Goal: Task Accomplishment & Management: Manage account settings

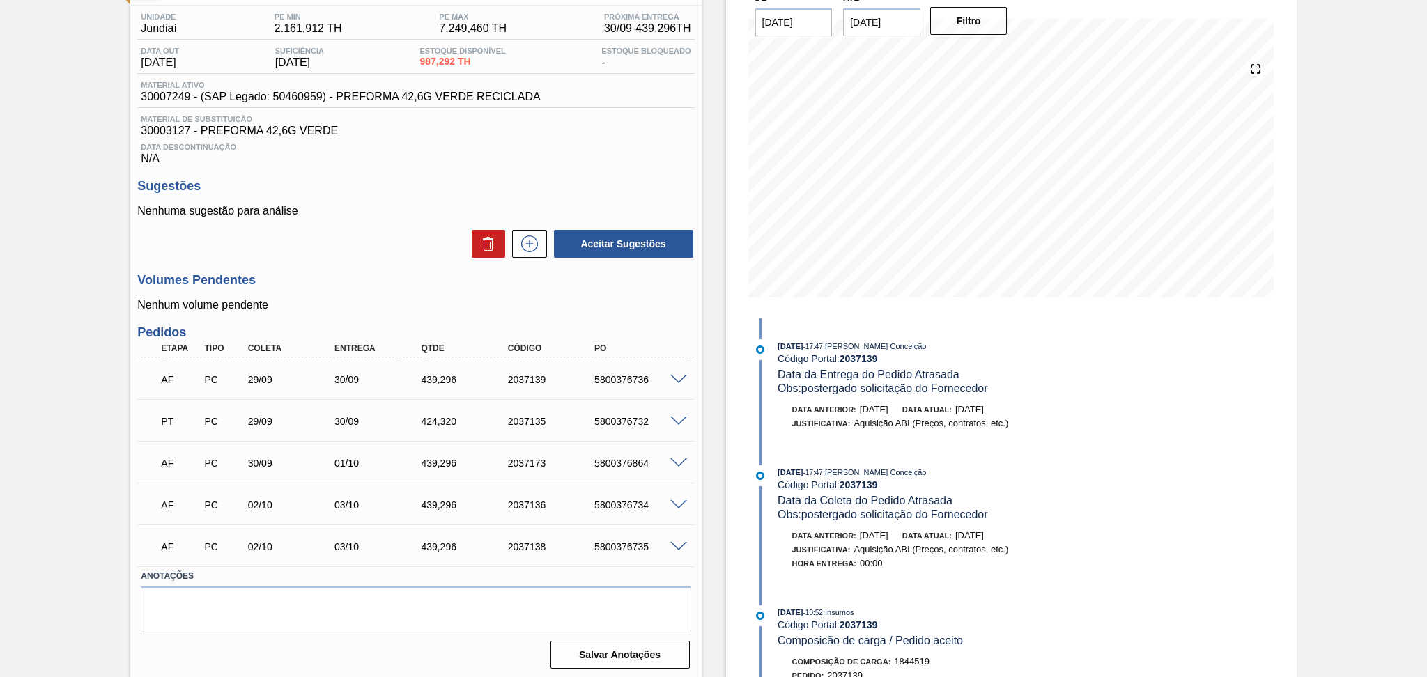
scroll to position [113, 0]
click at [376, 209] on p "Nenhuma sugestão para análise" at bounding box center [415, 208] width 557 height 13
click at [170, 93] on span "30007249 - (SAP Legado: 50460959) - PREFORMA 42,6G VERDE RECICLADA" at bounding box center [340, 94] width 399 height 13
copy span "30007249"
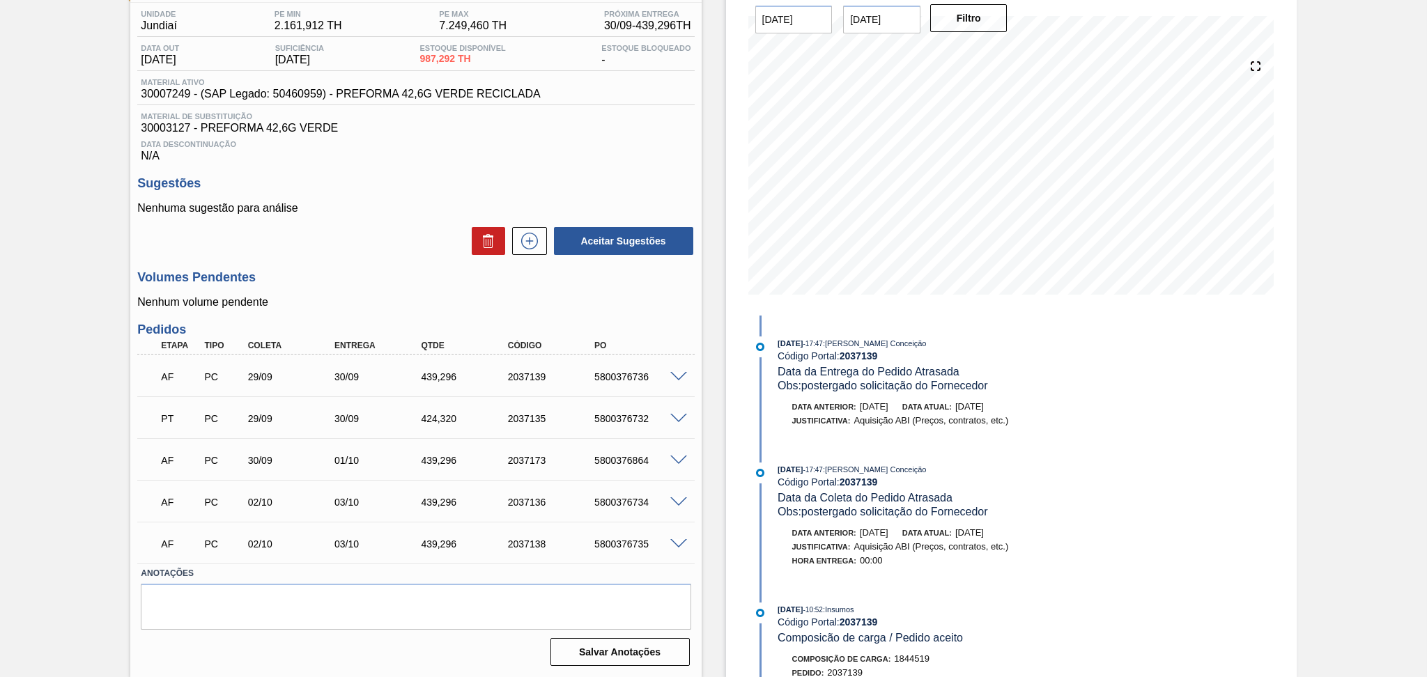
click at [166, 132] on span "30003127 - PREFORMA 42,6G VERDE" at bounding box center [416, 128] width 550 height 13
click at [167, 132] on span "30003127 - PREFORMA 42,6G VERDE" at bounding box center [416, 128] width 550 height 13
copy span "30003127"
click at [389, 241] on div "Aceitar Sugestões" at bounding box center [415, 241] width 557 height 31
click at [388, 218] on div "Nenhuma sugestão para análise Aceitar Sugestões" at bounding box center [415, 229] width 557 height 54
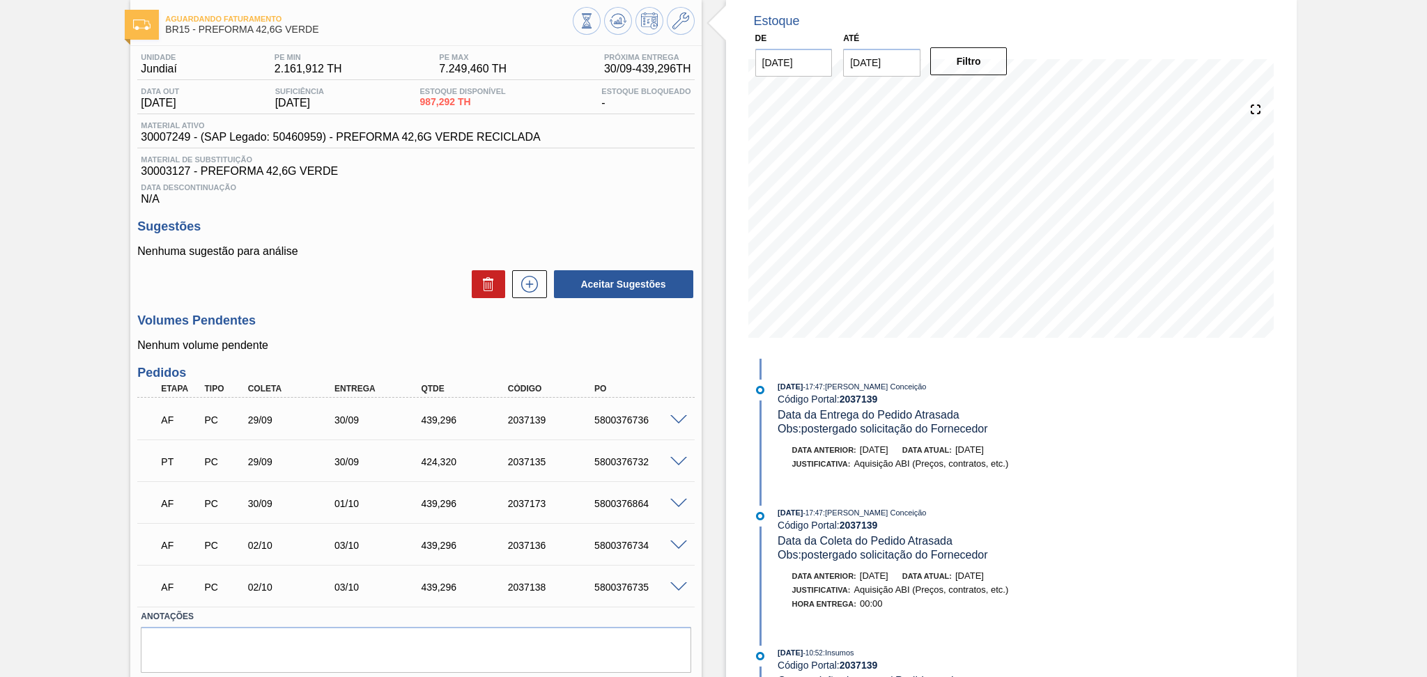
scroll to position [0, 0]
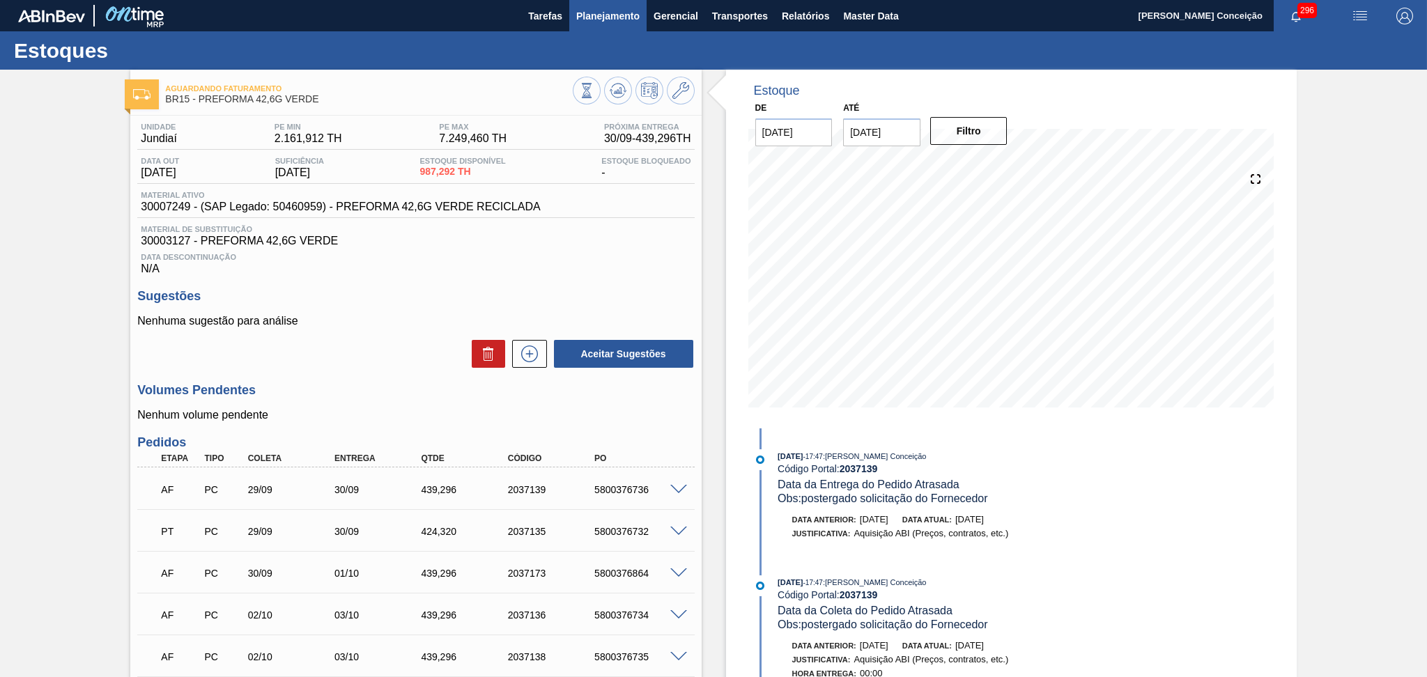
click at [627, 15] on span "Planejamento" at bounding box center [607, 16] width 63 height 17
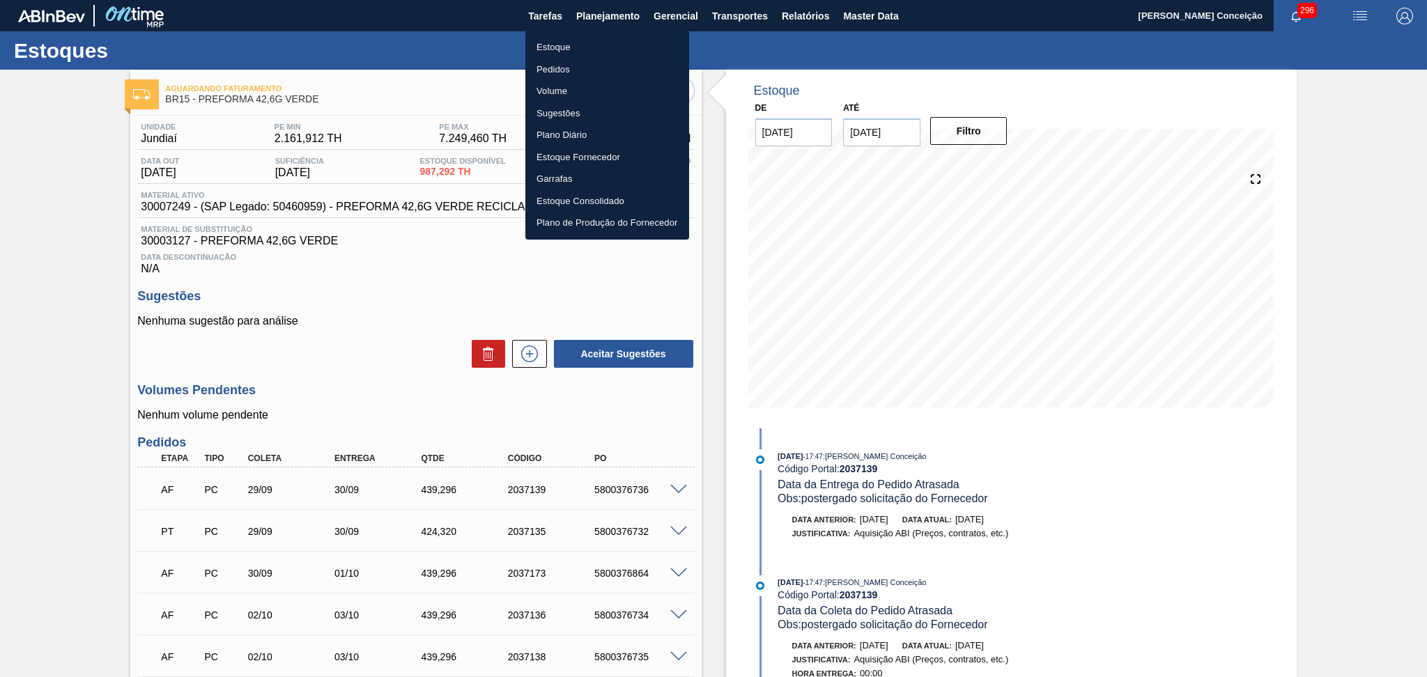
click at [573, 63] on li "Pedidos" at bounding box center [608, 70] width 164 height 22
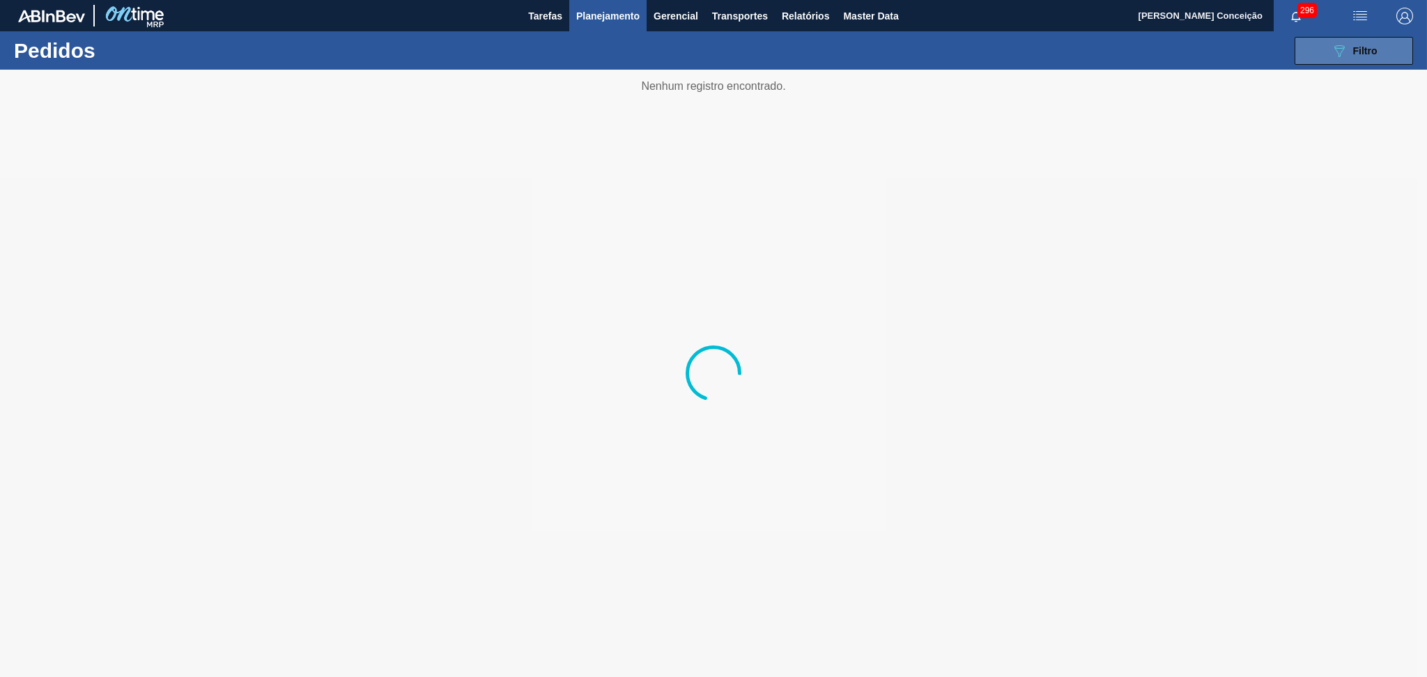
click at [1373, 52] on span "Filtro" at bounding box center [1366, 50] width 24 height 11
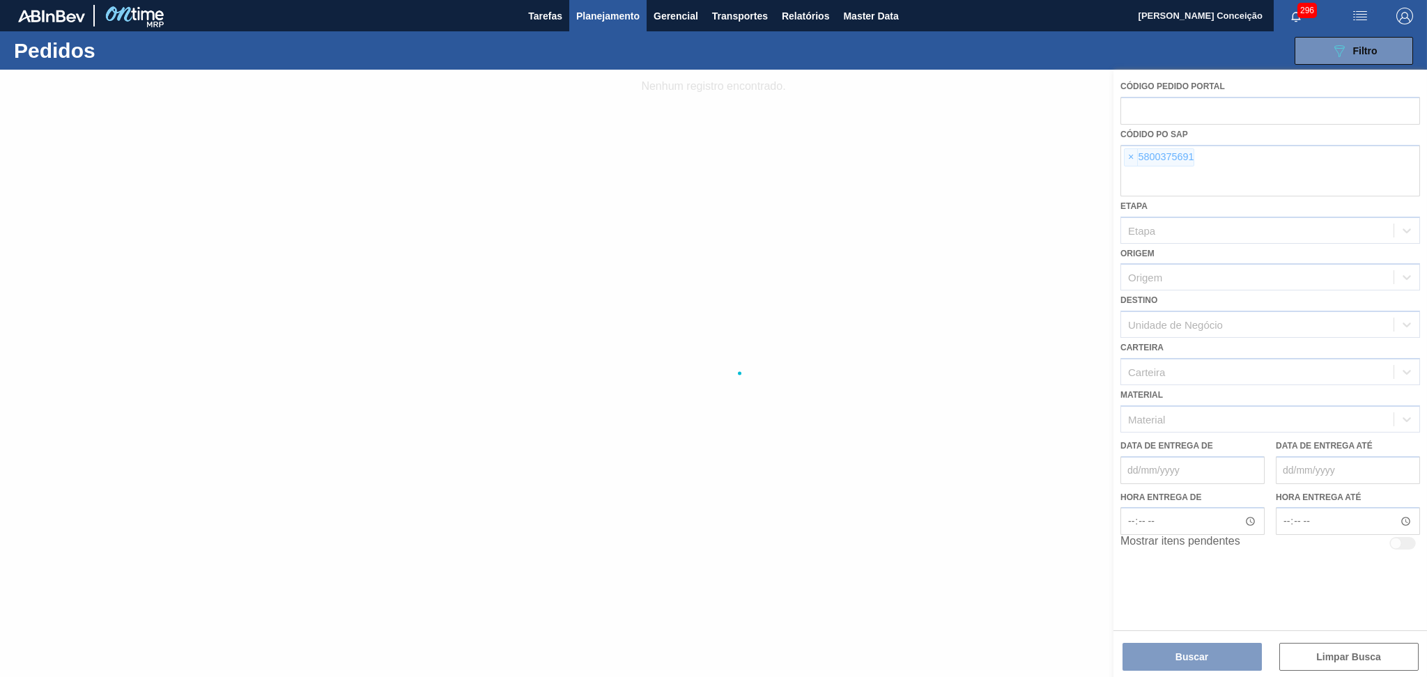
click at [1131, 155] on div at bounding box center [713, 374] width 1427 height 608
click at [1133, 159] on div at bounding box center [713, 374] width 1427 height 608
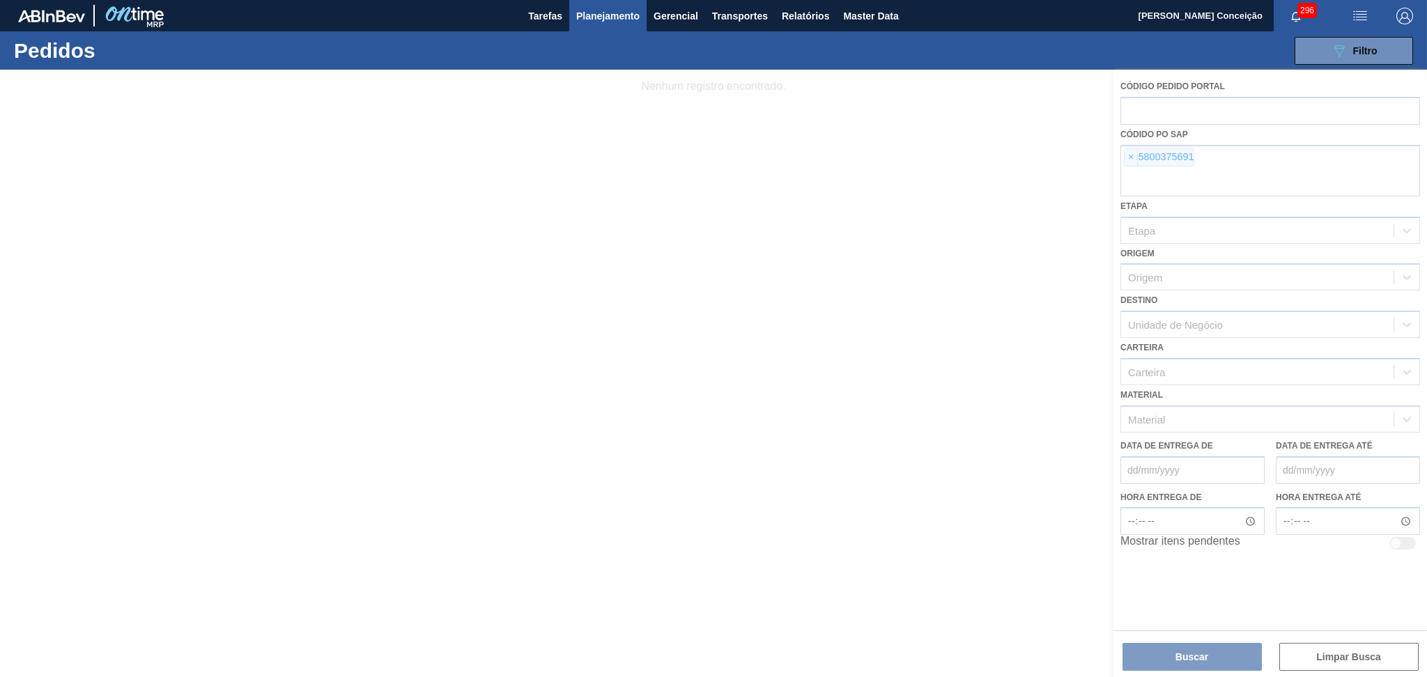
click at [1134, 167] on div at bounding box center [713, 374] width 1427 height 608
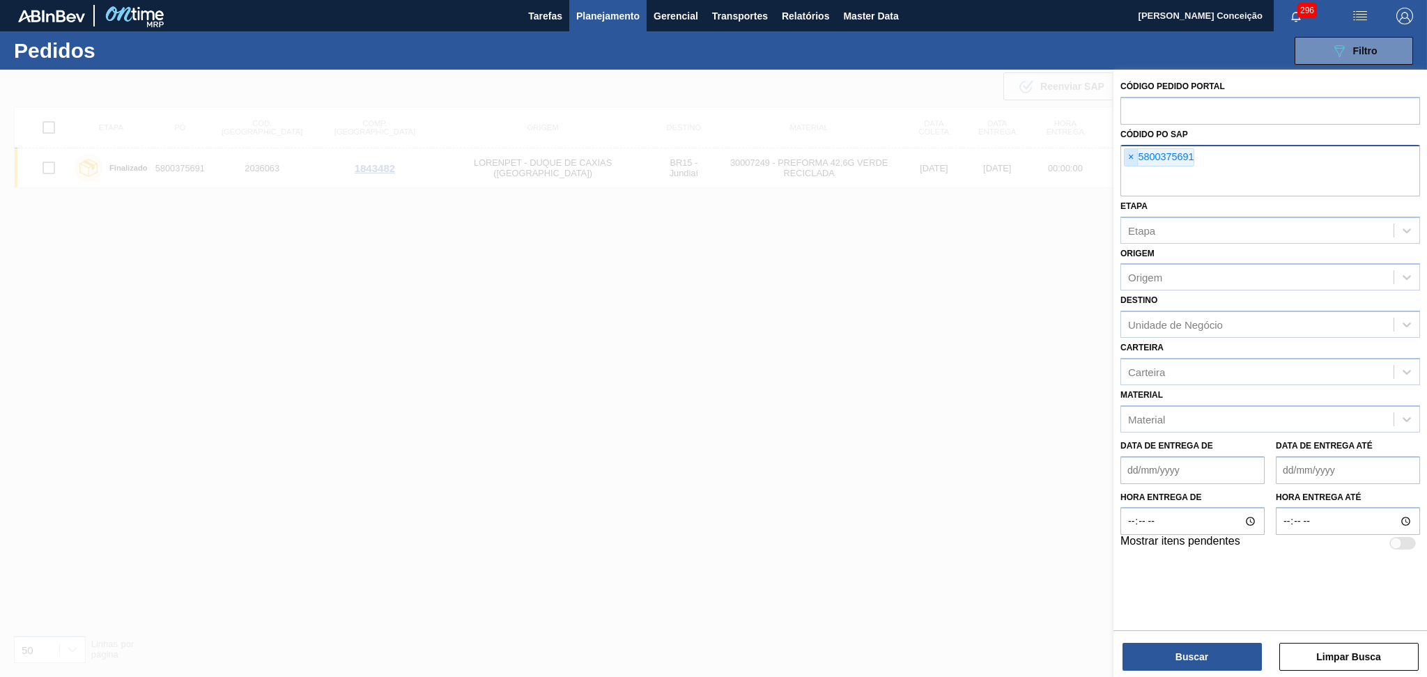
click at [1128, 158] on span "×" at bounding box center [1131, 157] width 13 height 17
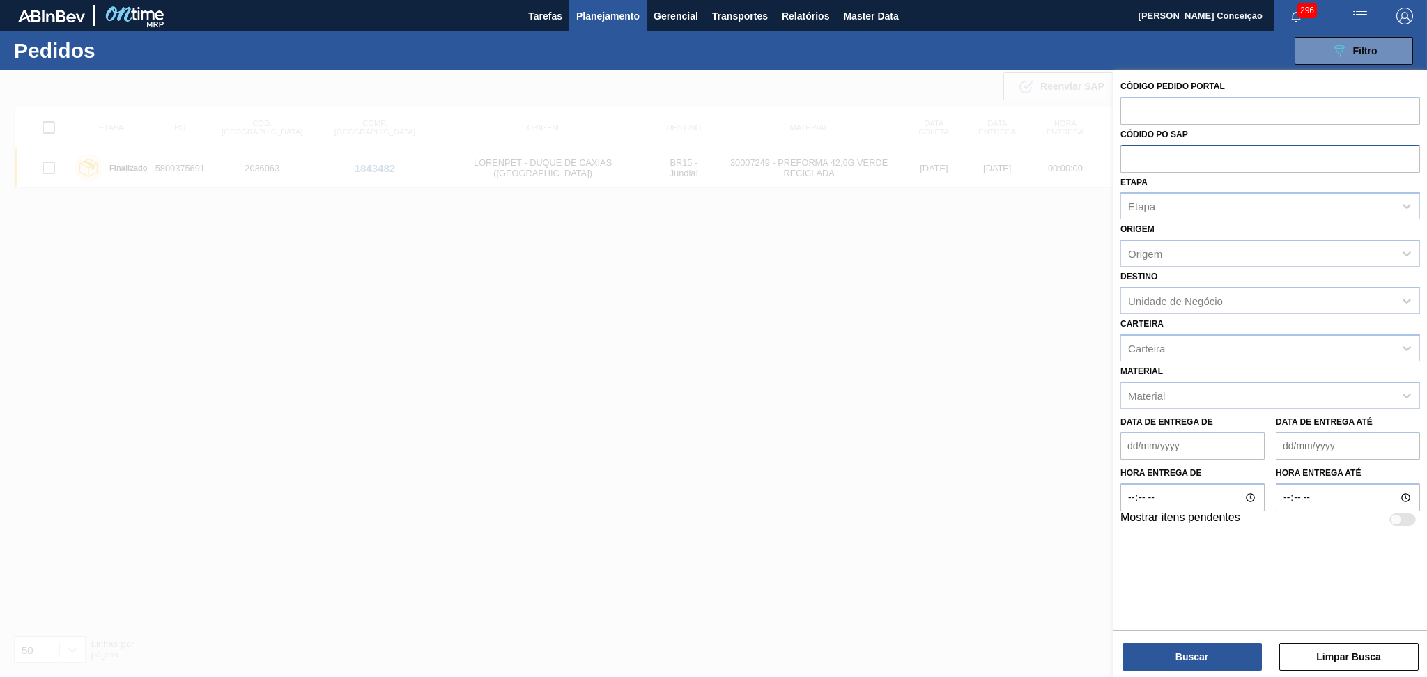
paste input "5800380136"
type input "5800380136"
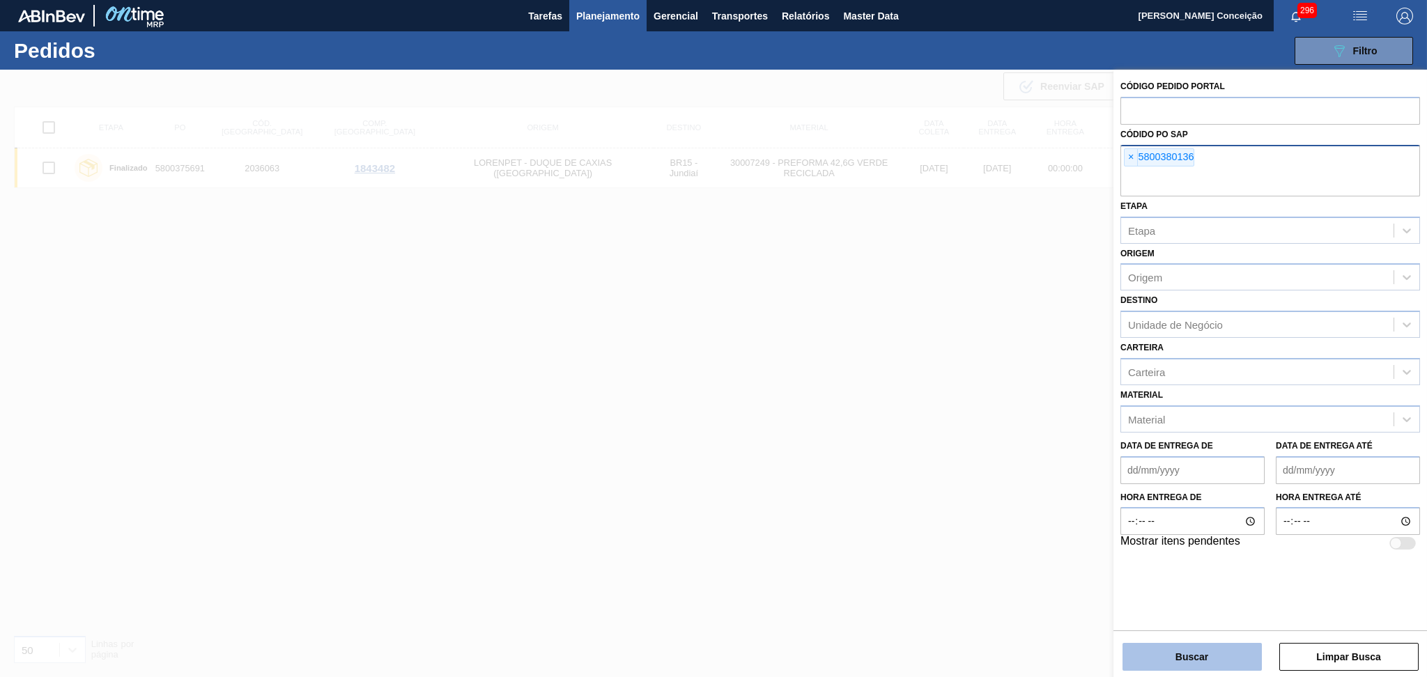
click at [1182, 650] on button "Buscar" at bounding box center [1192, 657] width 139 height 28
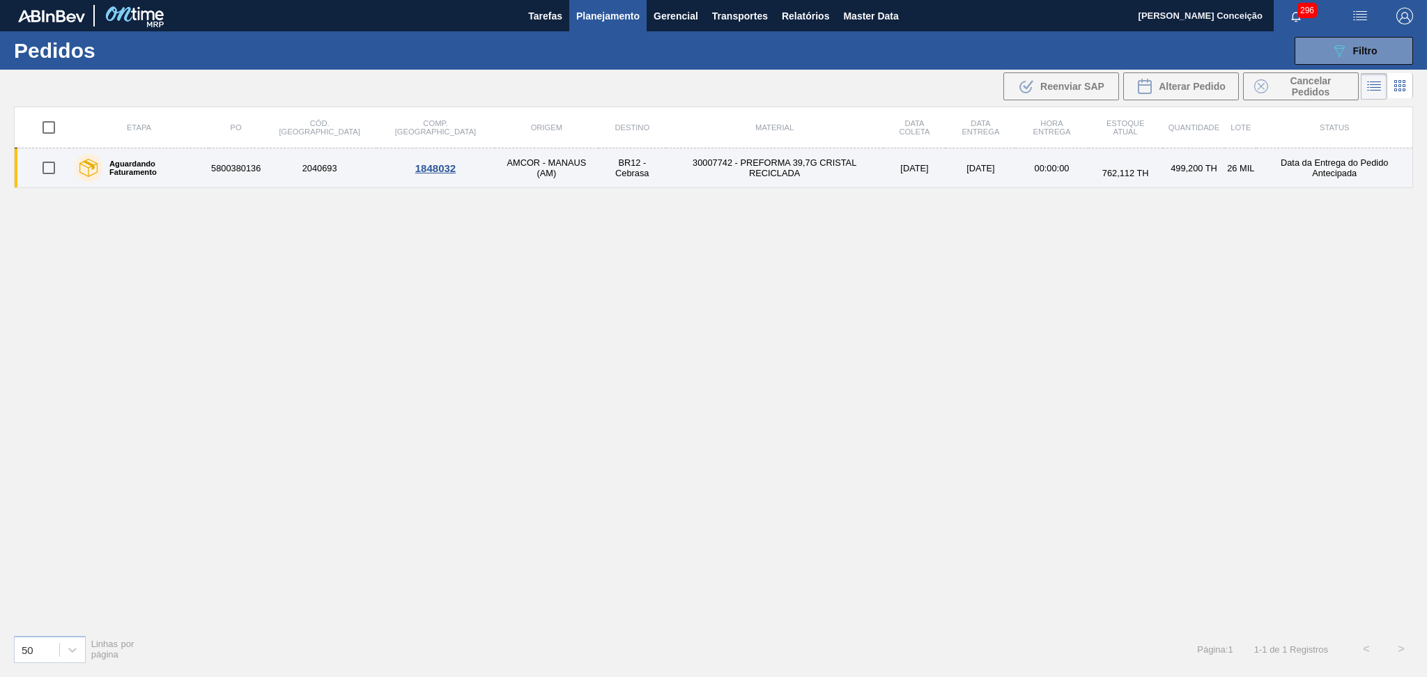
click at [666, 168] on td "30007742 - PREFORMA 39,7G CRISTAL RECICLADA" at bounding box center [774, 168] width 217 height 40
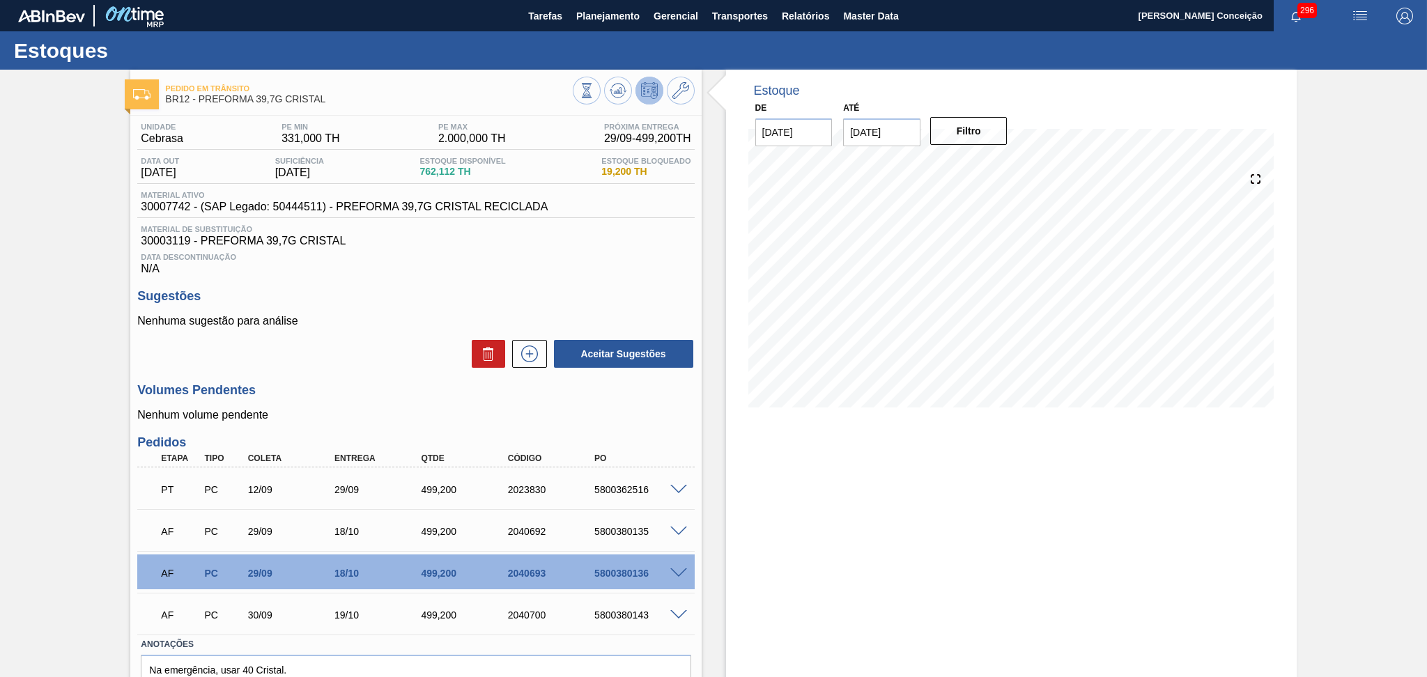
click at [590, 251] on div "Data Descontinuação N/A" at bounding box center [415, 261] width 557 height 28
click at [333, 373] on div "Unidade Cebrasa PE MIN 331,000 TH PE MAX 2.000,000 TH Próxima Entrega 29/09 - 4…" at bounding box center [415, 429] width 571 height 627
click at [628, 403] on div "Volumes Pendentes Nenhum volume pendente" at bounding box center [415, 402] width 557 height 38
click at [488, 289] on h3 "Sugestões" at bounding box center [415, 296] width 557 height 15
click at [620, 92] on icon at bounding box center [620, 91] width 1 height 6
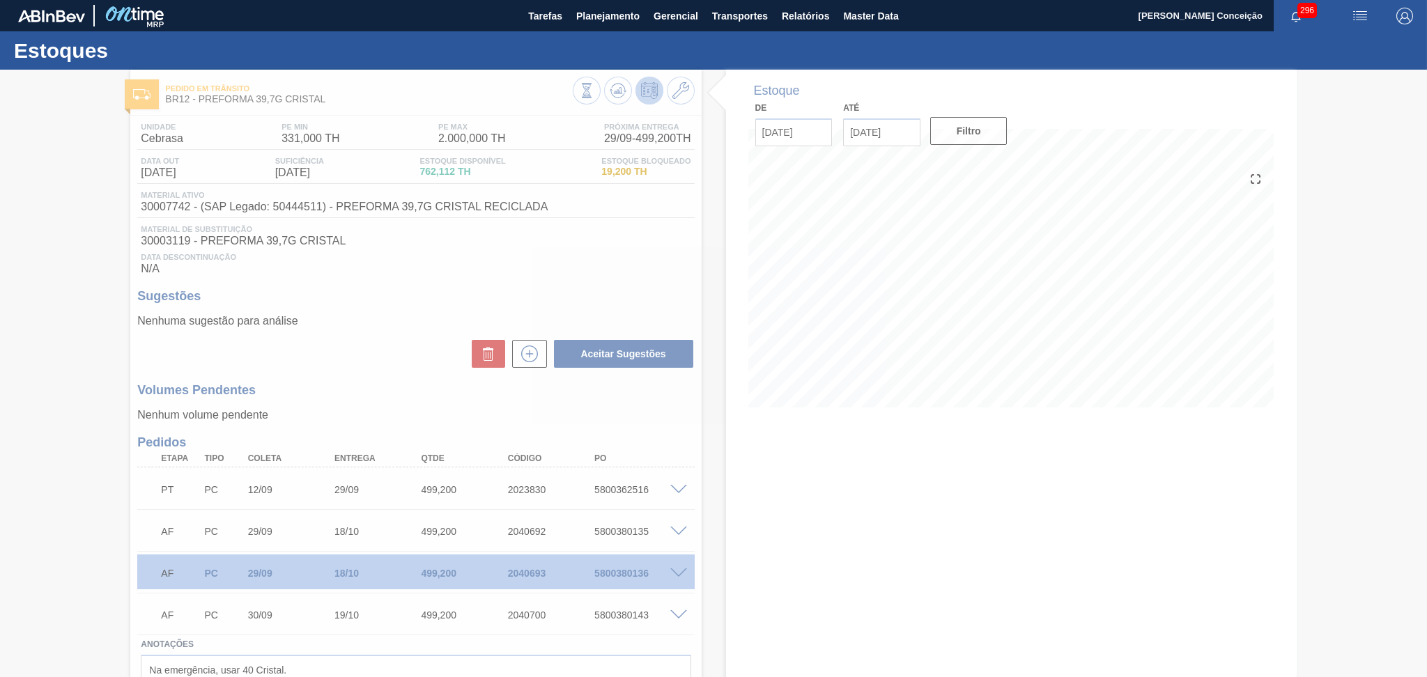
click at [347, 367] on div at bounding box center [713, 374] width 1427 height 608
click at [595, 429] on div at bounding box center [713, 374] width 1427 height 608
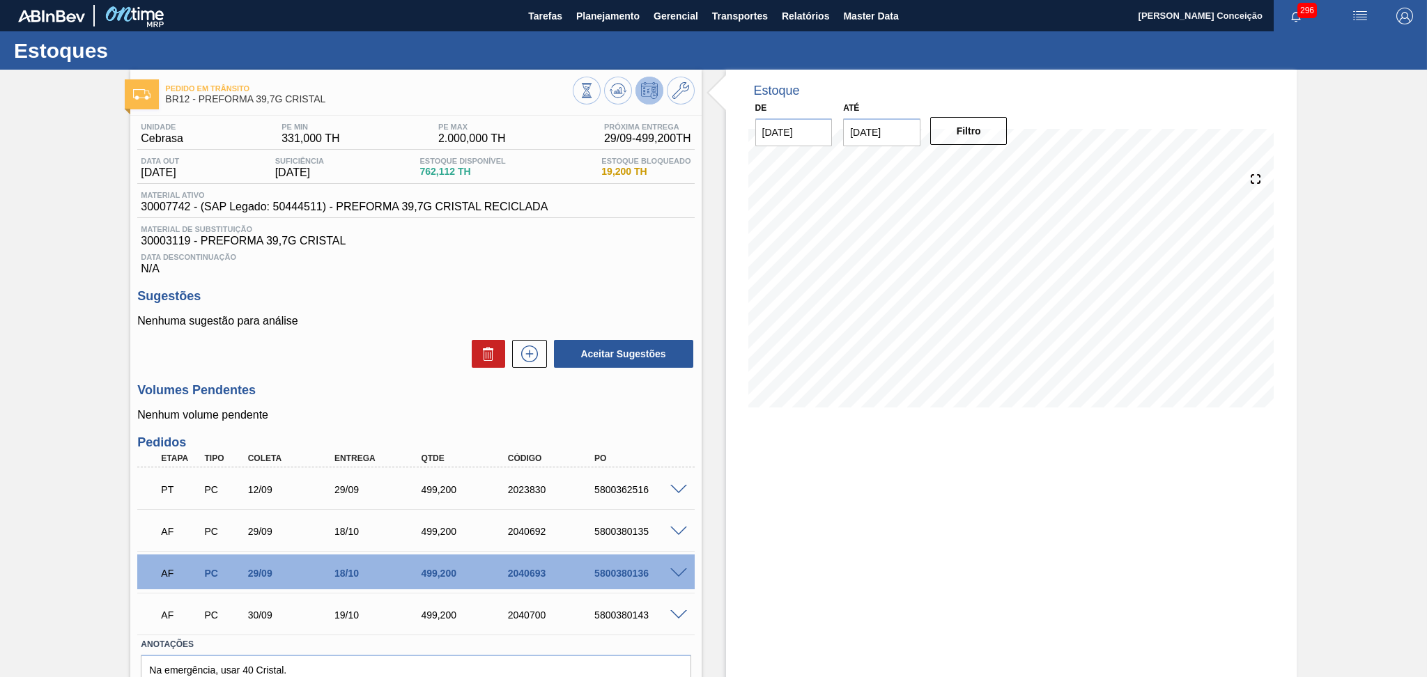
click at [427, 291] on h3 "Sugestões" at bounding box center [415, 296] width 557 height 15
click at [678, 572] on span at bounding box center [679, 574] width 17 height 10
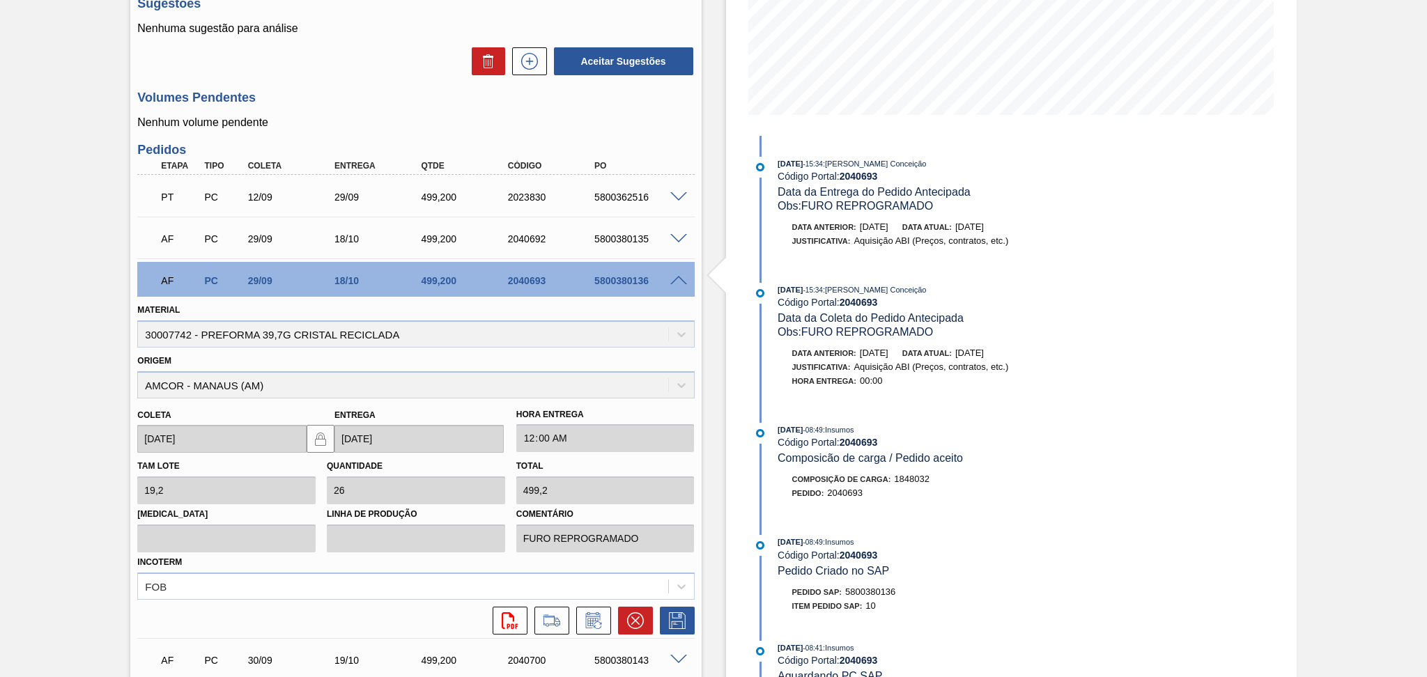
scroll to position [407, 0]
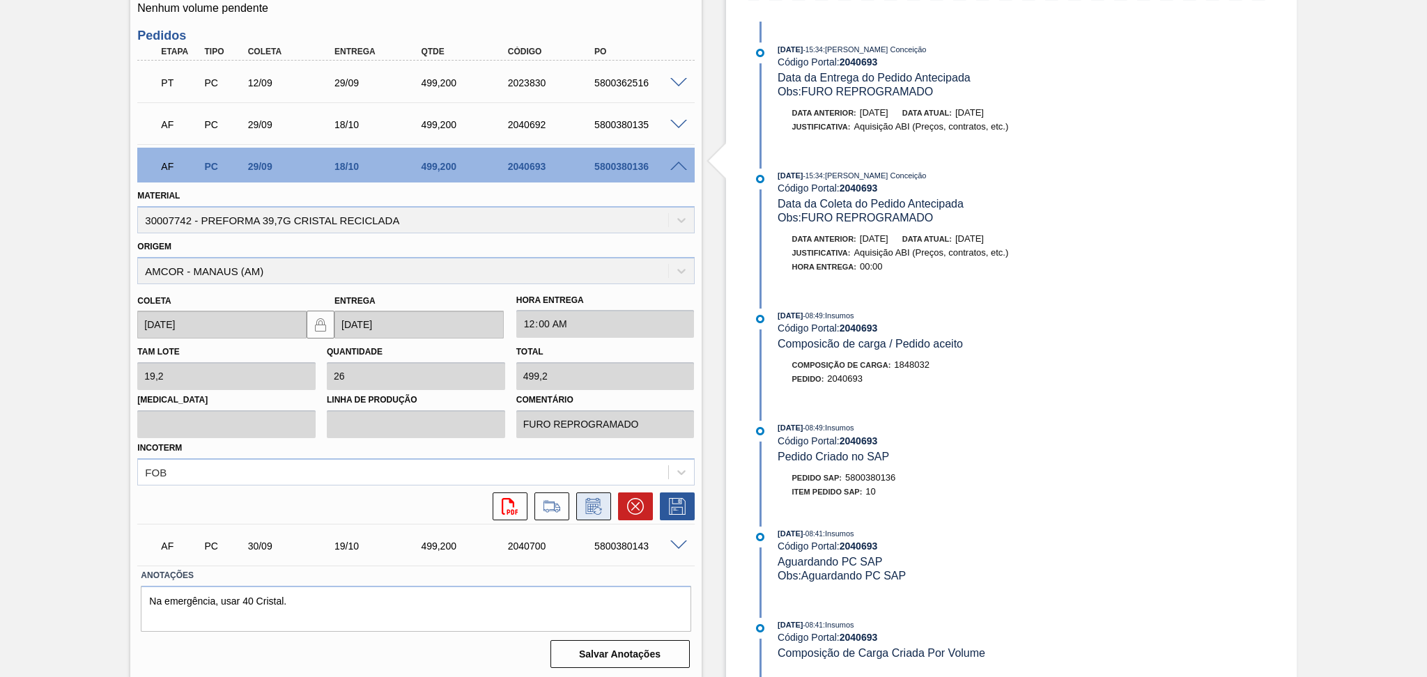
click at [592, 507] on icon at bounding box center [594, 506] width 22 height 17
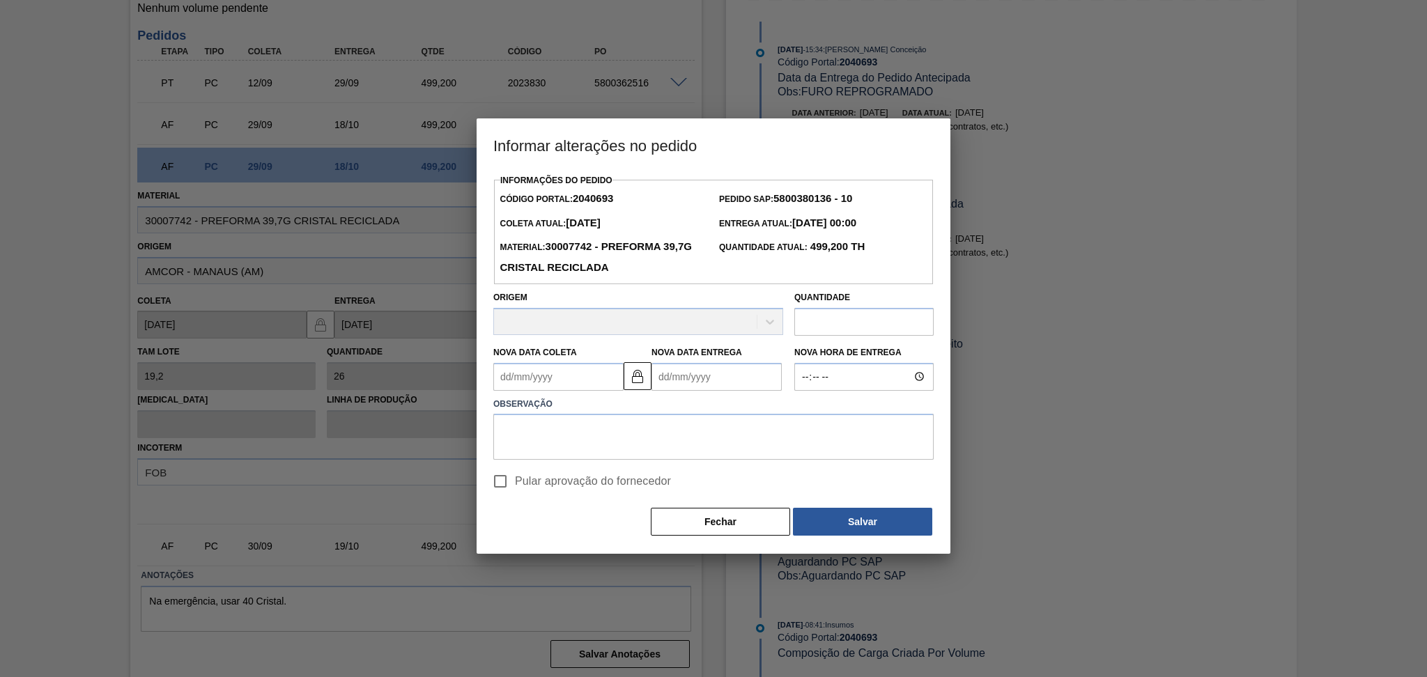
click at [577, 394] on div "Observação" at bounding box center [714, 426] width 452 height 70
click at [573, 376] on Coleta2040693 "Nova Data Coleta" at bounding box center [558, 377] width 130 height 28
type Coleta2040693 "0"
type Entrega2040693 "20/01/2000"
type Coleta2040693 "01"
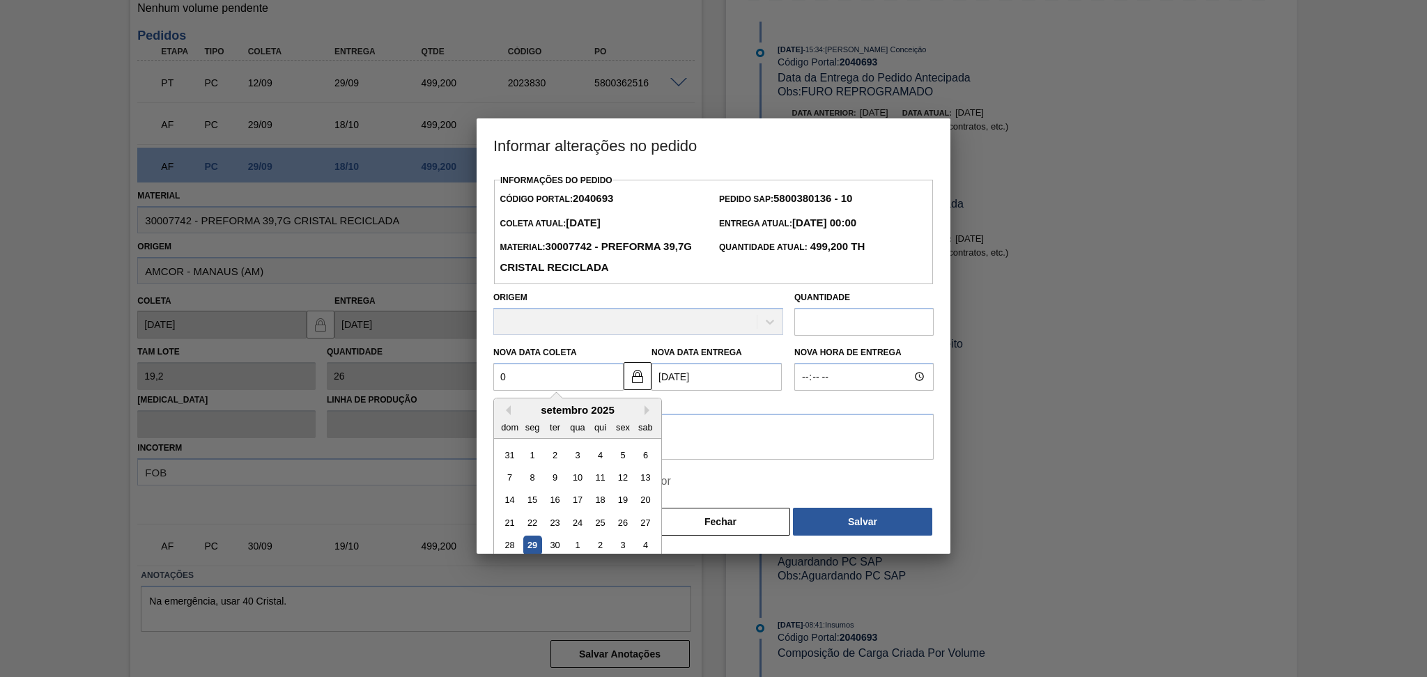
type Entrega2040693 "20/09/2025"
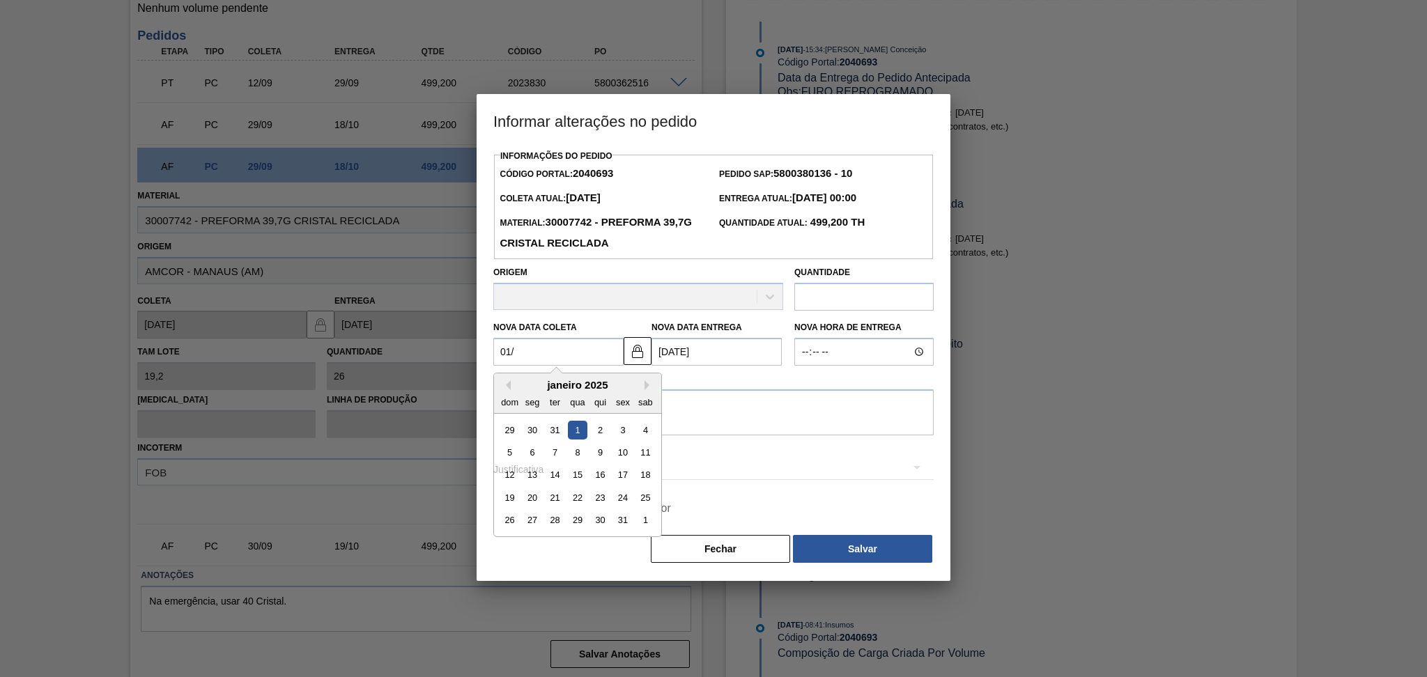
type Coleta2040693 "01/1"
type Entrega2040693 "20/01/2025"
type Coleta2040693 "01/10"
type Entrega2040693 "20/10/2025"
click at [573, 426] on div "1" at bounding box center [577, 430] width 19 height 19
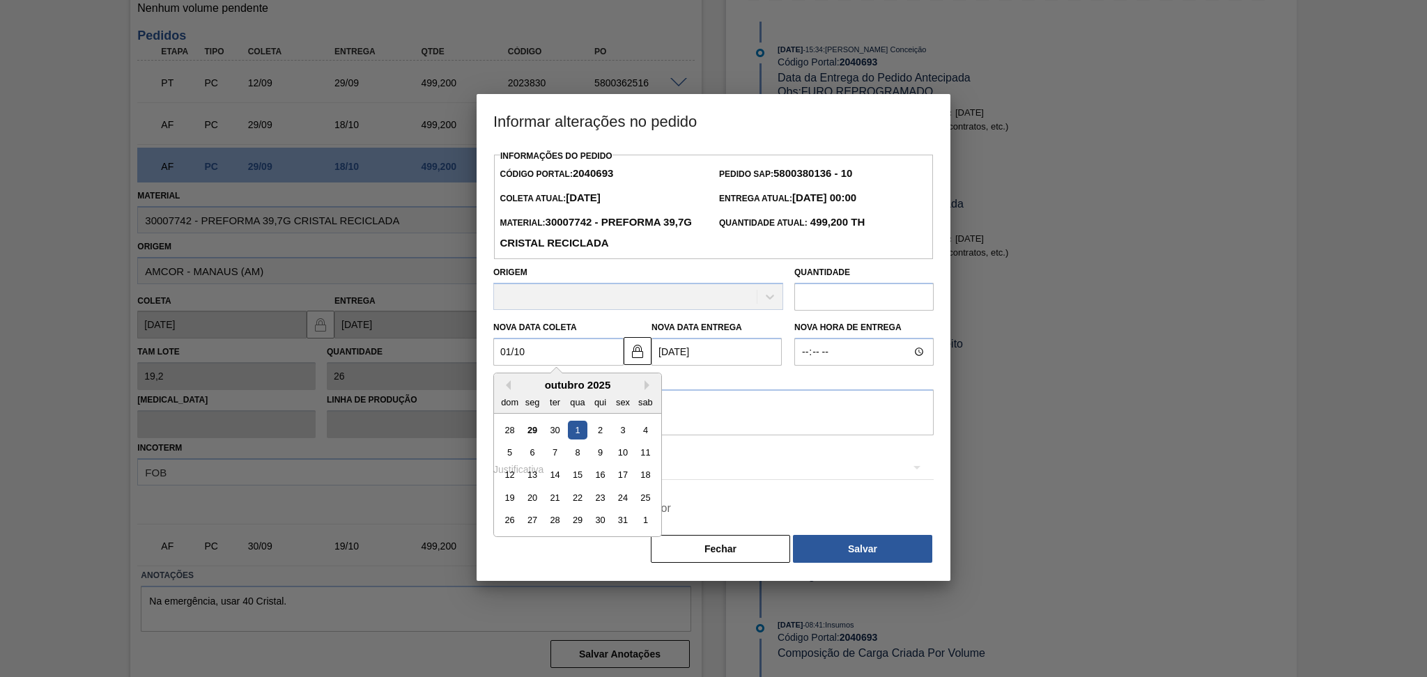
type Coleta2040693 "[DATE]"
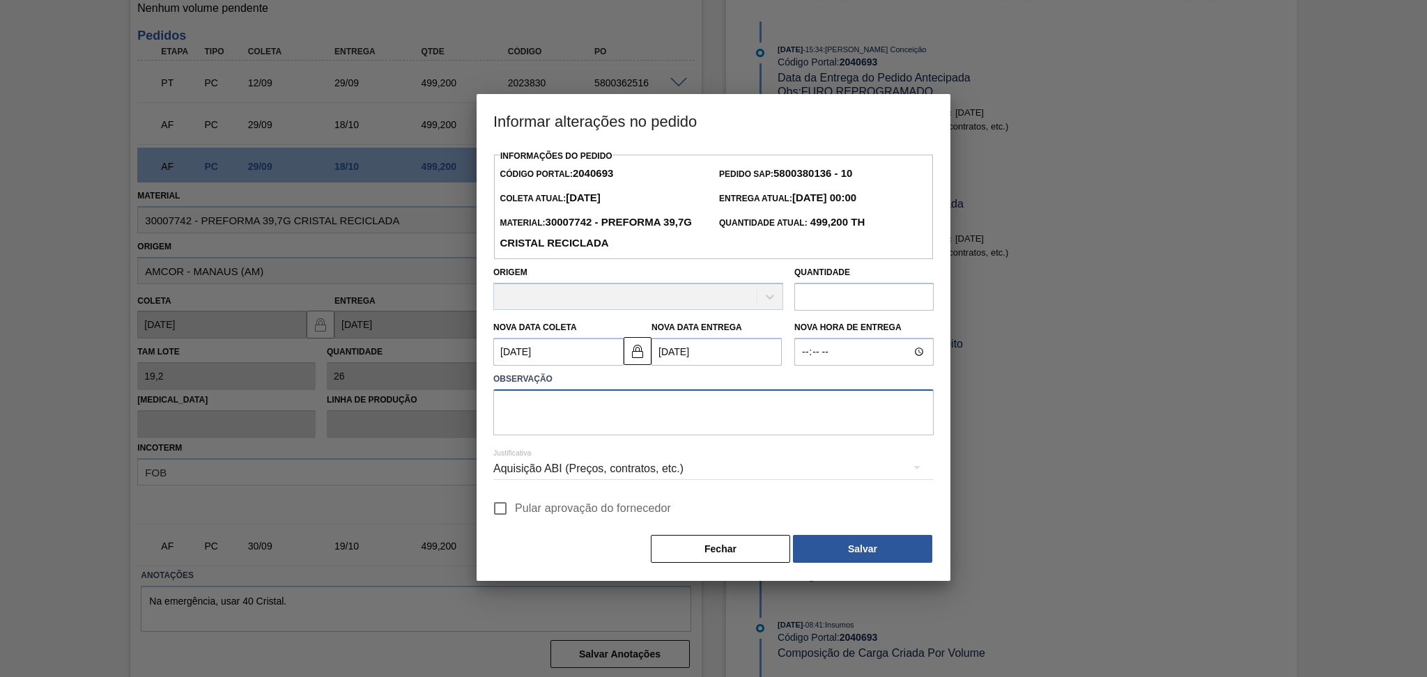
click at [575, 422] on textarea at bounding box center [713, 413] width 441 height 46
paste textarea "5800380136"
drag, startPoint x: 594, startPoint y: 407, endPoint x: 413, endPoint y: 405, distance: 180.5
click at [413, 405] on div "Informar alterações no pedido Informações do Pedido Código Portal: 2040693 Pedi…" at bounding box center [713, 338] width 1427 height 677
type textarea "5"
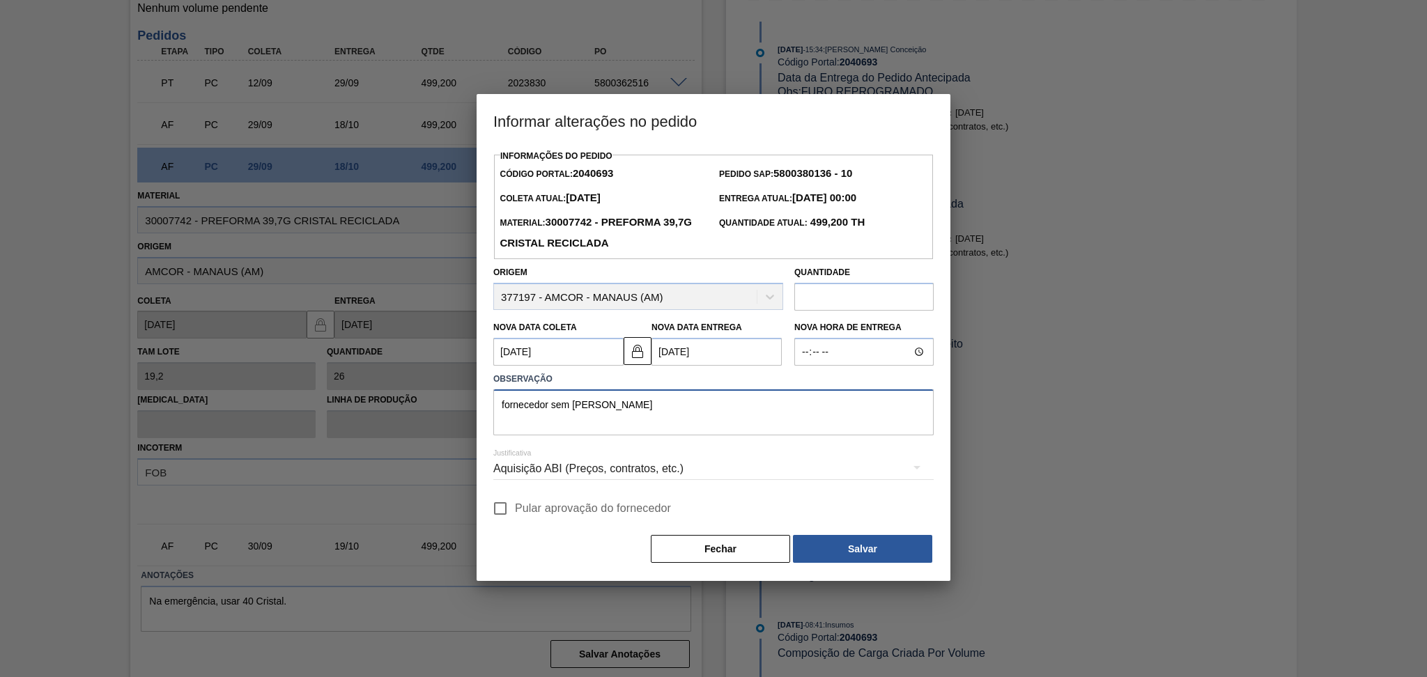
click at [296, 436] on div "Informar alterações no pedido Informações do Pedido Código Portal: 2040693 Pedi…" at bounding box center [713, 338] width 1427 height 677
type textarea "fornecedor sem janela de carregamento"
drag, startPoint x: 493, startPoint y: 505, endPoint x: 524, endPoint y: 514, distance: 32.2
click at [494, 505] on input "Pular aprovação do fornecedor" at bounding box center [500, 508] width 29 height 29
checkbox input "true"
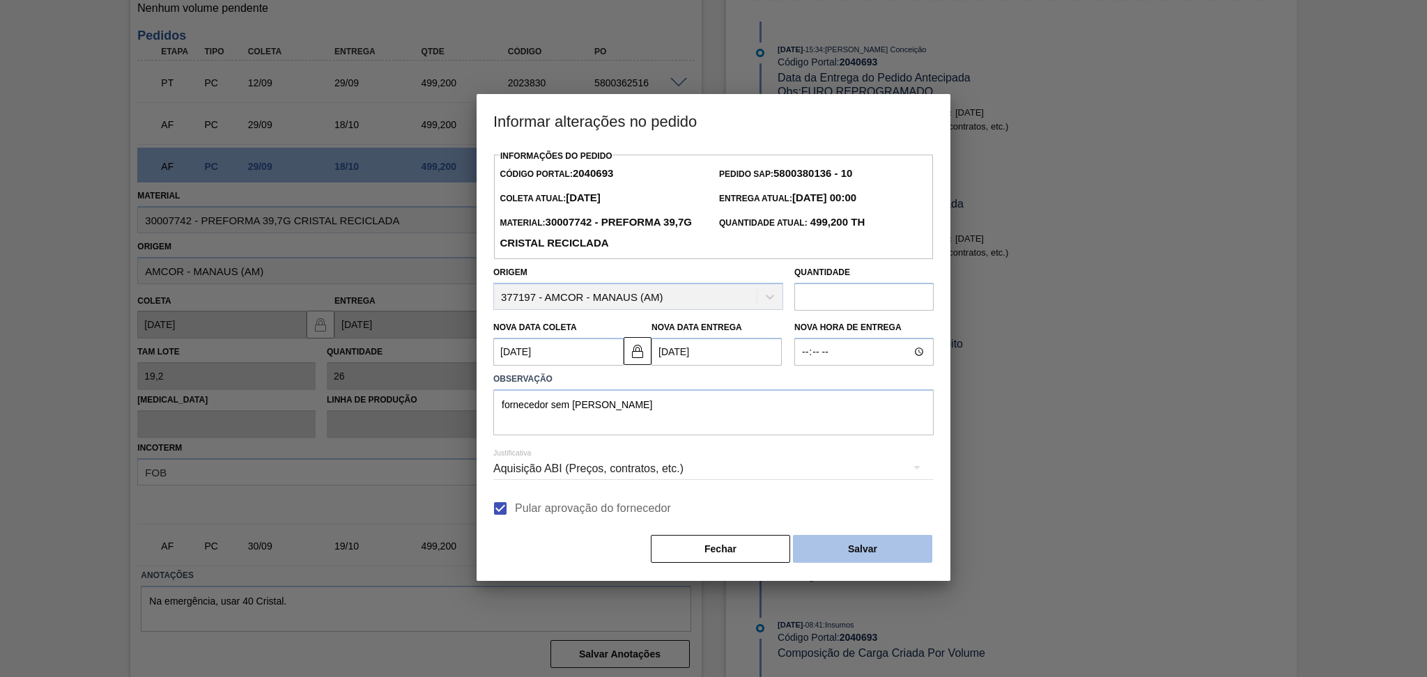
click at [841, 547] on button "Salvar" at bounding box center [862, 549] width 139 height 28
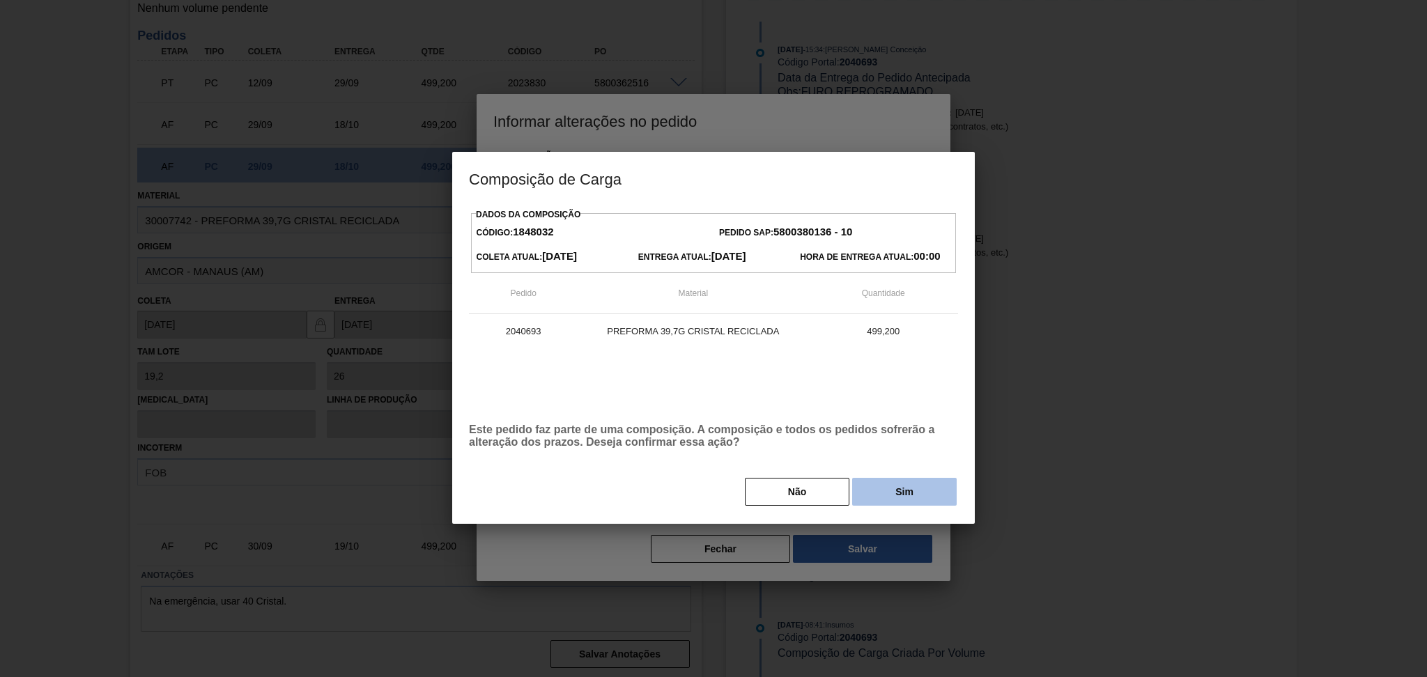
click at [889, 494] on button "Sim" at bounding box center [904, 492] width 105 height 28
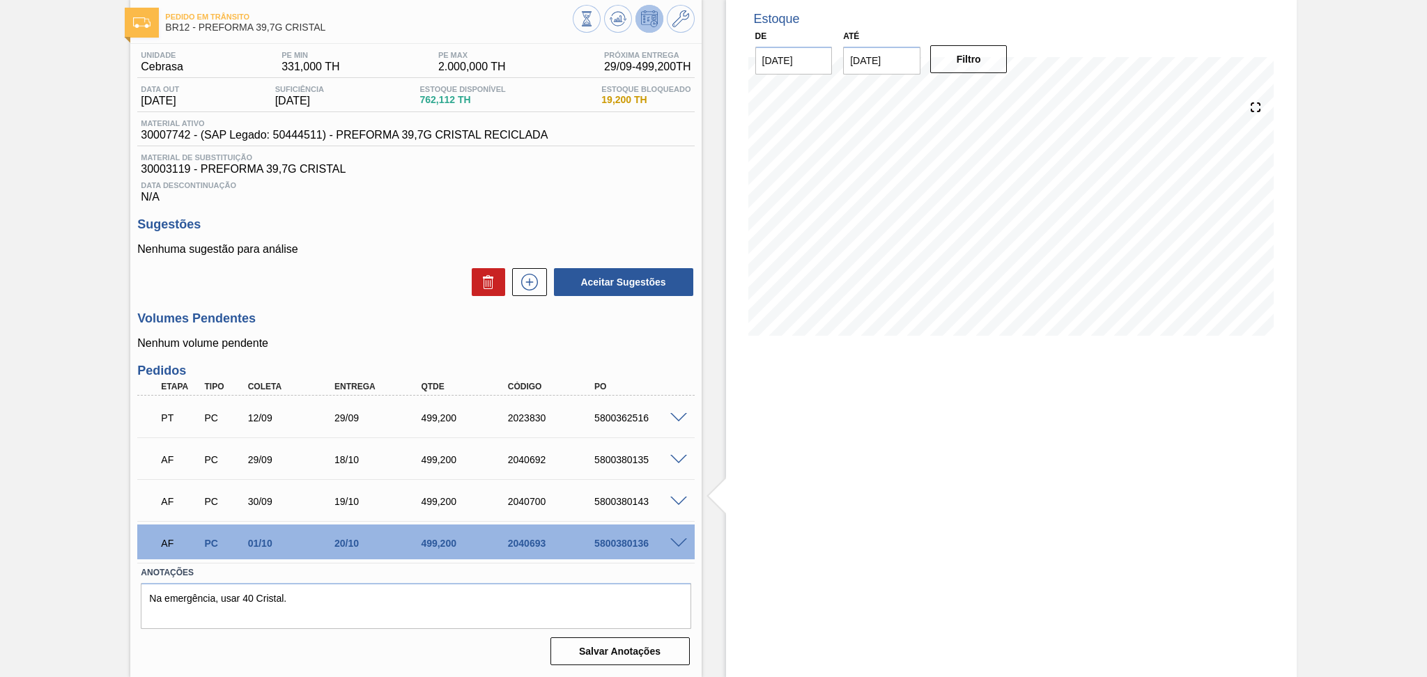
scroll to position [70, 0]
click at [683, 537] on div "AF PC 01/10 20/10 499,200 2040693 5800380136" at bounding box center [415, 543] width 557 height 35
click at [680, 542] on span at bounding box center [679, 545] width 17 height 10
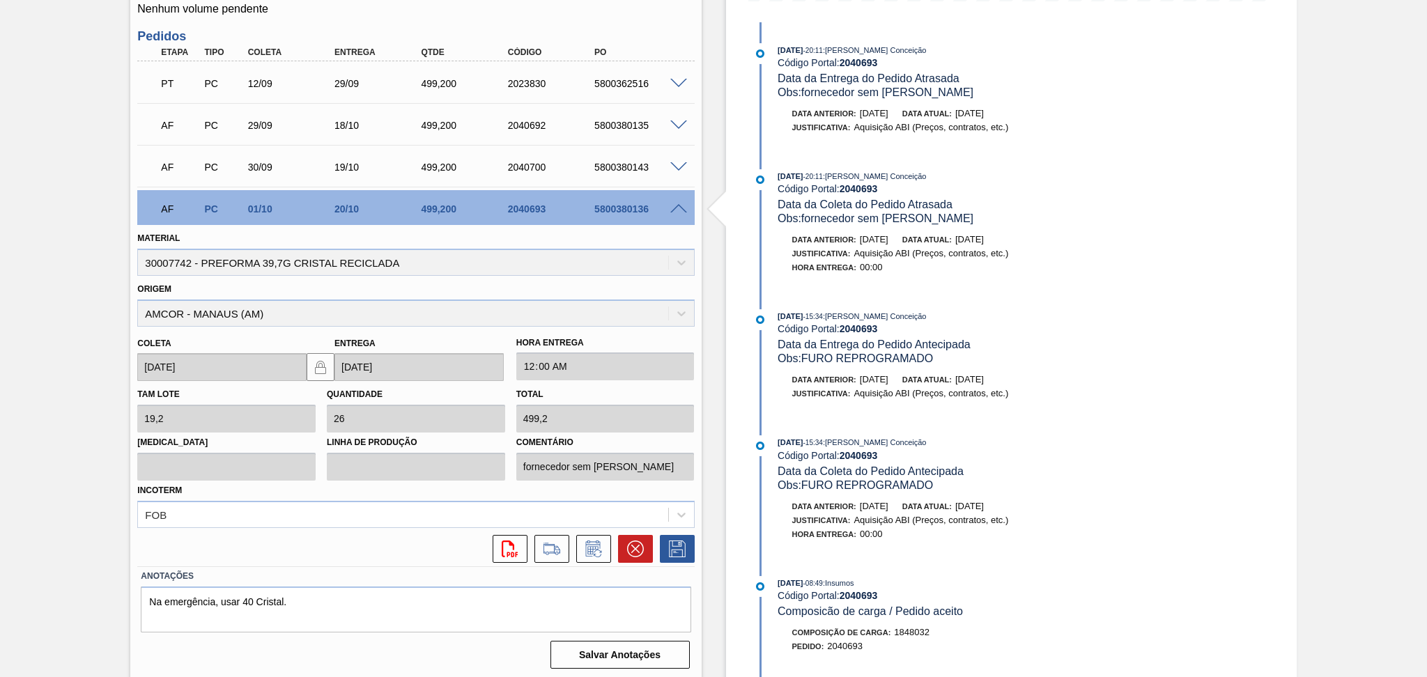
scroll to position [407, 0]
click at [675, 210] on span at bounding box center [679, 209] width 17 height 10
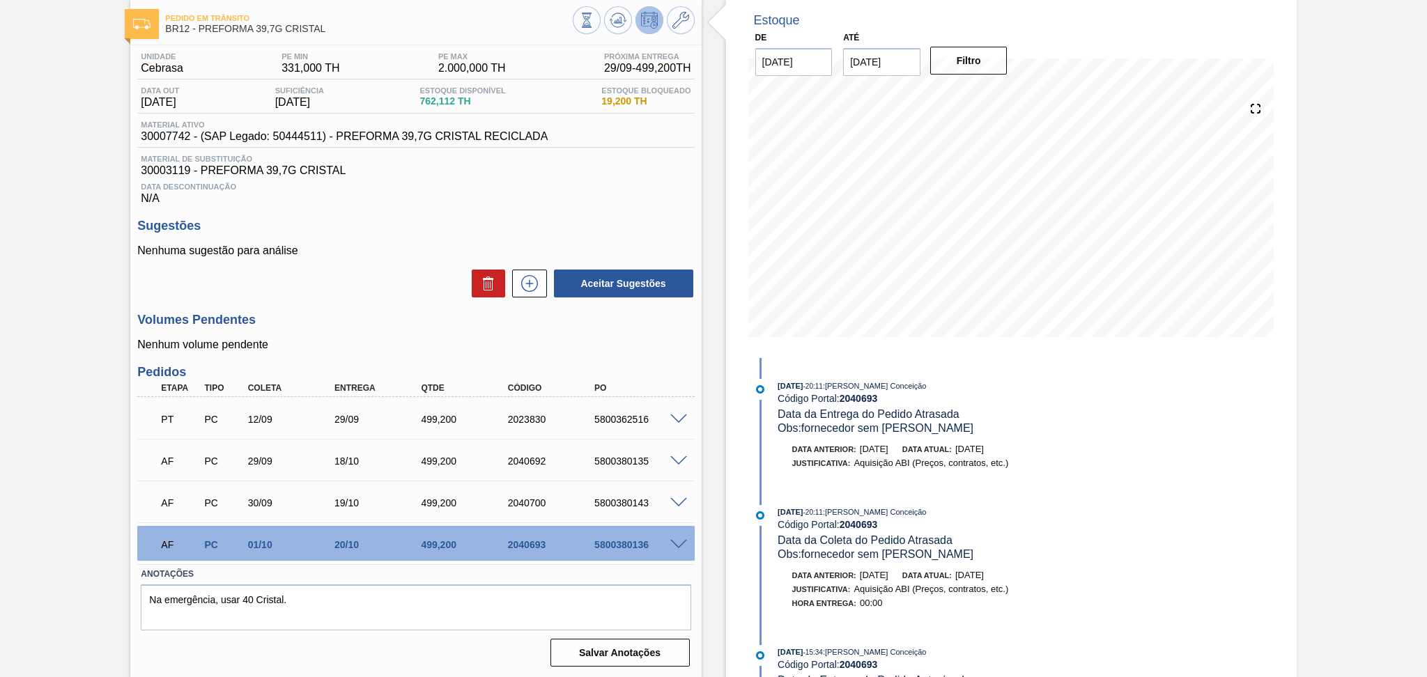
click at [349, 290] on div "Aceitar Sugestões" at bounding box center [415, 283] width 557 height 31
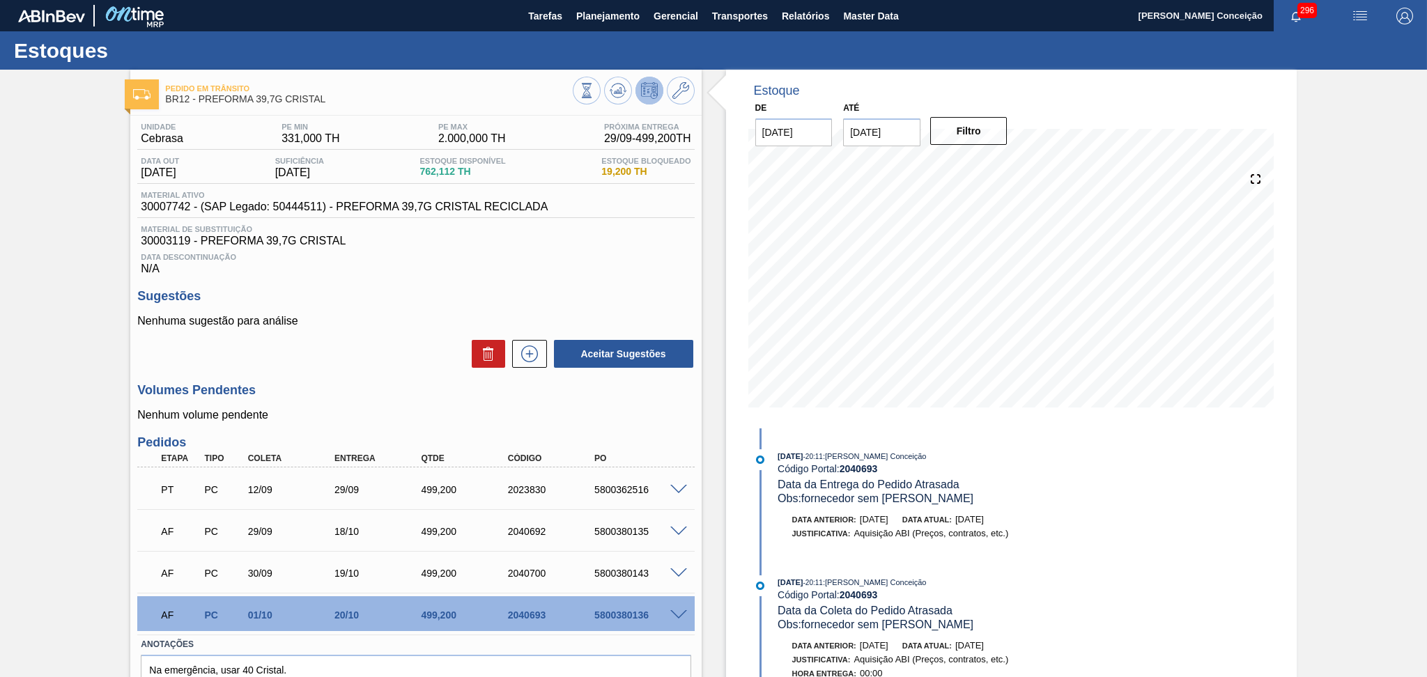
click at [627, 279] on div "Unidade Cebrasa PE MIN 331,000 TH PE MAX 2.000,000 TH Próxima Entrega 29/09 - 4…" at bounding box center [415, 429] width 571 height 627
click at [591, 277] on div "Unidade Cebrasa PE MIN 331,000 TH PE MAX 2.000,000 TH Próxima Entrega 29/09 - 4…" at bounding box center [415, 429] width 571 height 627
click at [610, 16] on span "Planejamento" at bounding box center [607, 16] width 63 height 17
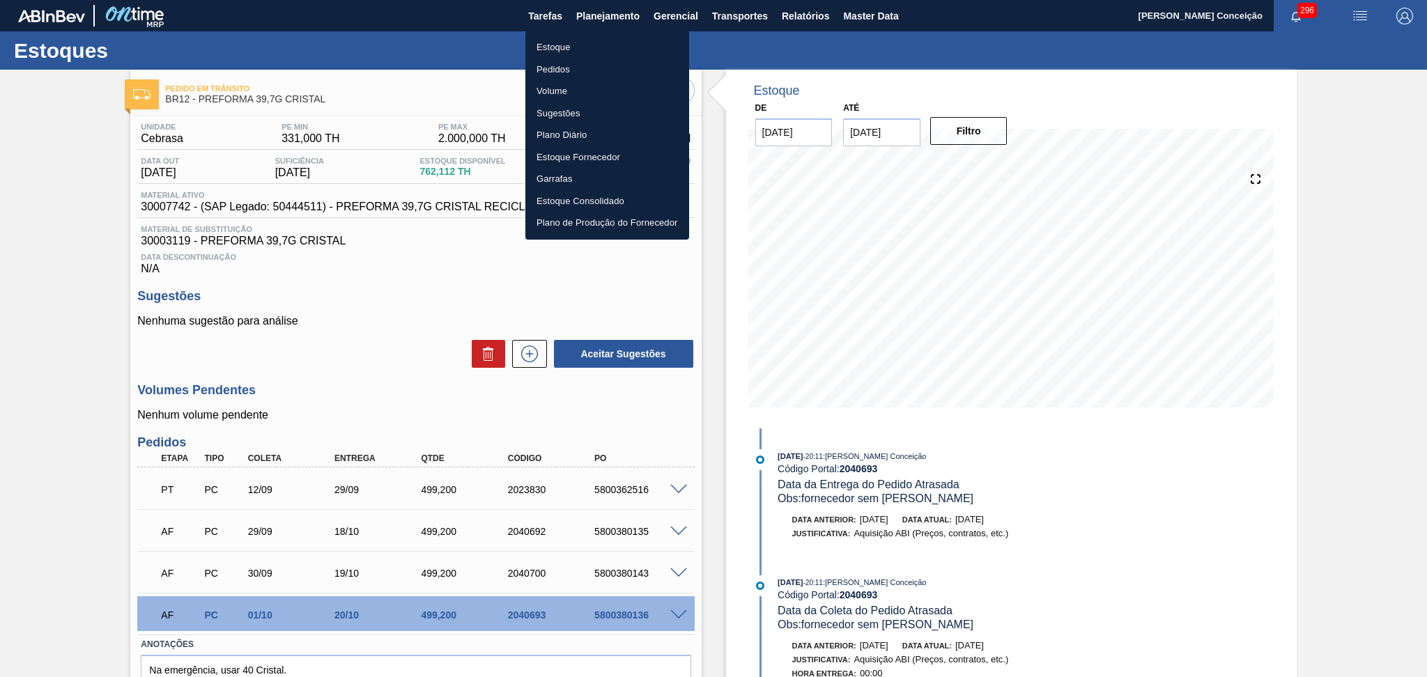
click at [542, 75] on li "Pedidos" at bounding box center [608, 70] width 164 height 22
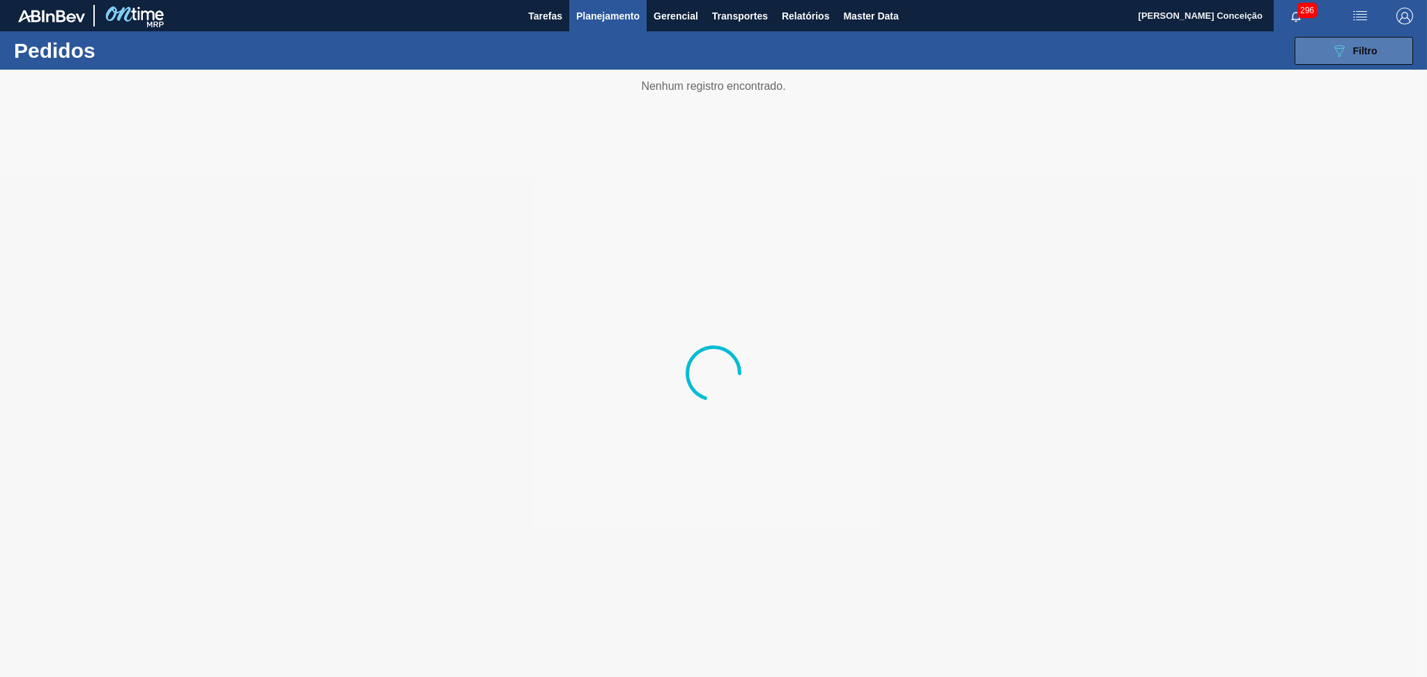
click at [1375, 43] on div "089F7B8B-B2A5-4AFE-B5C0-19BA573D28AC Filtro" at bounding box center [1354, 51] width 47 height 17
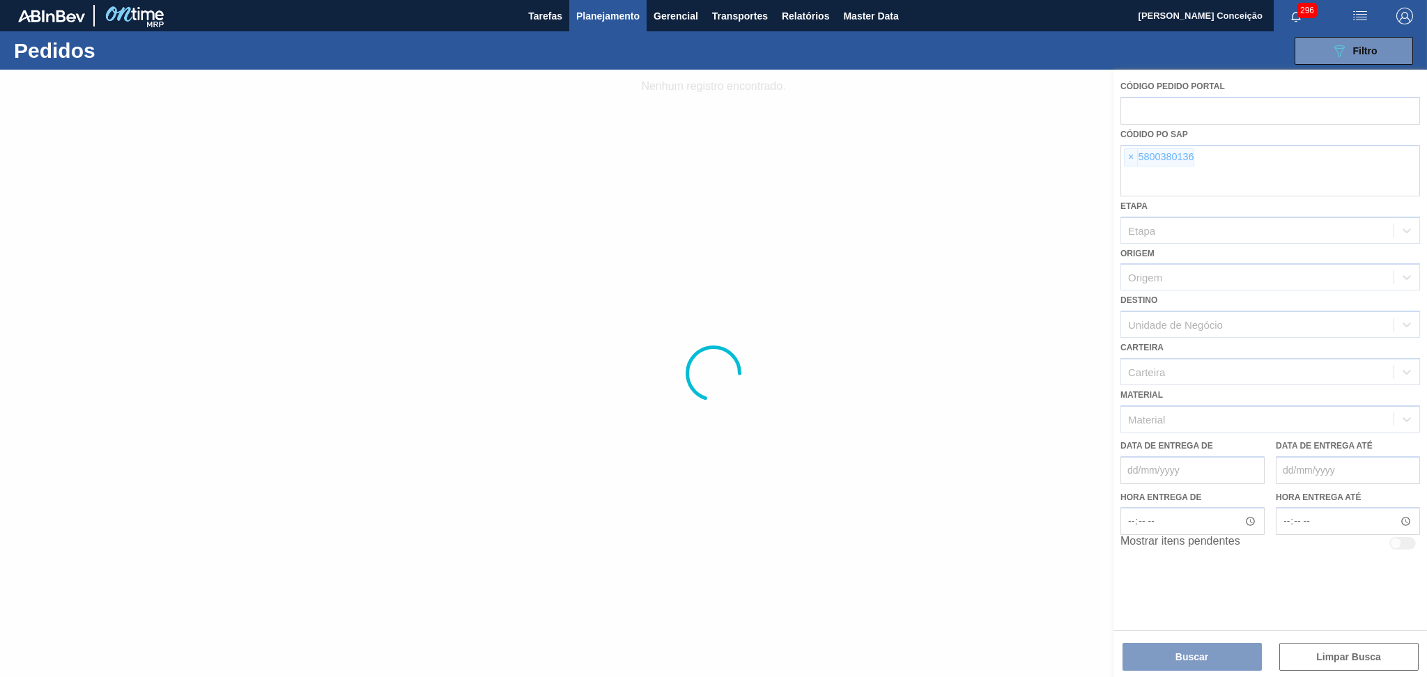
click at [1132, 159] on div at bounding box center [713, 374] width 1427 height 608
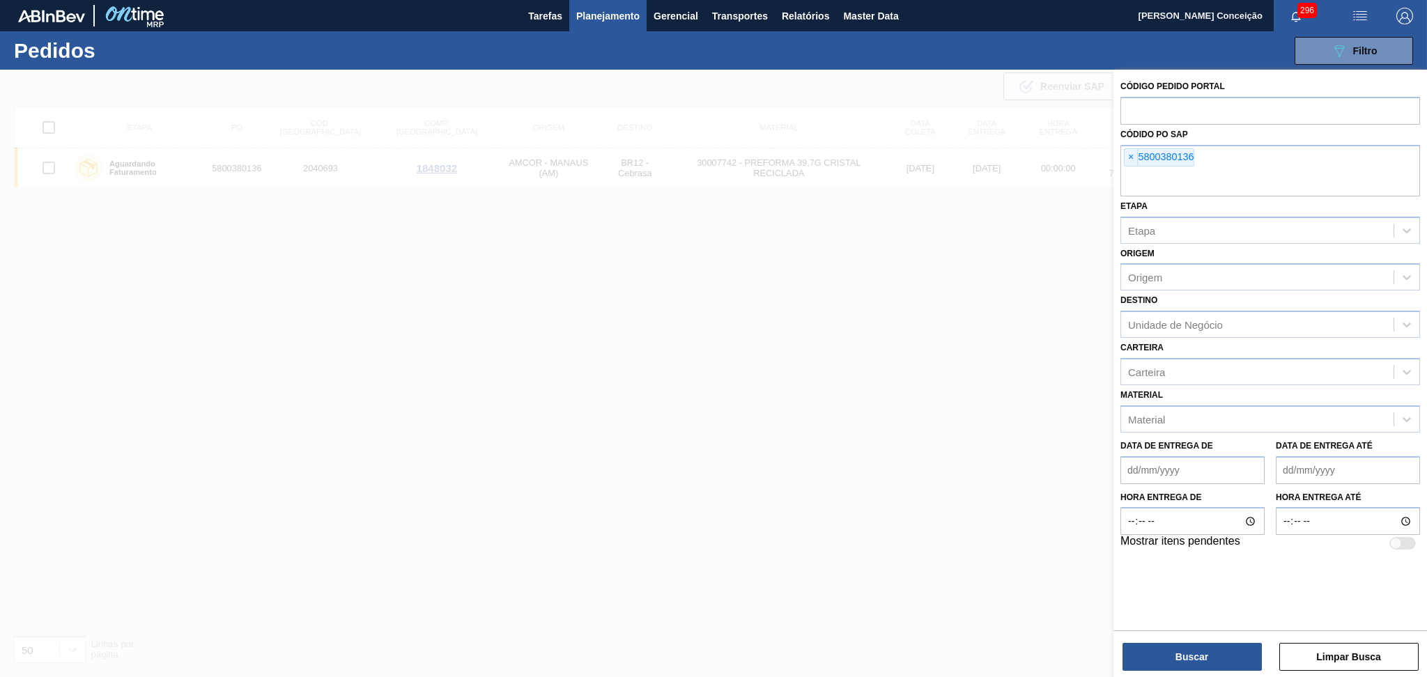
click at [1132, 159] on span "×" at bounding box center [1131, 157] width 13 height 17
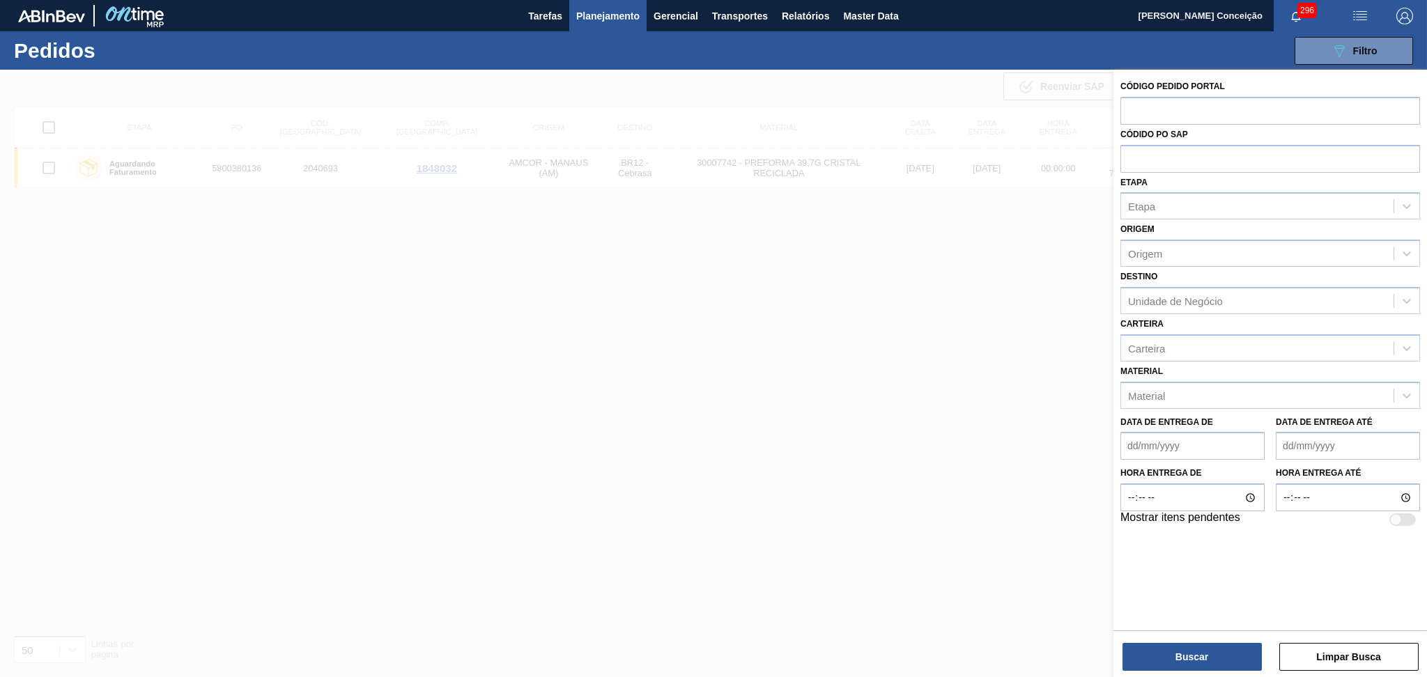
paste input "5800380622"
type input "5800380622"
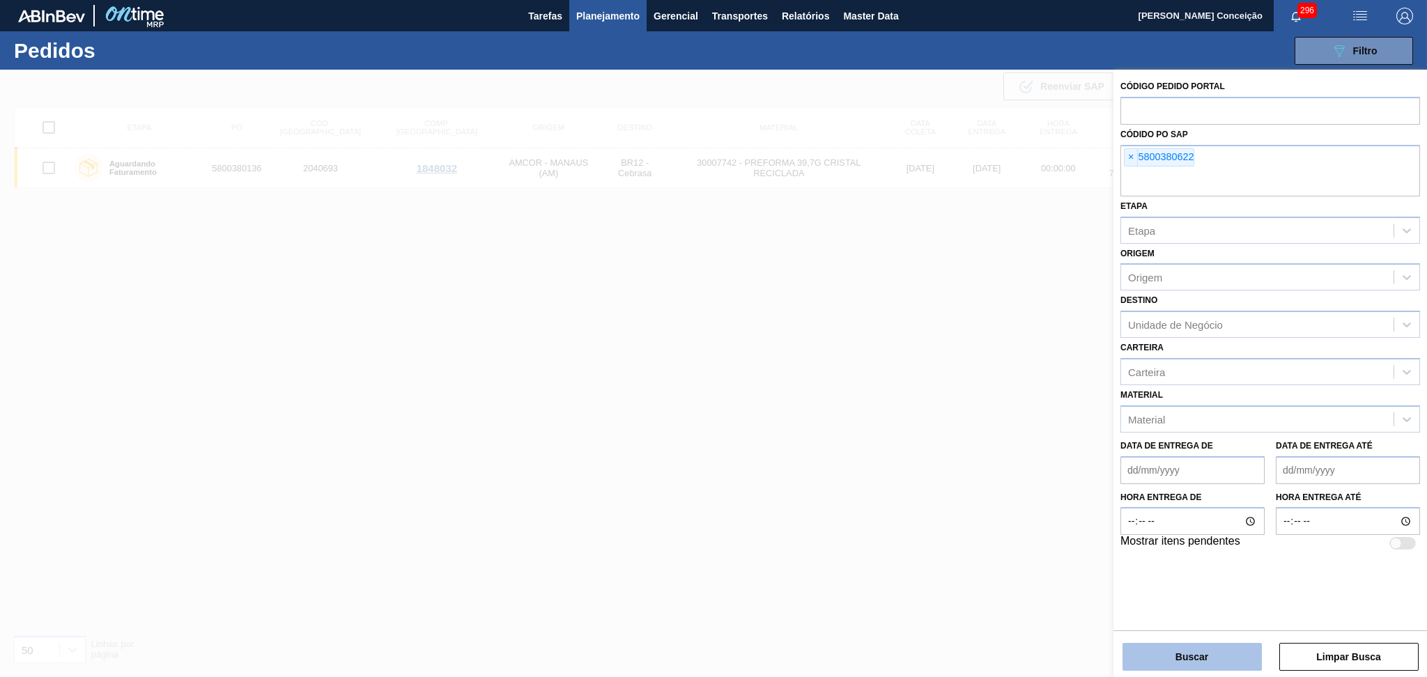
click at [1195, 660] on button "Buscar" at bounding box center [1192, 657] width 139 height 28
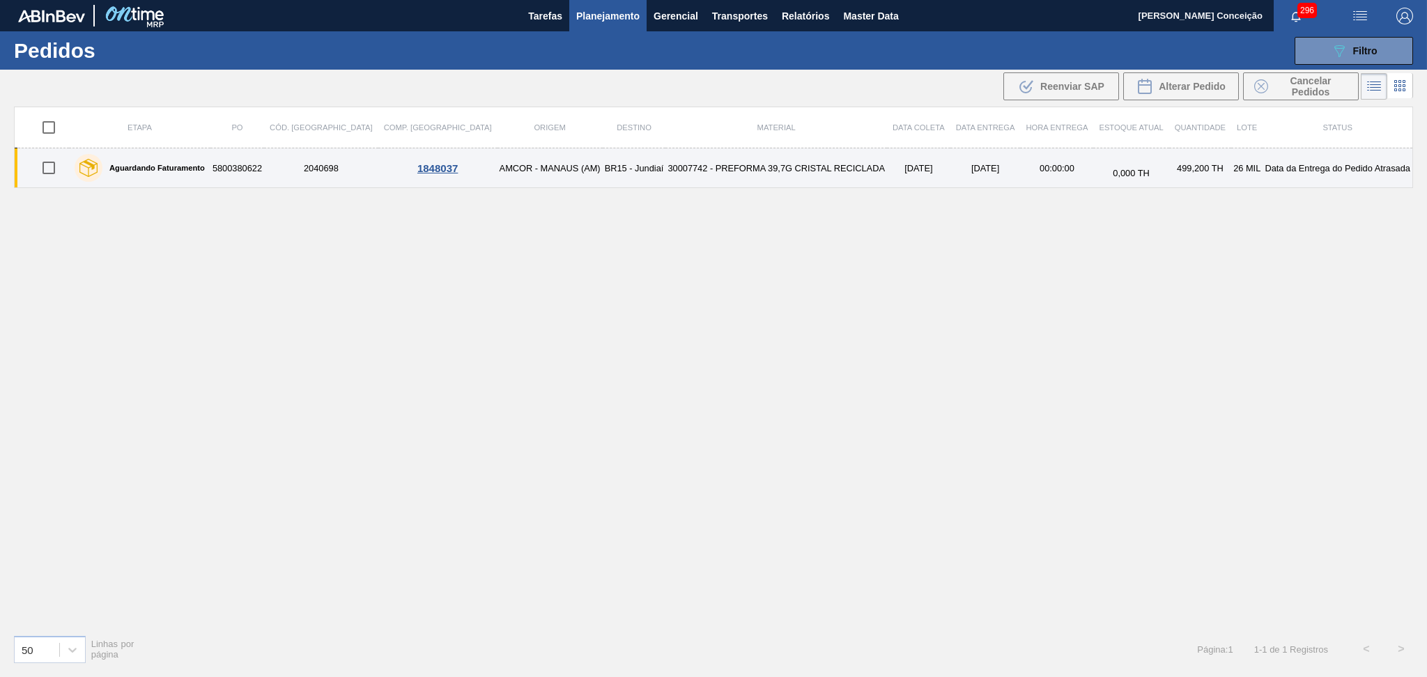
click at [603, 170] on td "BR15 - Jundiaí" at bounding box center [634, 168] width 63 height 40
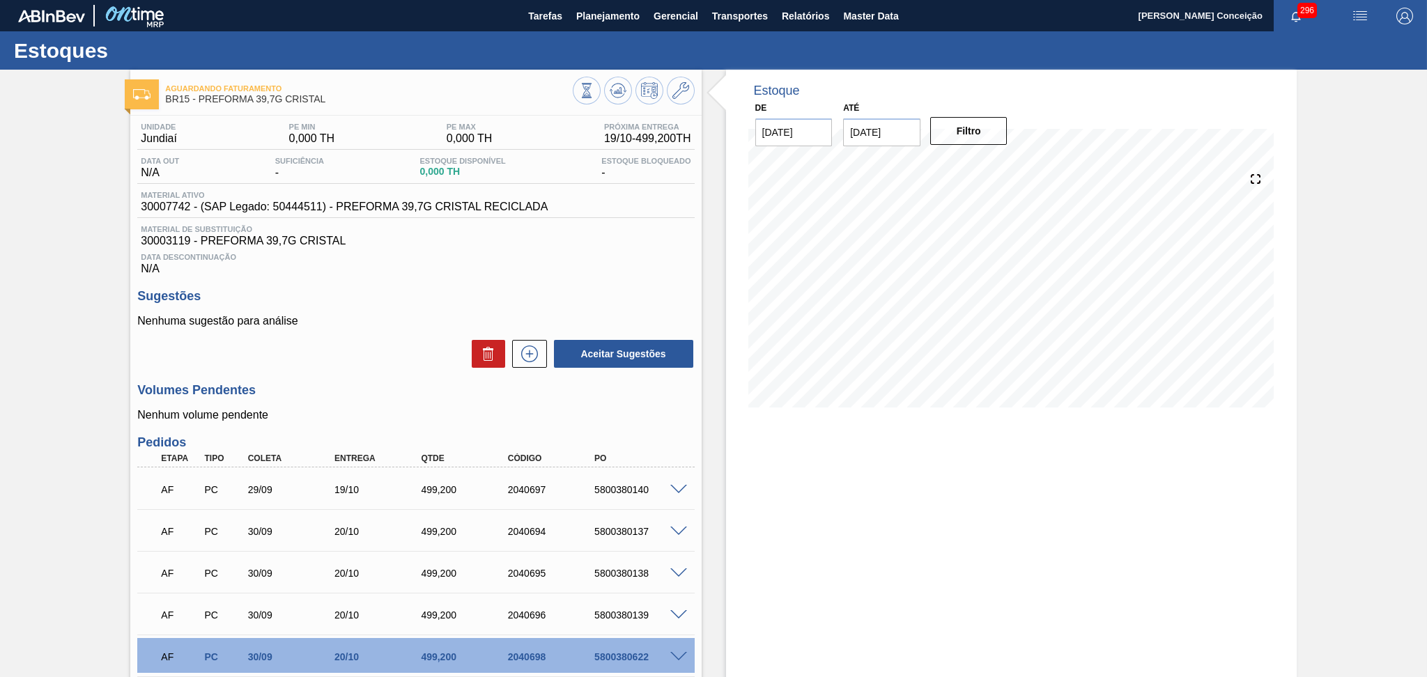
scroll to position [154, 0]
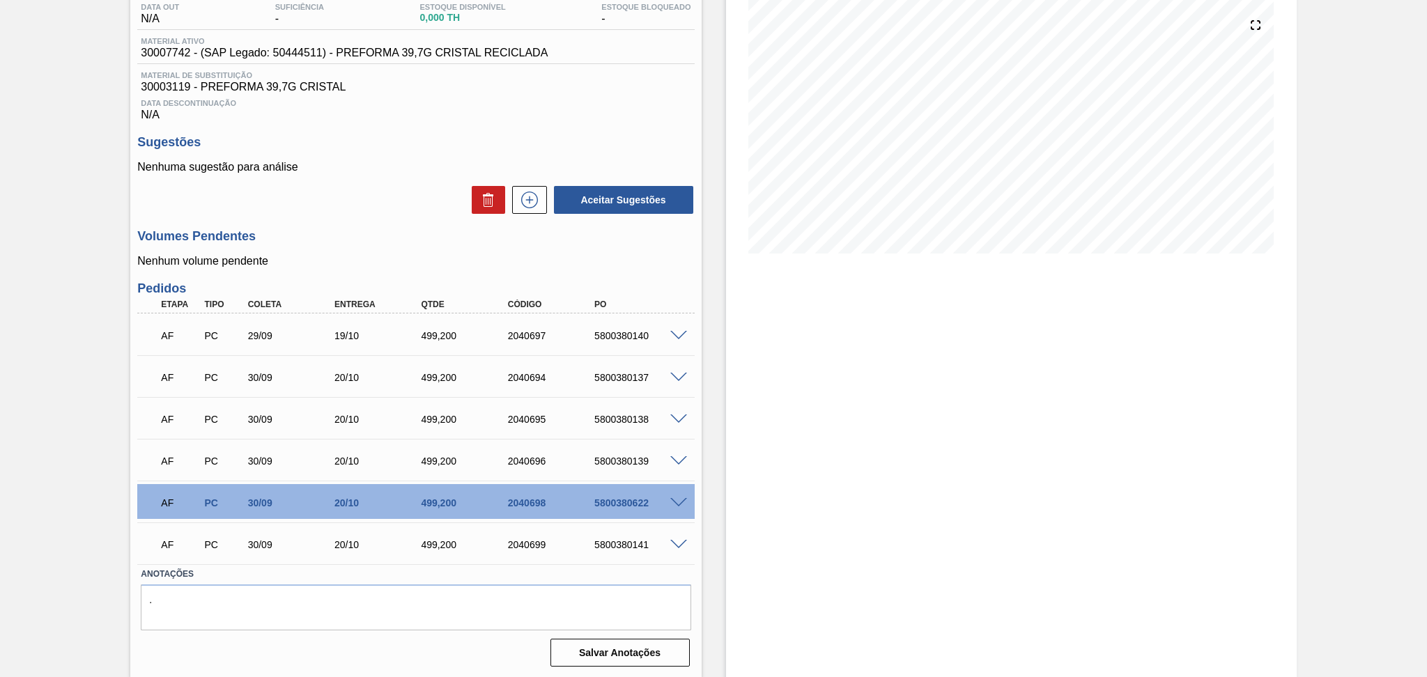
click at [386, 255] on p "Nenhum volume pendente" at bounding box center [415, 261] width 557 height 13
click at [358, 263] on p "Nenhum volume pendente" at bounding box center [415, 261] width 557 height 13
click at [675, 503] on span at bounding box center [679, 503] width 17 height 10
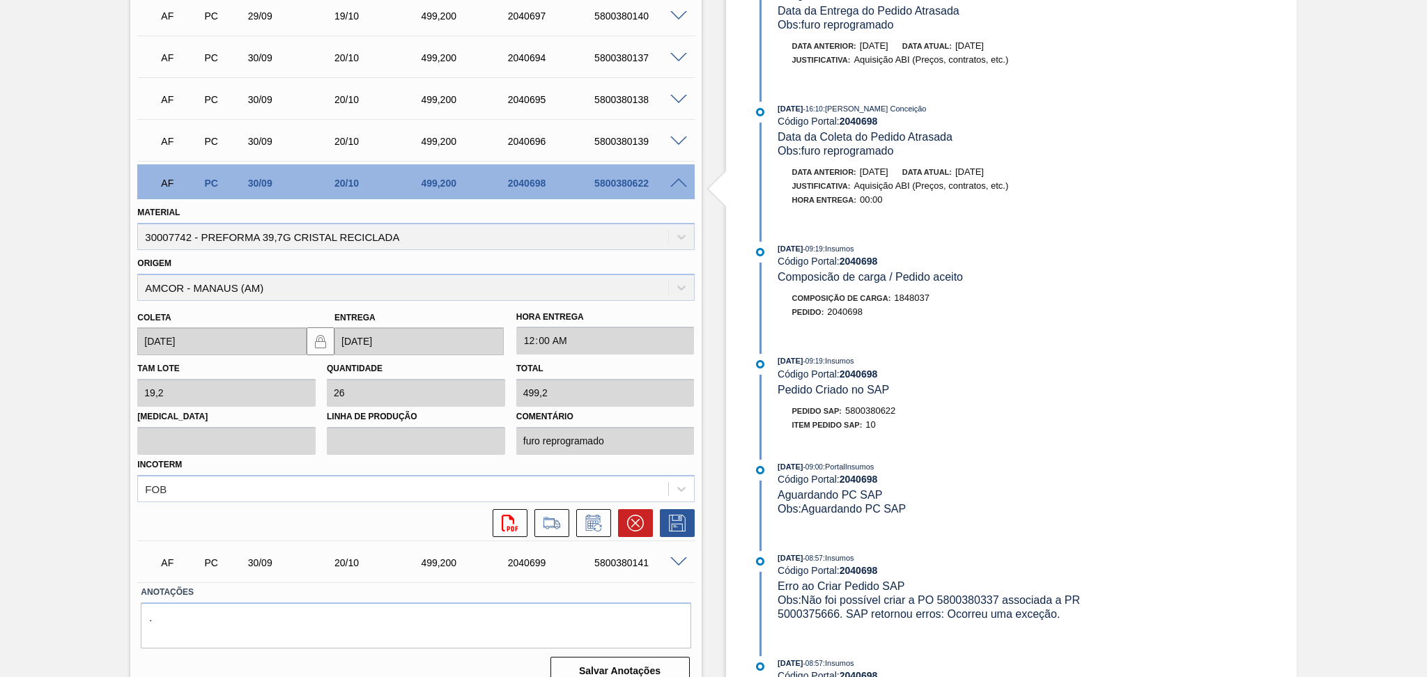
scroll to position [491, 0]
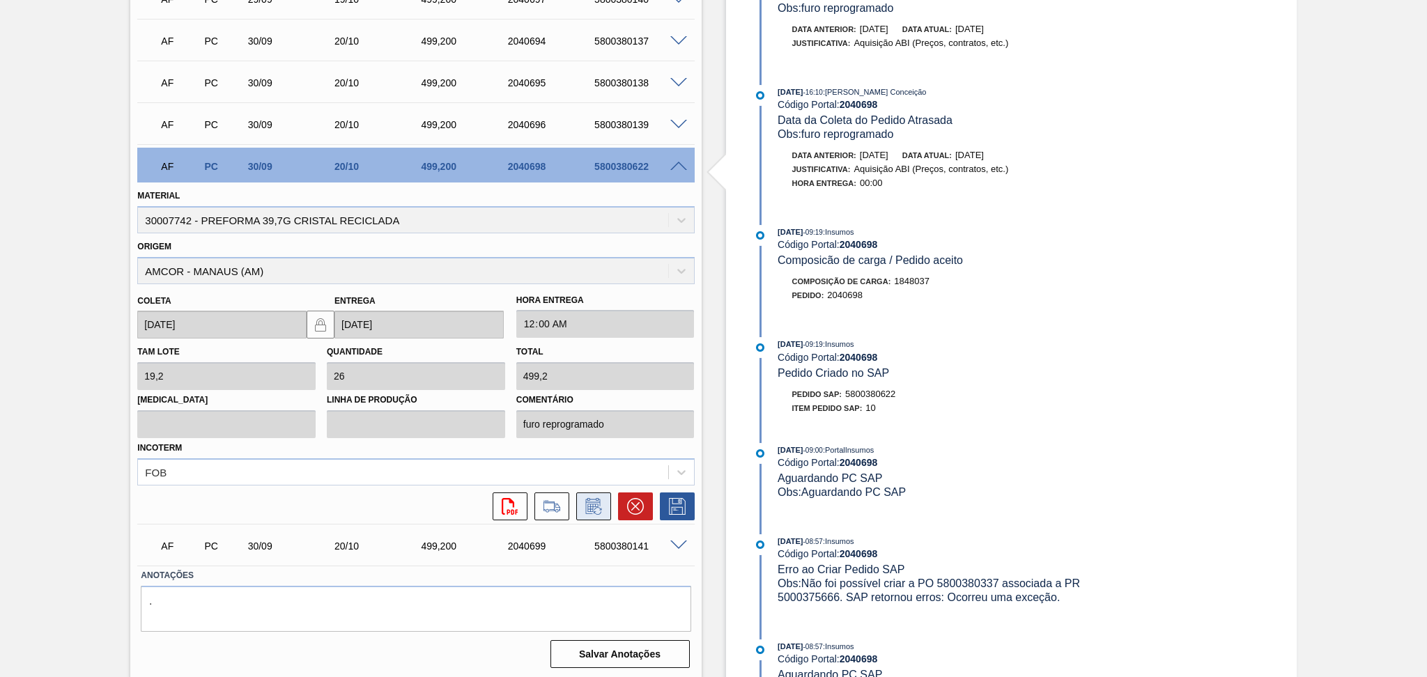
click at [591, 509] on icon at bounding box center [594, 506] width 22 height 17
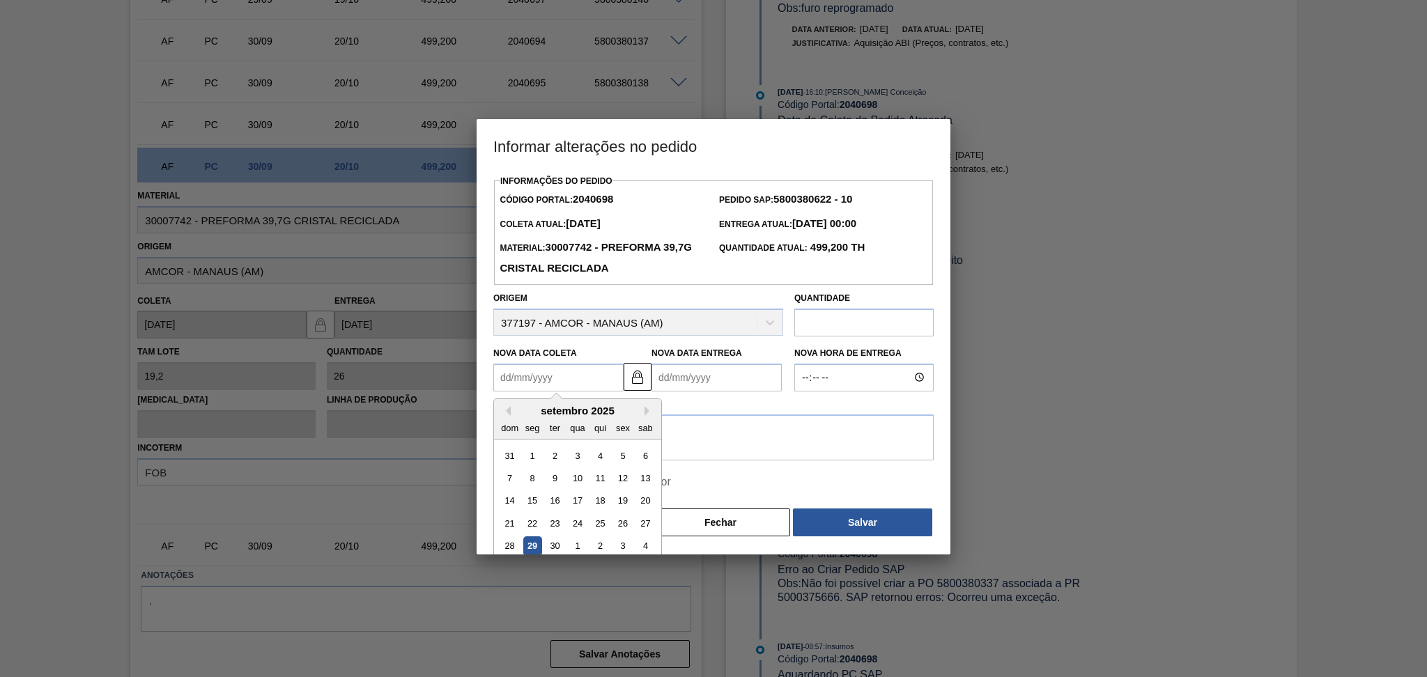
click at [553, 392] on Coleta2040698 "Nova Data Coleta" at bounding box center [558, 378] width 130 height 28
type Coleta2040698 "0"
type Entrega2040698 "21/01/2000"
type Coleta2040698 "01"
type Entrega2040698 "21/09/2025"
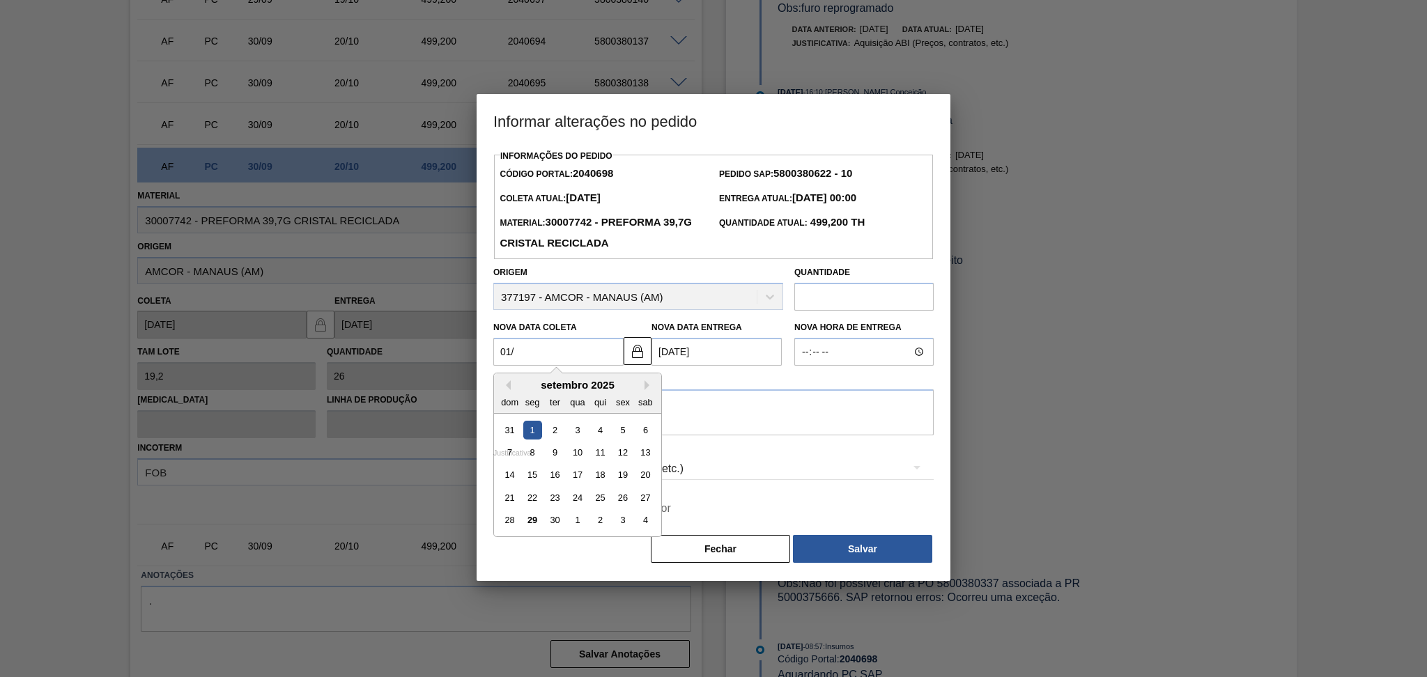
type Coleta2040698 "01/1"
type Entrega2040698 "21/01/2025"
type Coleta2040698 "01/10"
type Entrega2040698 "[DATE]"
type Coleta2040698 "01/10/2"
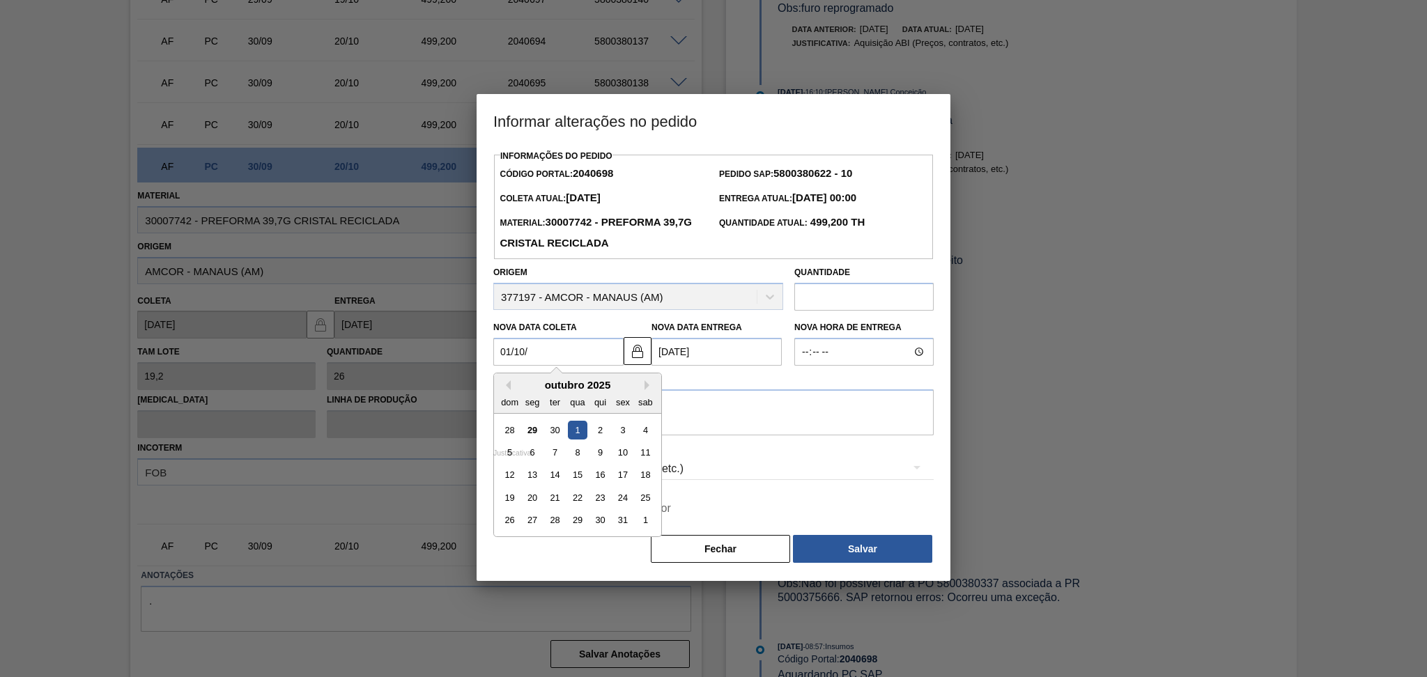
type Entrega2040698 "30/01/2002"
type Coleta2040698 "01/10/20"
type Entrega2040698 "21/10/2020"
type Coleta2040698 "01/10/2022"
type Entrega2040698 "21/10/2022"
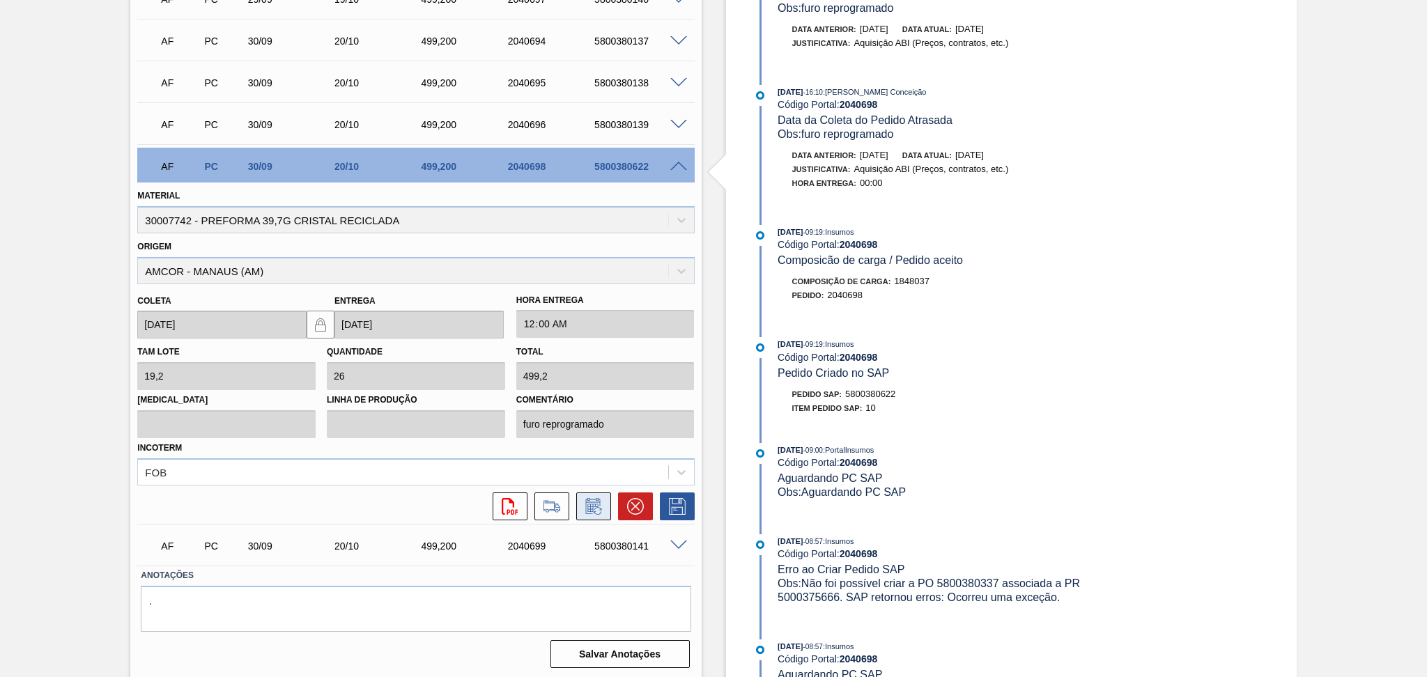
click at [599, 495] on button at bounding box center [593, 507] width 35 height 28
click at [590, 503] on icon at bounding box center [594, 506] width 22 height 17
click at [592, 508] on icon at bounding box center [593, 508] width 10 height 8
click at [595, 501] on icon at bounding box center [594, 506] width 22 height 17
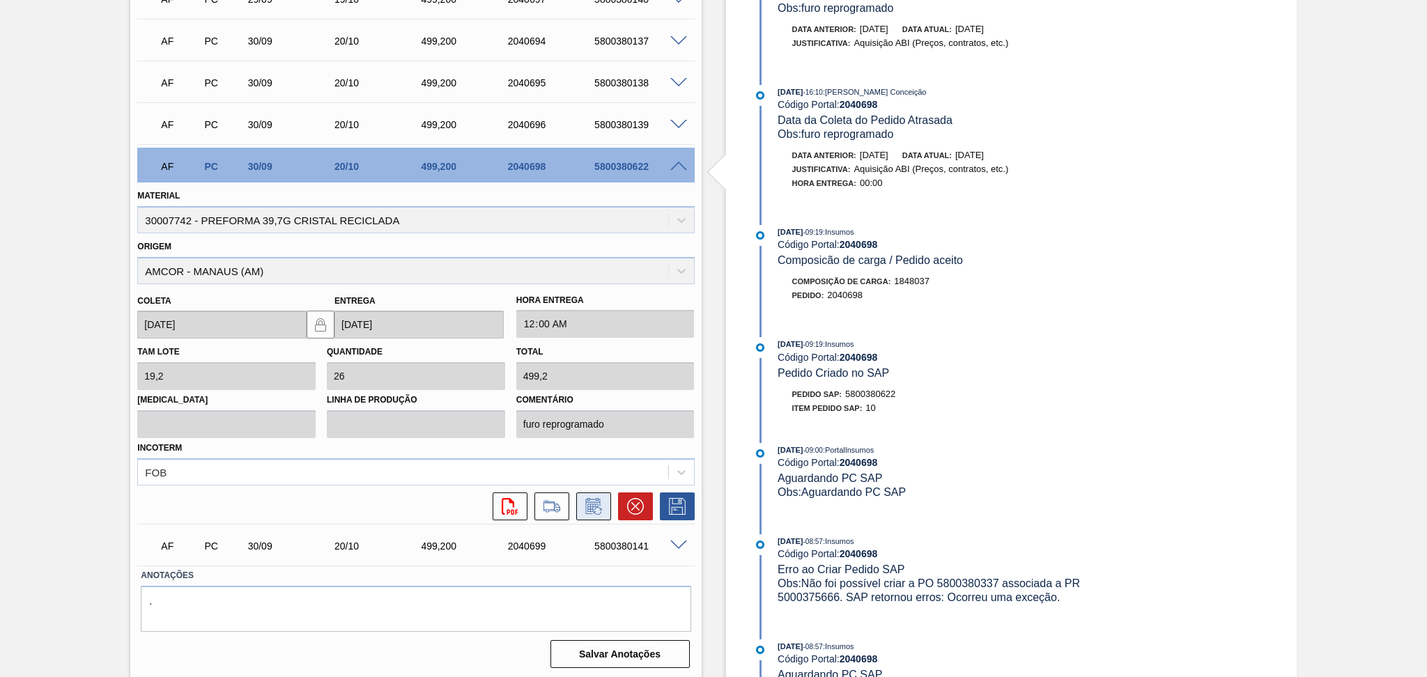
click at [595, 501] on icon at bounding box center [594, 506] width 22 height 17
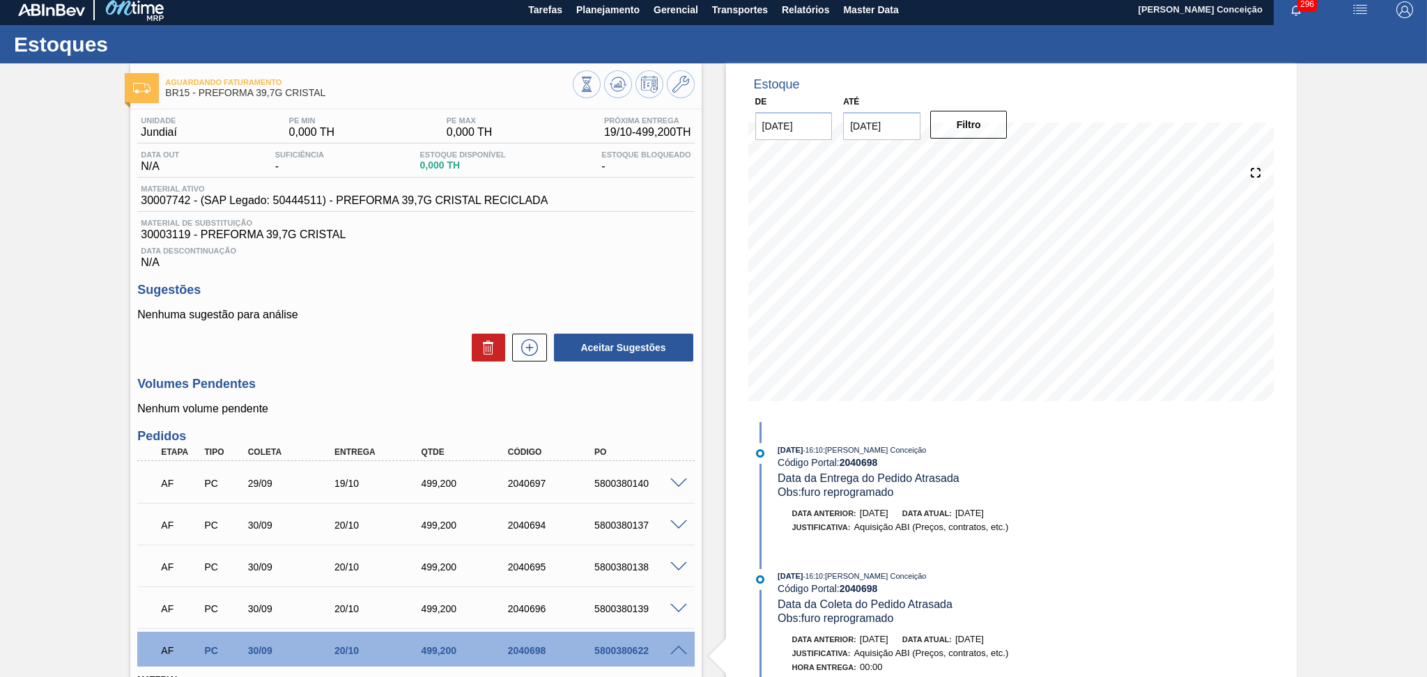
scroll to position [0, 0]
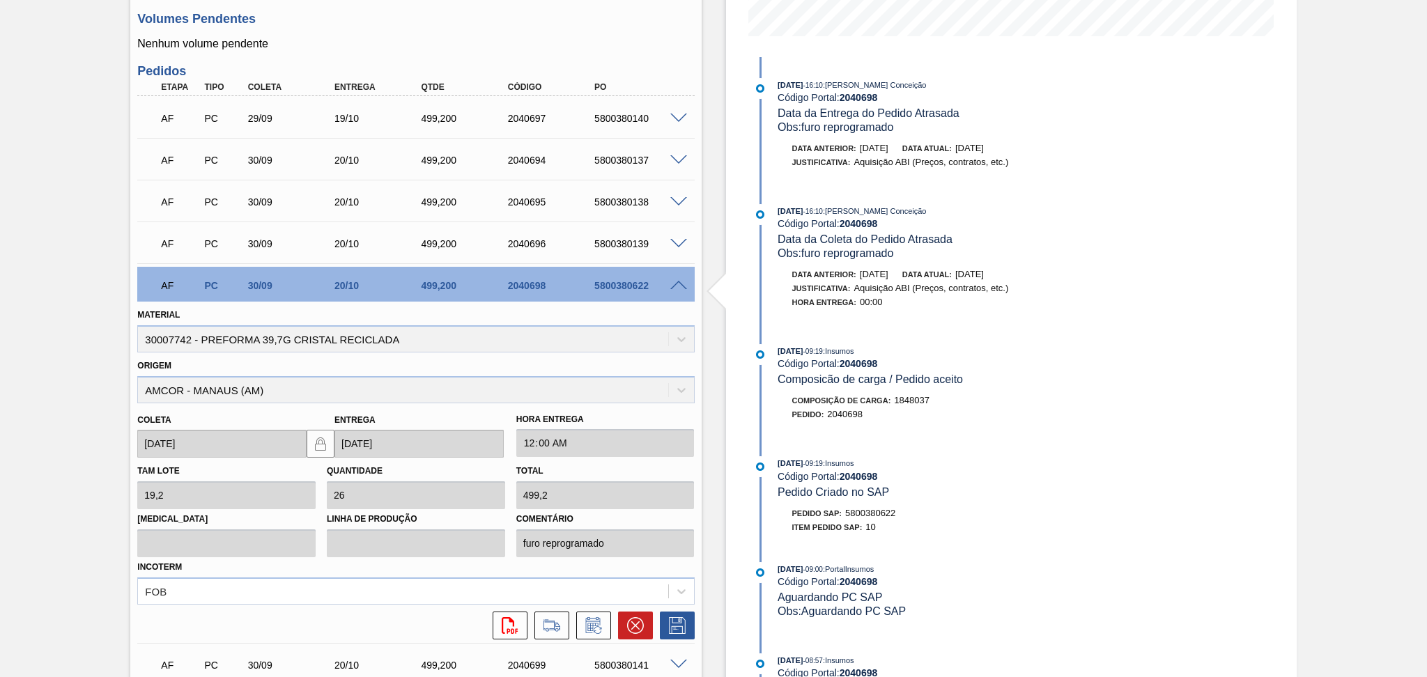
click at [676, 291] on div "AF PC 30/09 20/10 499,200 2040698 5800380622" at bounding box center [415, 284] width 557 height 35
click at [675, 284] on span at bounding box center [679, 286] width 17 height 10
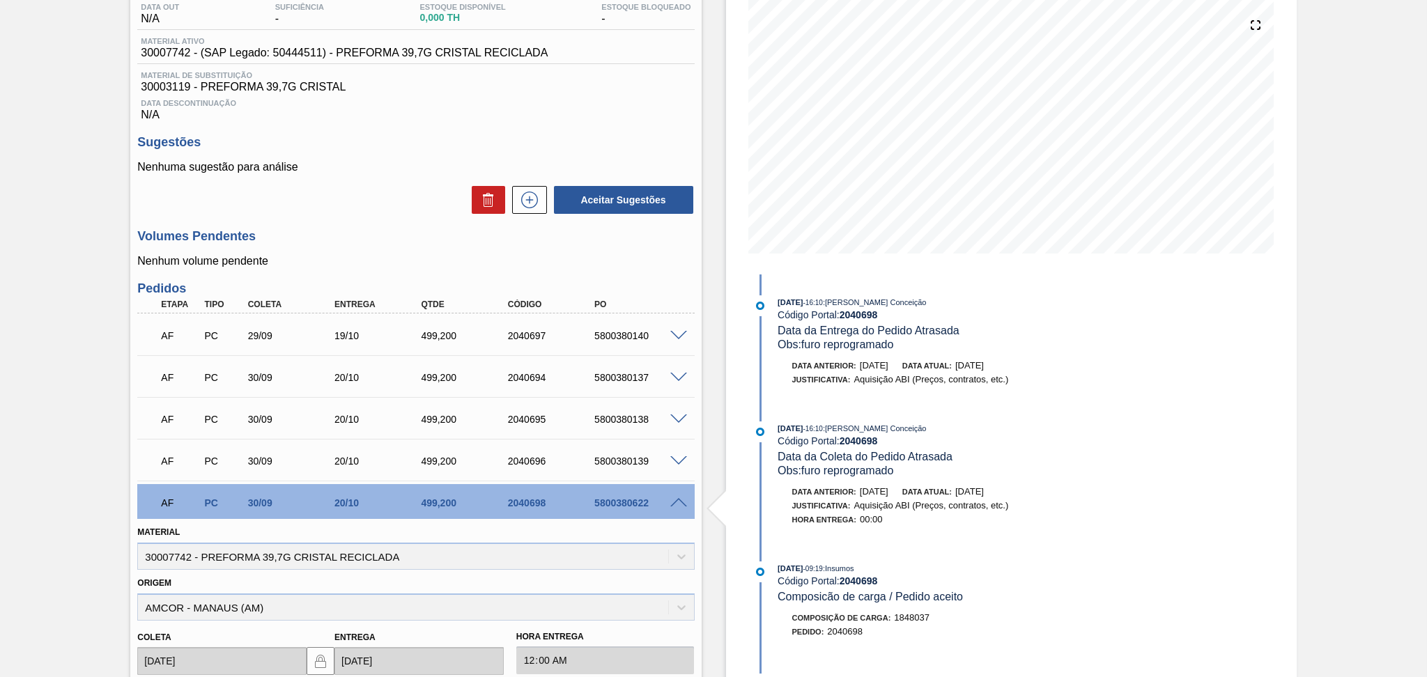
click at [675, 284] on h3 "Pedidos" at bounding box center [415, 289] width 557 height 15
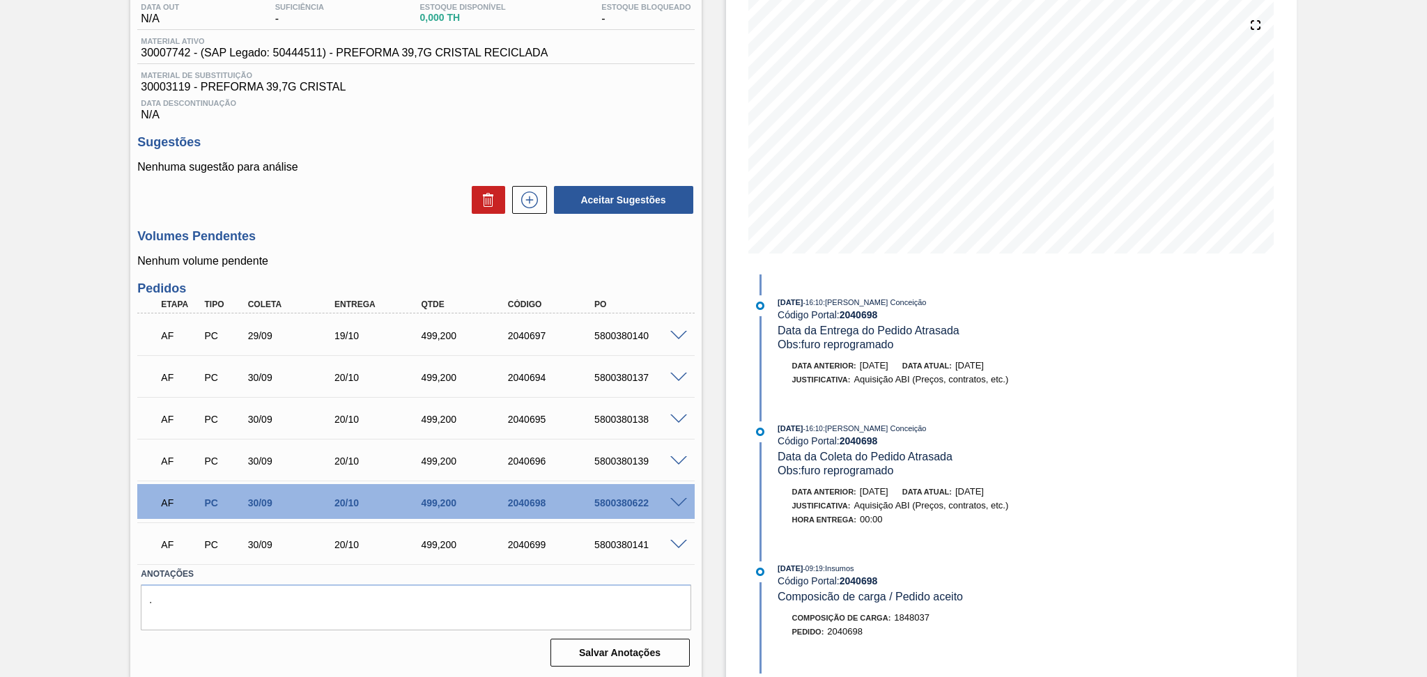
click at [675, 499] on span at bounding box center [679, 503] width 17 height 10
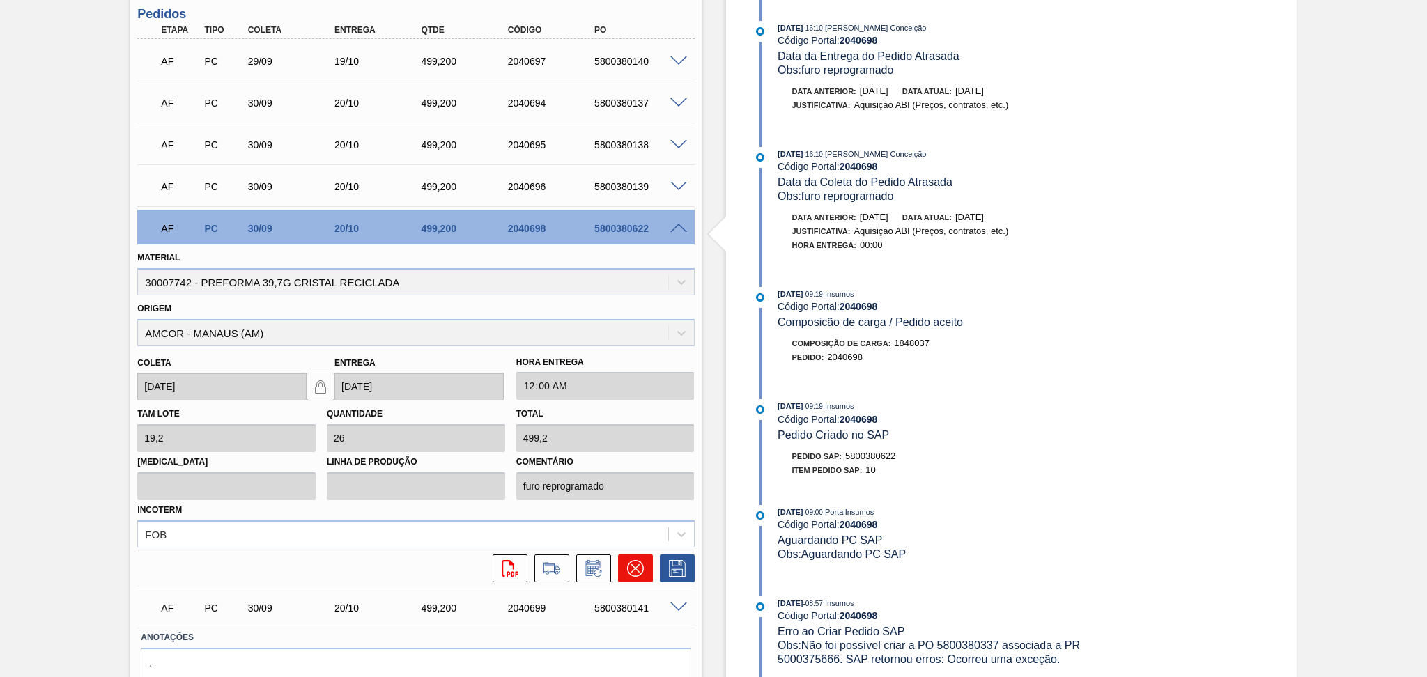
scroll to position [491, 0]
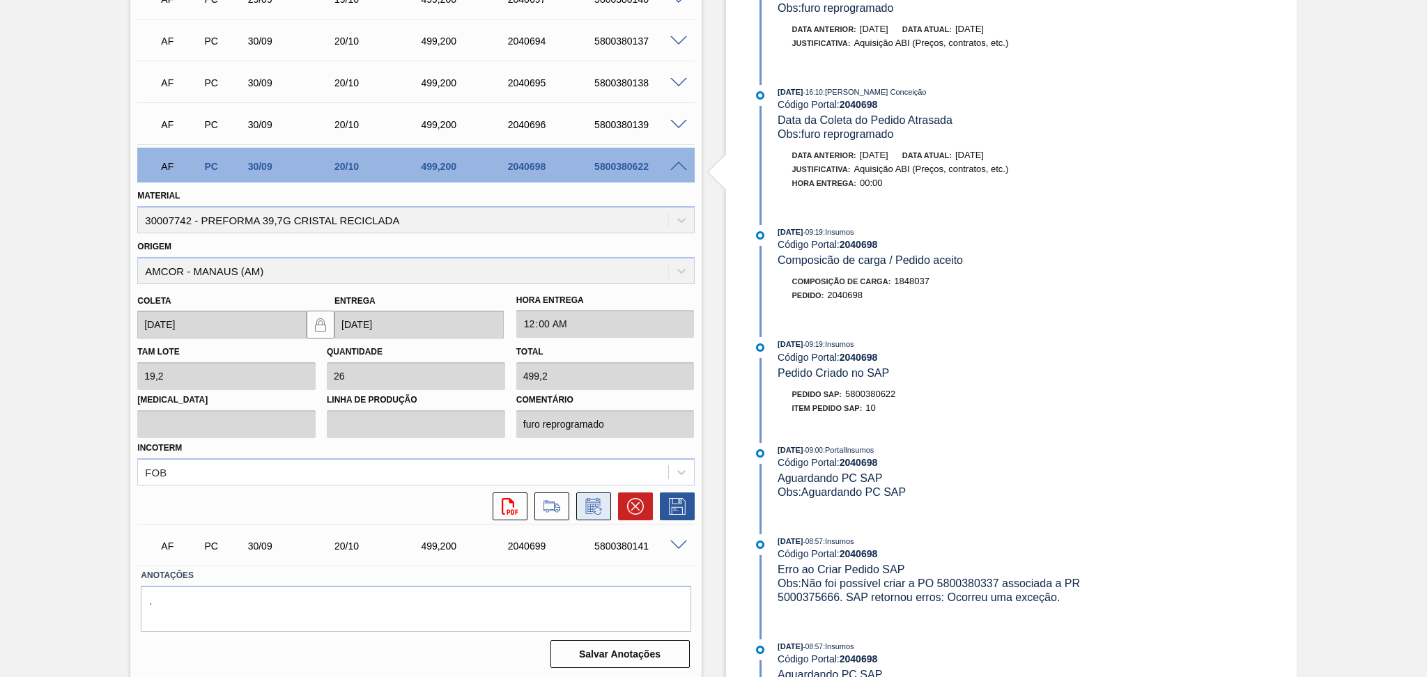
click at [590, 499] on icon at bounding box center [594, 506] width 22 height 17
click at [675, 163] on span at bounding box center [679, 167] width 17 height 10
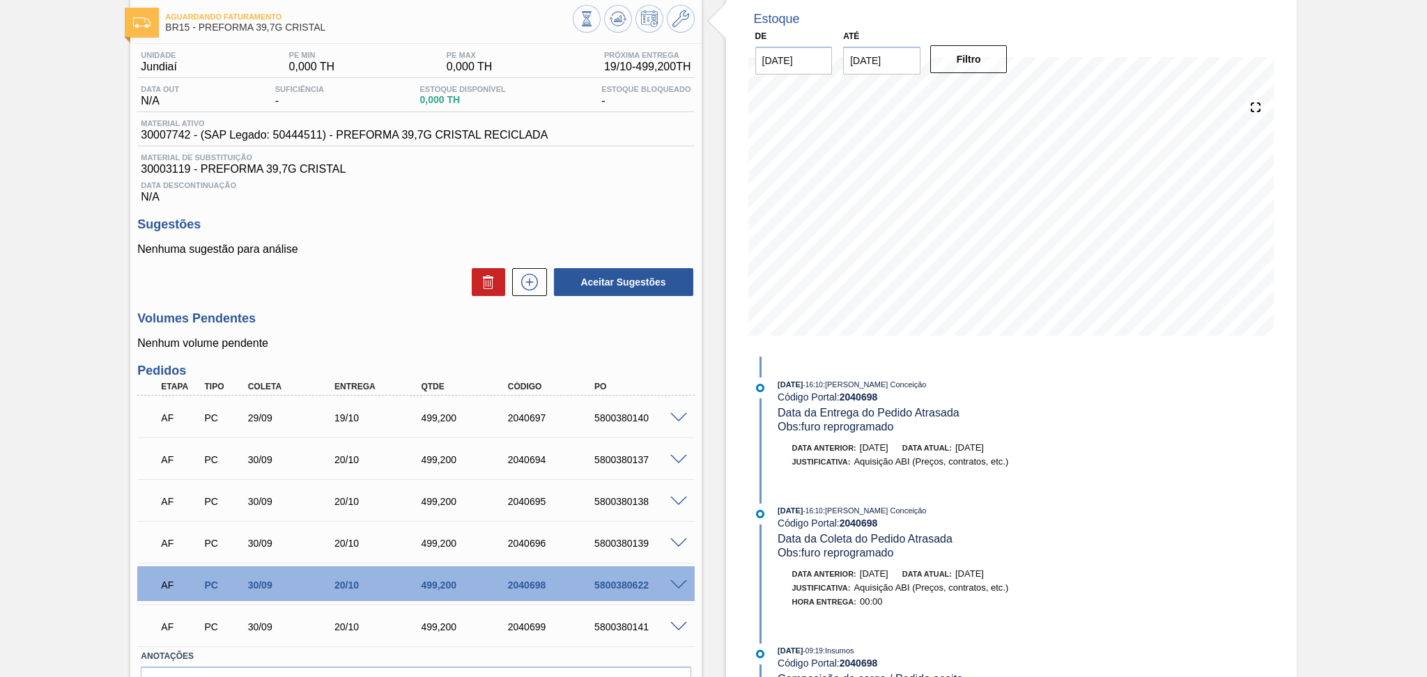
scroll to position [0, 0]
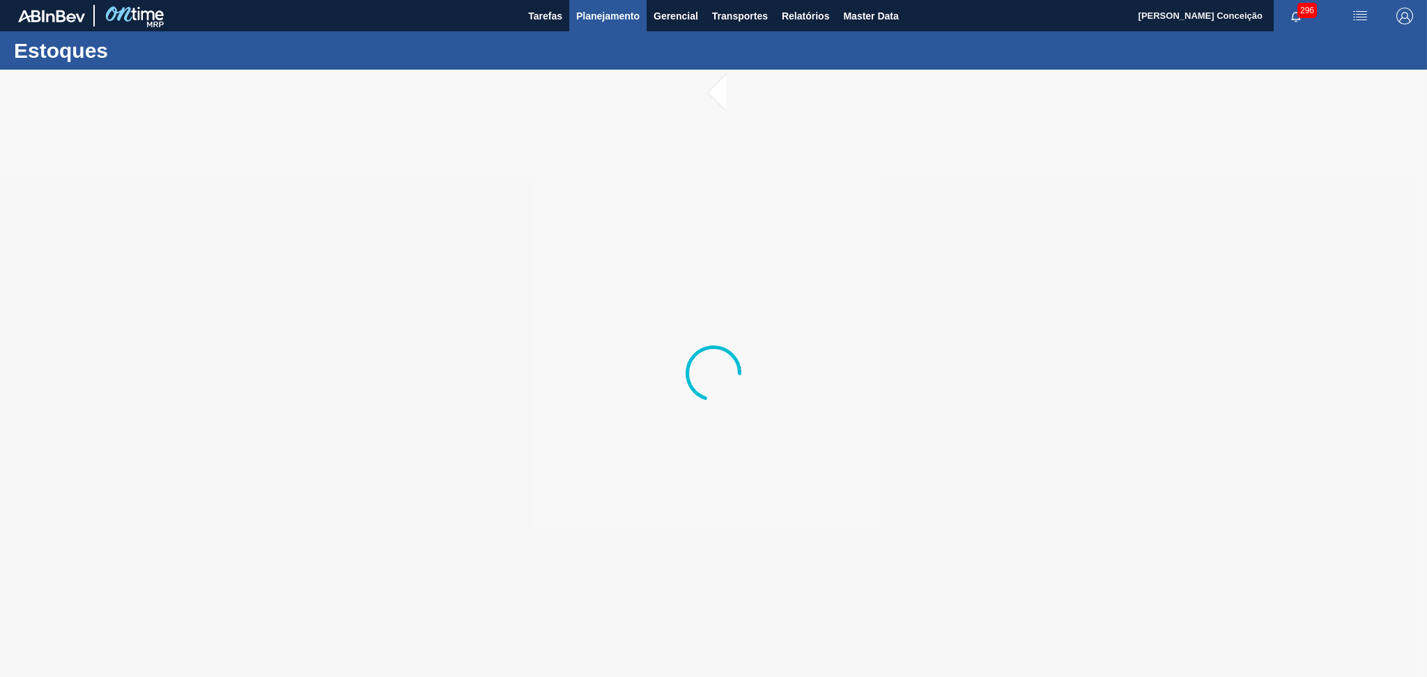
click at [614, 15] on span "Planejamento" at bounding box center [607, 16] width 63 height 17
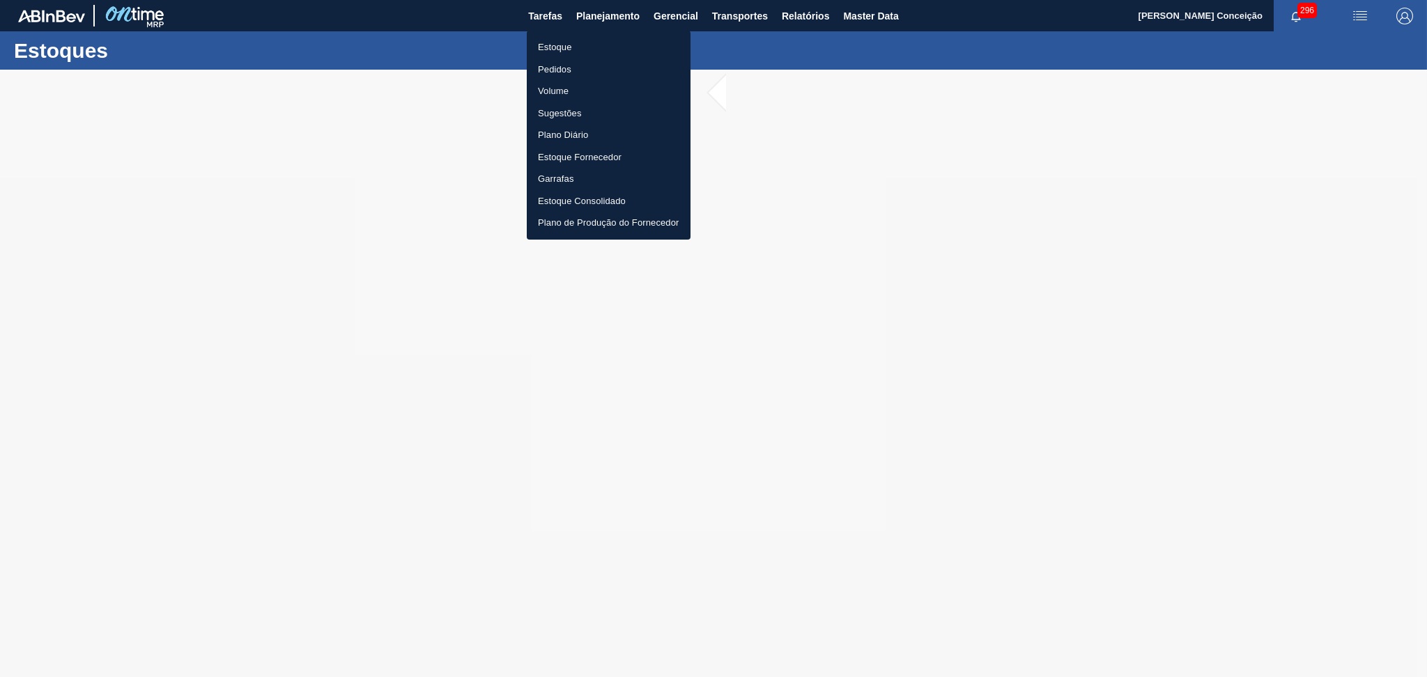
click at [567, 44] on li "Estoque" at bounding box center [609, 47] width 164 height 22
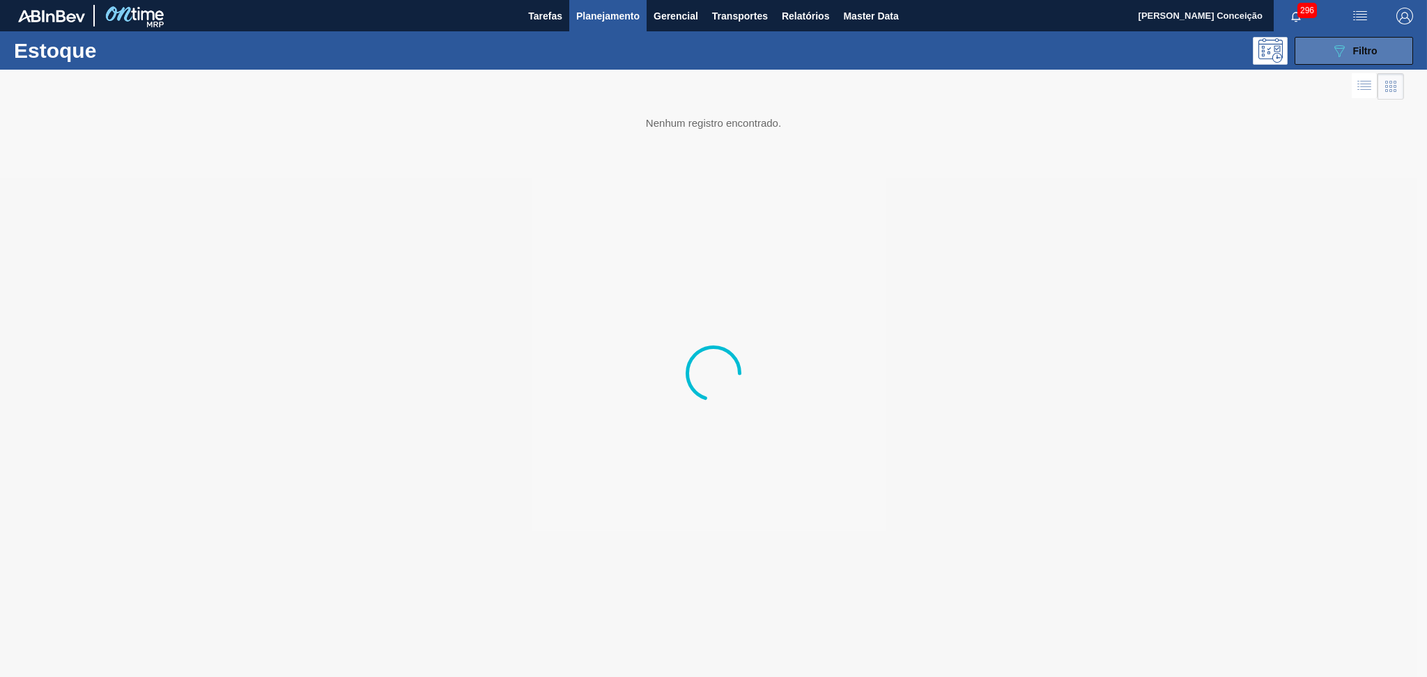
click at [1358, 45] on span "Filtro" at bounding box center [1366, 50] width 24 height 11
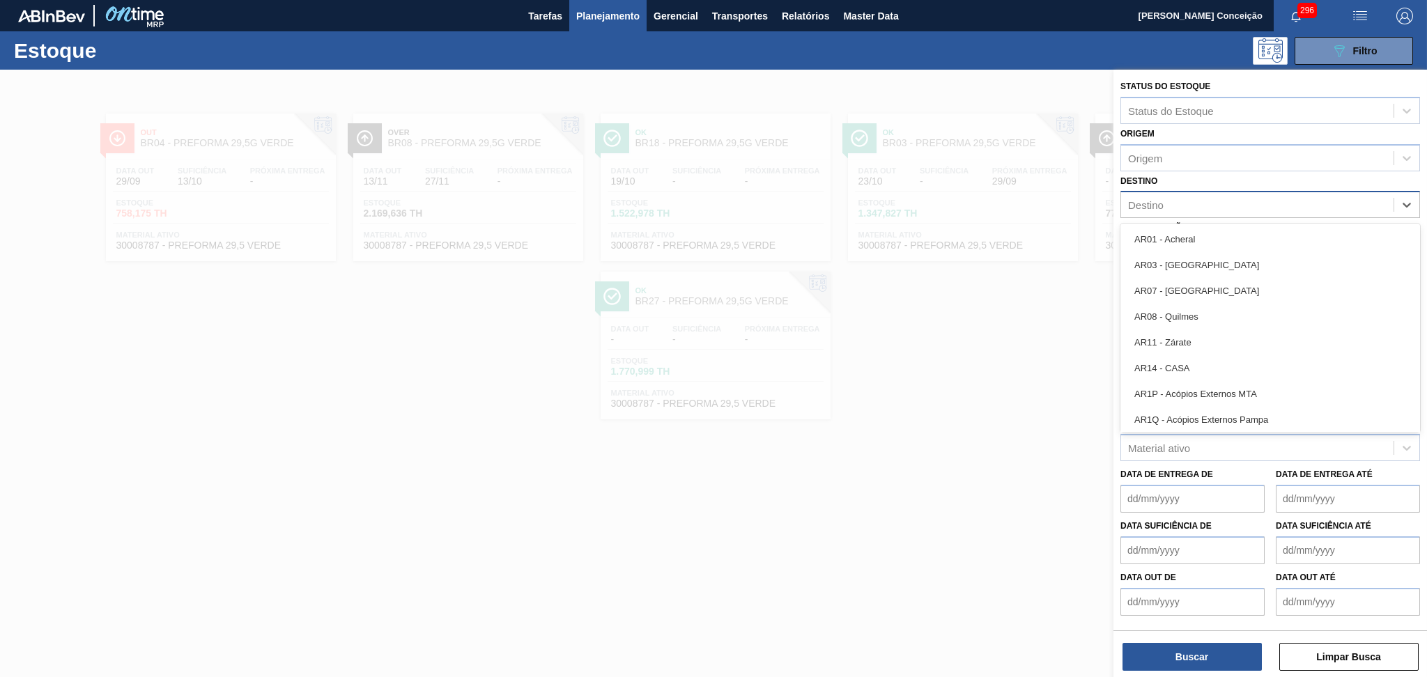
click at [1164, 205] on div "Destino" at bounding box center [1257, 205] width 273 height 20
type input "br28"
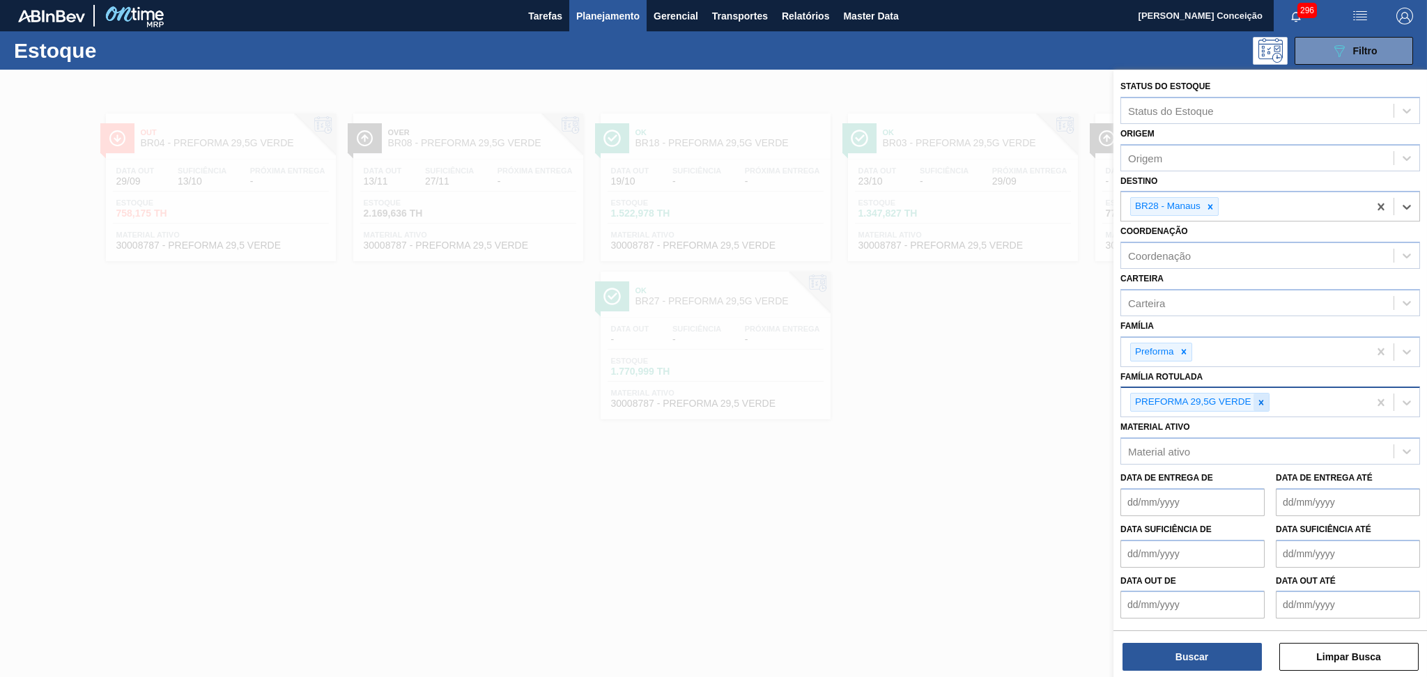
click at [1258, 404] on div at bounding box center [1261, 402] width 15 height 17
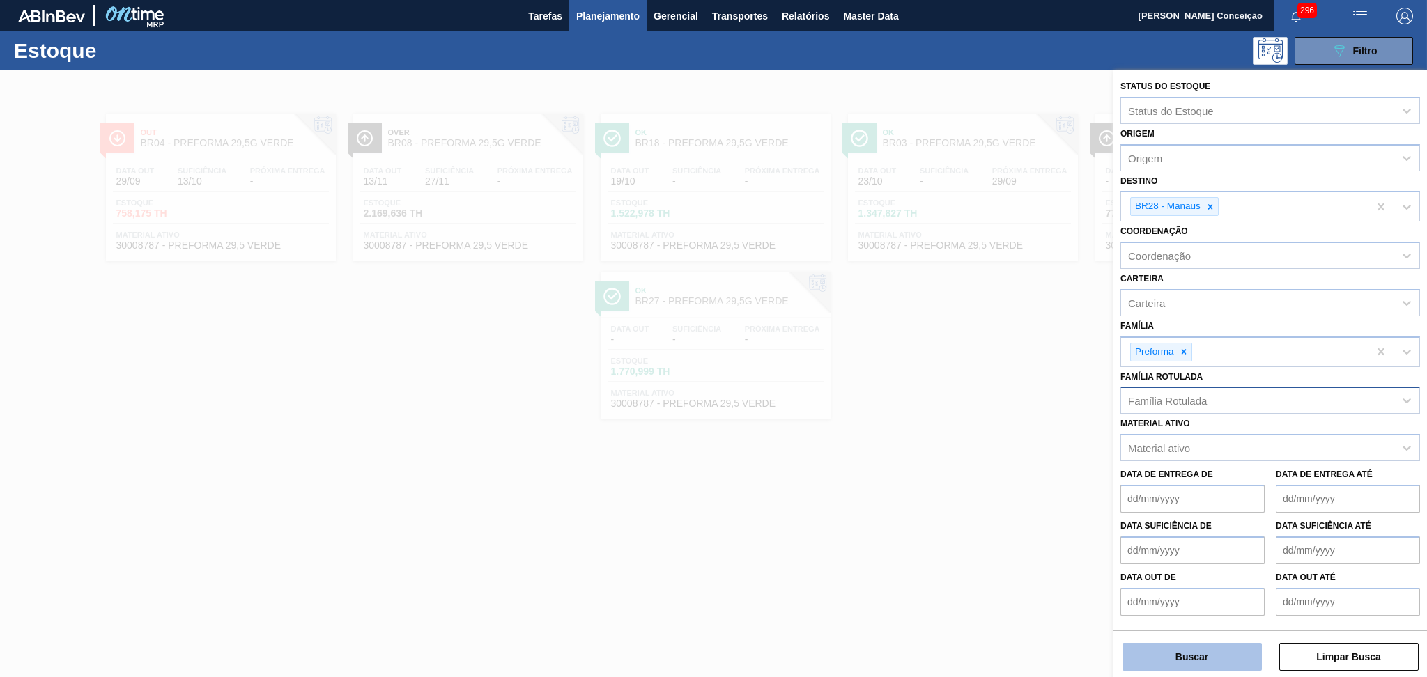
click at [1167, 657] on button "Buscar" at bounding box center [1192, 657] width 139 height 28
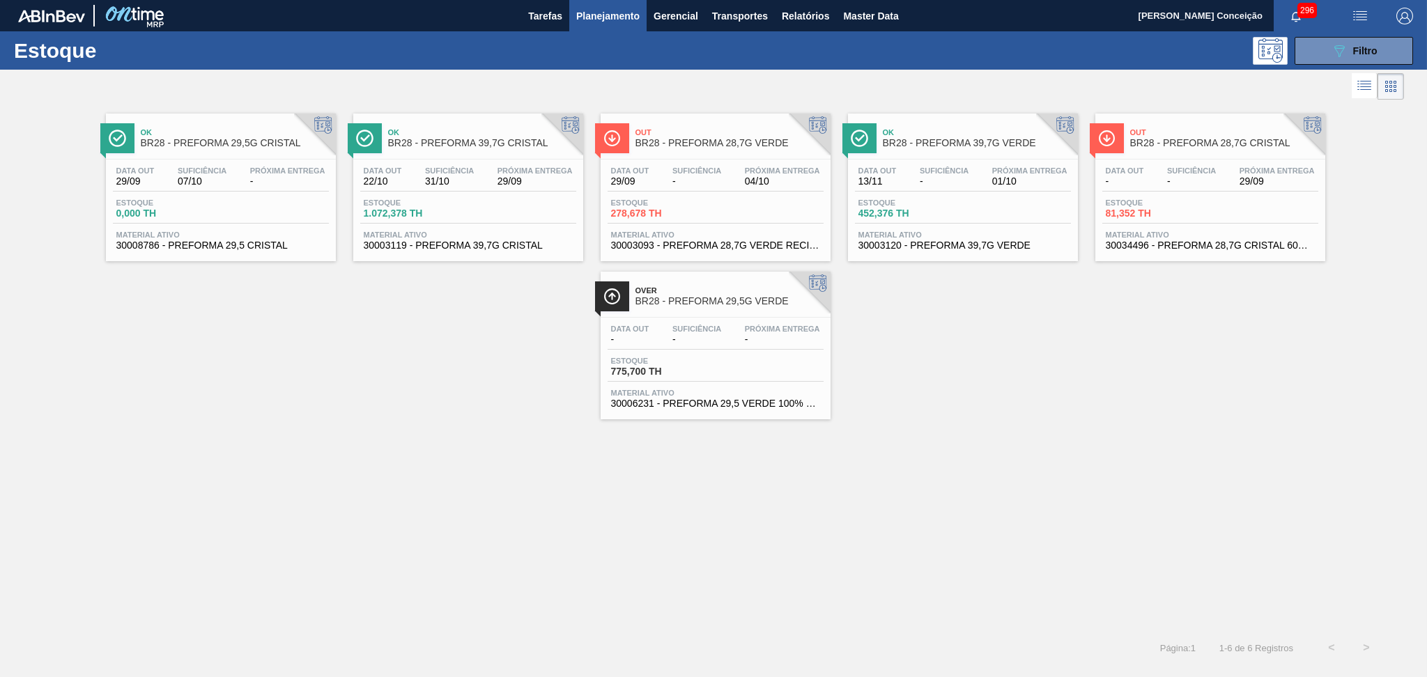
click at [299, 303] on div "Ok BR28 - PREFORMA 29,5G CRISTAL Data out 29/09 Suficiência 07/10 Próxima Entre…" at bounding box center [713, 261] width 1427 height 316
click at [977, 229] on div "Data out 13/11 Suficiência - Próxima Entrega 01/10 Estoque 452,376 TH Material …" at bounding box center [963, 207] width 230 height 95
click at [333, 427] on div "Ok BR28 - PREFORMA 29,5G CRISTAL Data out 29/09 Suficiência 07/10 Próxima Entre…" at bounding box center [713, 367] width 1427 height 528
click at [932, 332] on div "Ok BR28 - PREFORMA 29,5G CRISTAL Data out 29/09 Suficiência 07/10 Próxima Entre…" at bounding box center [713, 261] width 1427 height 316
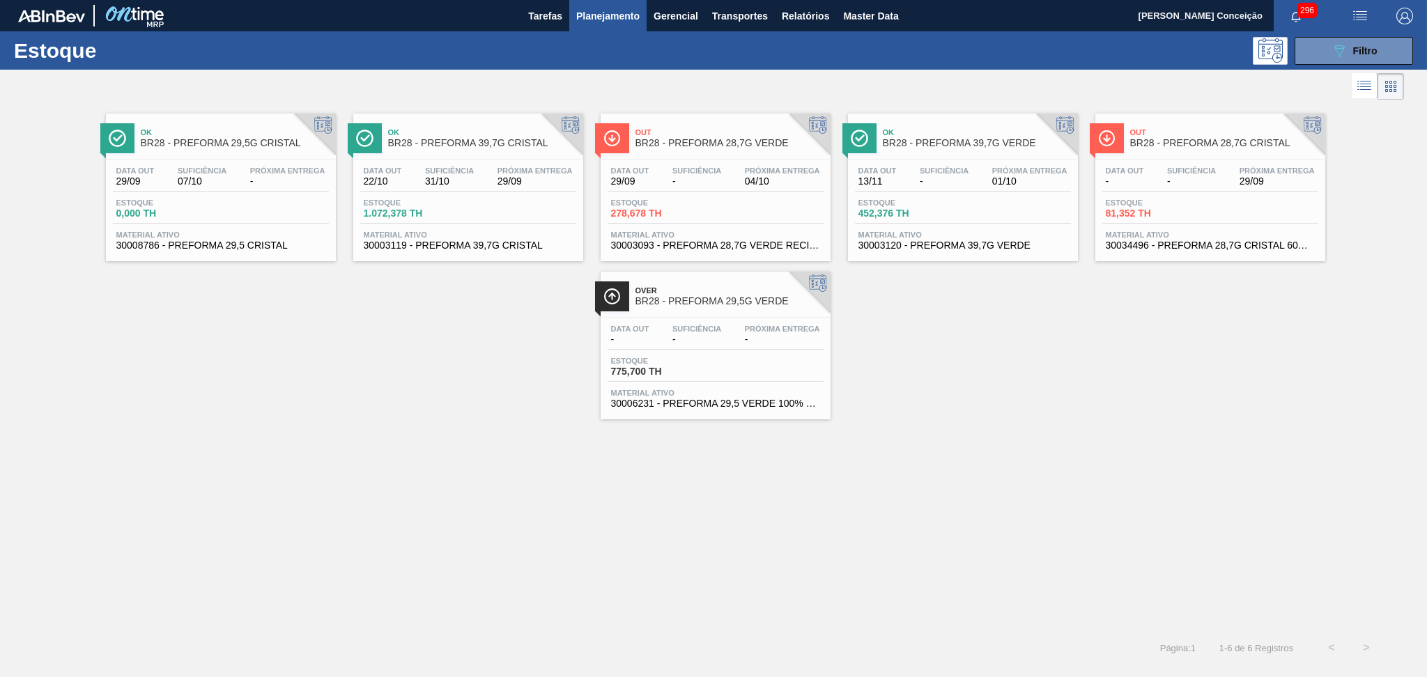
click at [439, 247] on span "30003119 - PREFORMA 39,7G CRISTAL" at bounding box center [468, 245] width 209 height 10
click at [914, 238] on span "Material ativo" at bounding box center [963, 235] width 209 height 8
click at [370, 404] on div "Ok BR28 - PREFORMA 29,5G CRISTAL Data out 29/09 Suficiência 07/10 Próxima Entre…" at bounding box center [713, 261] width 1427 height 316
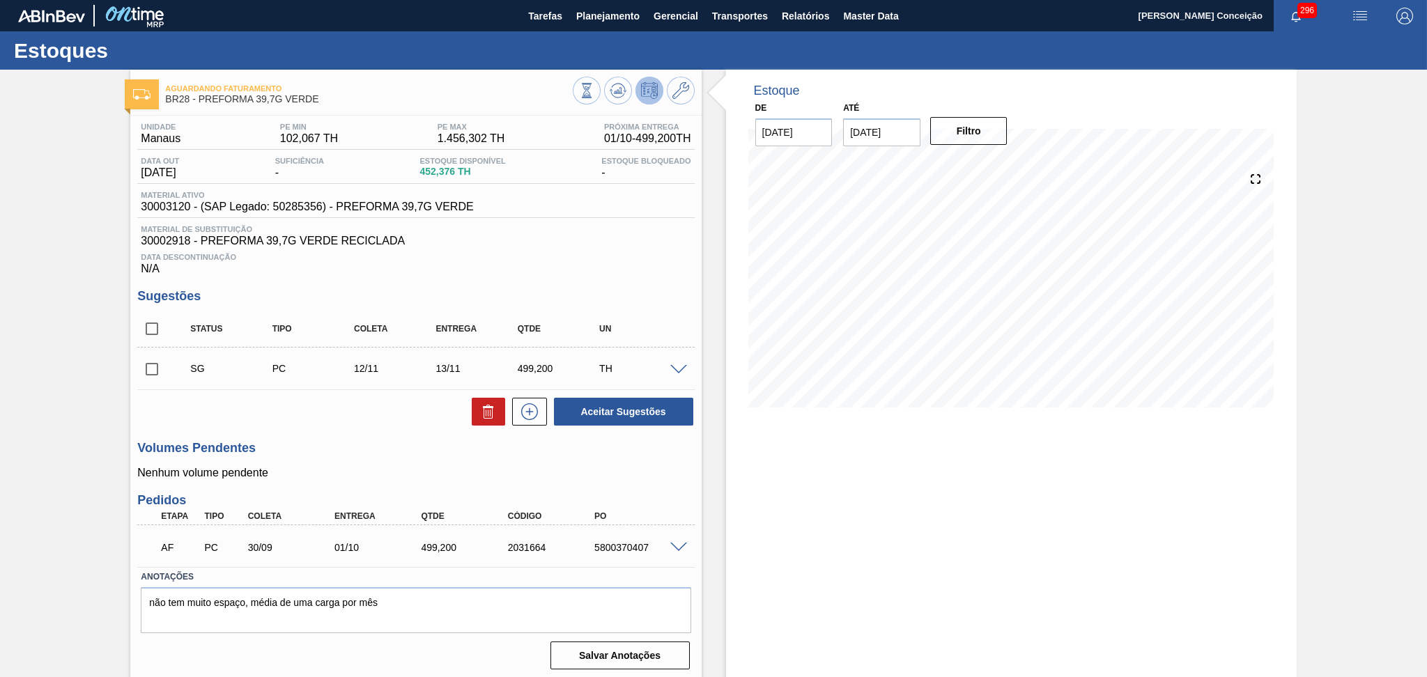
click at [768, 549] on div "Estoque De 29/09/2025 Até 15/11/2025 Filtro" at bounding box center [1011, 376] width 571 height 612
click at [358, 430] on div "Unidade Manaus PE MIN 102,067 TH PE MAX 1.456,302 TH Próxima Entrega 01/10 - 49…" at bounding box center [415, 395] width 571 height 559
click at [383, 414] on div "Aceitar Sugestões" at bounding box center [415, 412] width 557 height 31
click at [619, 77] on button at bounding box center [618, 91] width 28 height 28
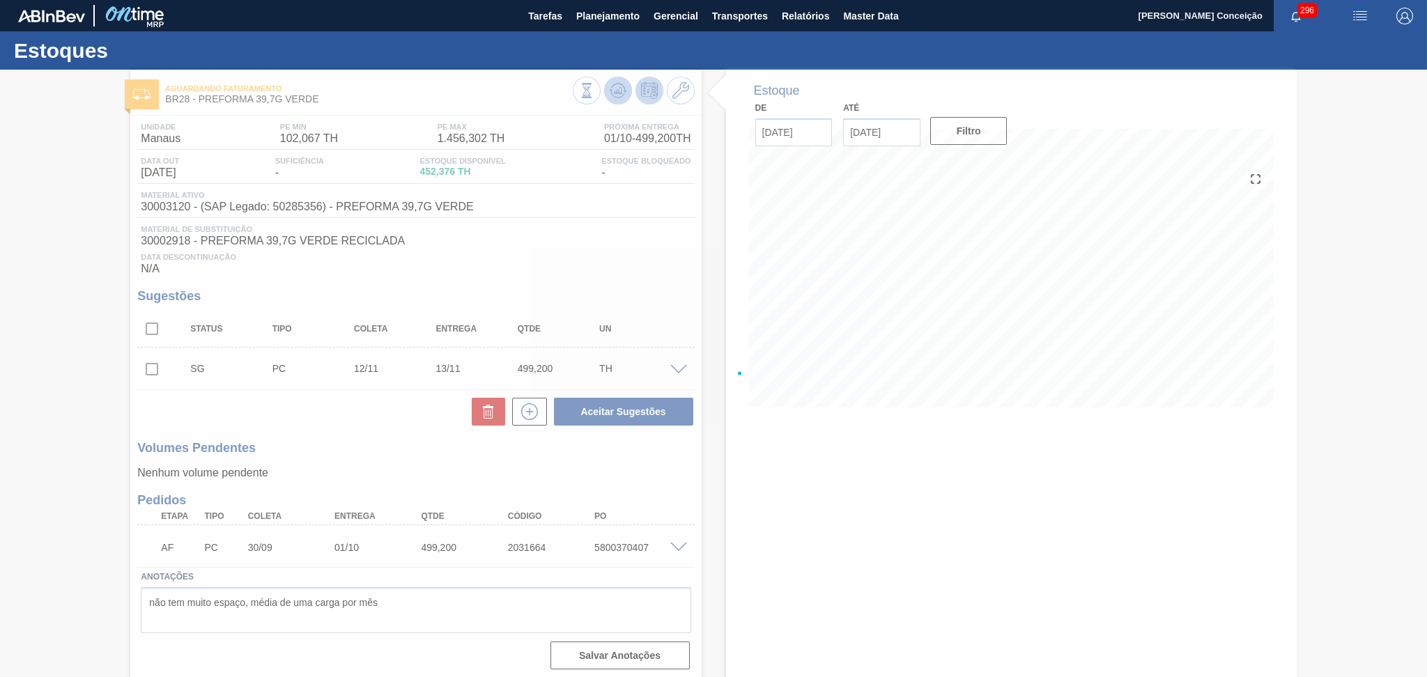
click at [620, 83] on div at bounding box center [713, 374] width 1427 height 608
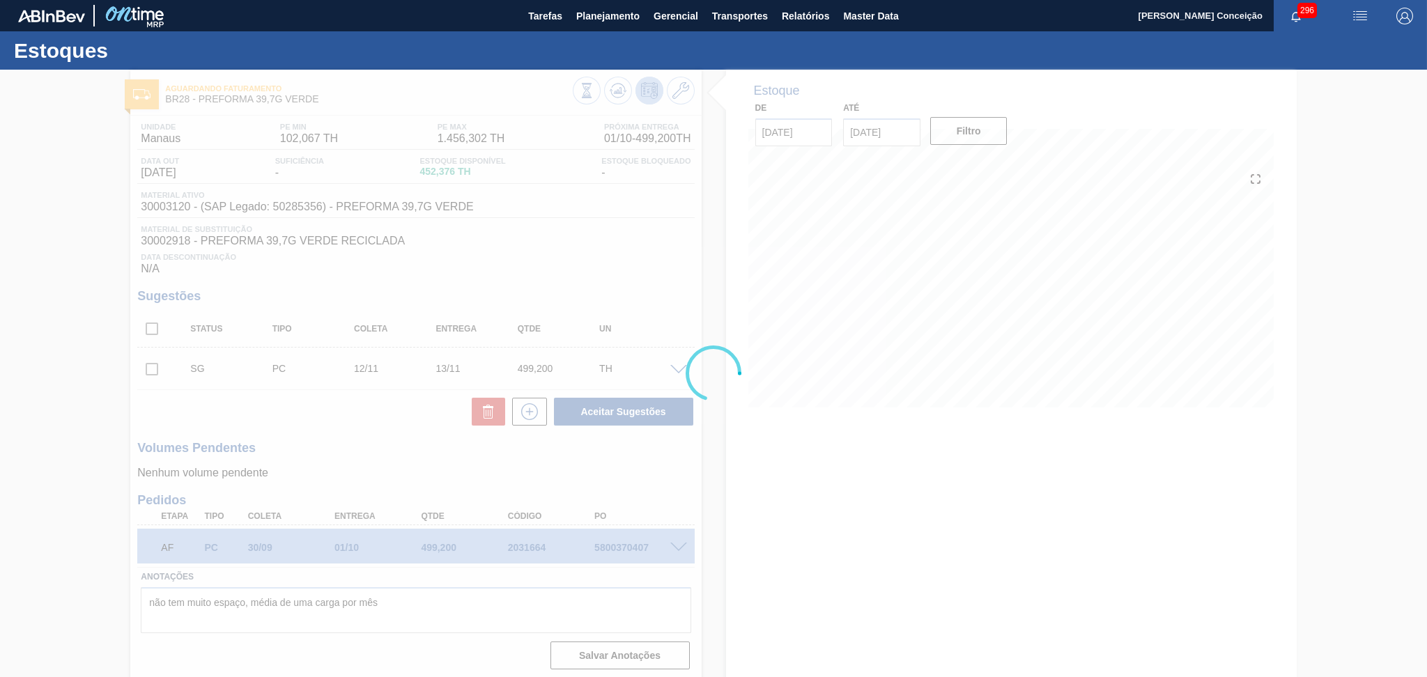
click at [503, 328] on div at bounding box center [713, 374] width 1427 height 608
click at [550, 277] on div at bounding box center [713, 374] width 1427 height 608
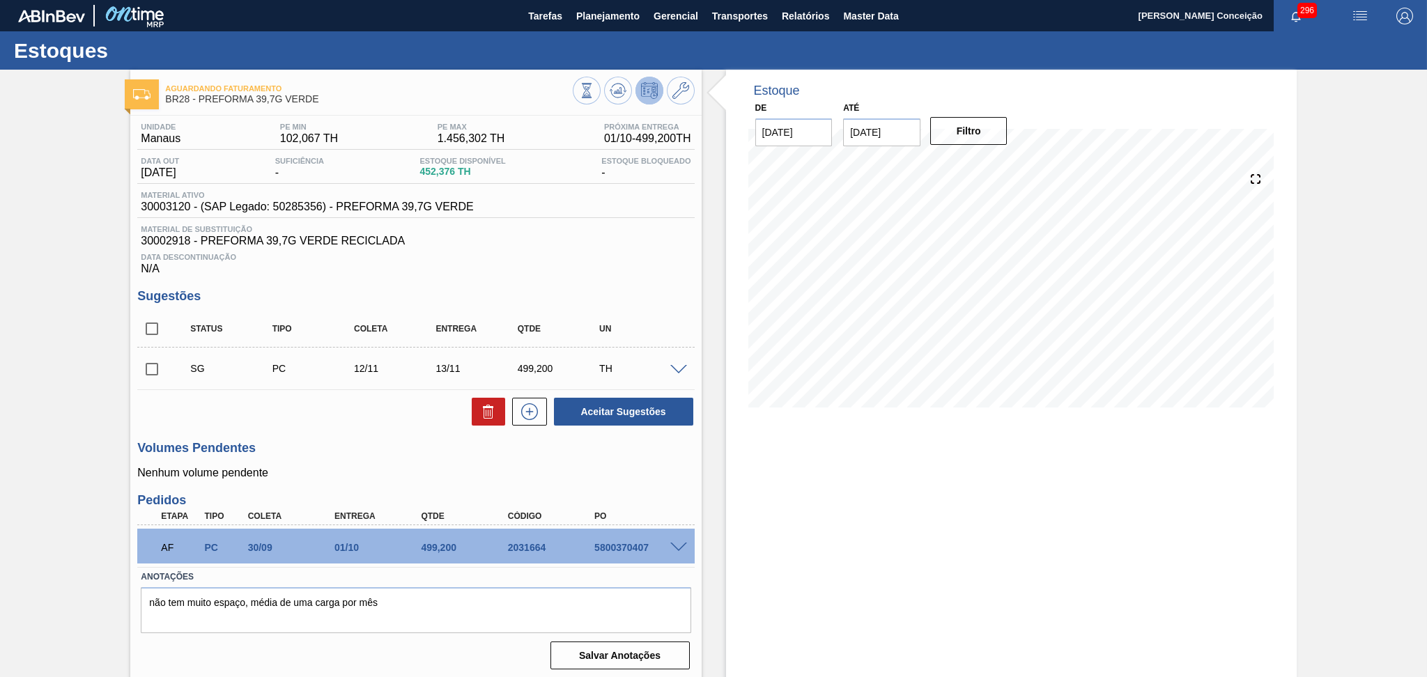
click at [656, 240] on span "30002918 - PREFORMA 39,7G VERDE RECICLADA" at bounding box center [416, 241] width 550 height 13
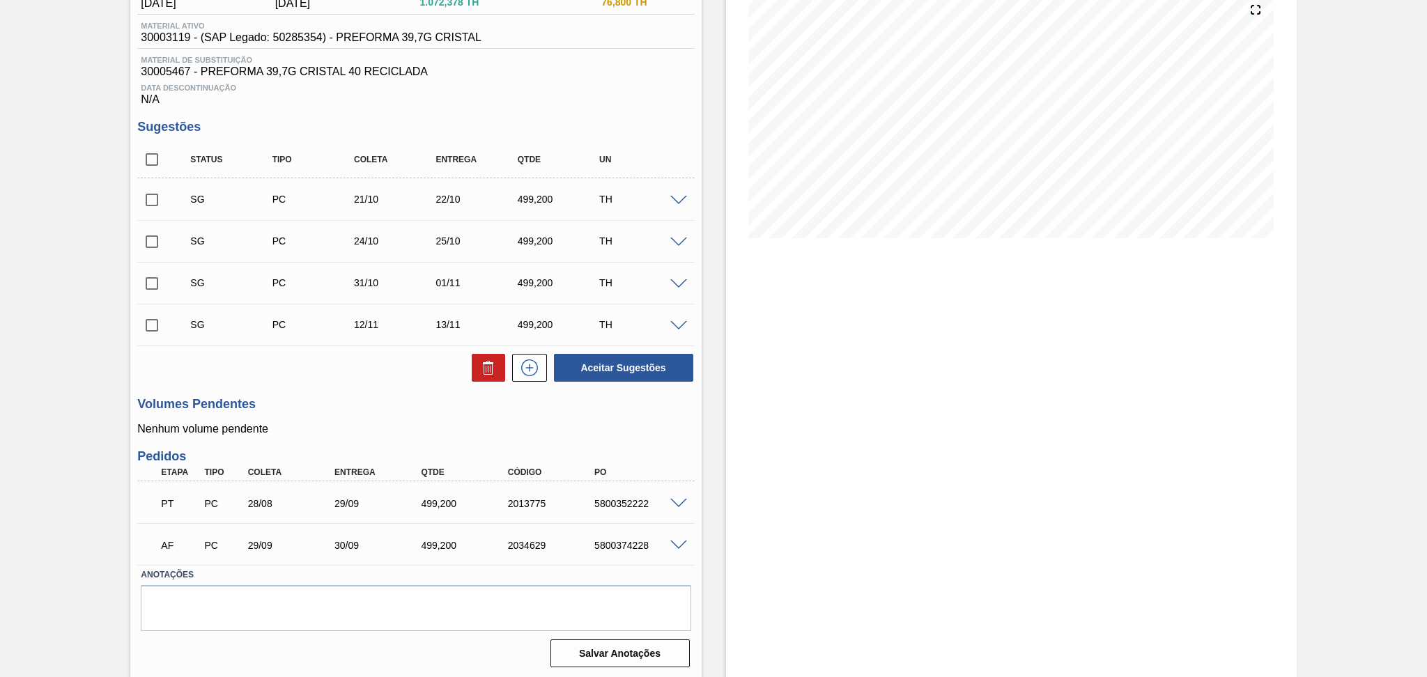
scroll to position [170, 0]
click at [675, 544] on span at bounding box center [679, 545] width 17 height 10
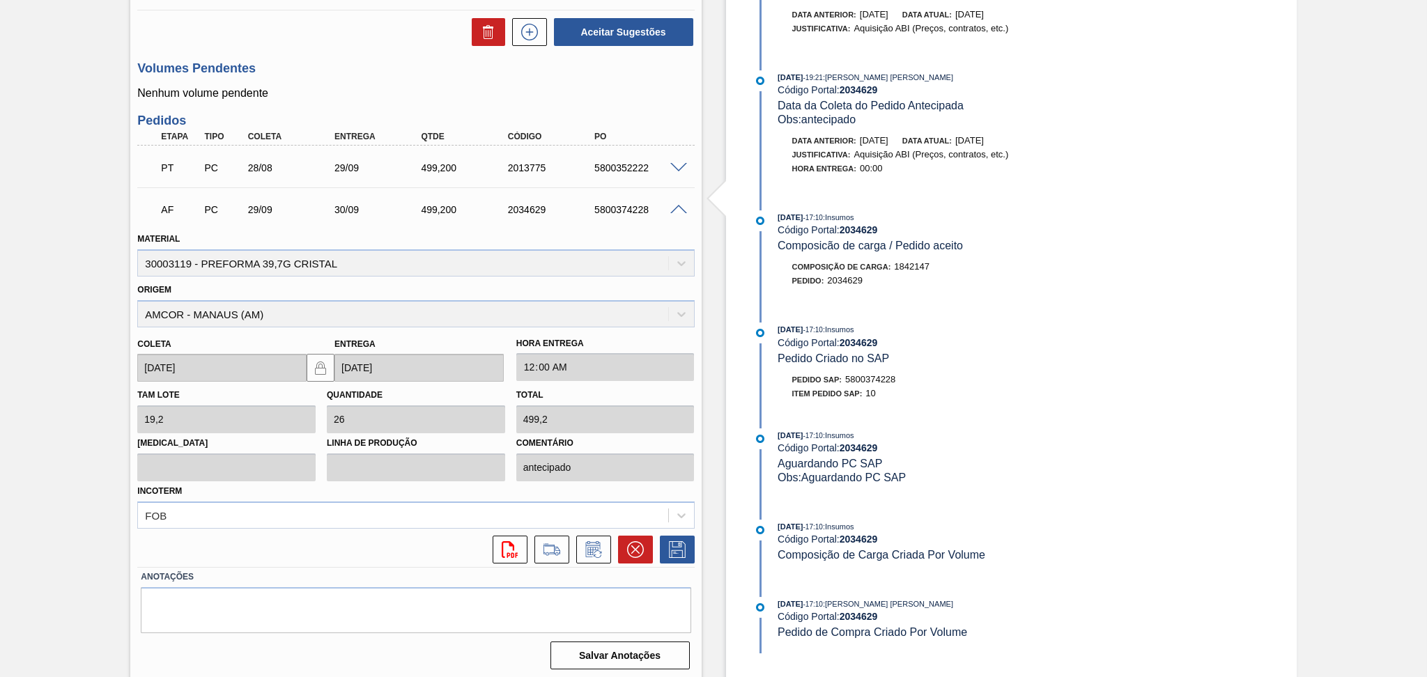
scroll to position [506, 0]
click at [588, 541] on icon at bounding box center [594, 549] width 22 height 17
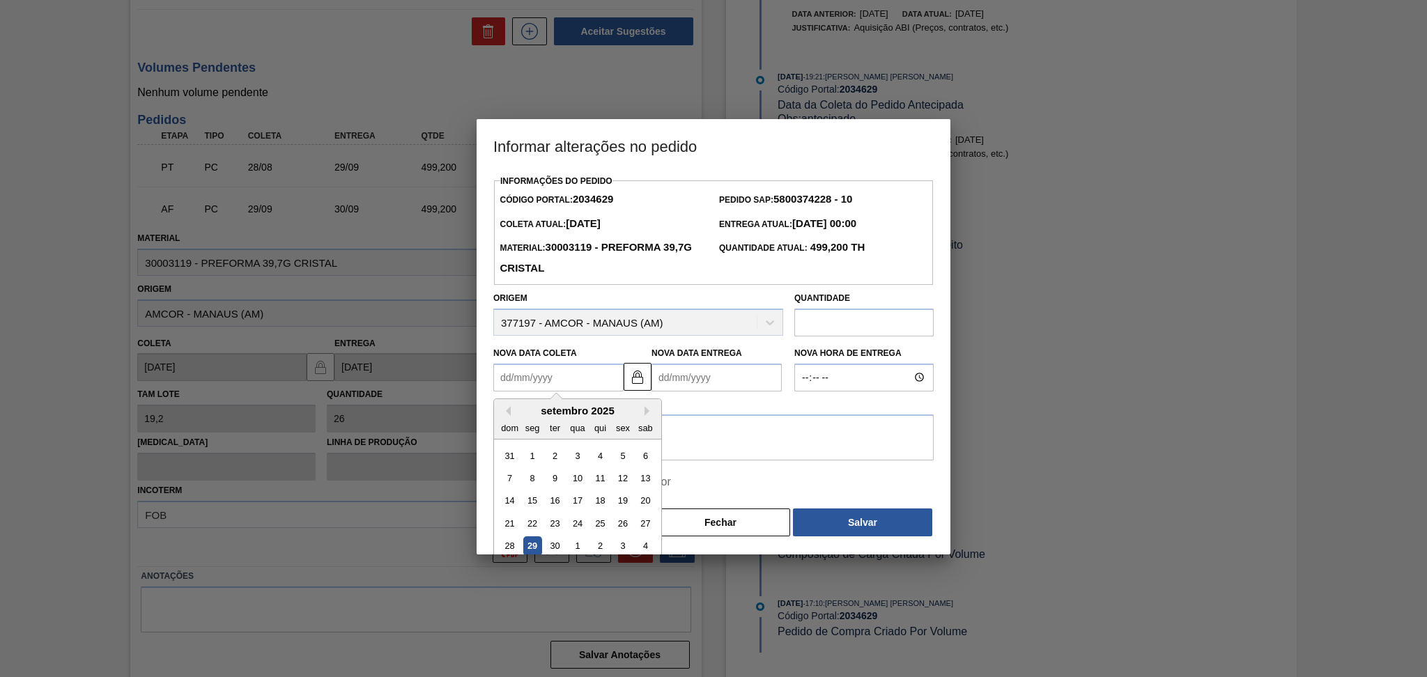
click at [572, 376] on Coleta2034629 "Nova Data Coleta" at bounding box center [558, 378] width 130 height 28
click at [528, 406] on div "setembro 2025 dom seg ter qua qui sex sab" at bounding box center [577, 419] width 167 height 40
click at [574, 548] on div "1" at bounding box center [577, 546] width 19 height 19
type Coleta2034629 "[DATE]"
type Entrega2034629 "[DATE]"
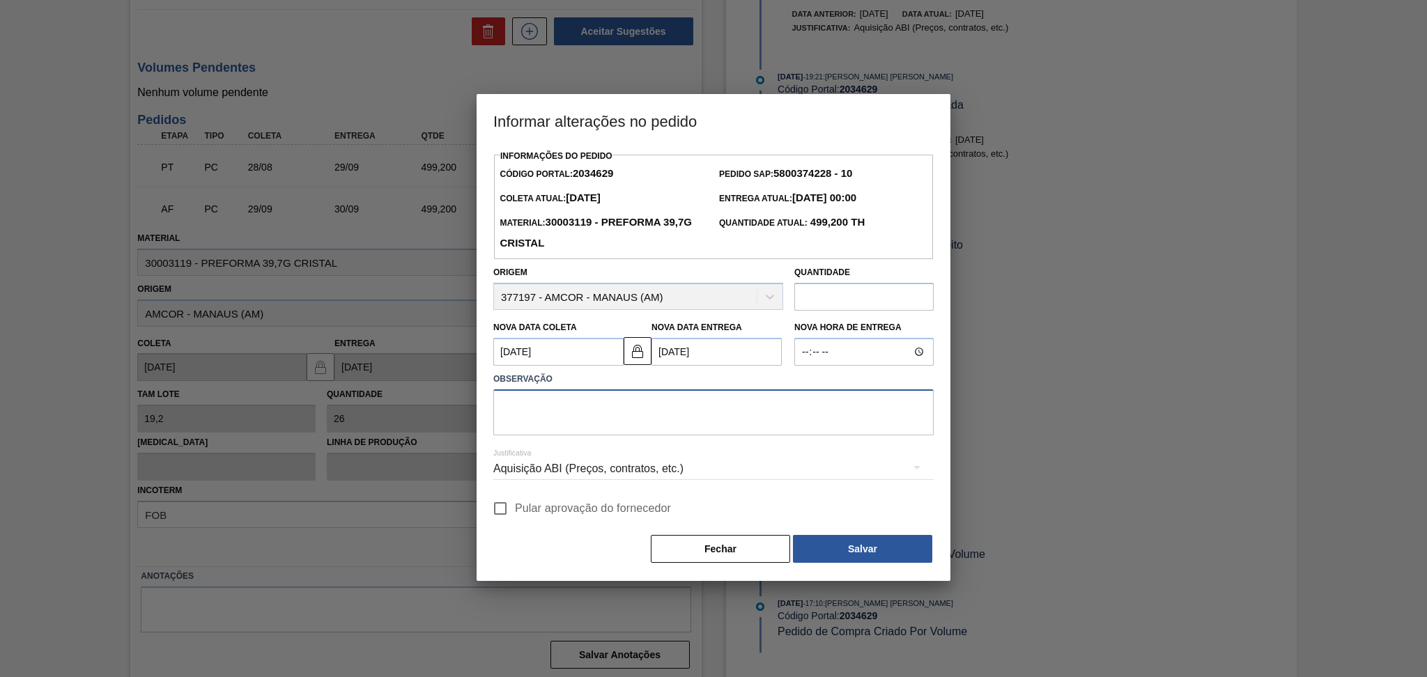
click at [585, 429] on textarea at bounding box center [713, 413] width 441 height 46
paste textarea "fornecedor sem [PERSON_NAME]"
type textarea "fornecedor sem janela de carregamento"
click at [535, 512] on span "Pular aprovação do fornecedor" at bounding box center [593, 508] width 156 height 17
click at [515, 512] on input "Pular aprovação do fornecedor" at bounding box center [500, 508] width 29 height 29
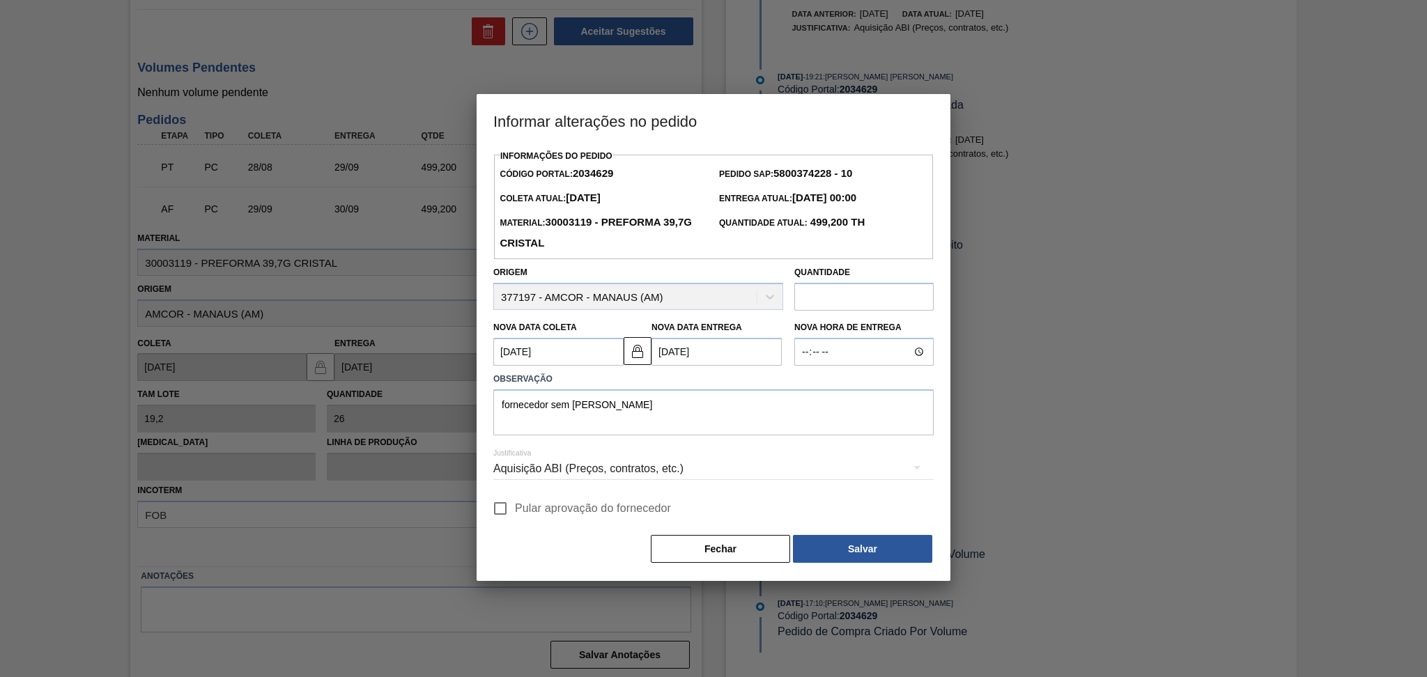
checkbox input "true"
click at [873, 535] on div "Informações do Pedido Código Portal: 2034629 Pedido SAP: 5800374228 - 10 Coleta…" at bounding box center [713, 355] width 441 height 418
click at [851, 553] on button "Salvar" at bounding box center [862, 549] width 139 height 28
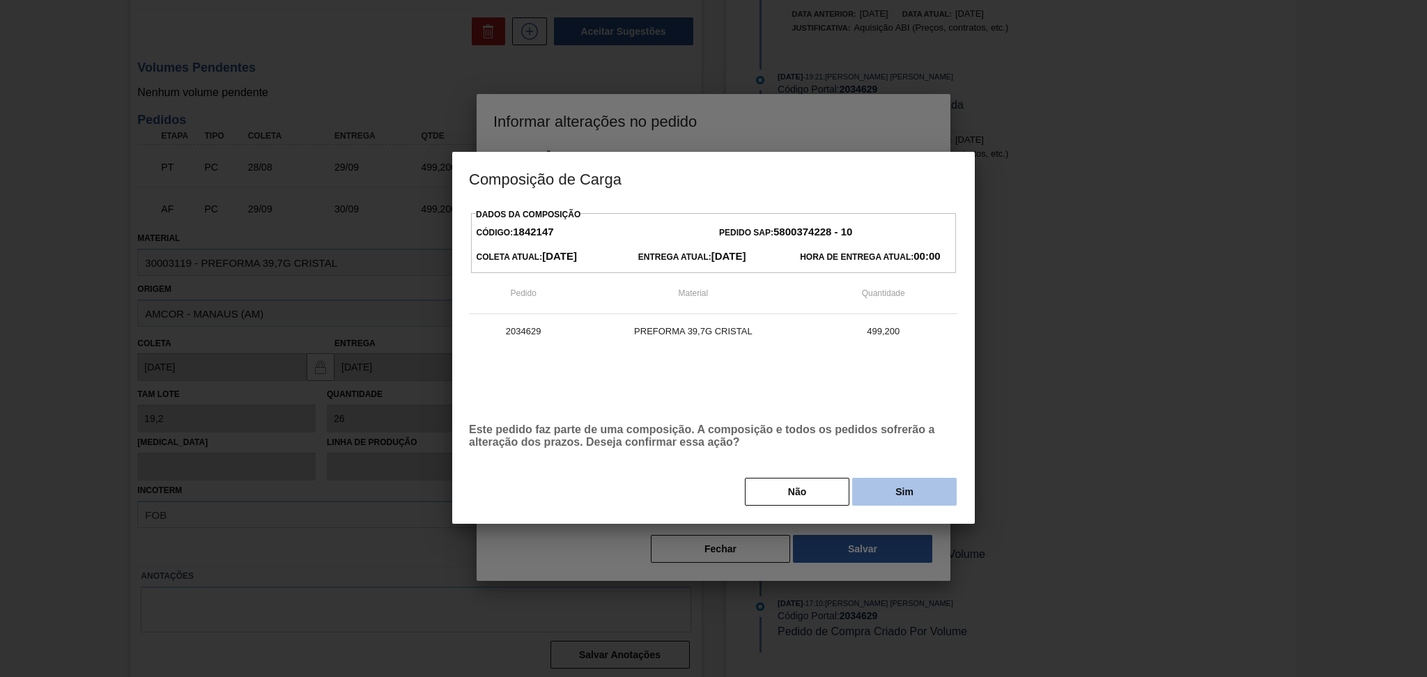
click at [896, 494] on button "Sim" at bounding box center [904, 492] width 105 height 28
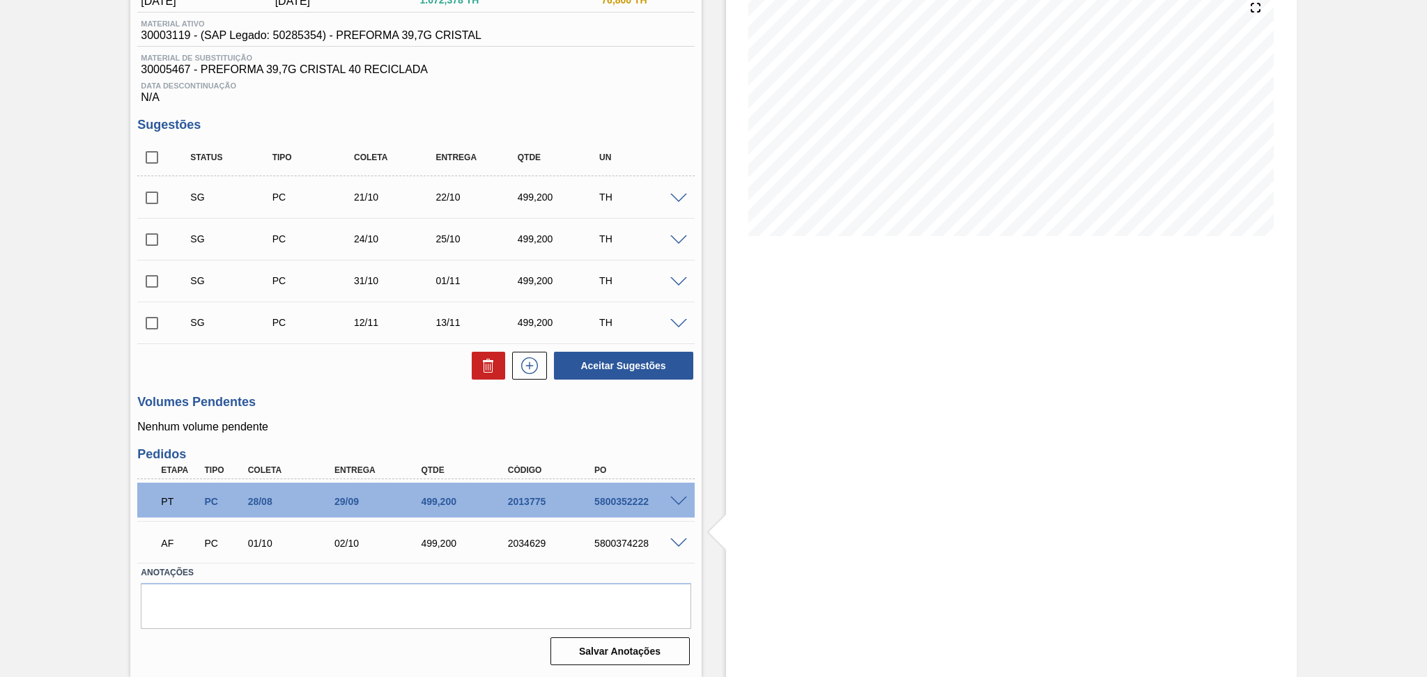
scroll to position [170, 0]
click at [806, 351] on div "Estoque De 29/09/2025 Até 15/11/2025 Filtro 03/10 Projeção de Estoque 1,772.974…" at bounding box center [1011, 289] width 571 height 779
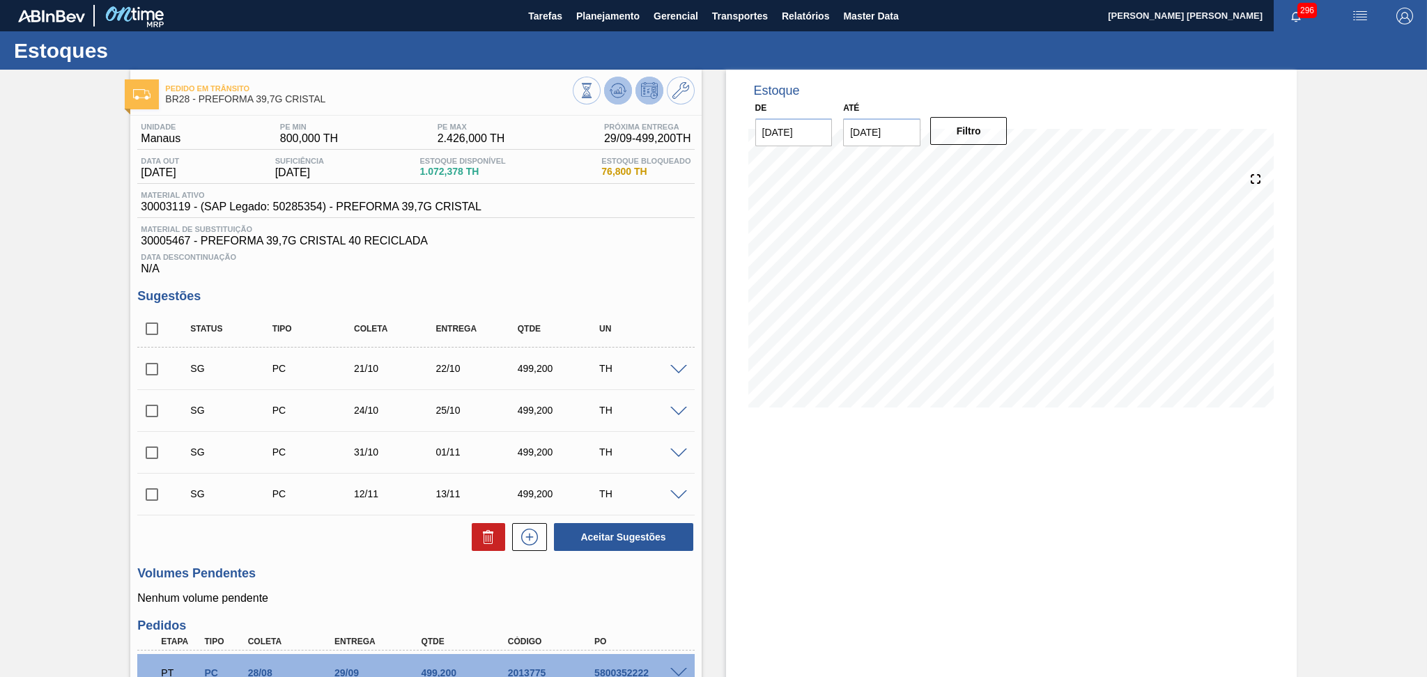
click at [613, 98] on icon at bounding box center [618, 90] width 17 height 17
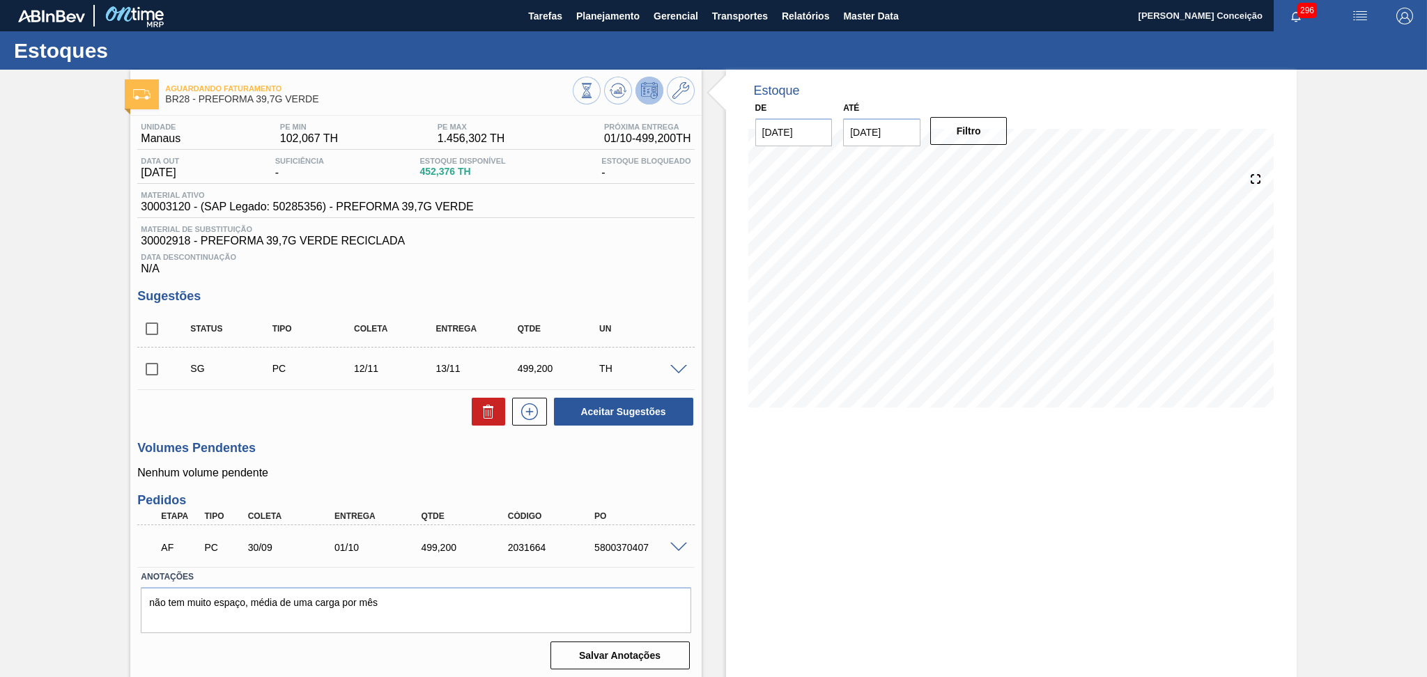
click at [339, 410] on div "Aceitar Sugestões" at bounding box center [415, 412] width 557 height 31
click at [673, 549] on span at bounding box center [679, 548] width 17 height 10
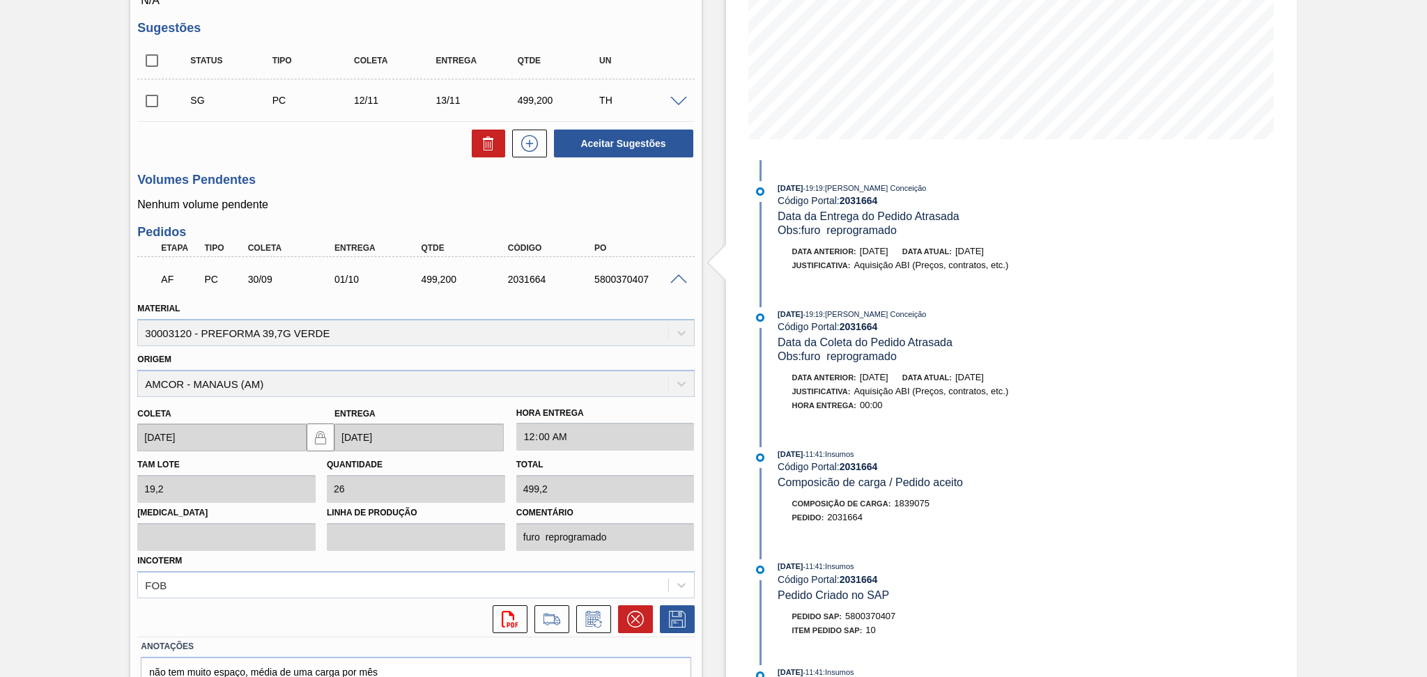
scroll to position [339, 0]
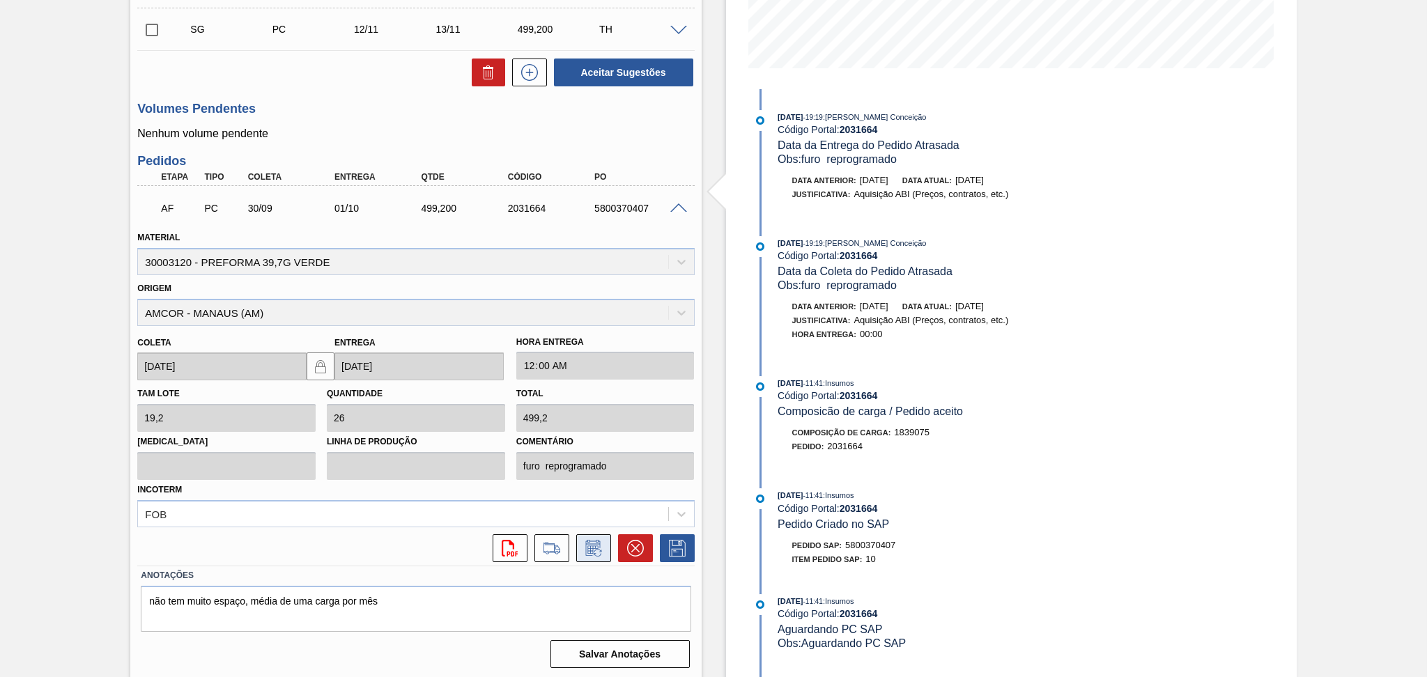
click at [590, 542] on icon at bounding box center [594, 548] width 22 height 17
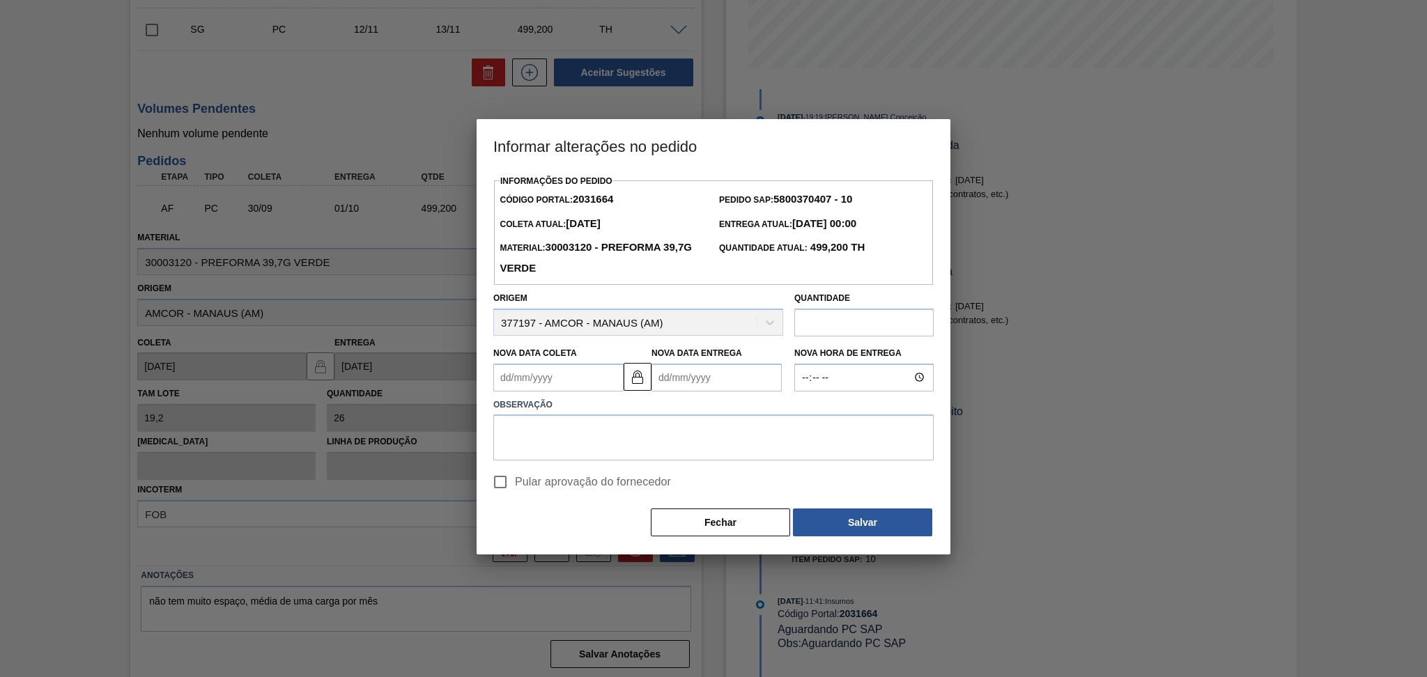
click at [553, 383] on Coleta2031664 "Nova Data Coleta" at bounding box center [558, 378] width 130 height 28
type Coleta2031664 "0"
type Entrega2031664 "02/01/2000"
type Coleta2031664 "01"
type Entrega2031664 "02/09/2025"
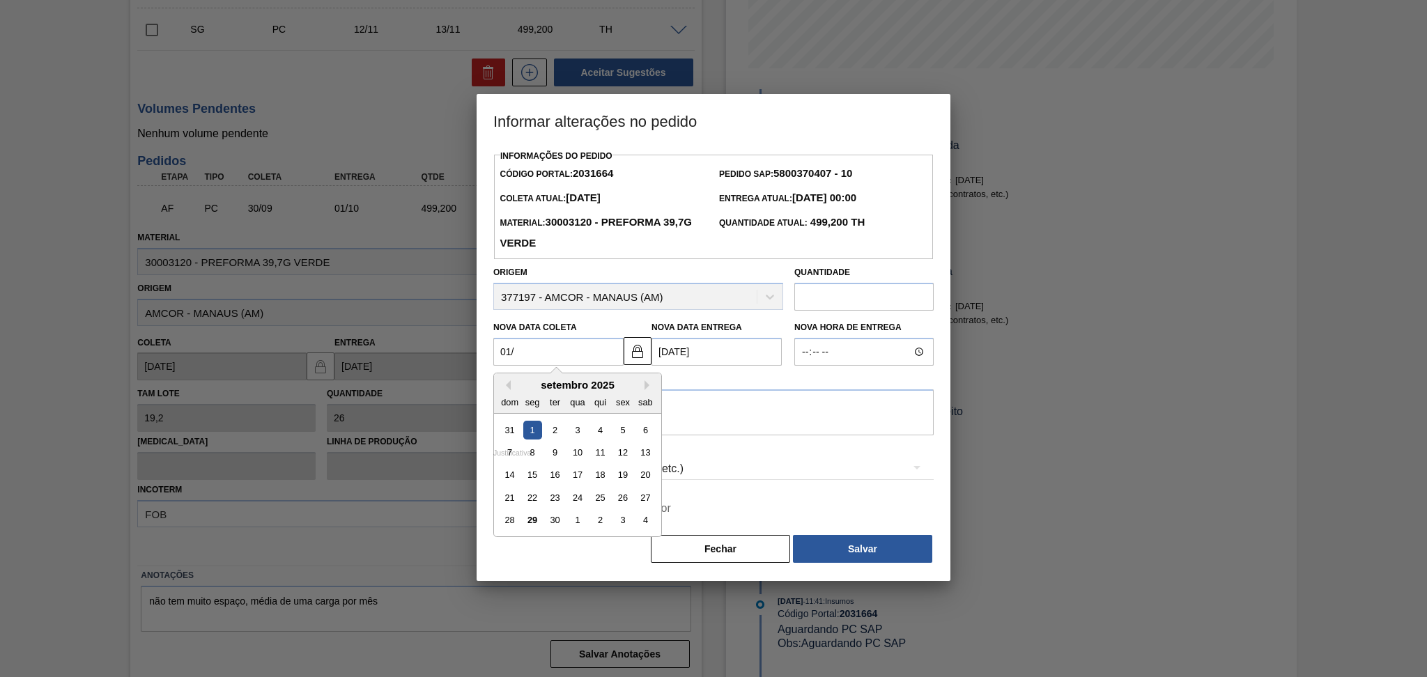
type Coleta2031664 "01/1"
type Entrega2031664 "02/01/2025"
type Coleta2031664 "01/10"
type Entrega2031664 "02/10/2025"
click at [577, 428] on div "1" at bounding box center [577, 430] width 19 height 19
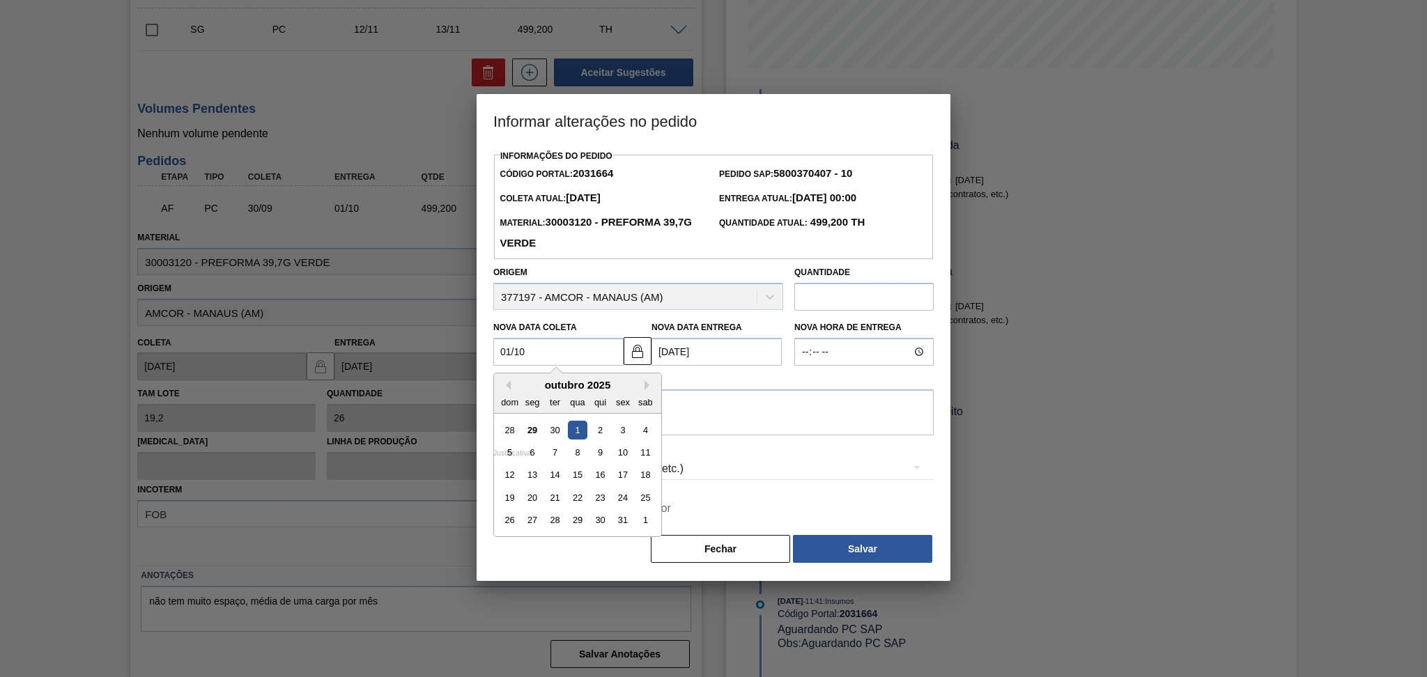
type Coleta2031664 "[DATE]"
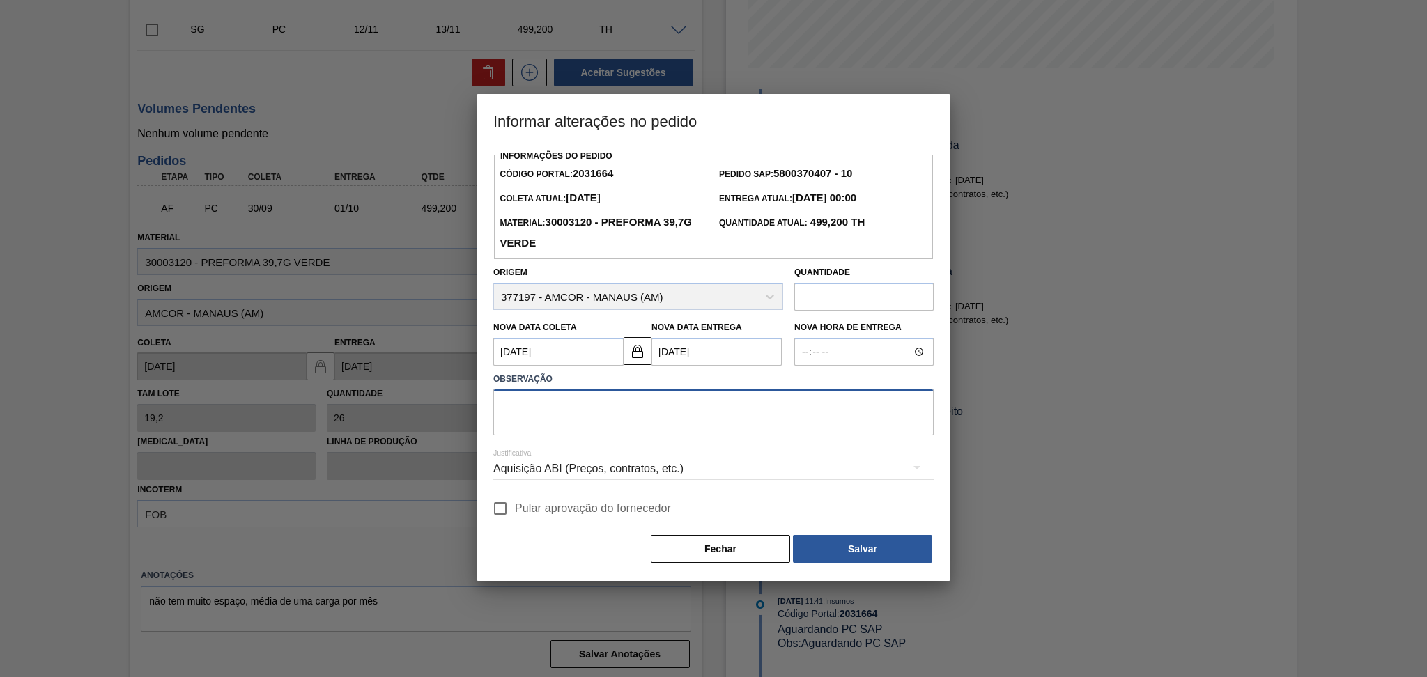
click at [569, 418] on textarea at bounding box center [713, 413] width 441 height 46
drag, startPoint x: 717, startPoint y: 414, endPoint x: 57, endPoint y: 415, distance: 660.1
click at [65, 414] on div "Informar alterações no pedido Informações do Pedido Código Portal: 2031664 Pedi…" at bounding box center [713, 338] width 1427 height 677
type textarea "fornecedor sem janela de carregamento"
click at [515, 510] on span "Pular aprovação do fornecedor" at bounding box center [593, 508] width 156 height 17
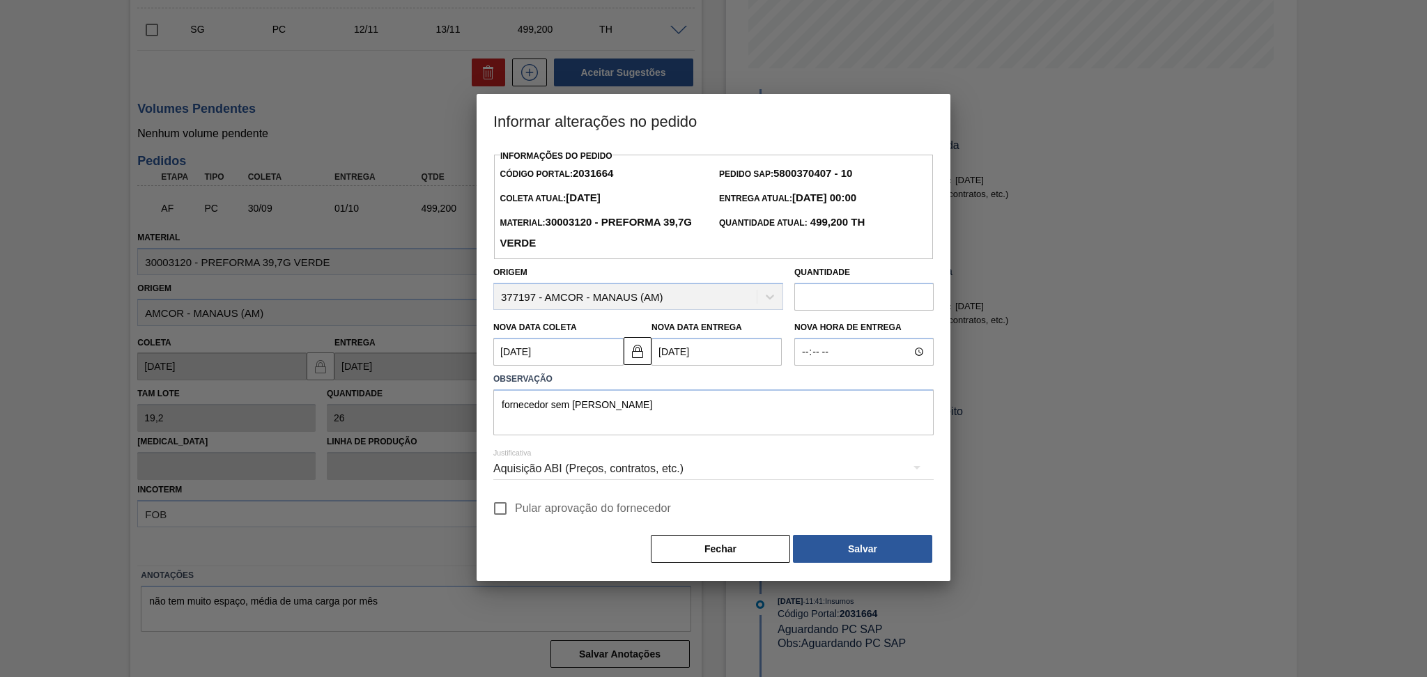
click at [515, 510] on input "Pular aprovação do fornecedor" at bounding box center [500, 508] width 29 height 29
checkbox input "true"
click at [859, 553] on button "Salvar" at bounding box center [862, 549] width 139 height 28
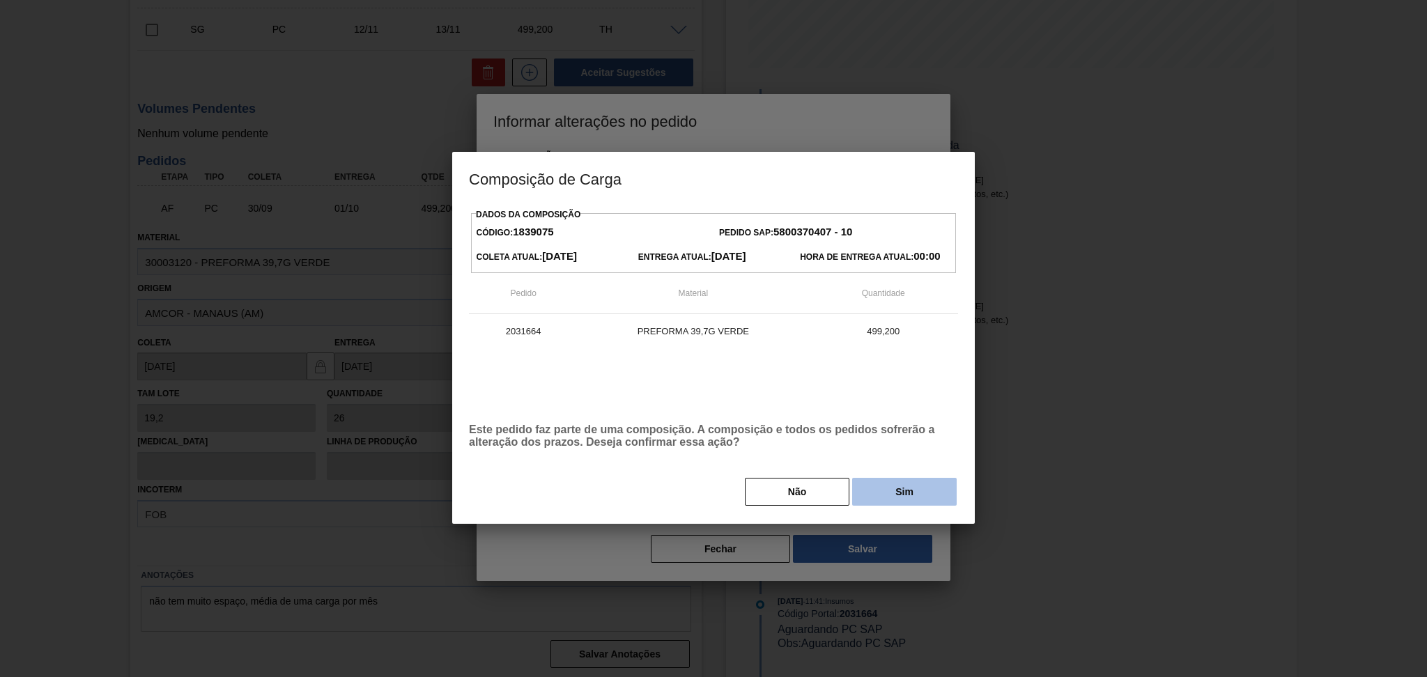
click at [905, 493] on button "Sim" at bounding box center [904, 492] width 105 height 28
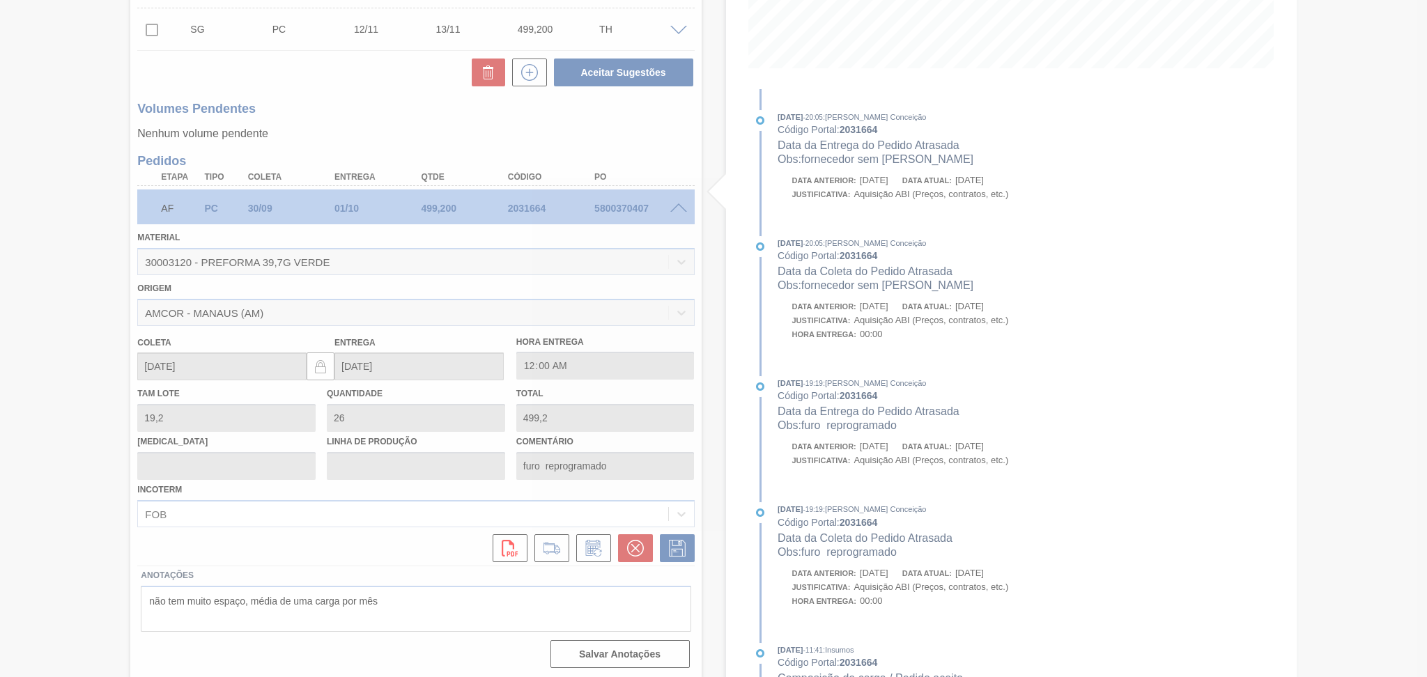
click at [338, 128] on div at bounding box center [713, 338] width 1427 height 677
type input "fornecedor sem janela de carregamento"
type input "[DATE]"
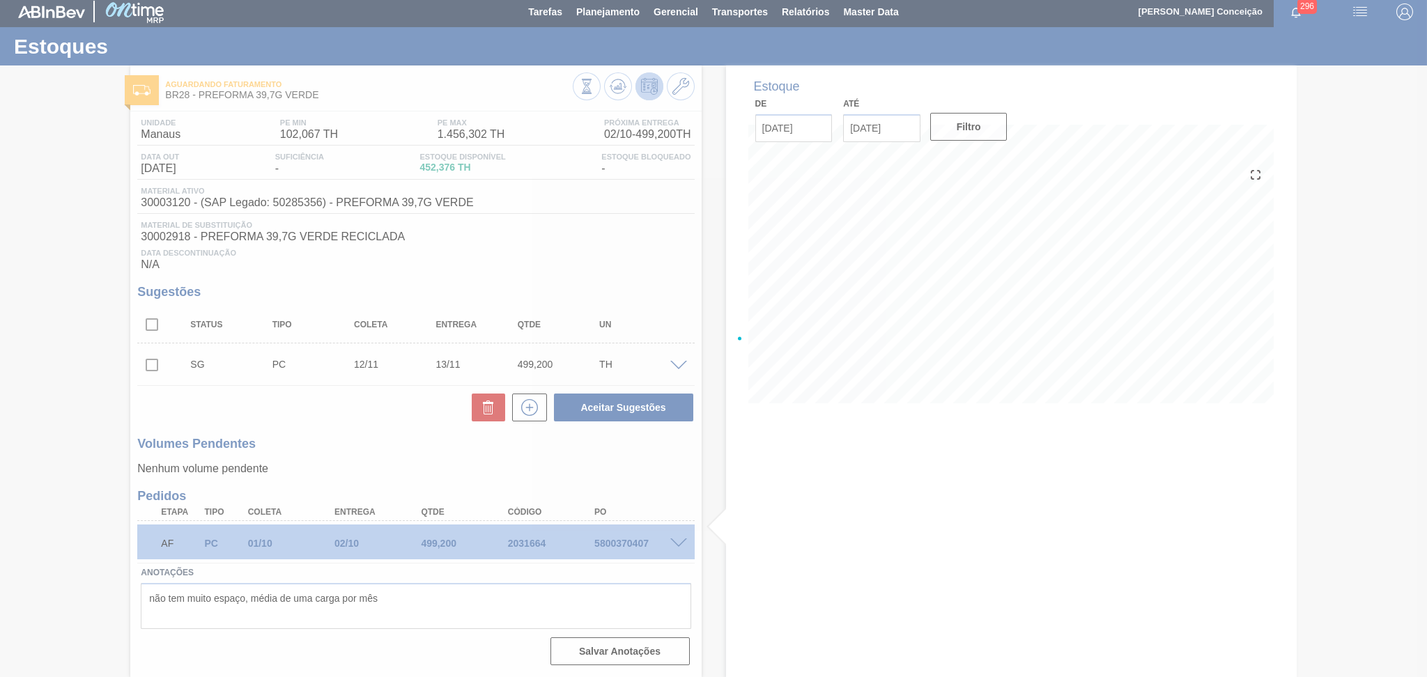
scroll to position [3, 0]
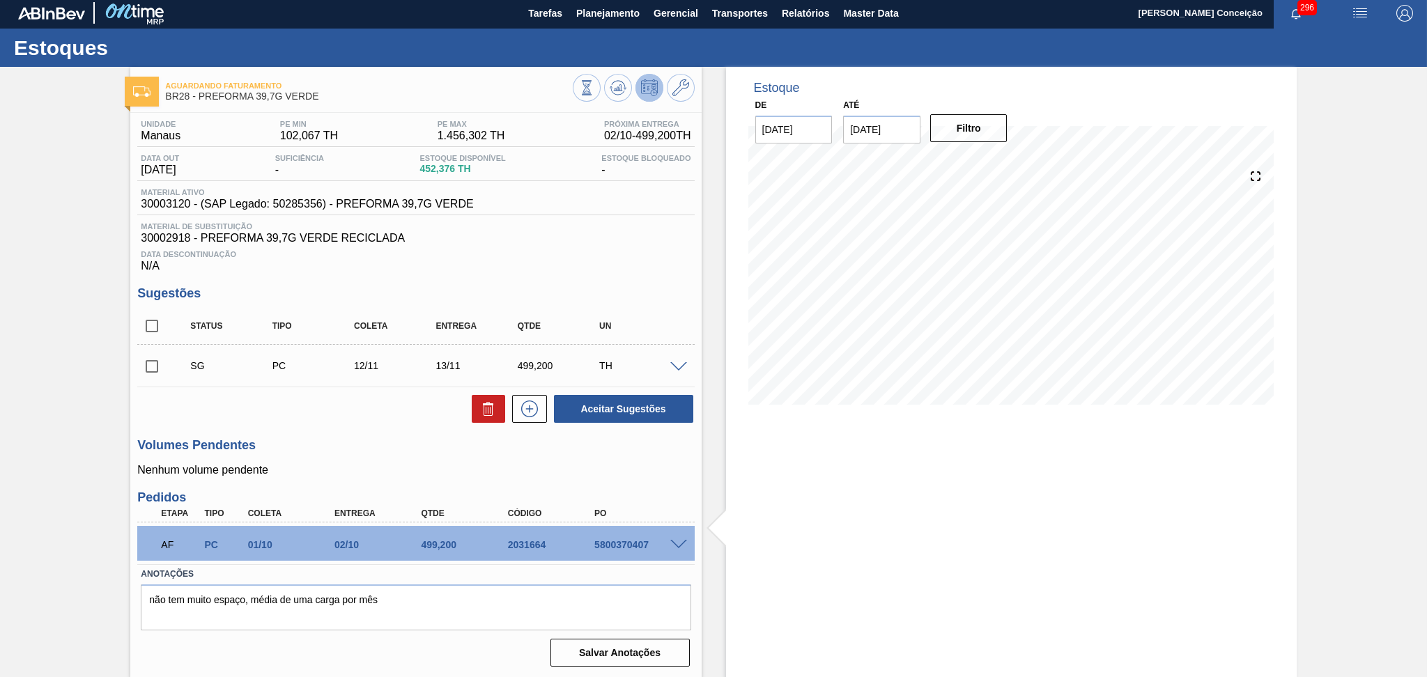
click at [362, 437] on div "Unidade Manaus PE MIN 102,067 TH PE MAX 1.456,302 TH Próxima Entrega 02/10 - 49…" at bounding box center [415, 392] width 571 height 559
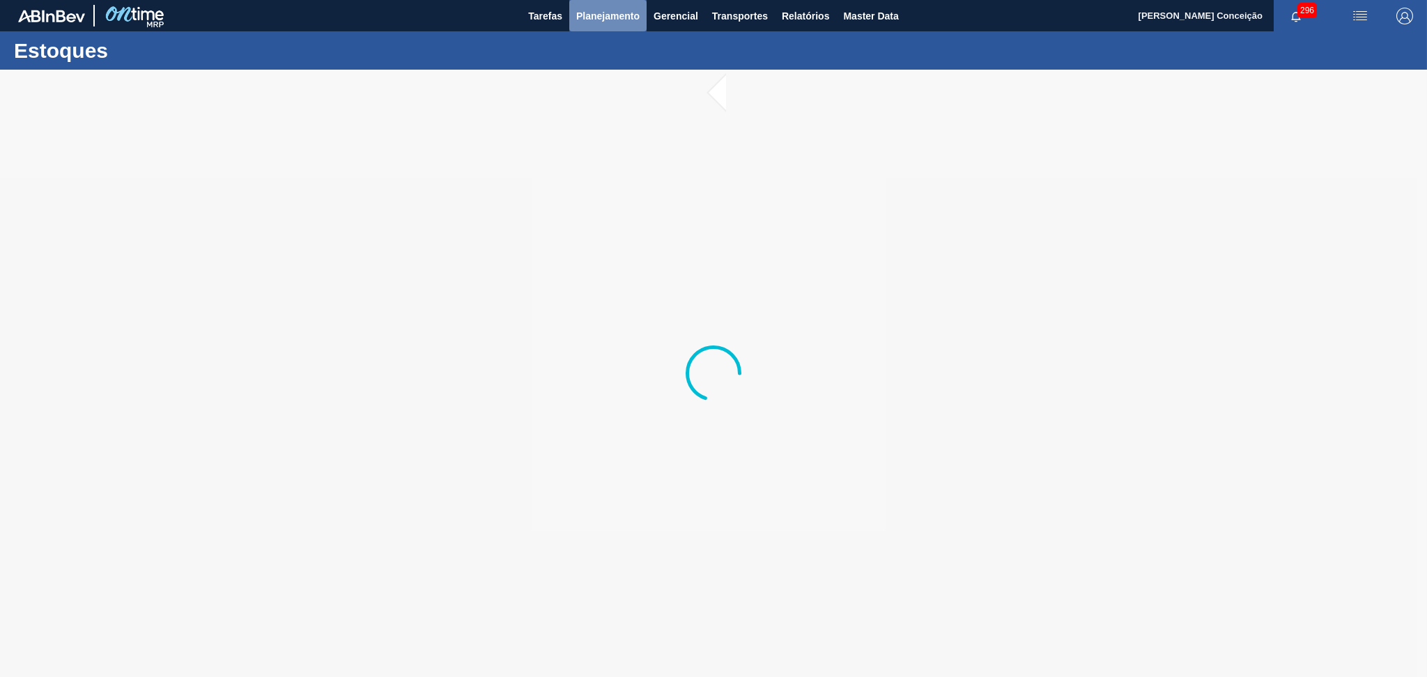
click at [598, 20] on span "Planejamento" at bounding box center [607, 16] width 63 height 17
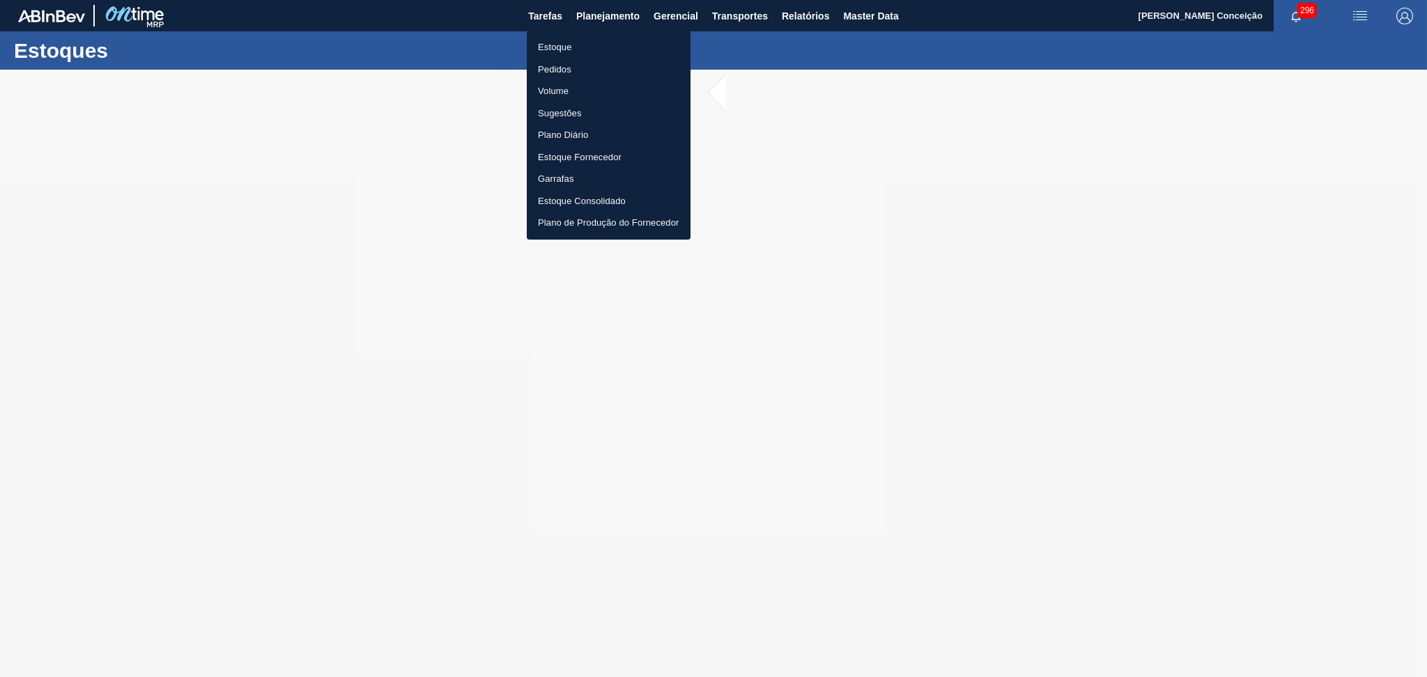
click at [548, 69] on li "Pedidos" at bounding box center [609, 70] width 164 height 22
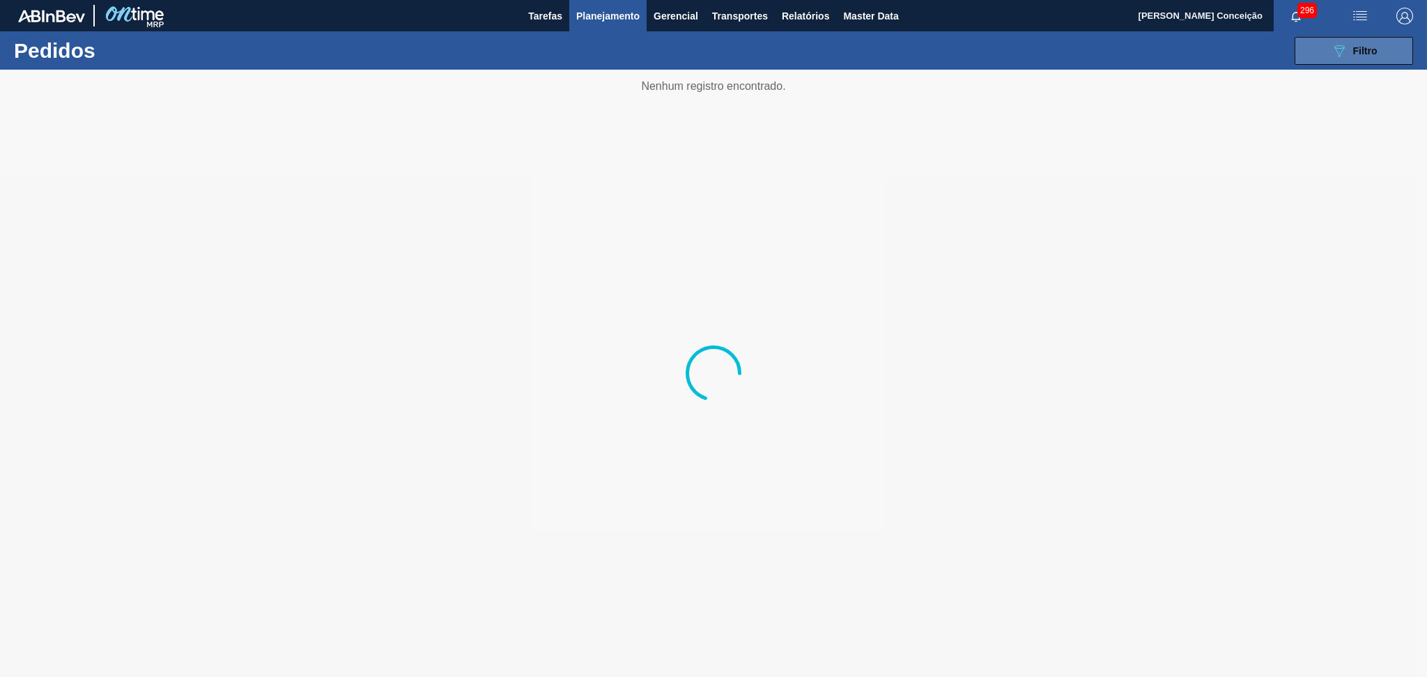
click at [1347, 55] on div "089F7B8B-B2A5-4AFE-B5C0-19BA573D28AC Filtro" at bounding box center [1354, 51] width 47 height 17
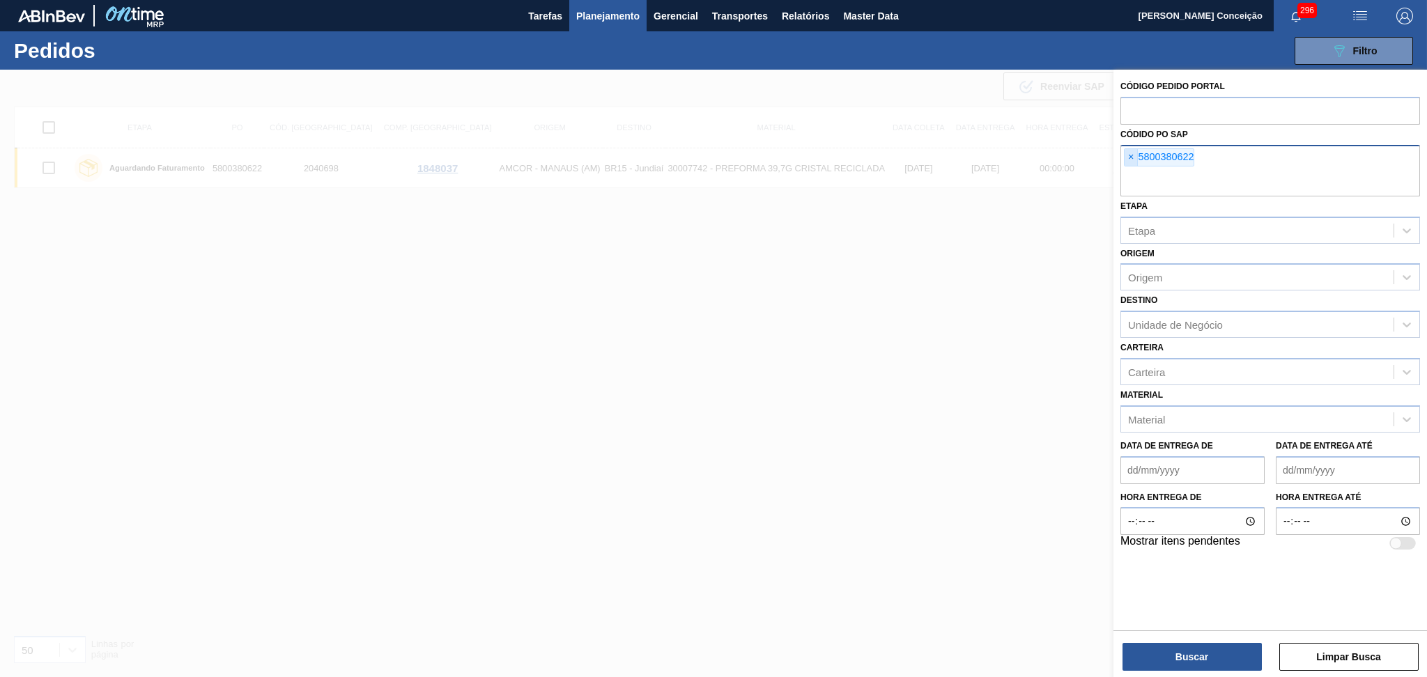
click at [1132, 159] on span "×" at bounding box center [1131, 157] width 13 height 17
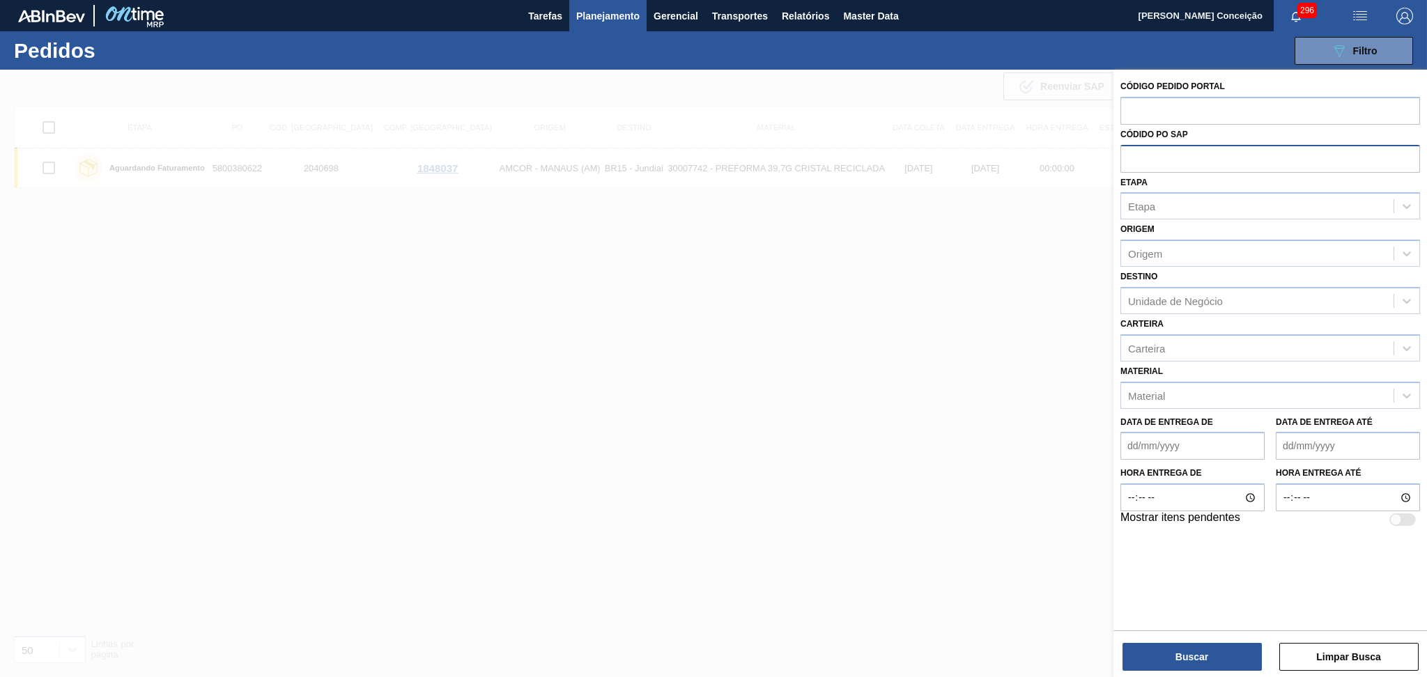
paste input "5800380622"
type input "5800380622"
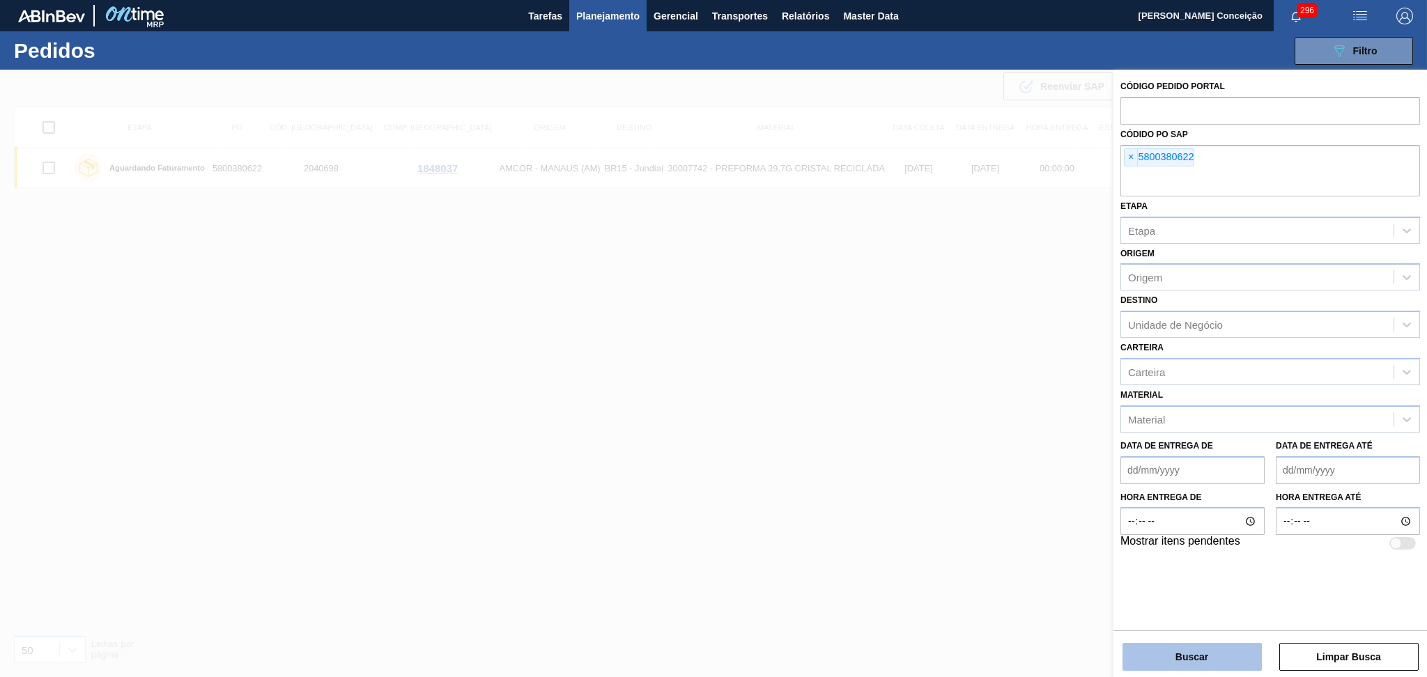
click at [1152, 653] on button "Buscar" at bounding box center [1192, 657] width 139 height 28
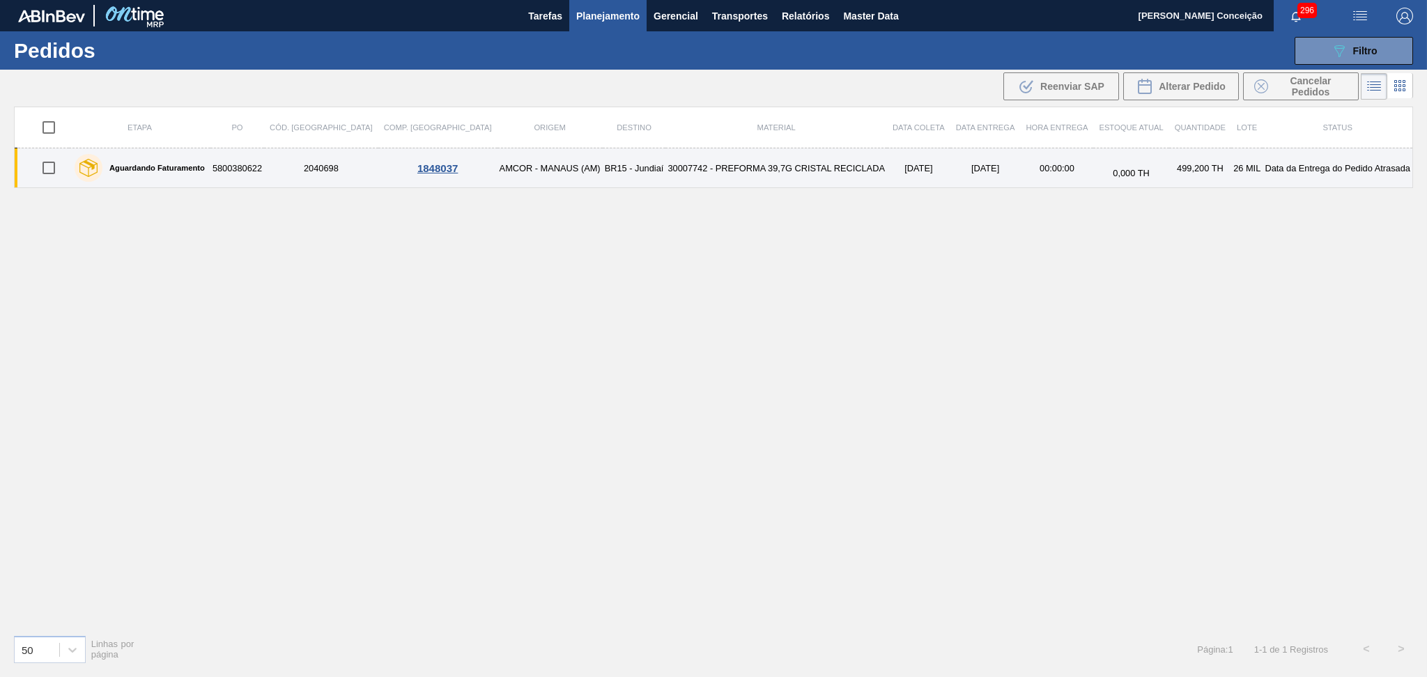
click at [793, 173] on td "30007742 - PREFORMA 39,7G CRISTAL RECICLADA" at bounding box center [777, 168] width 222 height 40
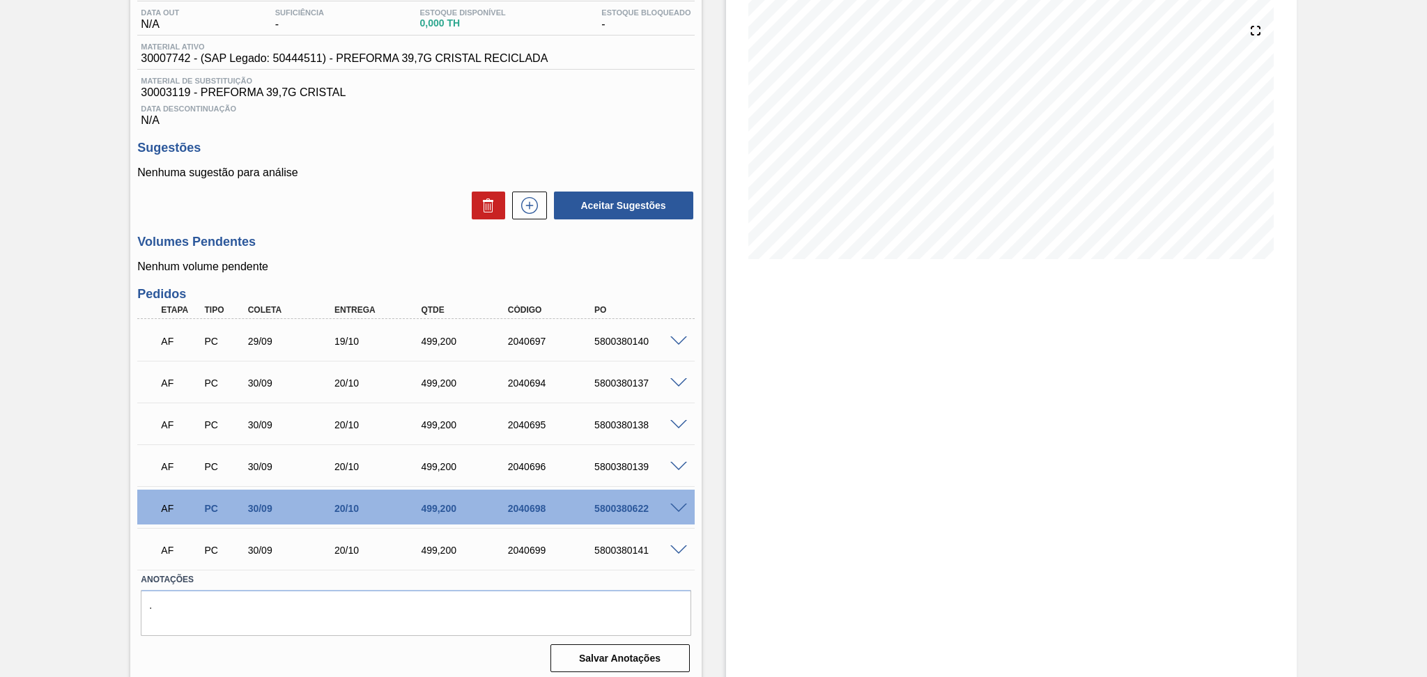
scroll to position [154, 0]
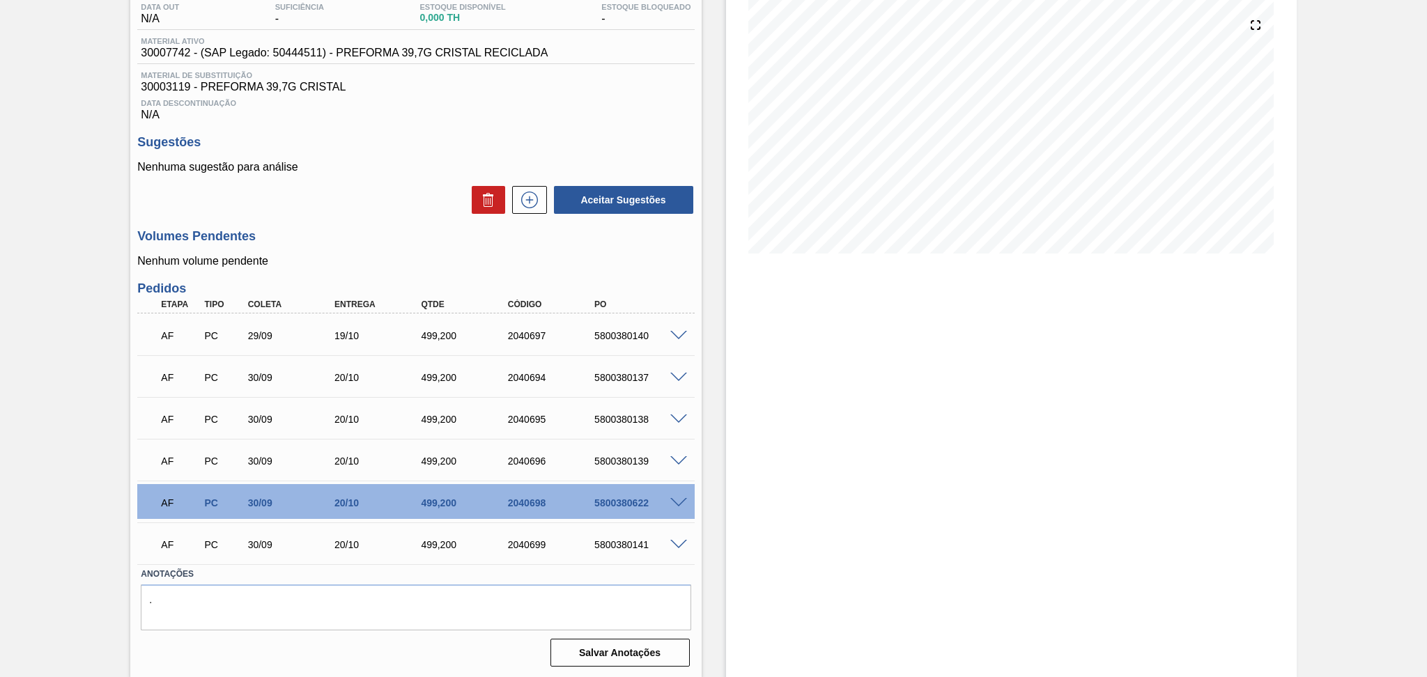
click at [680, 503] on span at bounding box center [679, 503] width 17 height 10
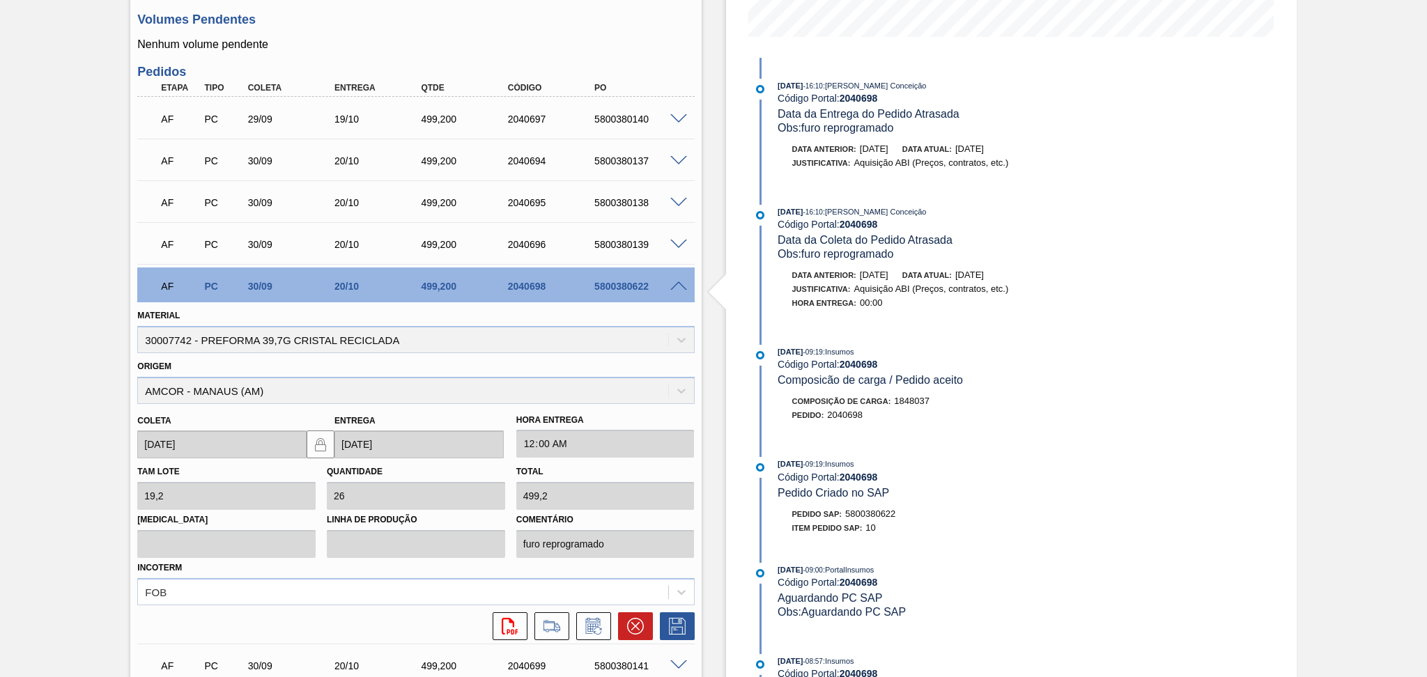
scroll to position [433, 0]
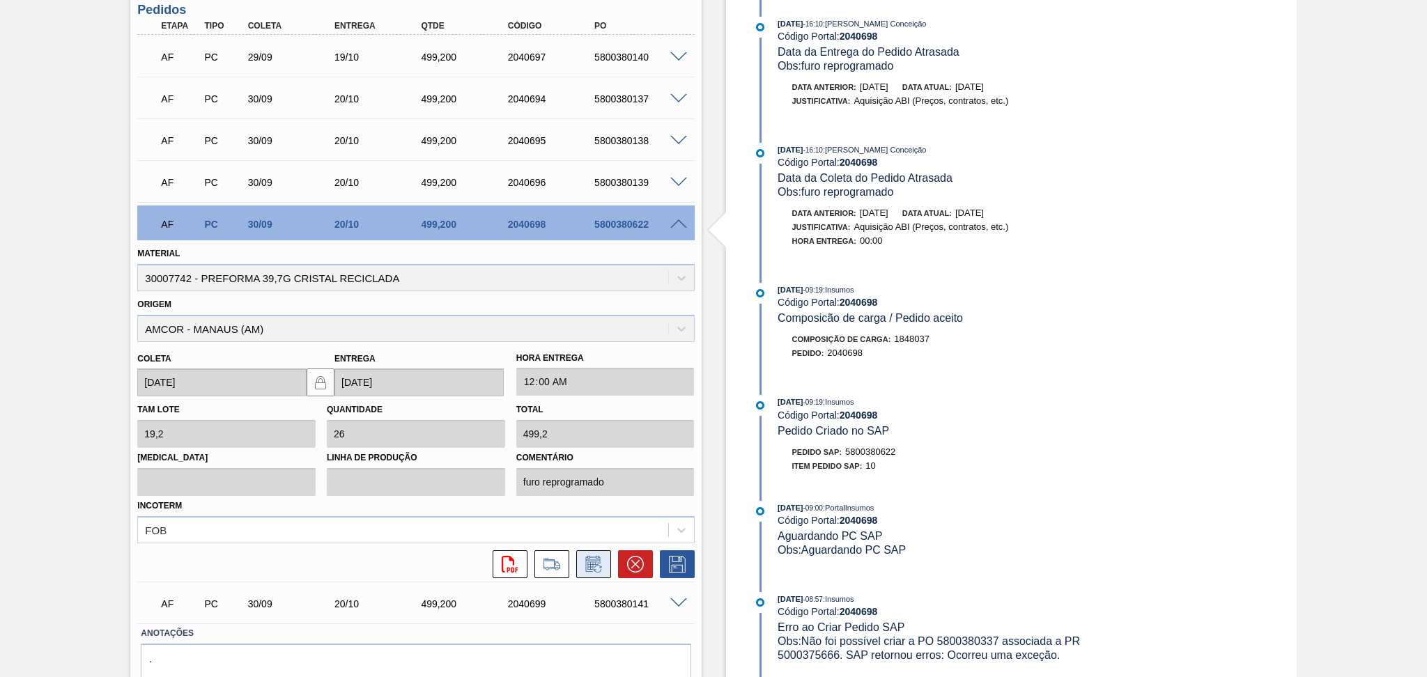
click at [598, 560] on icon at bounding box center [594, 564] width 22 height 17
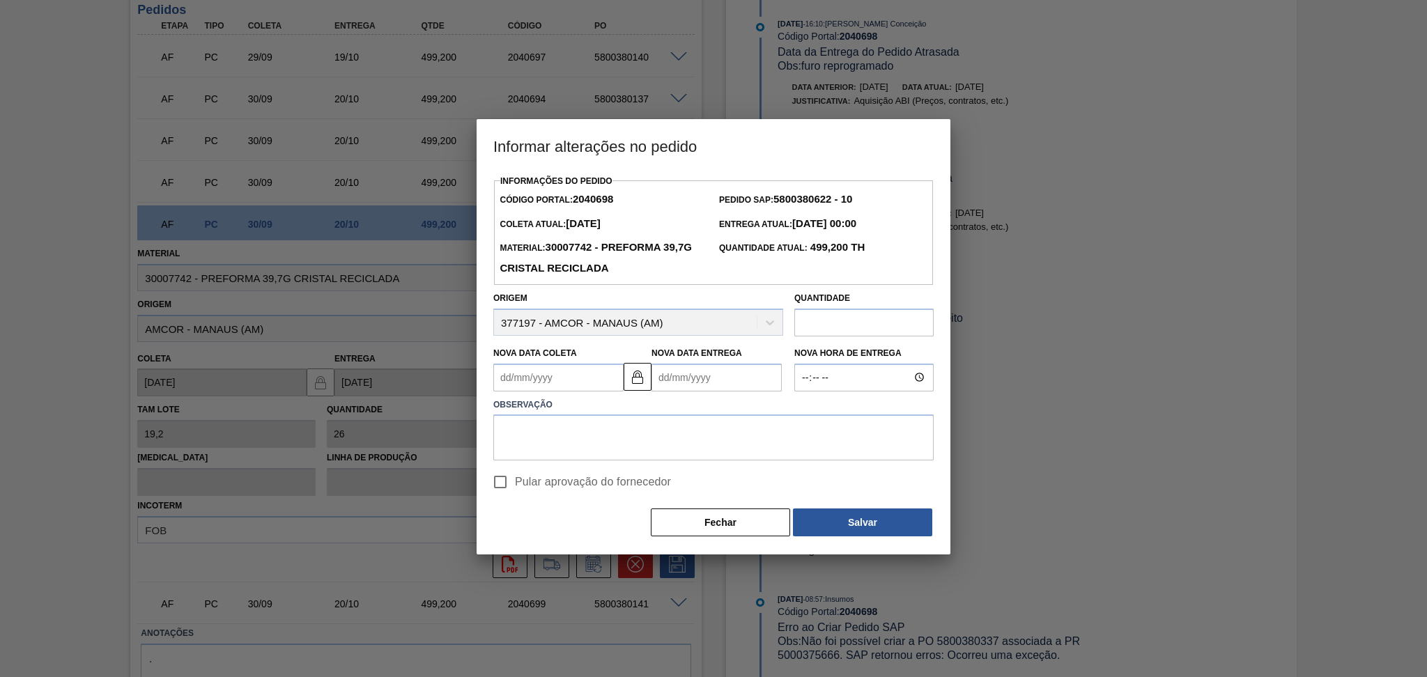
click at [604, 374] on Coleta2040698 "Nova Data Coleta" at bounding box center [558, 378] width 130 height 28
type Coleta2040698 "0"
type Entrega2040698 "21/01/2000"
type Coleta2040698 "01"
type Entrega2040698 "21/09/2025"
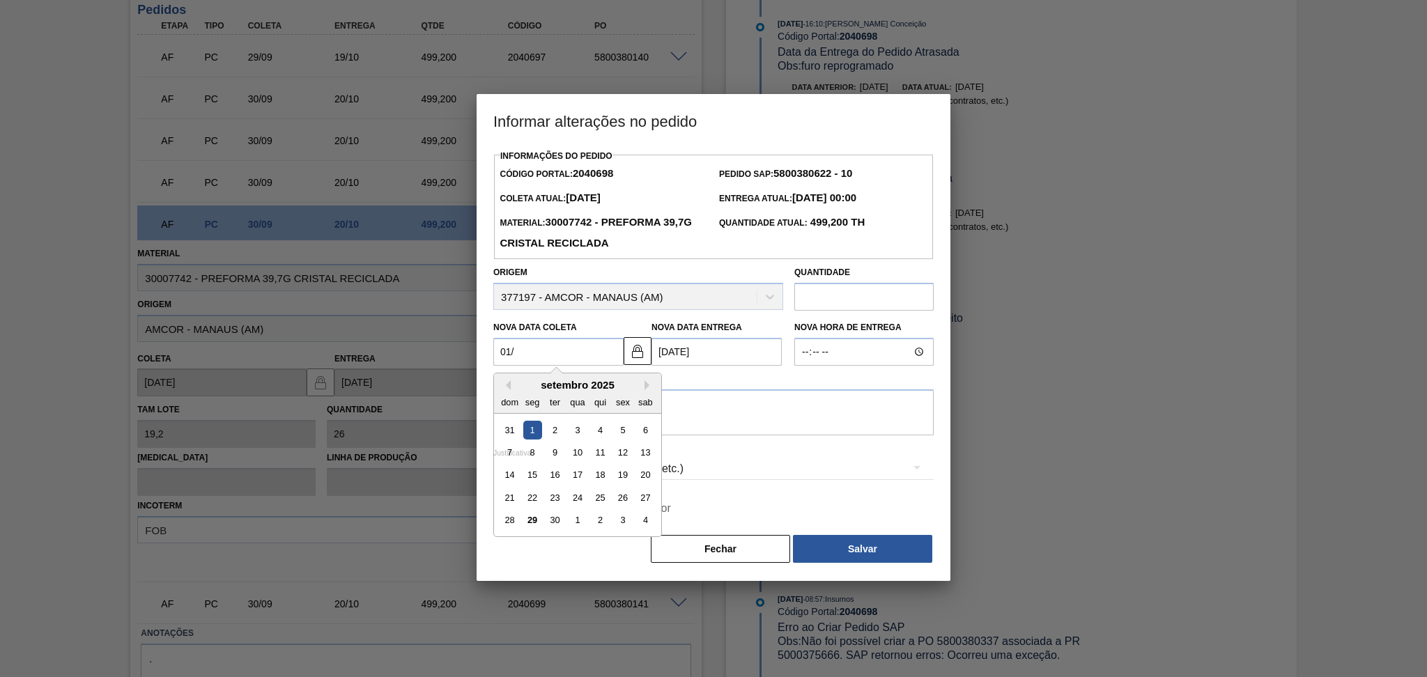
type Coleta2040698 "01/1"
type Entrega2040698 "21/01/2025"
type Coleta2040698 "01/10"
type Entrega2040698 "[DATE]"
click at [574, 434] on div "1" at bounding box center [577, 430] width 19 height 19
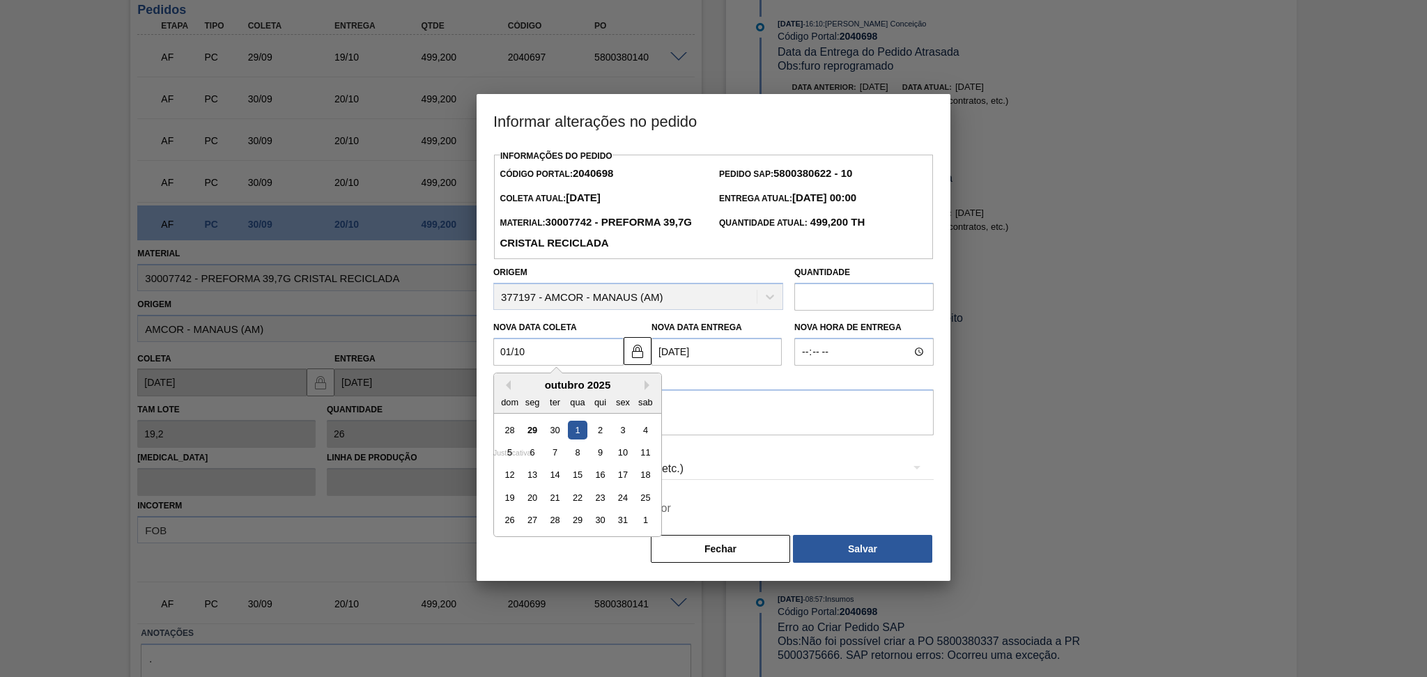
type Coleta2040698 "[DATE]"
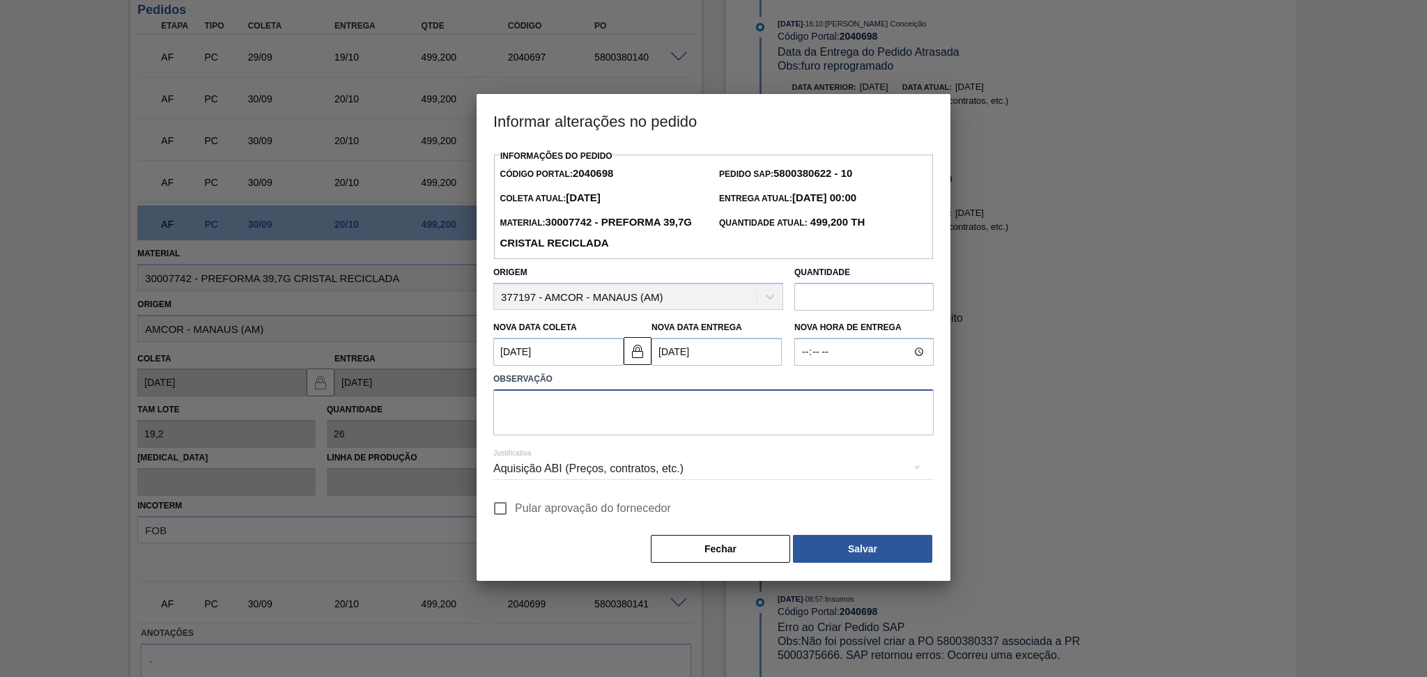
click at [583, 410] on textarea at bounding box center [713, 413] width 441 height 46
paste textarea "5800380622"
drag, startPoint x: 562, startPoint y: 403, endPoint x: 404, endPoint y: 401, distance: 158.2
click at [419, 401] on div "Informar alterações no pedido Informações do Pedido Código Portal: 2040698 Pedi…" at bounding box center [713, 338] width 1427 height 677
type textarea "fornecedor sem grade de carregamento"
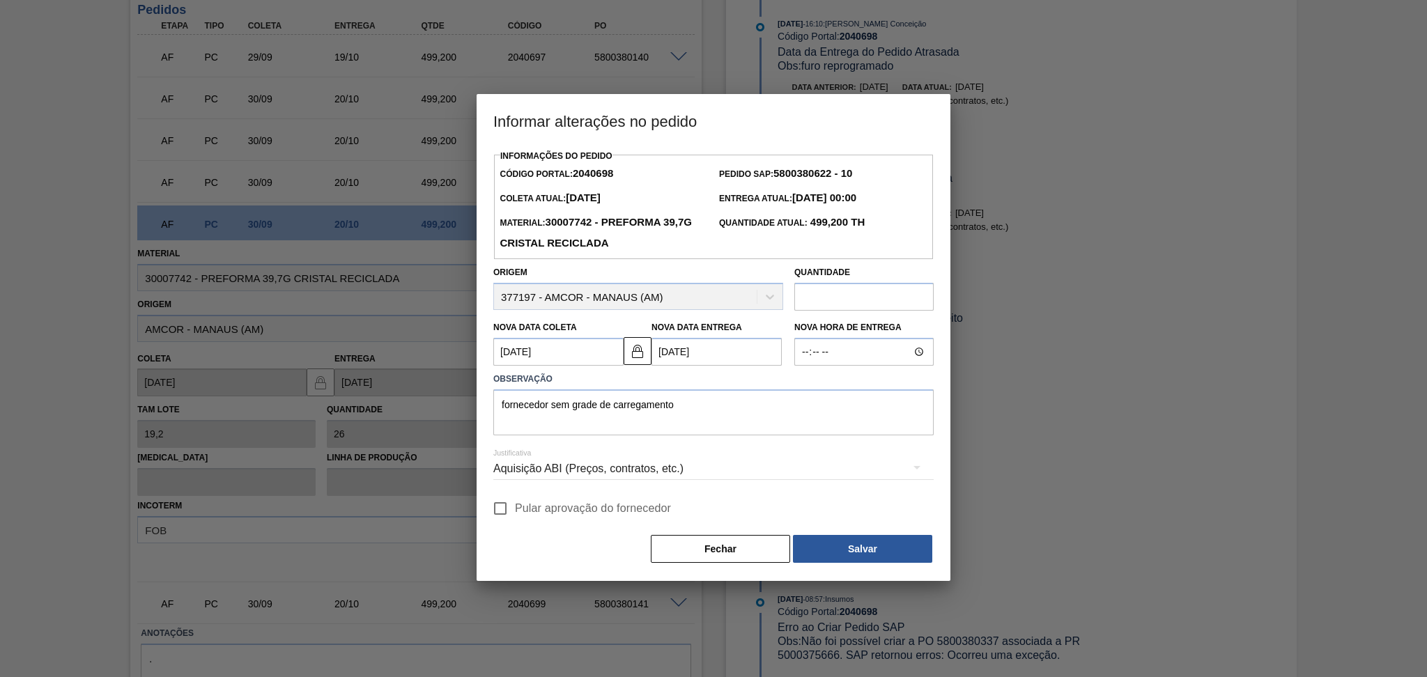
click at [542, 520] on label "Pular aprovação do fornecedor" at bounding box center [578, 508] width 185 height 29
click at [515, 520] on input "Pular aprovação do fornecedor" at bounding box center [500, 508] width 29 height 29
checkbox input "true"
click at [841, 546] on button "Salvar" at bounding box center [862, 549] width 139 height 28
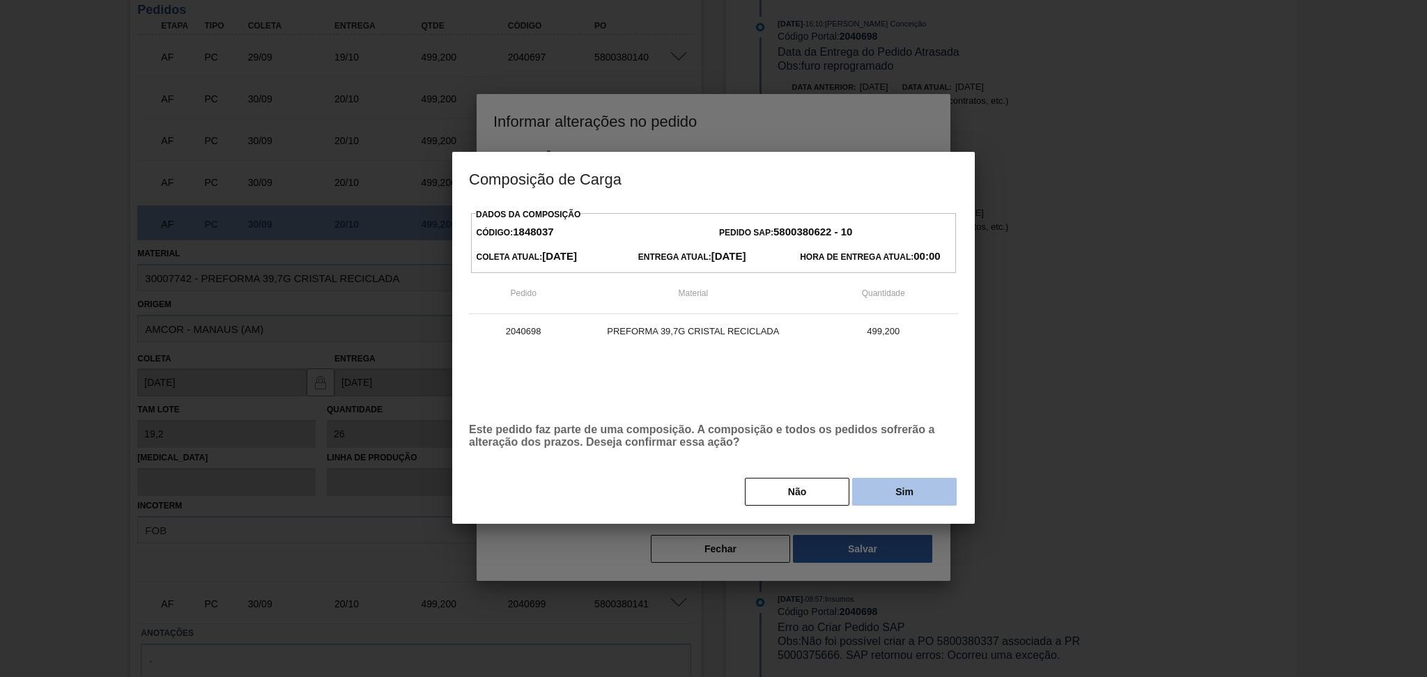
click at [898, 496] on button "Sim" at bounding box center [904, 492] width 105 height 28
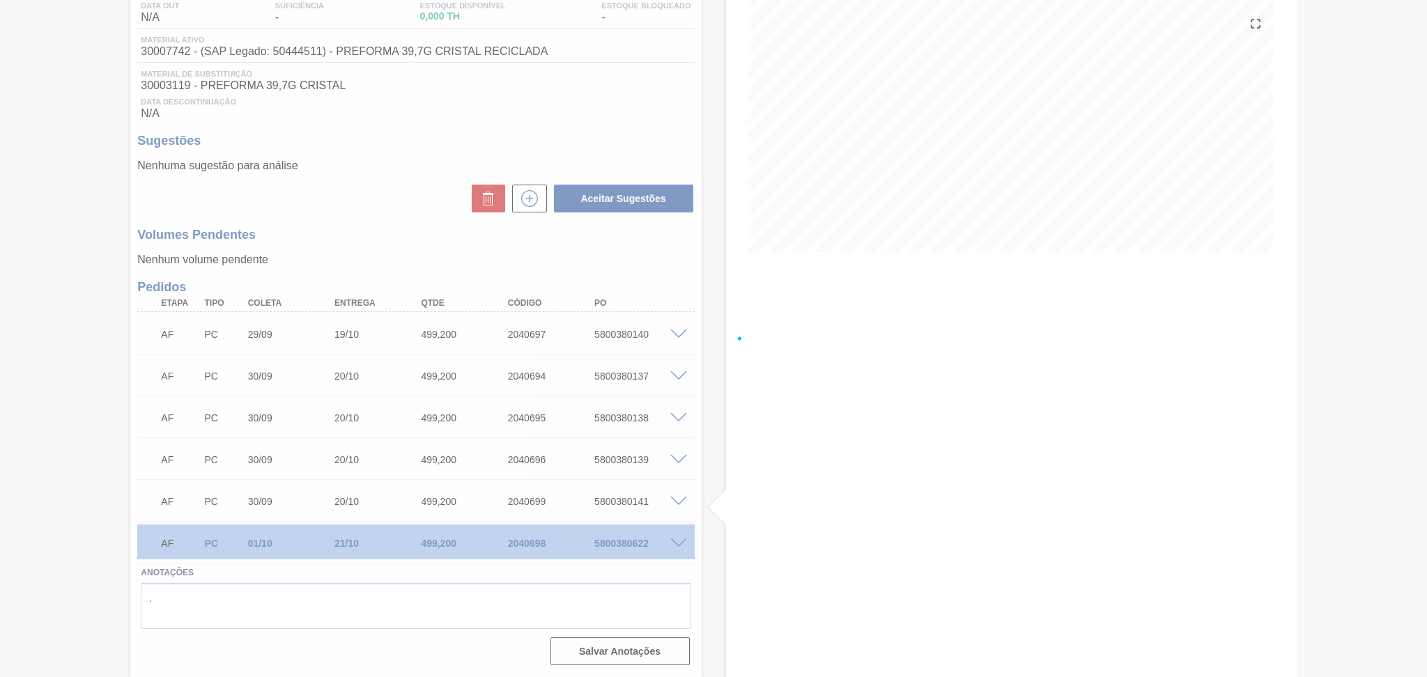
scroll to position [154, 0]
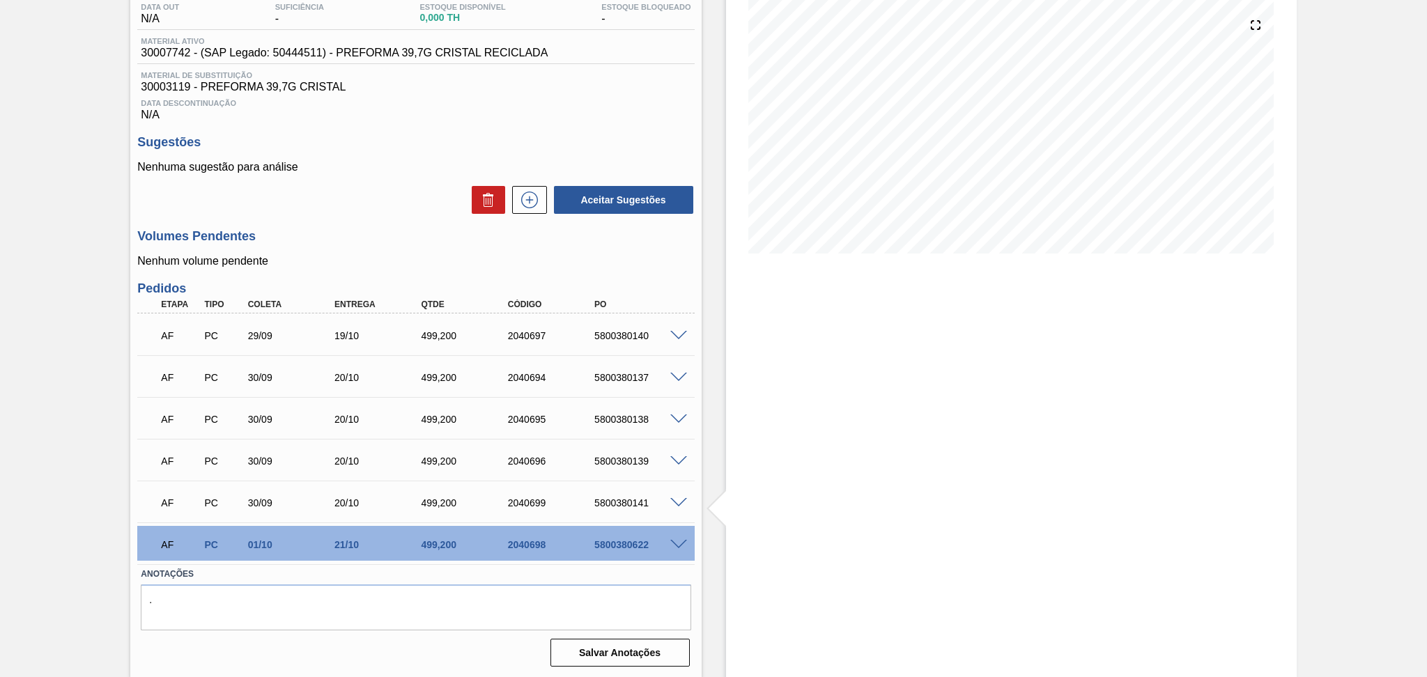
click at [684, 267] on p "Nenhum volume pendente" at bounding box center [415, 261] width 557 height 13
click at [351, 245] on div "Volumes Pendentes Nenhum volume pendente" at bounding box center [415, 248] width 557 height 38
click at [710, 457] on div "Estoque De 29/09/2025 Até 15/11/2025 Filtro" at bounding box center [999, 297] width 595 height 763
click at [380, 187] on div "Aceitar Sugestões" at bounding box center [415, 200] width 557 height 31
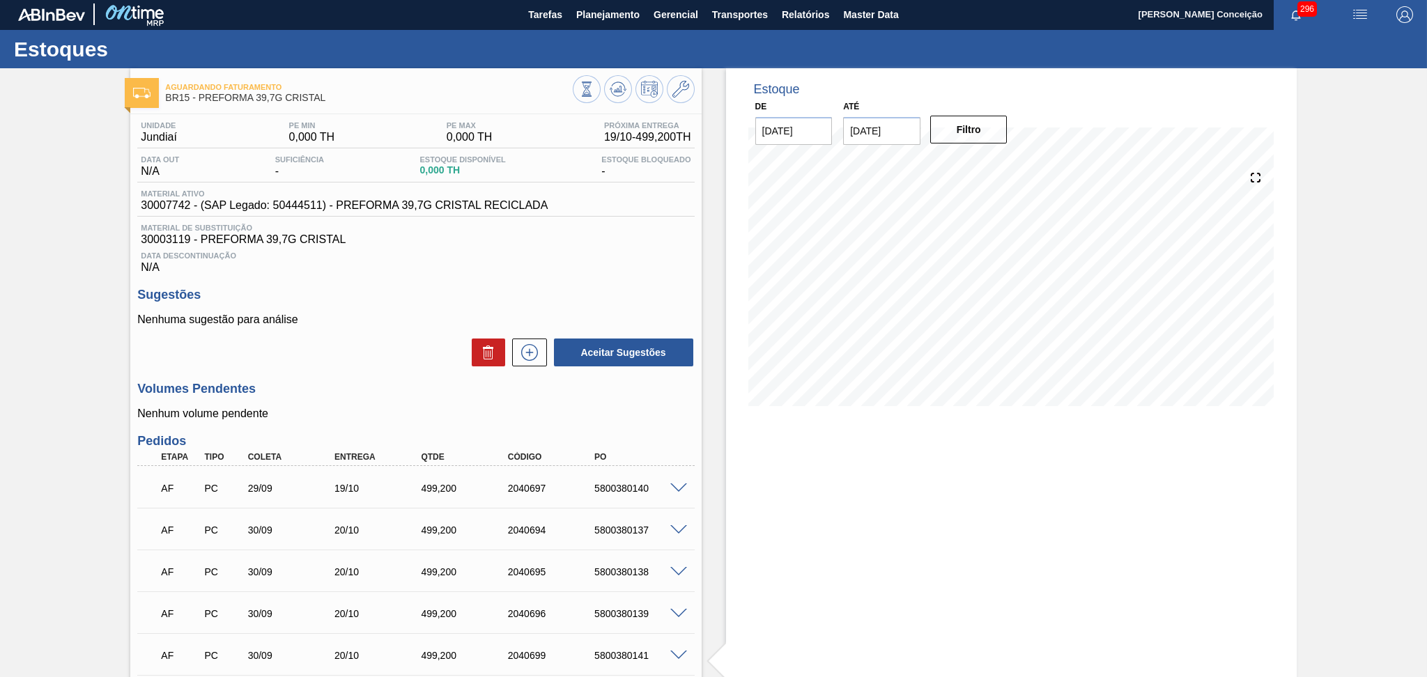
scroll to position [0, 0]
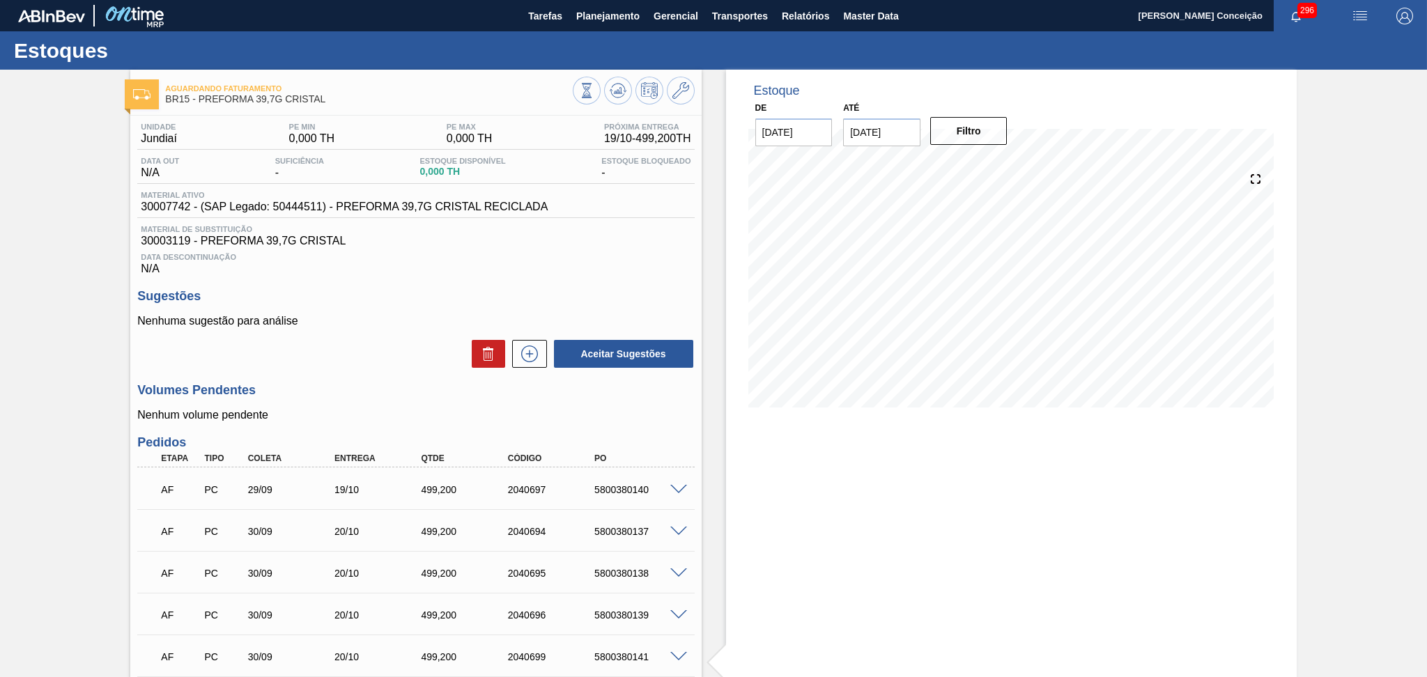
click at [590, 228] on span "Material de Substituição" at bounding box center [416, 229] width 550 height 8
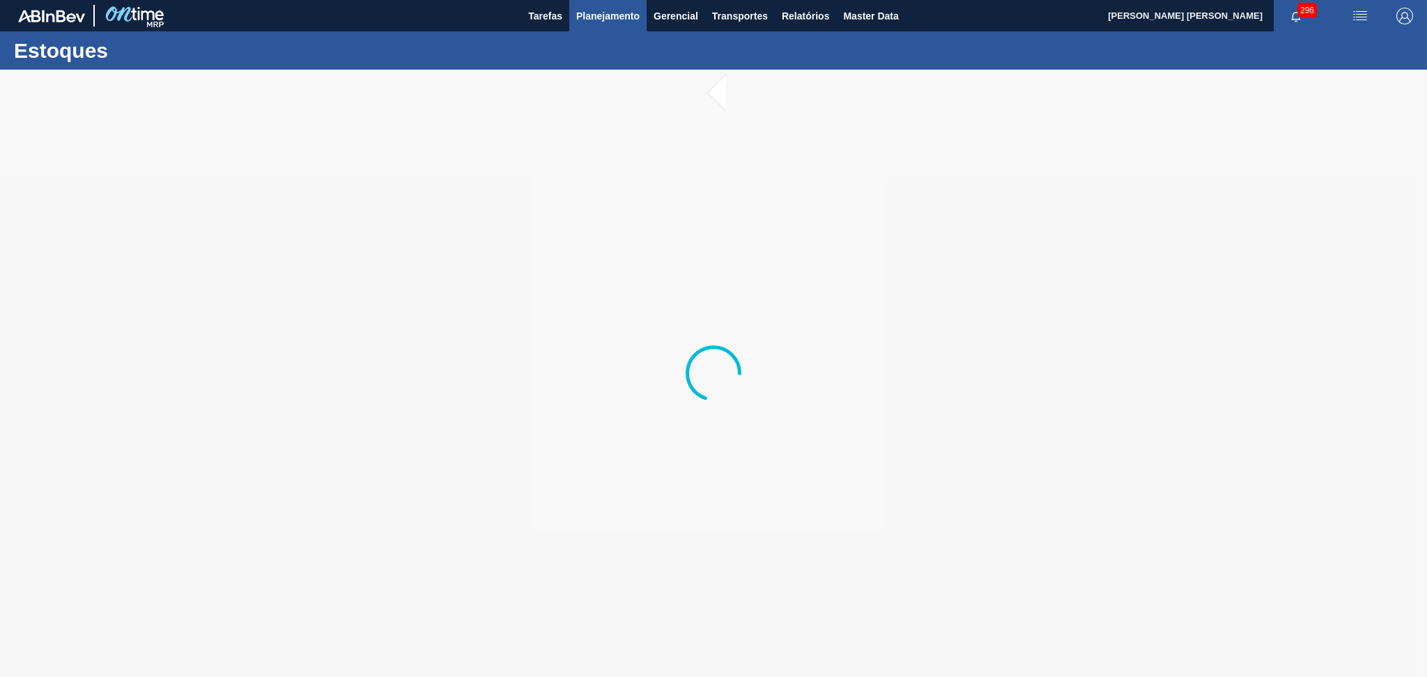
click at [644, 6] on button "Planejamento" at bounding box center [607, 15] width 77 height 31
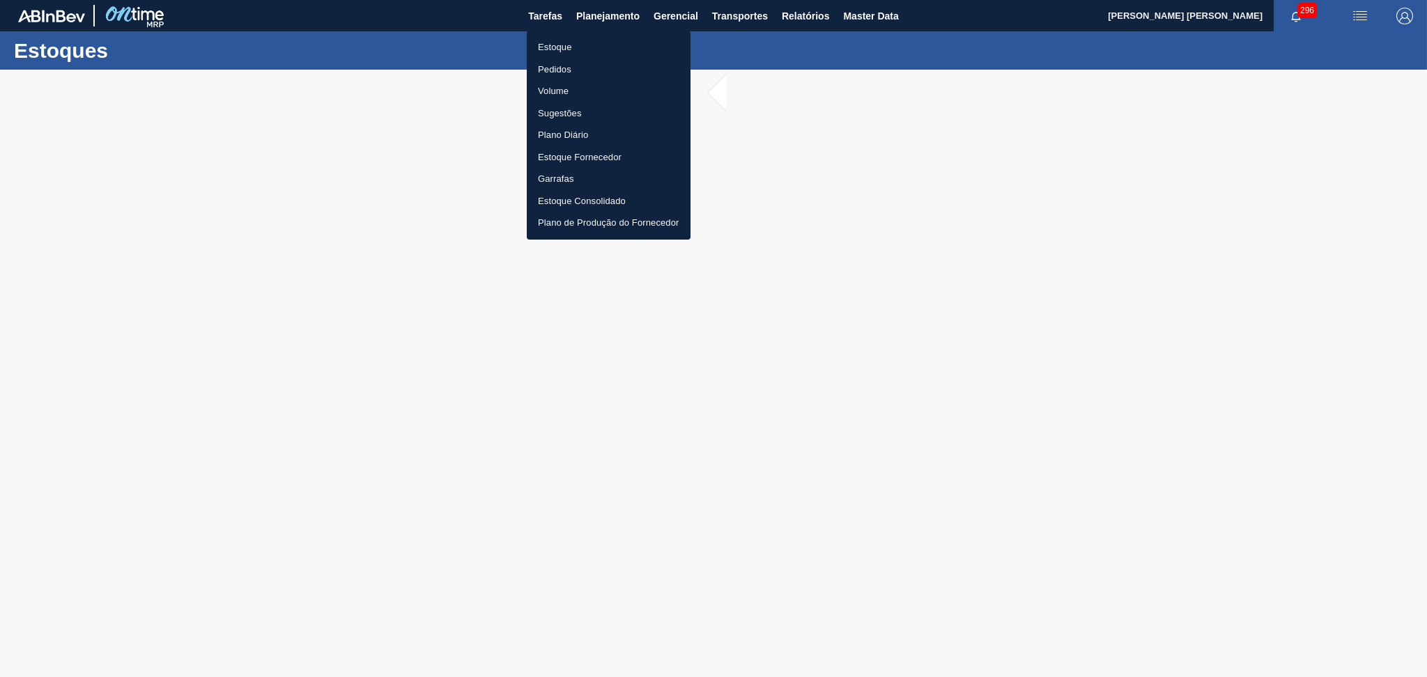
click at [573, 68] on li "Pedidos" at bounding box center [609, 70] width 164 height 22
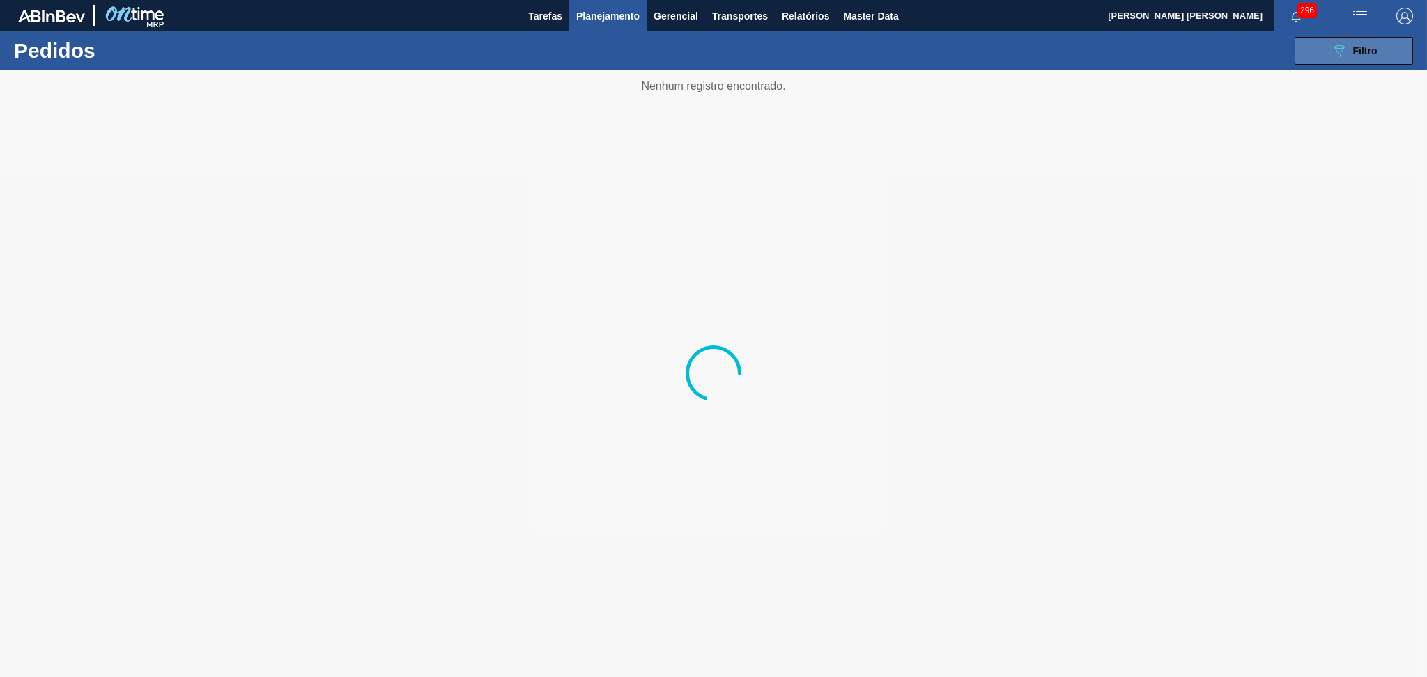
click at [1346, 45] on icon "089F7B8B-B2A5-4AFE-B5C0-19BA573D28AC" at bounding box center [1339, 51] width 17 height 17
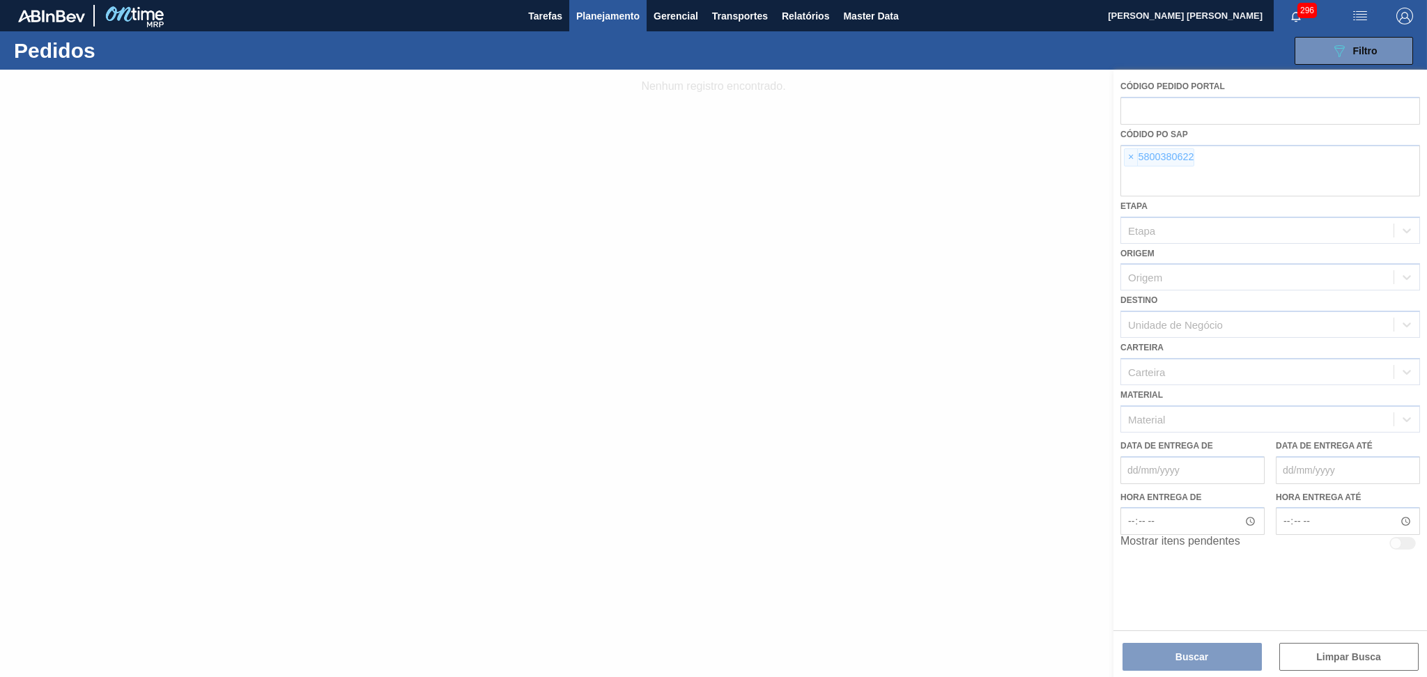
click at [1128, 162] on div at bounding box center [713, 374] width 1427 height 608
click at [1128, 158] on div at bounding box center [713, 374] width 1427 height 608
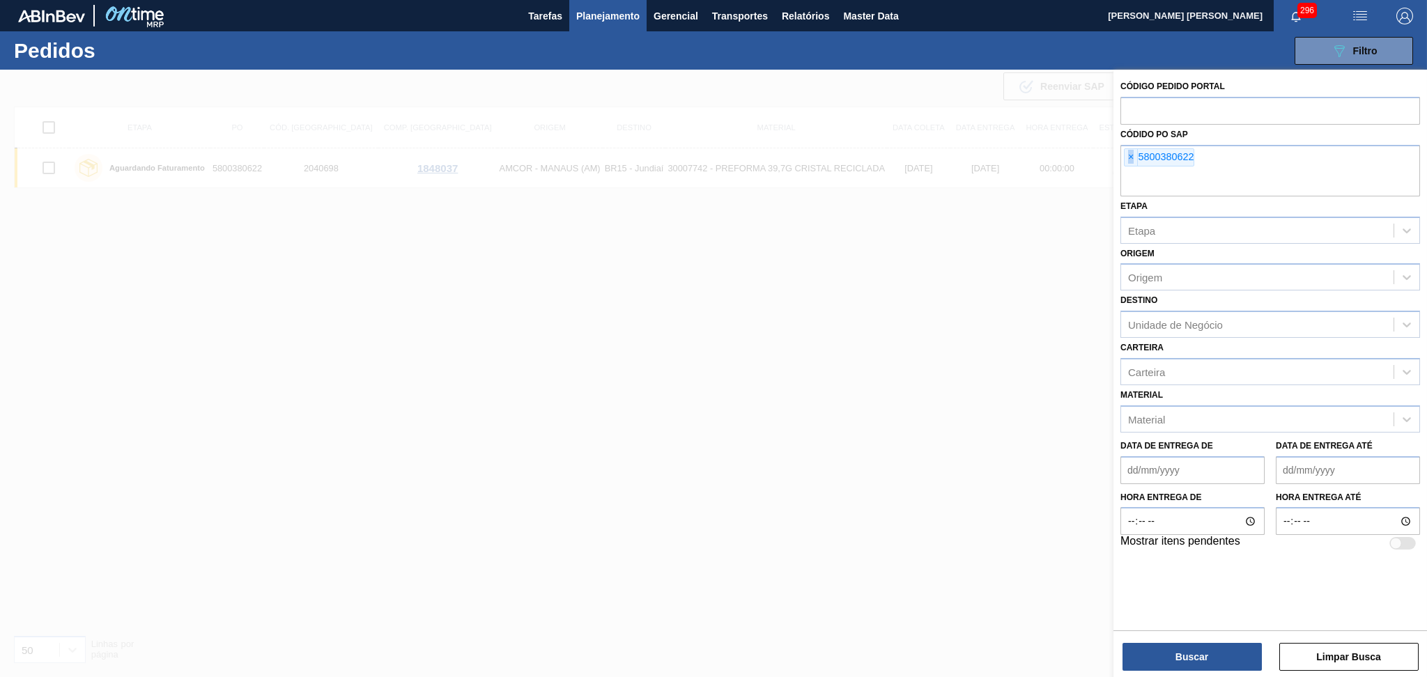
click at [1128, 158] on span "×" at bounding box center [1131, 157] width 13 height 17
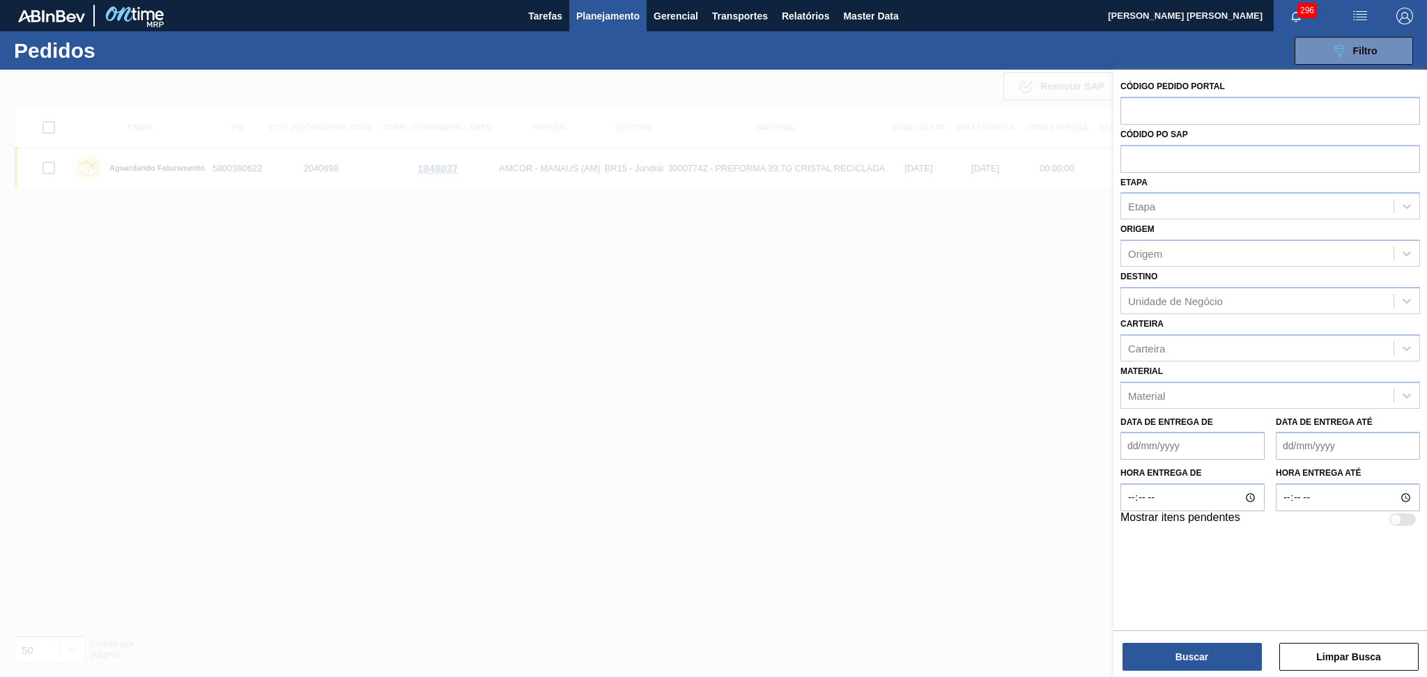
click at [1128, 158] on input "text" at bounding box center [1271, 158] width 300 height 26
paste input "5800374214"
type input "5800374214"
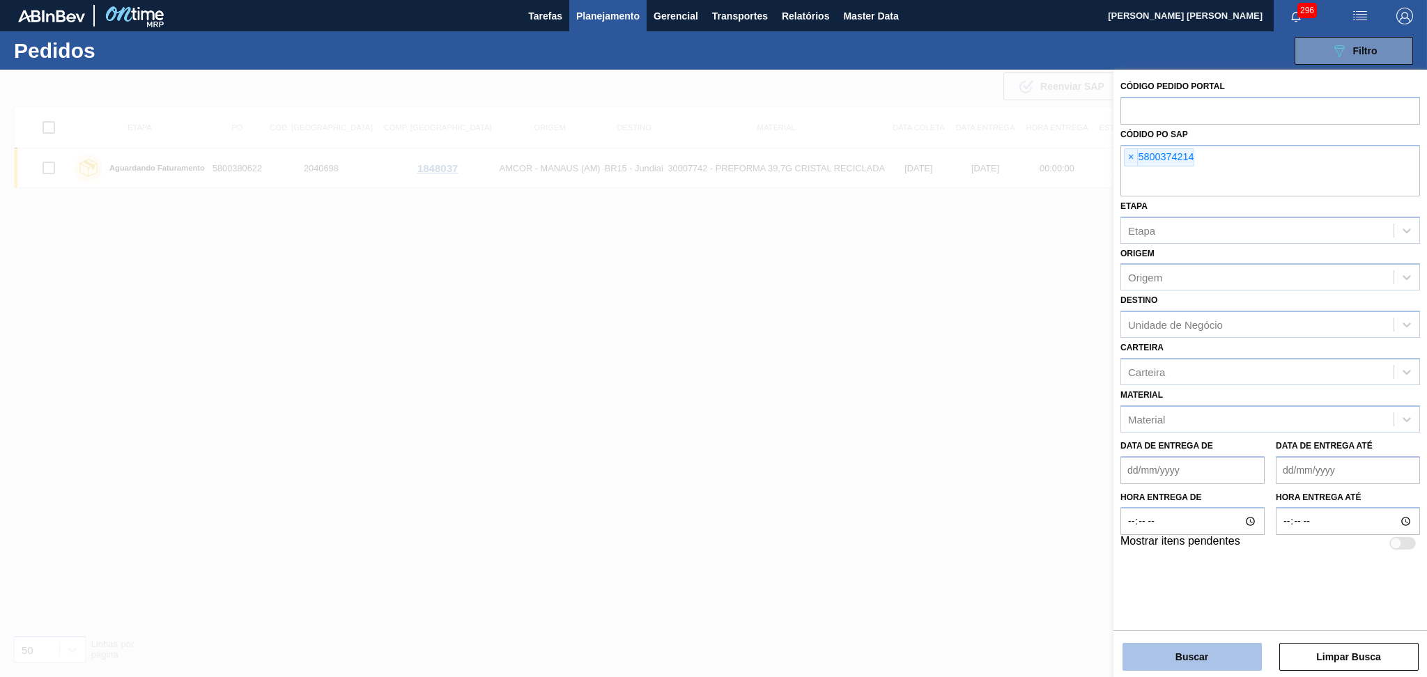
click at [1165, 657] on button "Buscar" at bounding box center [1192, 657] width 139 height 28
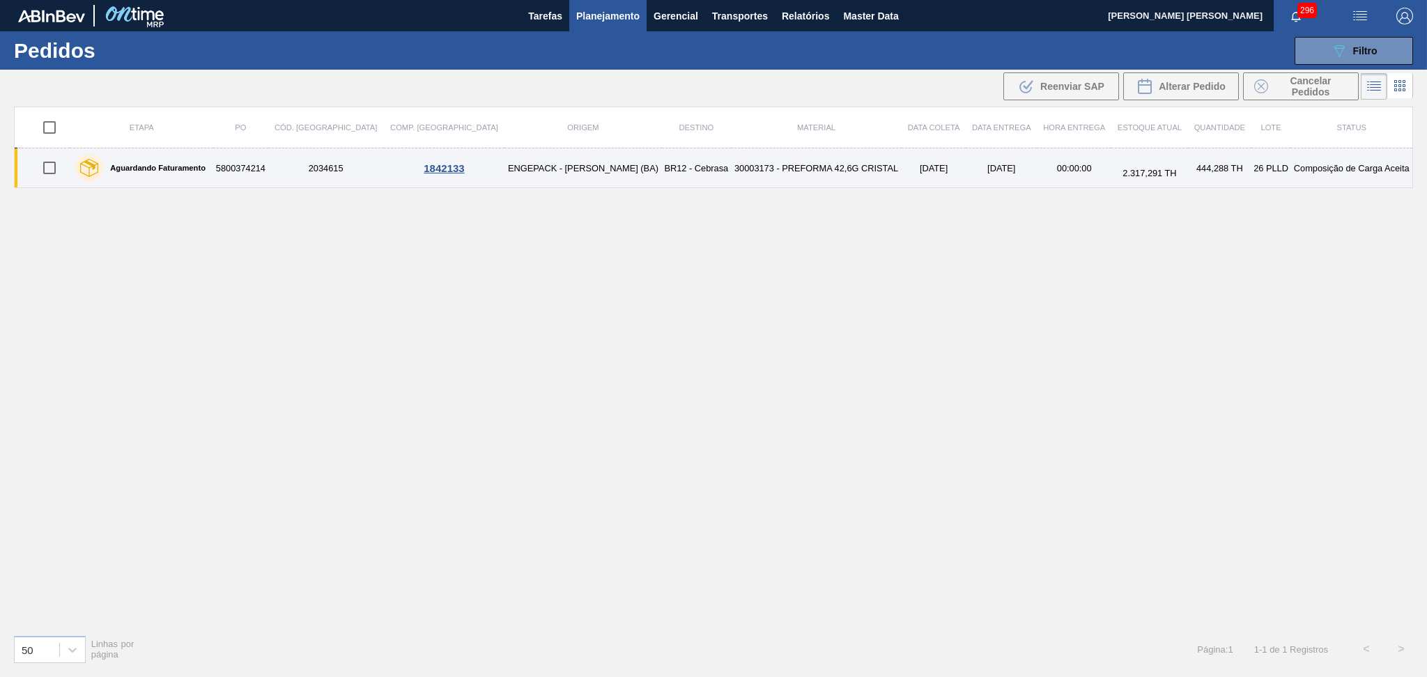
click at [731, 169] on td "30003173 - PREFORMA 42,6G CRISTAL" at bounding box center [816, 168] width 171 height 40
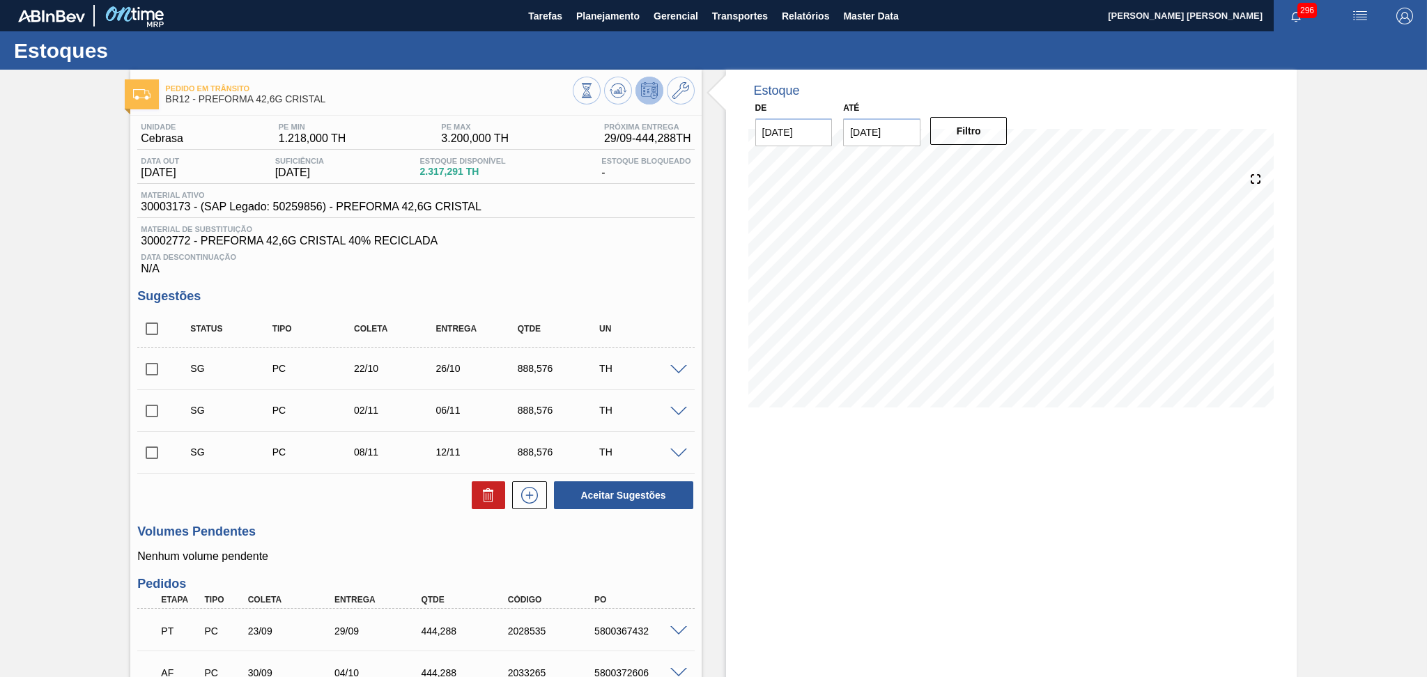
click at [376, 519] on div "Unidade Cebrasa PE MIN 1.218,000 TH PE MAX 3.200,000 TH Próxima Entrega 29/09 -…" at bounding box center [415, 479] width 571 height 726
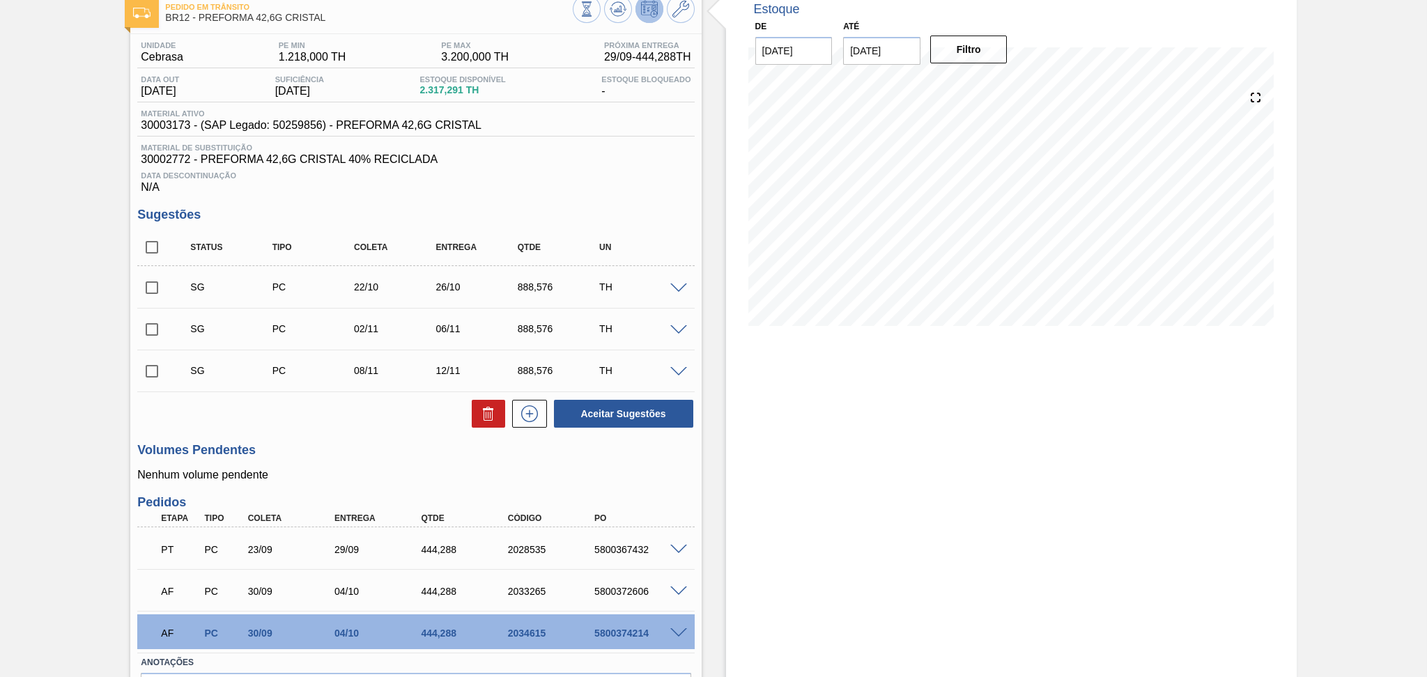
scroll to position [170, 0]
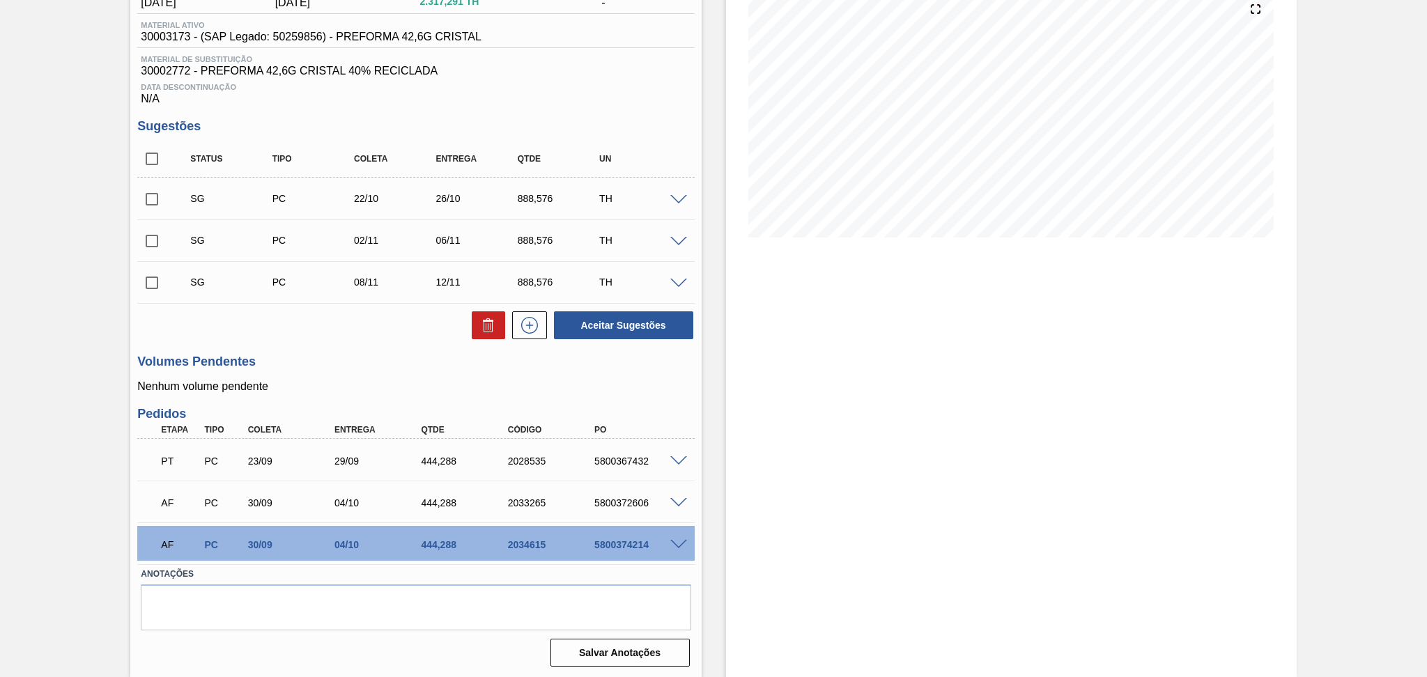
click at [459, 375] on div "Volumes Pendentes Nenhum volume pendente" at bounding box center [415, 374] width 557 height 38
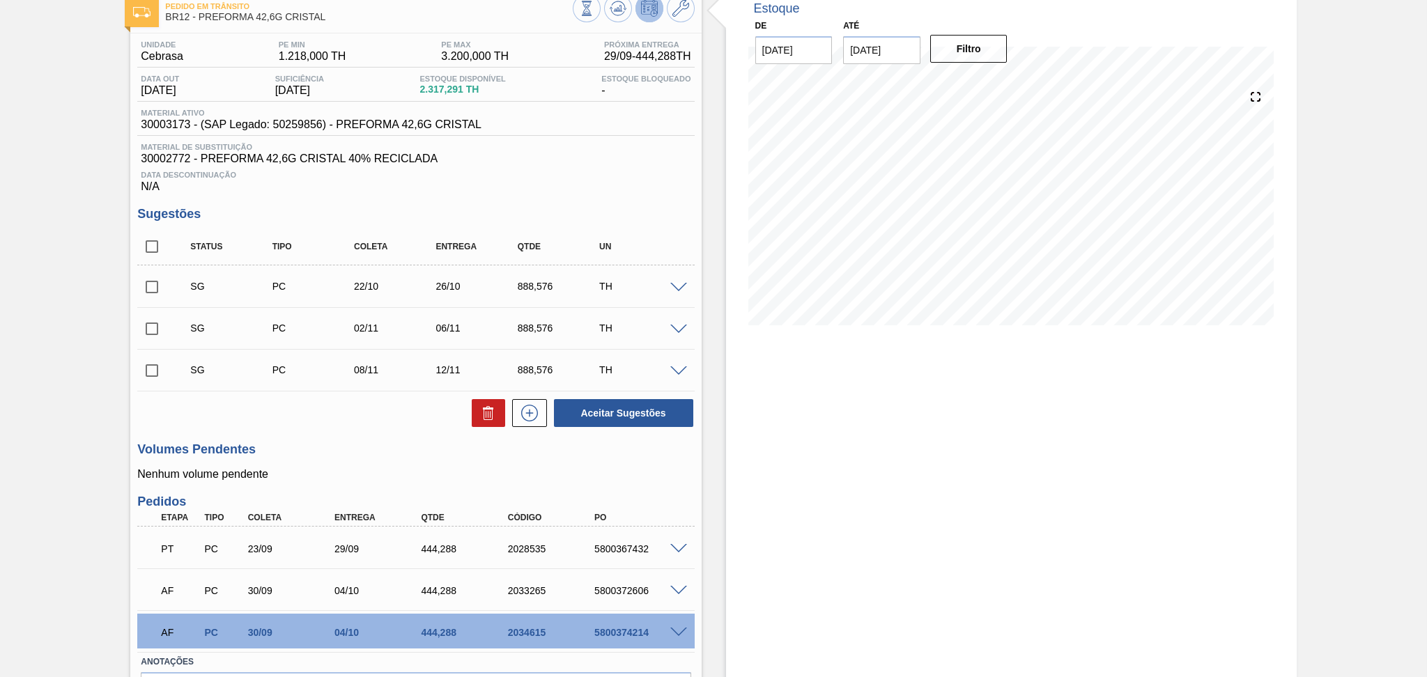
scroll to position [0, 0]
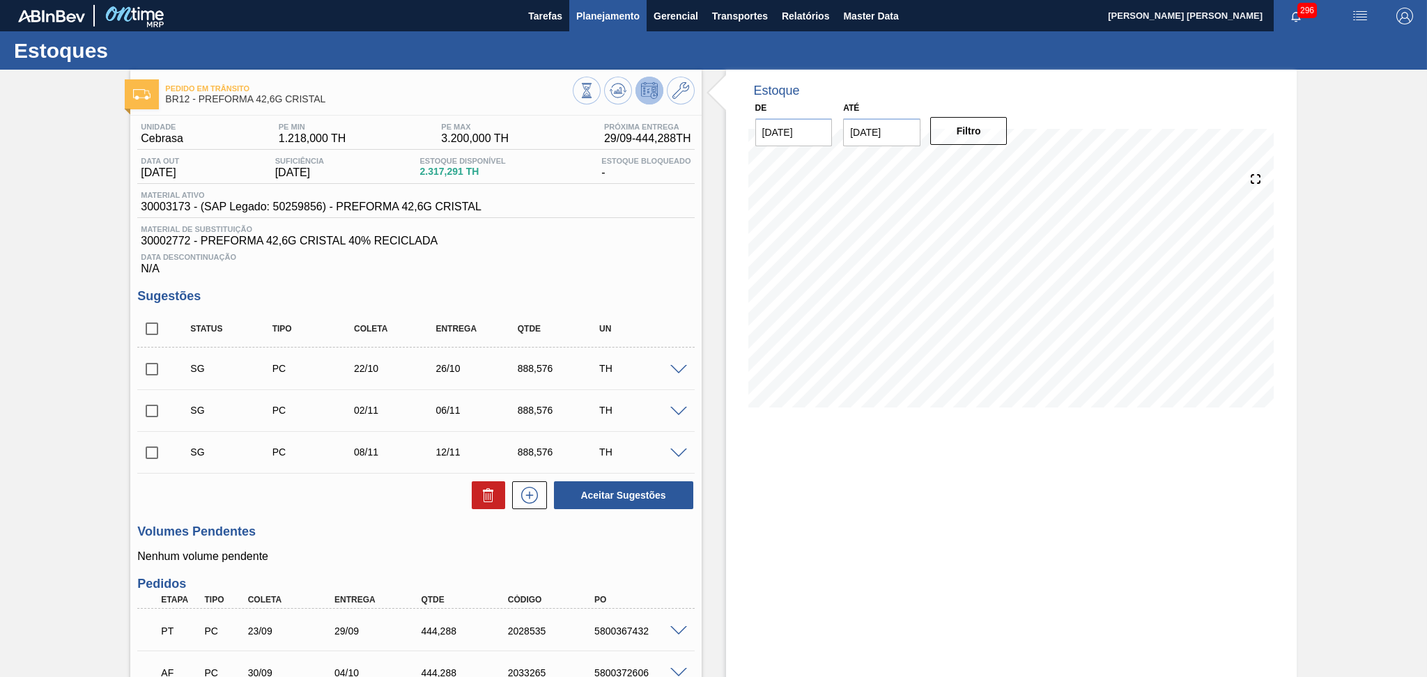
click at [582, 27] on button "Planejamento" at bounding box center [607, 15] width 77 height 31
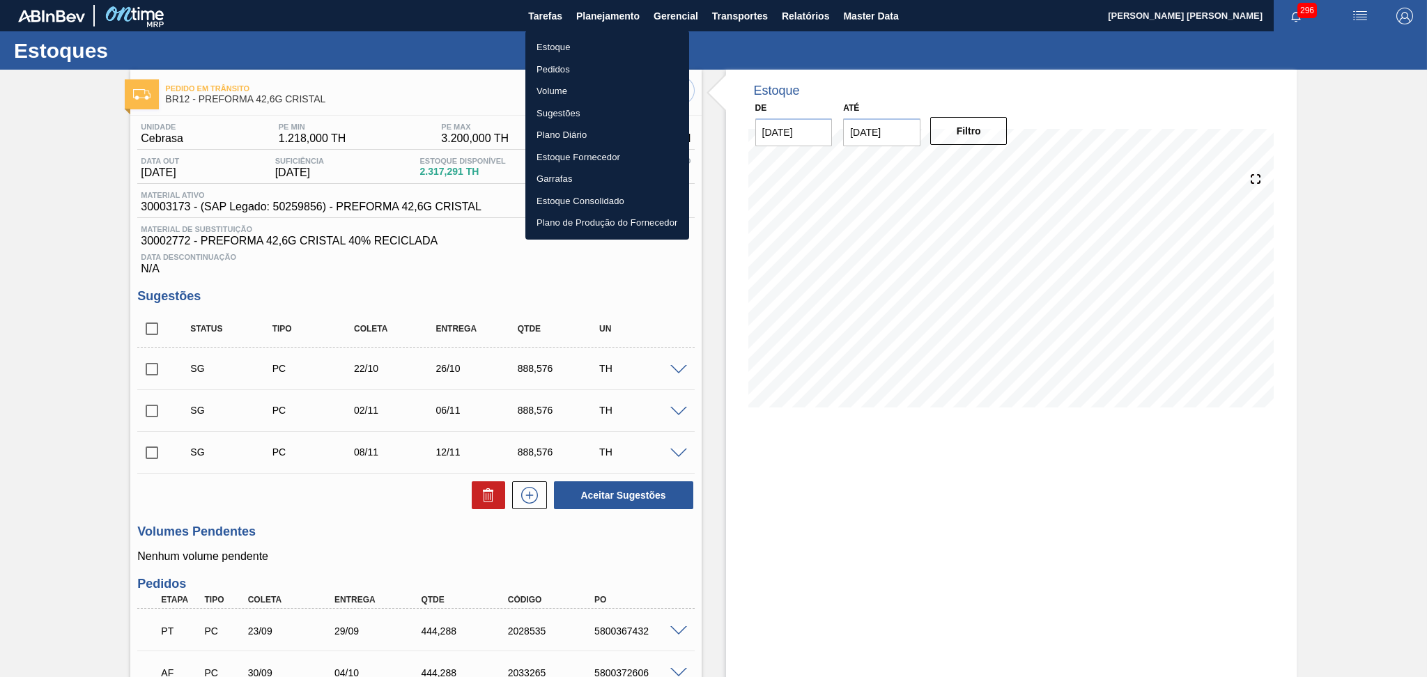
click at [559, 47] on li "Estoque" at bounding box center [608, 47] width 164 height 22
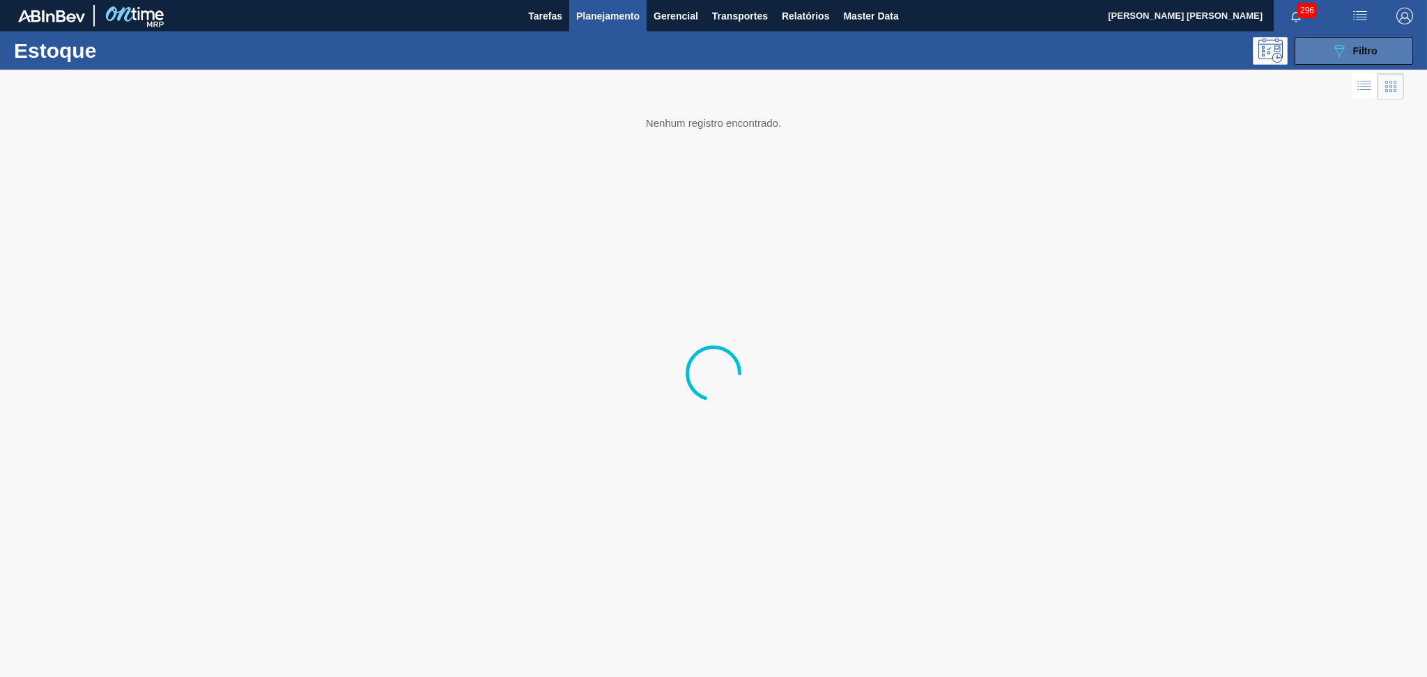
click at [1407, 49] on button "089F7B8B-B2A5-4AFE-B5C0-19BA573D28AC Filtro" at bounding box center [1354, 51] width 118 height 28
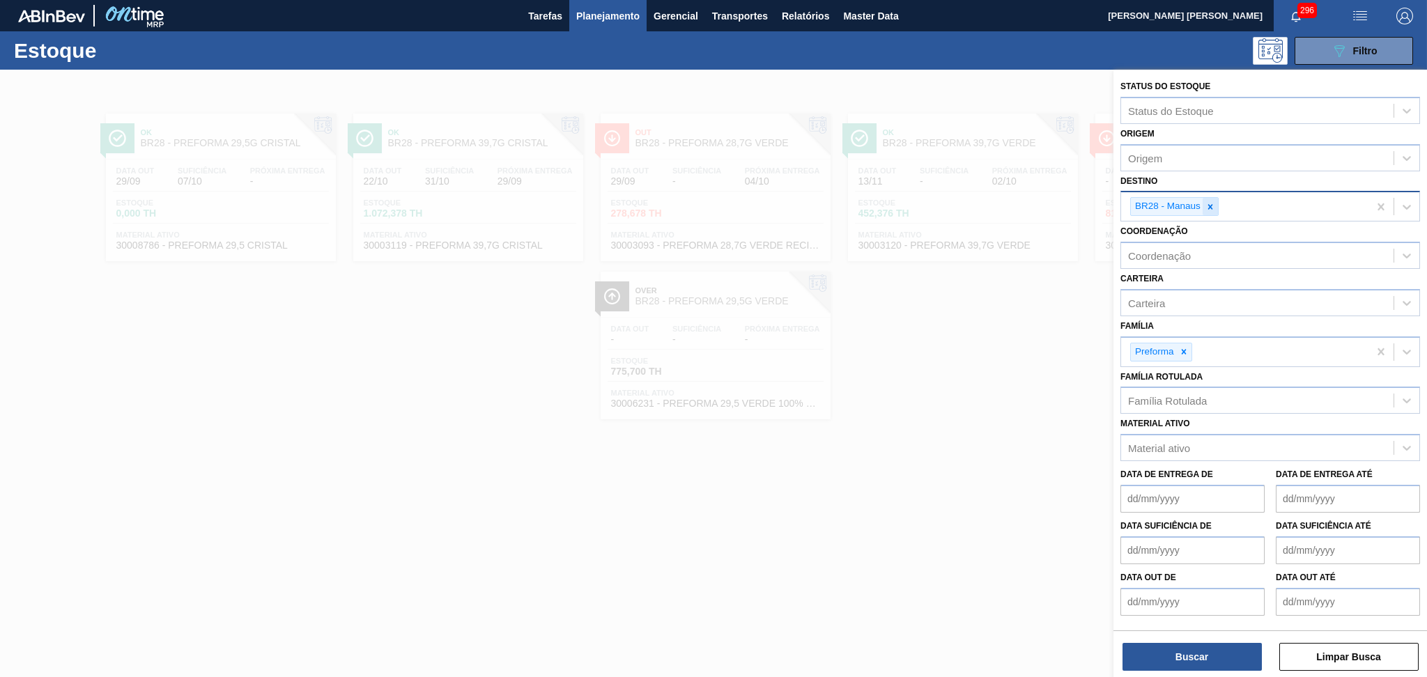
click at [1213, 206] on icon at bounding box center [1211, 207] width 10 height 10
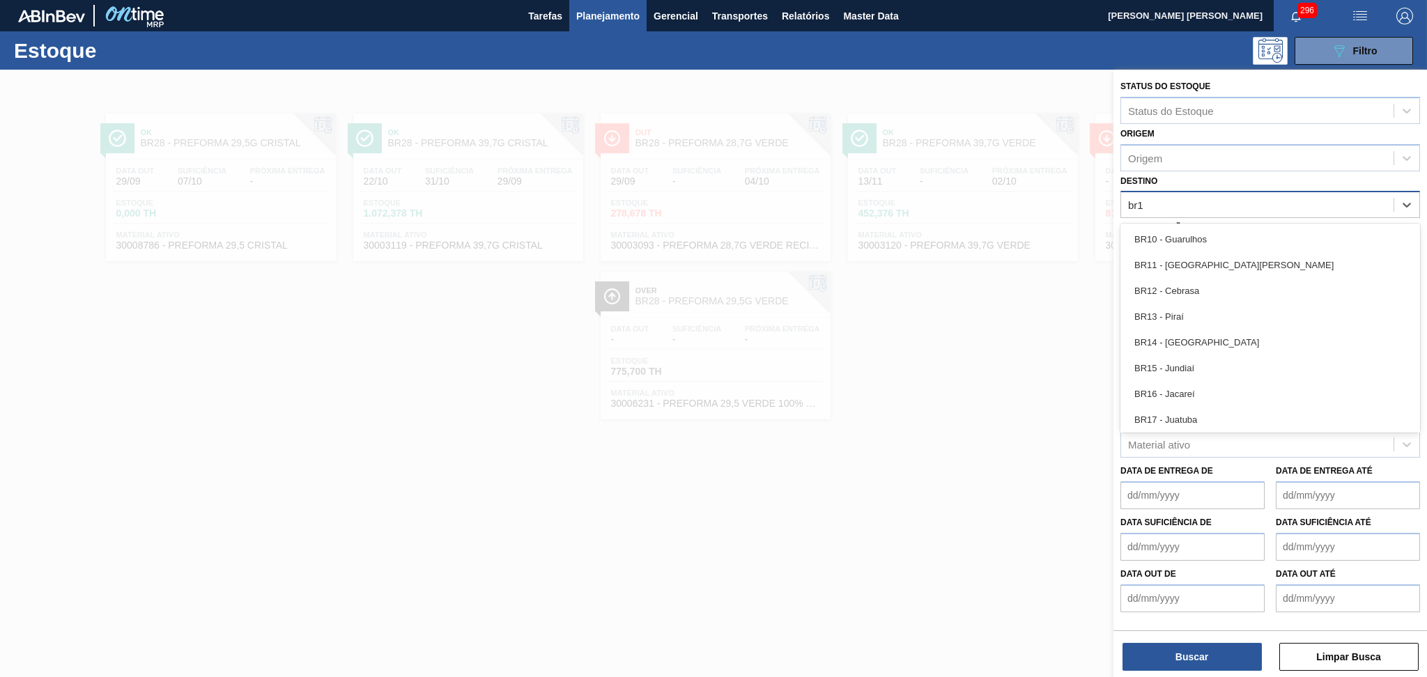
type input "br15"
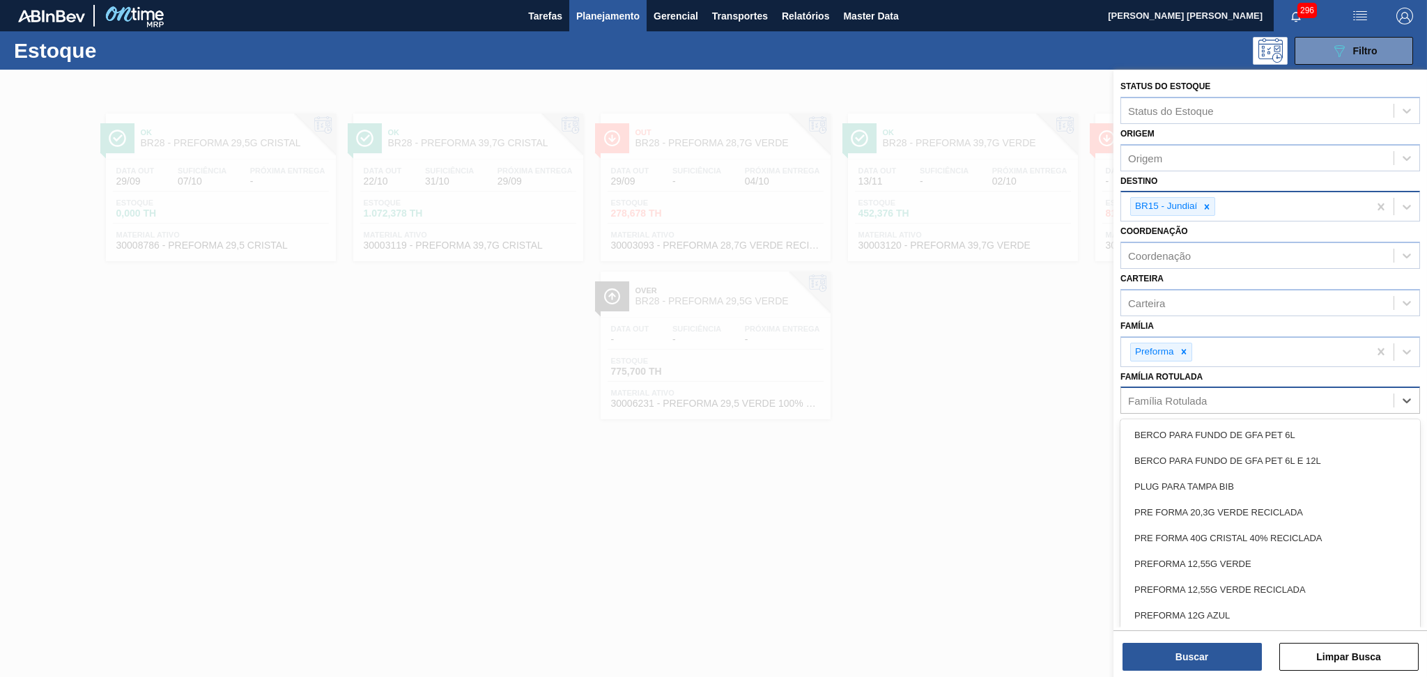
click at [1182, 395] on div "Família Rotulada" at bounding box center [1167, 401] width 79 height 12
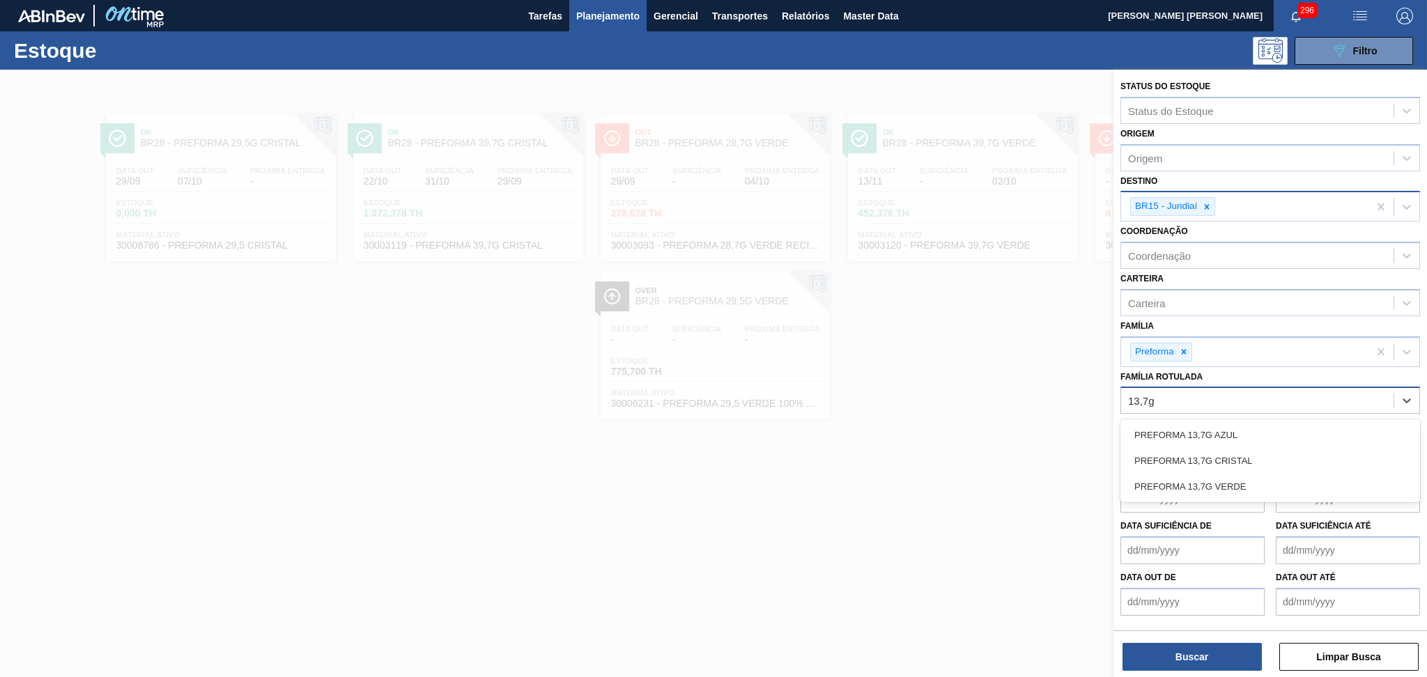
type Rotulada "13,7g v"
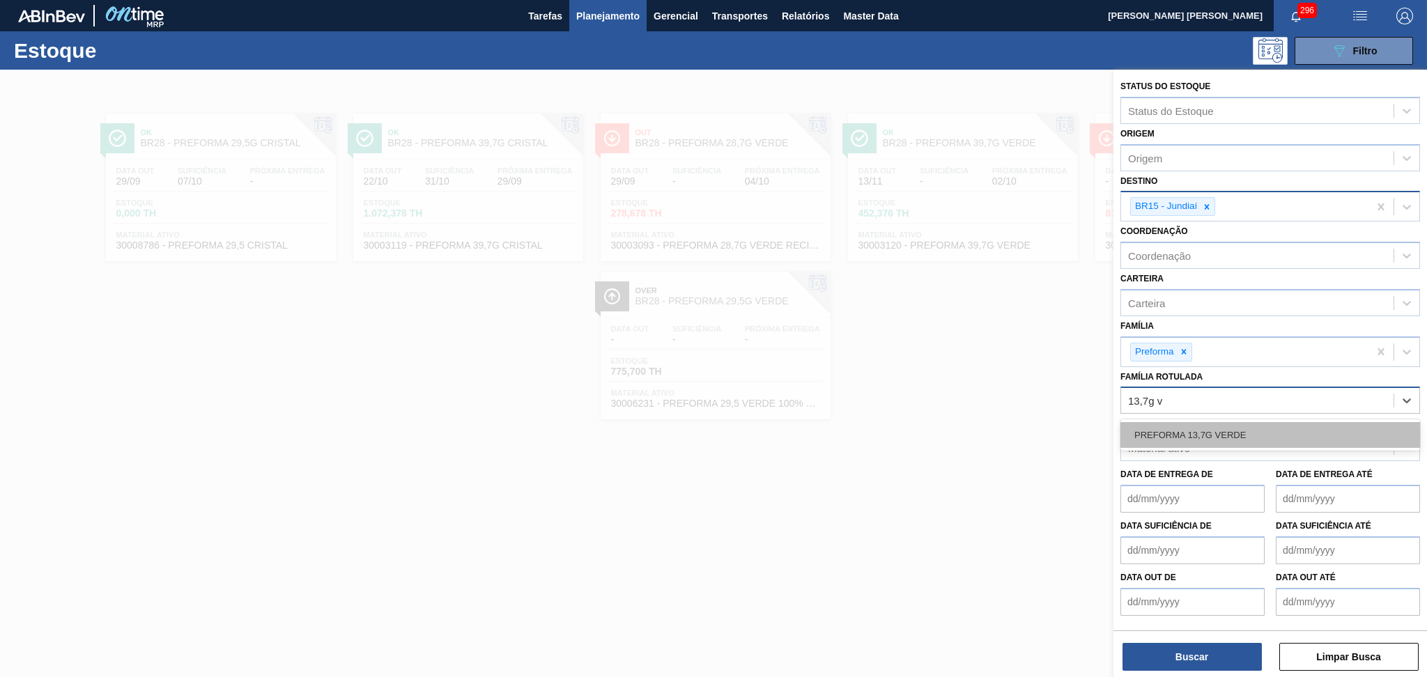
click at [1197, 424] on div "PREFORMA 13,7G VERDE" at bounding box center [1271, 435] width 300 height 26
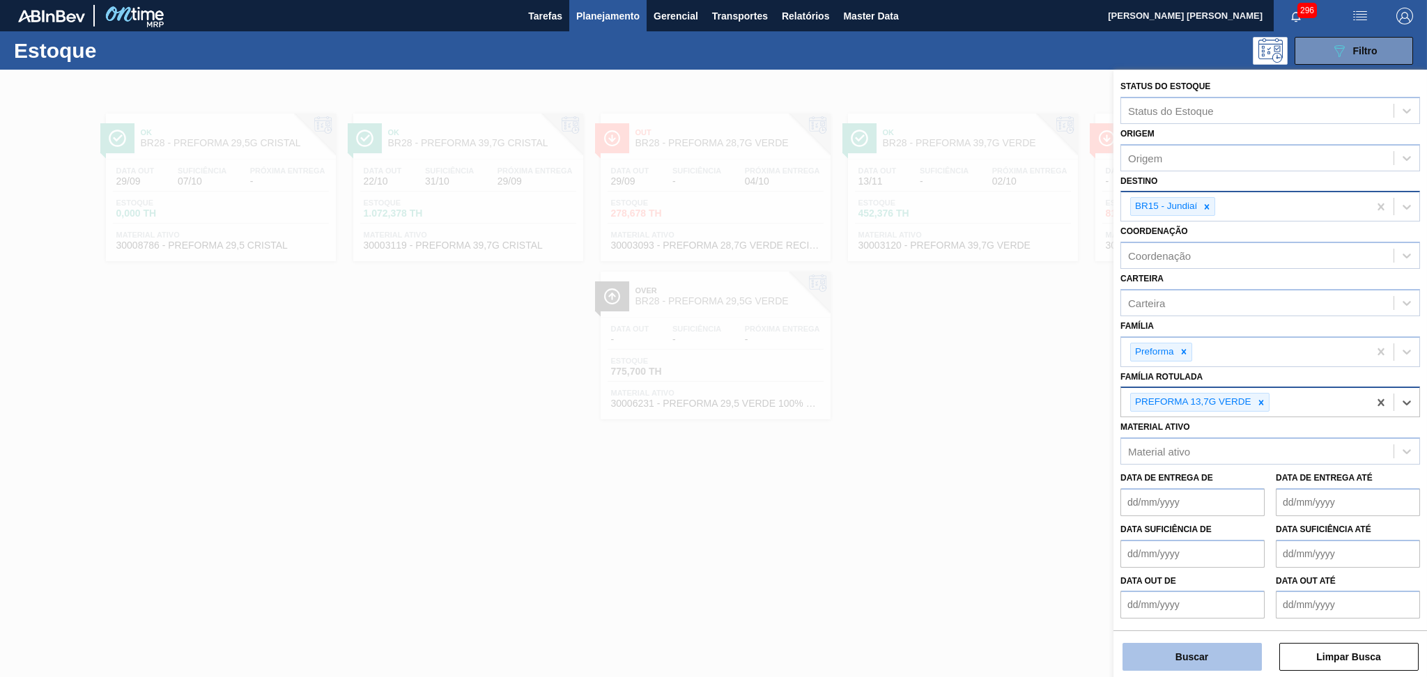
click at [1171, 656] on button "Buscar" at bounding box center [1192, 657] width 139 height 28
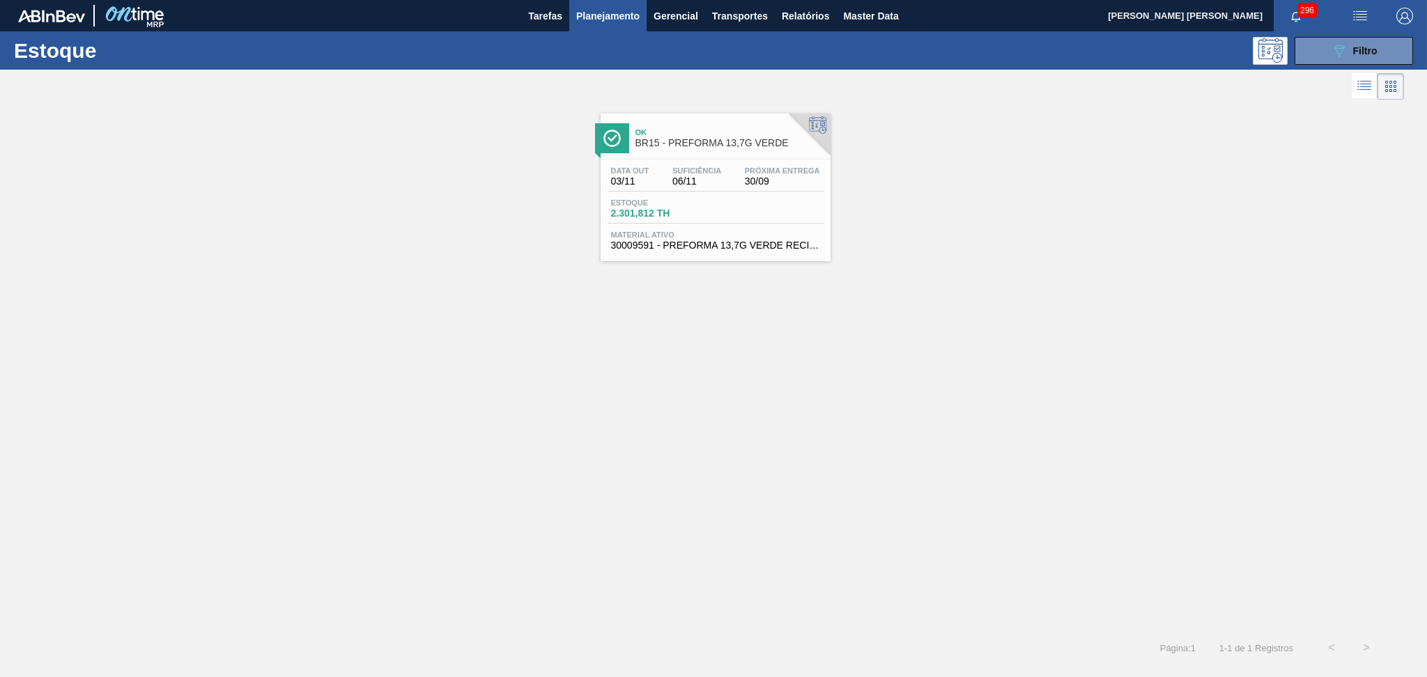
click at [723, 202] on div "Estoque 2.301,812 TH" at bounding box center [716, 211] width 216 height 25
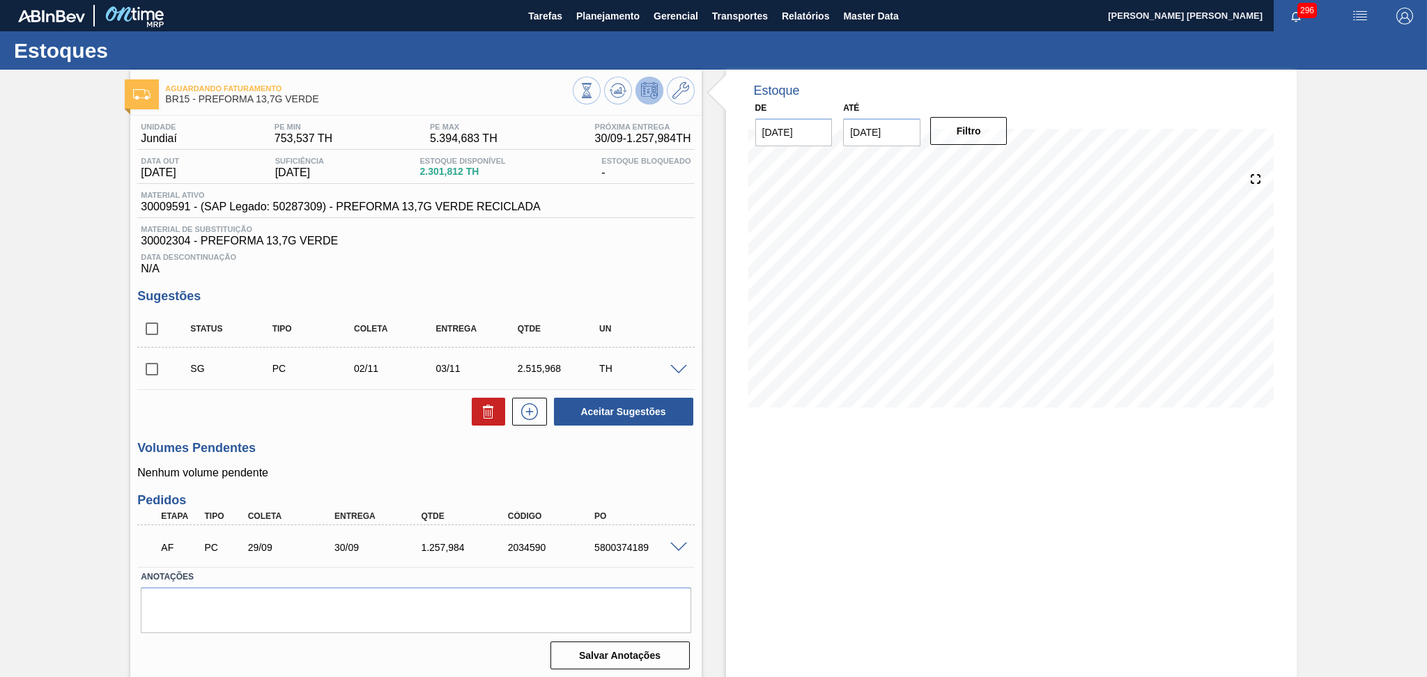
click at [384, 467] on p "Nenhum volume pendente" at bounding box center [415, 473] width 557 height 13
click at [632, 548] on div "5800374189" at bounding box center [640, 547] width 98 height 11
copy div "5800374189"
click at [680, 546] on span at bounding box center [679, 548] width 17 height 10
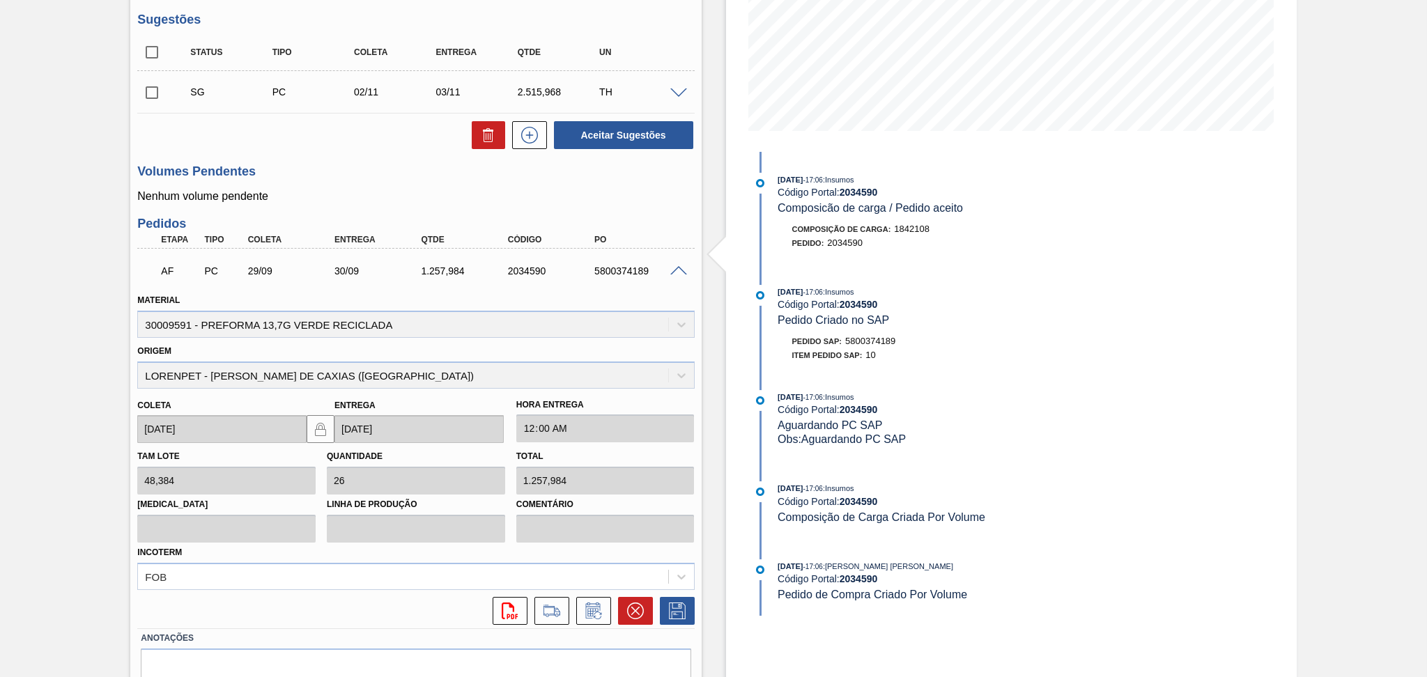
scroll to position [279, 0]
click at [587, 601] on icon at bounding box center [594, 609] width 22 height 17
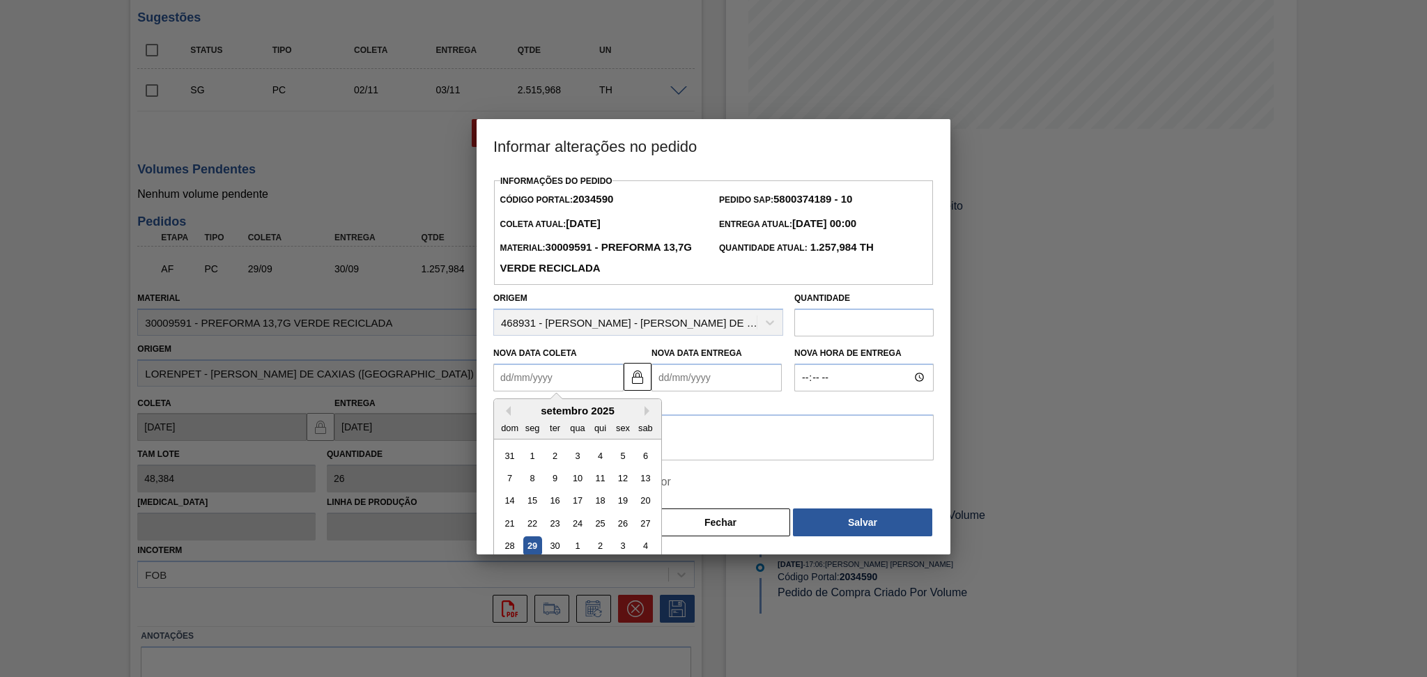
click at [587, 378] on Coleta2034590 "Nova Data Coleta" at bounding box center [558, 378] width 130 height 28
type Coleta2034590 "0"
type Entrega2034590 "[DATE]"
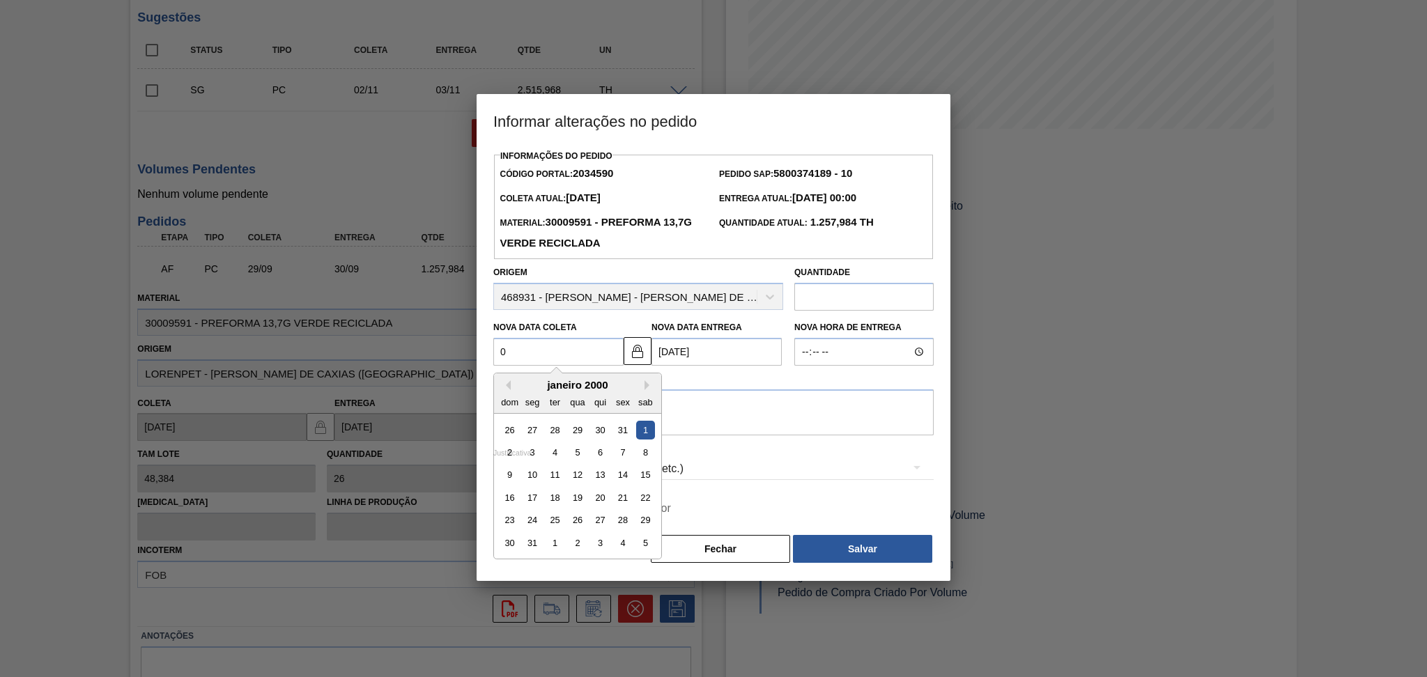
type Coleta2034590 "02"
type Entrega2034590 "[DATE]"
type Coleta2034590 "02/1"
type Entrega2034590 "[DATE]"
type Coleta2034590 "02/10"
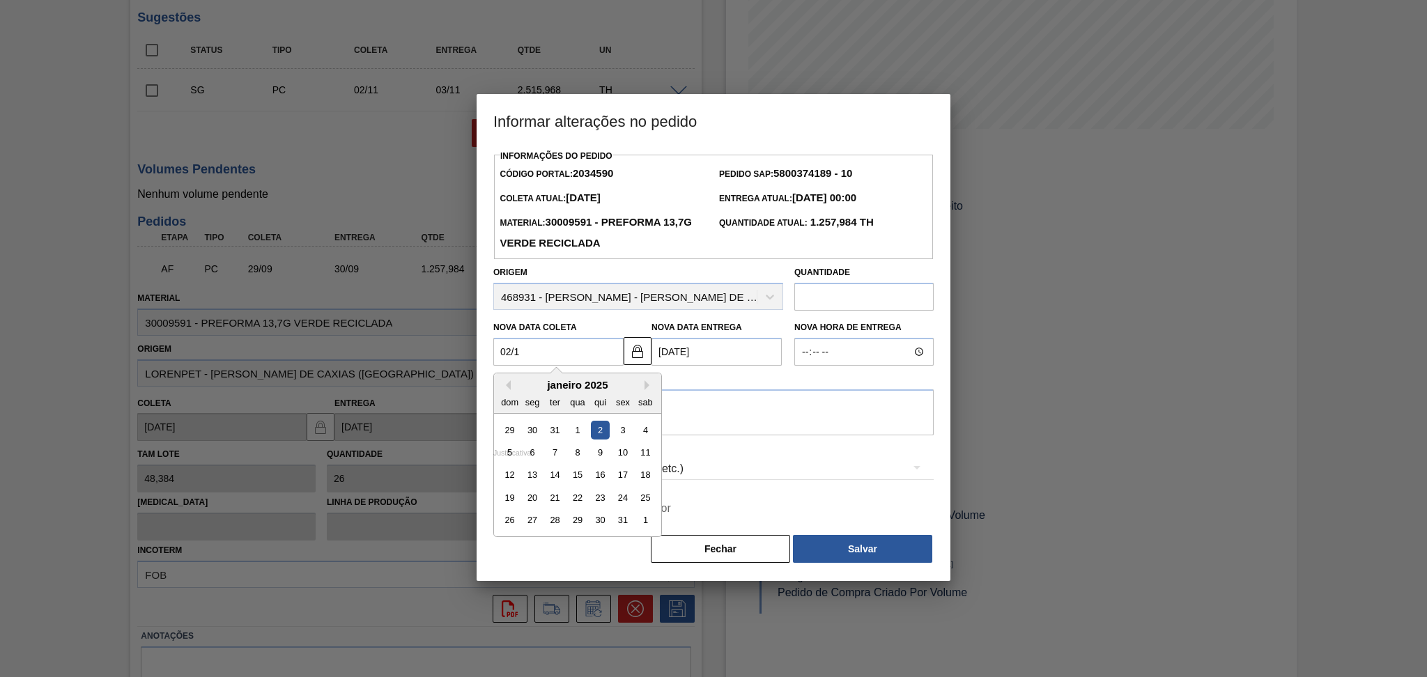
type Entrega2034590 "[DATE]"
type Coleta2034590 "02/10/2"
type Entrega2034590 "[DATE]"
type Coleta2034590 "[DATE]"
type Entrega2034590 "[DATE]"
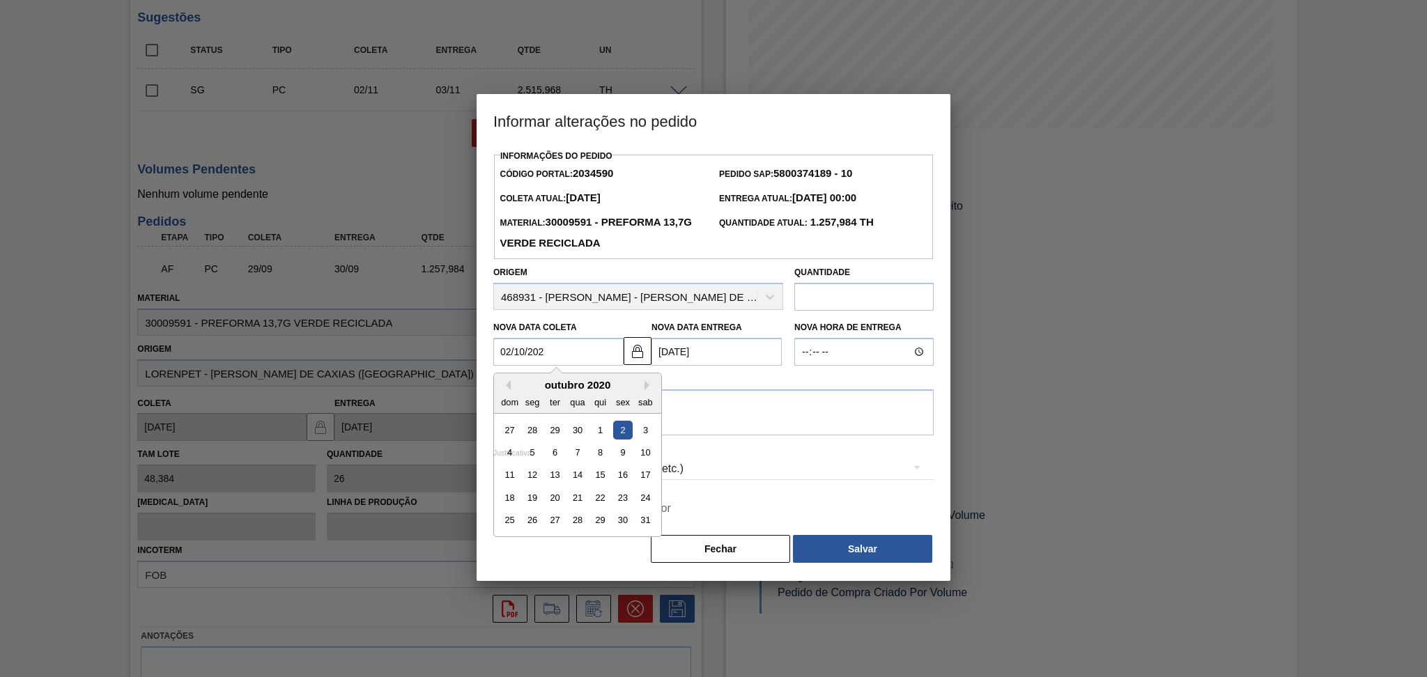
type Coleta2034590 "[DATE]"
type Entrega2034590 "[DATE]"
type Coleta2034590 "[DATE]"
click at [749, 406] on textarea at bounding box center [713, 413] width 441 height 46
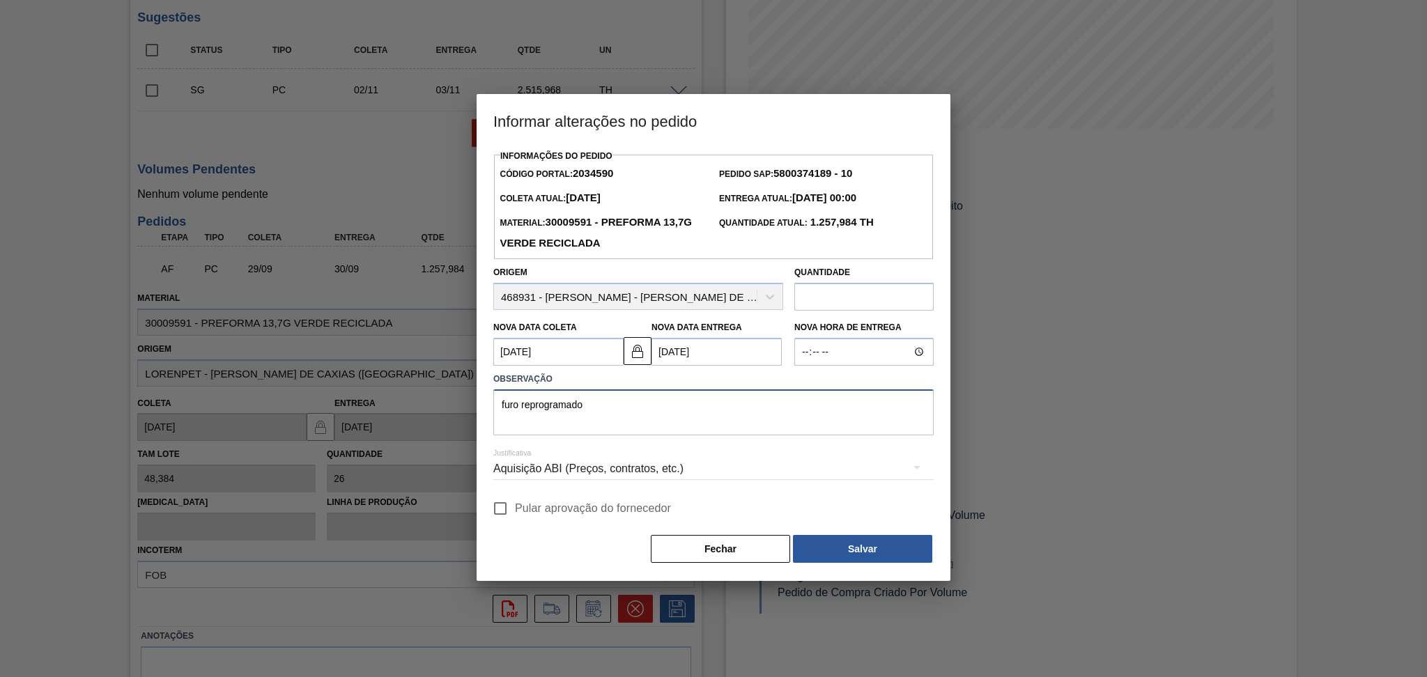
type textarea "furo reprogramado"
click at [531, 514] on span "Pular aprovação do fornecedor" at bounding box center [593, 508] width 156 height 17
click at [515, 514] on input "Pular aprovação do fornecedor" at bounding box center [500, 508] width 29 height 29
checkbox input "true"
click at [830, 546] on button "Salvar" at bounding box center [862, 549] width 139 height 28
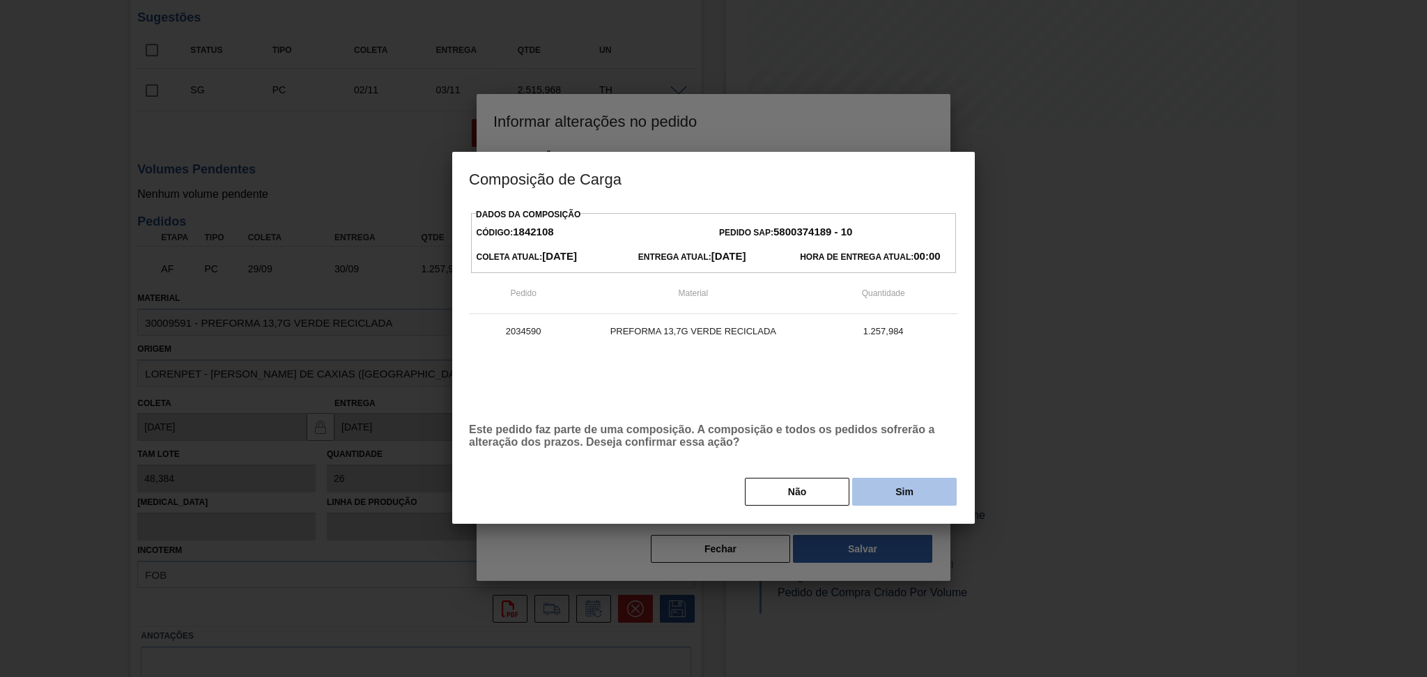
click at [864, 499] on button "Sim" at bounding box center [904, 492] width 105 height 28
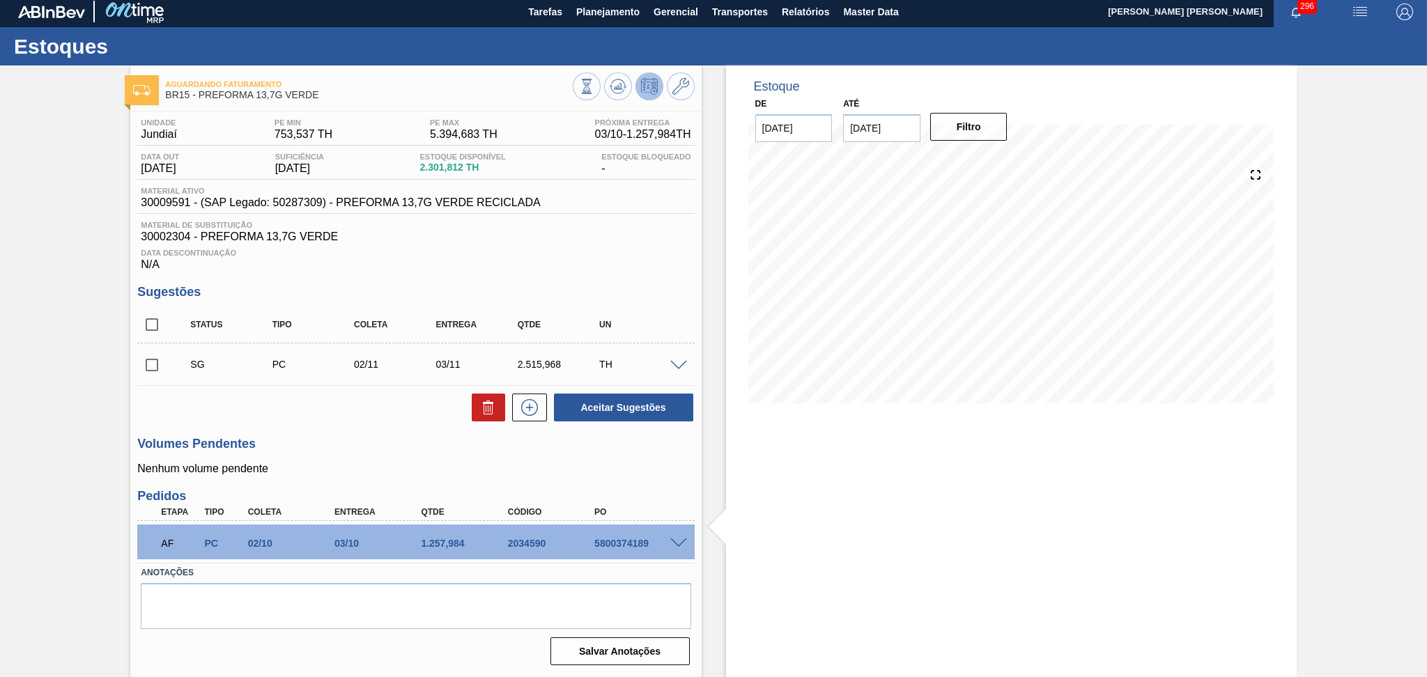
scroll to position [3, 0]
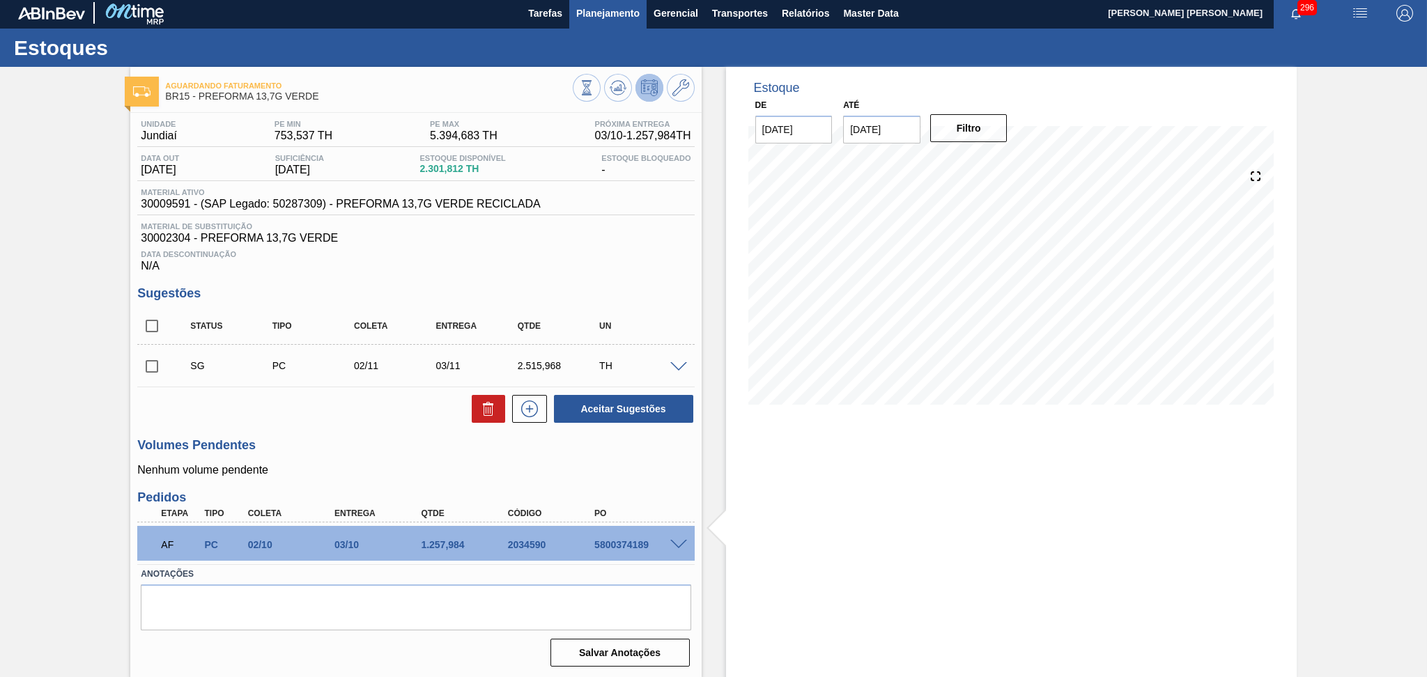
click at [615, 14] on span "Planejamento" at bounding box center [607, 13] width 63 height 17
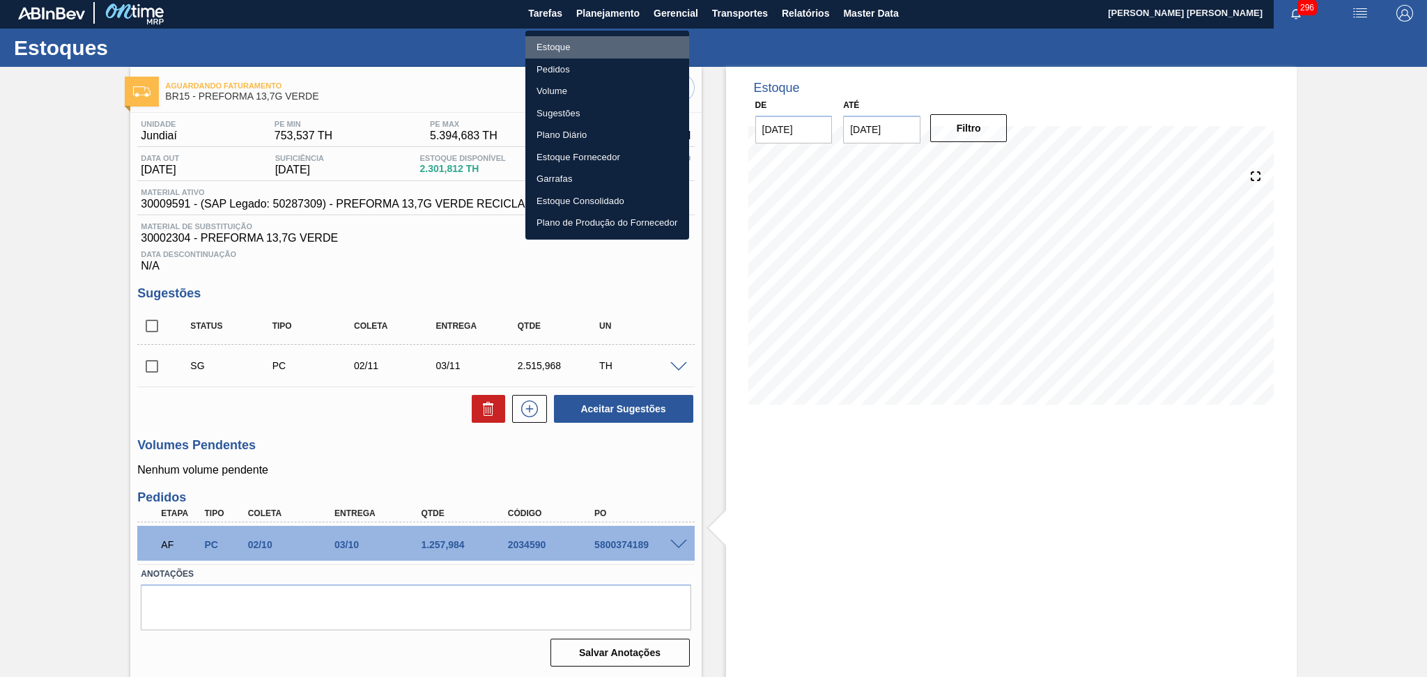
click at [548, 49] on li "Estoque" at bounding box center [608, 47] width 164 height 22
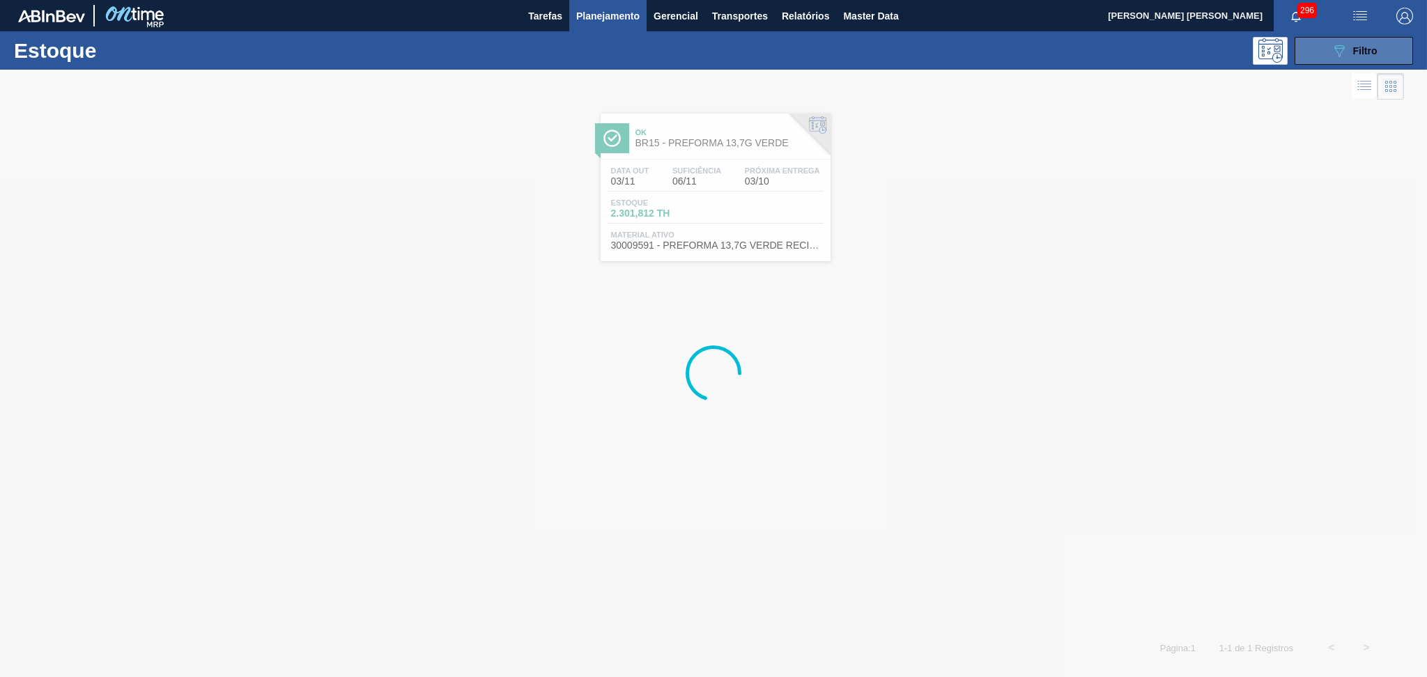
click at [1366, 37] on button "089F7B8B-B2A5-4AFE-B5C0-19BA573D28AC Filtro" at bounding box center [1354, 51] width 118 height 28
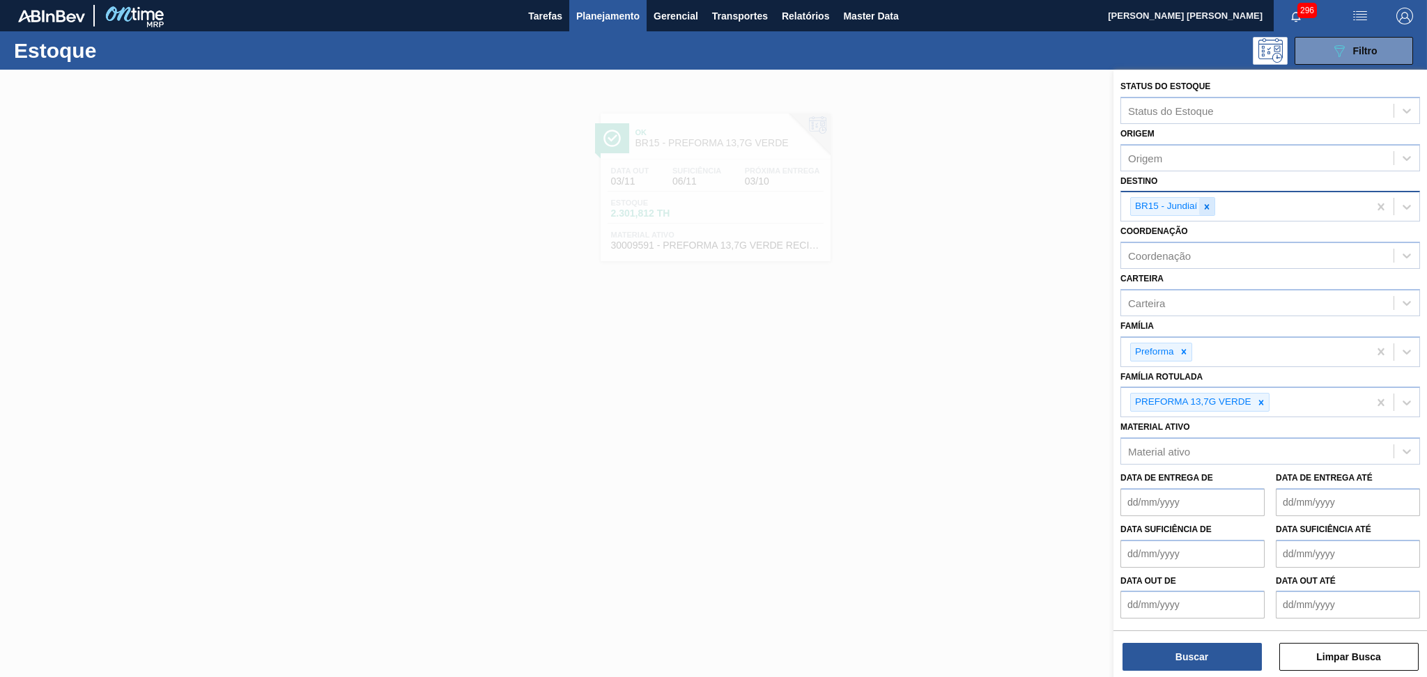
click at [1202, 207] on icon at bounding box center [1207, 207] width 10 height 10
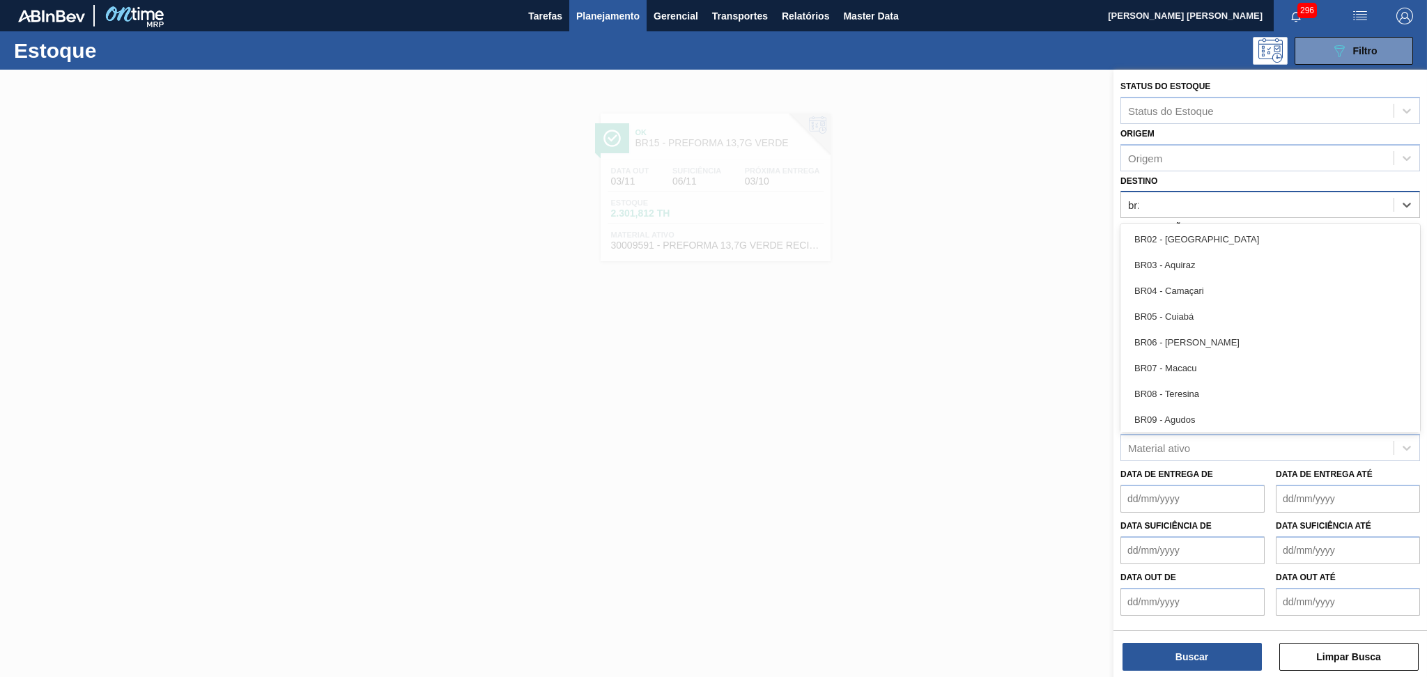
type input "br20"
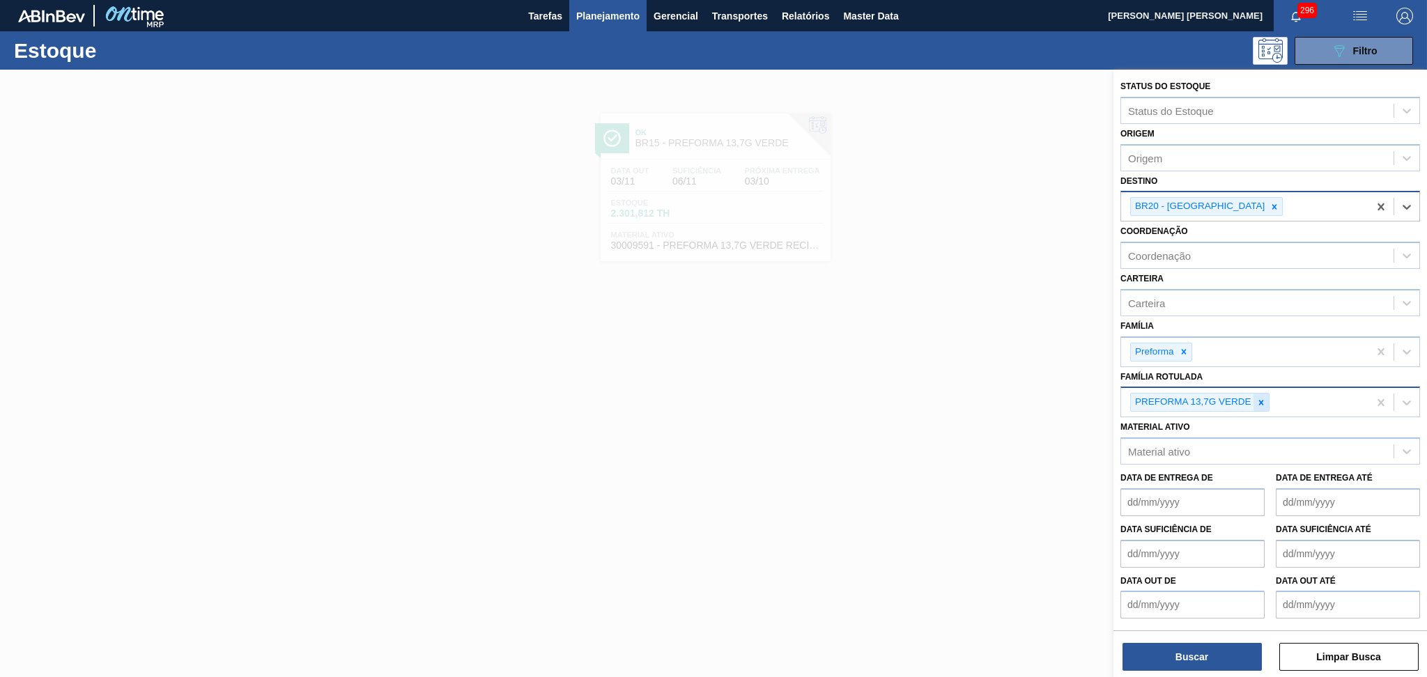
click at [1263, 402] on icon at bounding box center [1262, 403] width 10 height 10
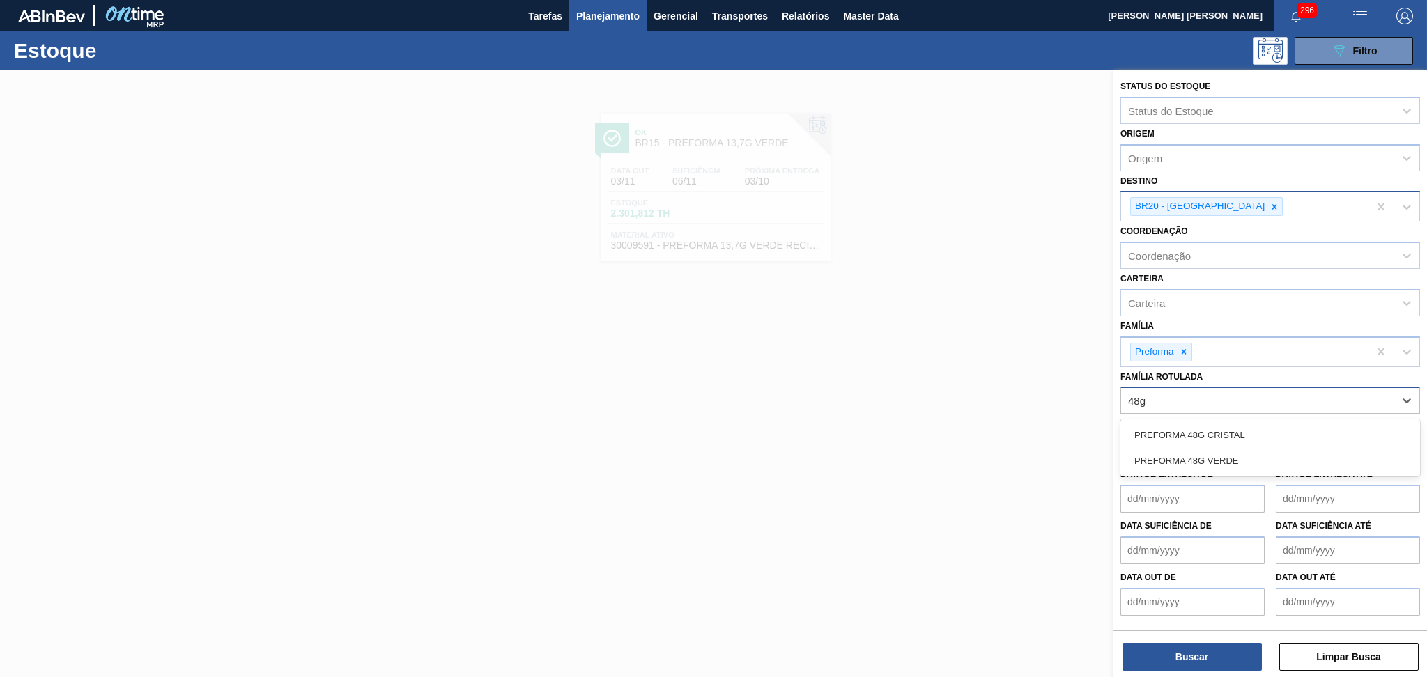
type Rotulada "48g"
click at [1263, 420] on div "PREFORMA 48G CRISTAL PREFORMA 48G VERDE" at bounding box center [1271, 448] width 300 height 57
click at [1267, 428] on div "PREFORMA 48G CRISTAL" at bounding box center [1271, 435] width 300 height 26
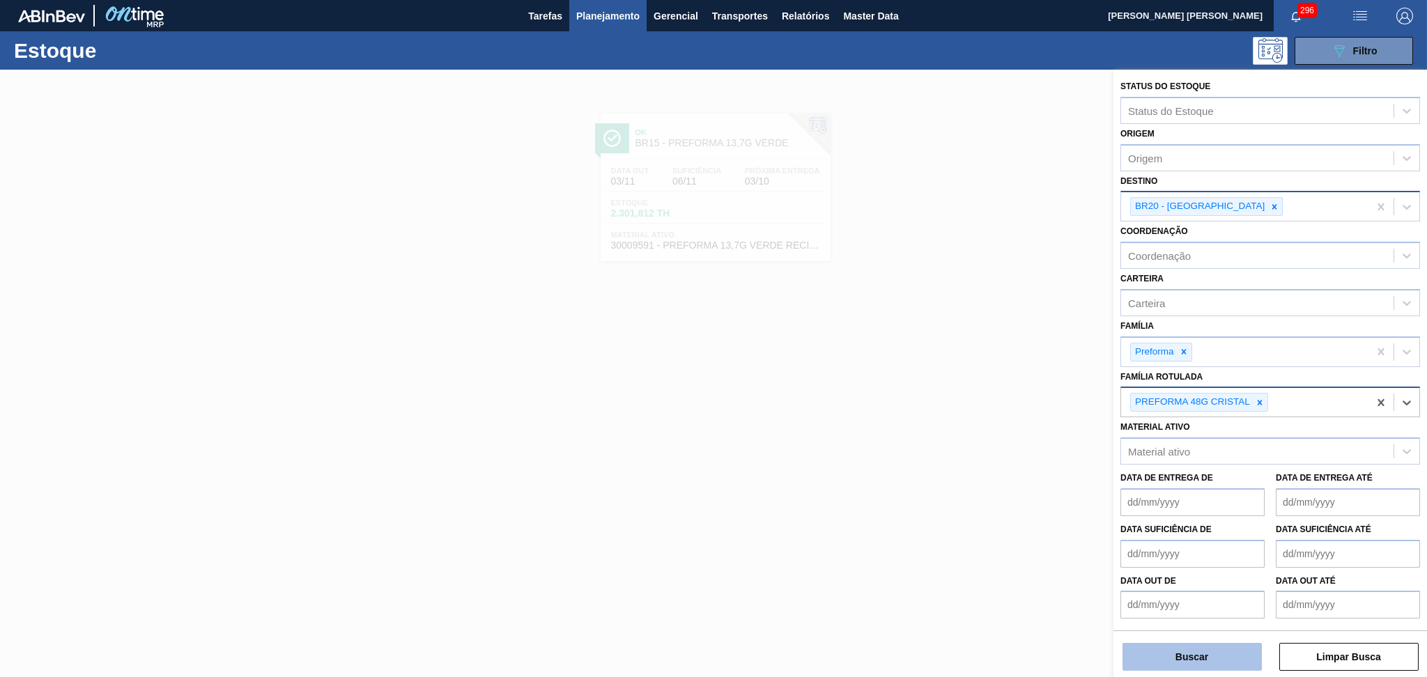
click at [1188, 651] on button "Buscar" at bounding box center [1192, 657] width 139 height 28
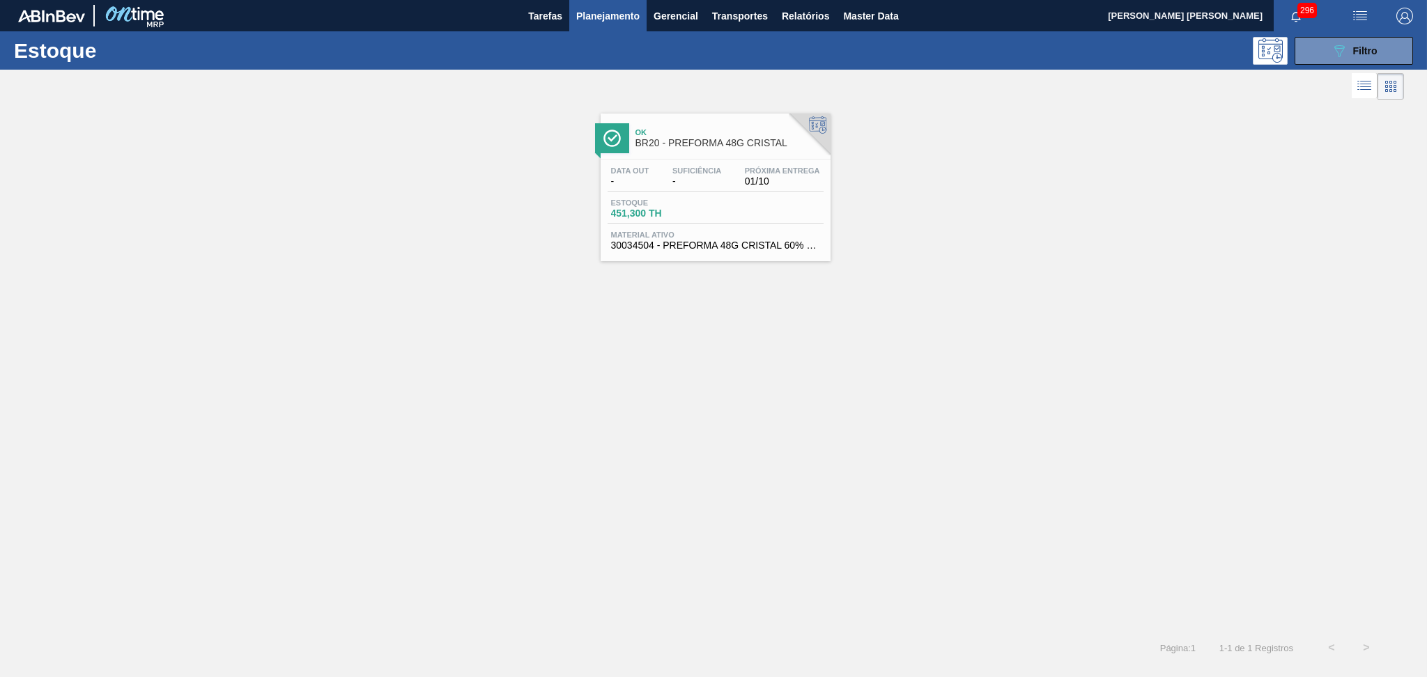
click at [725, 173] on div "Suficiência -" at bounding box center [697, 177] width 56 height 20
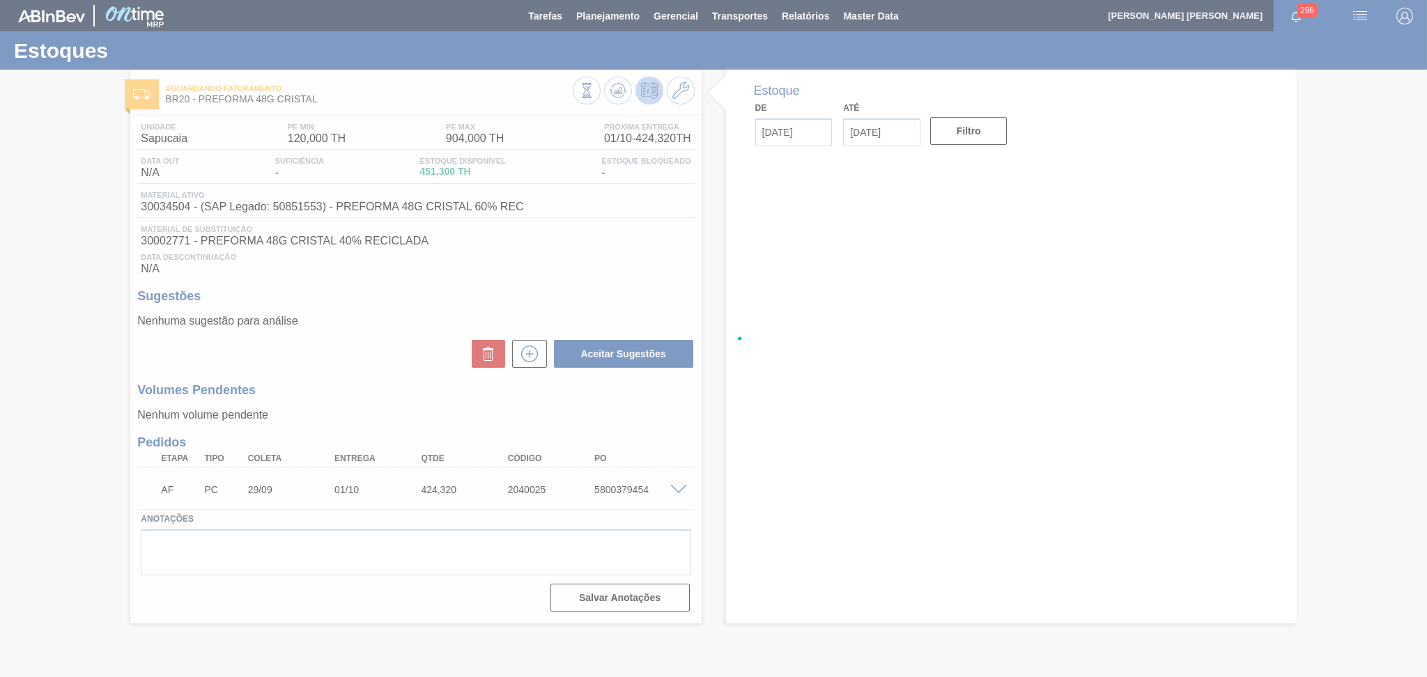
click at [351, 328] on div at bounding box center [713, 338] width 1427 height 677
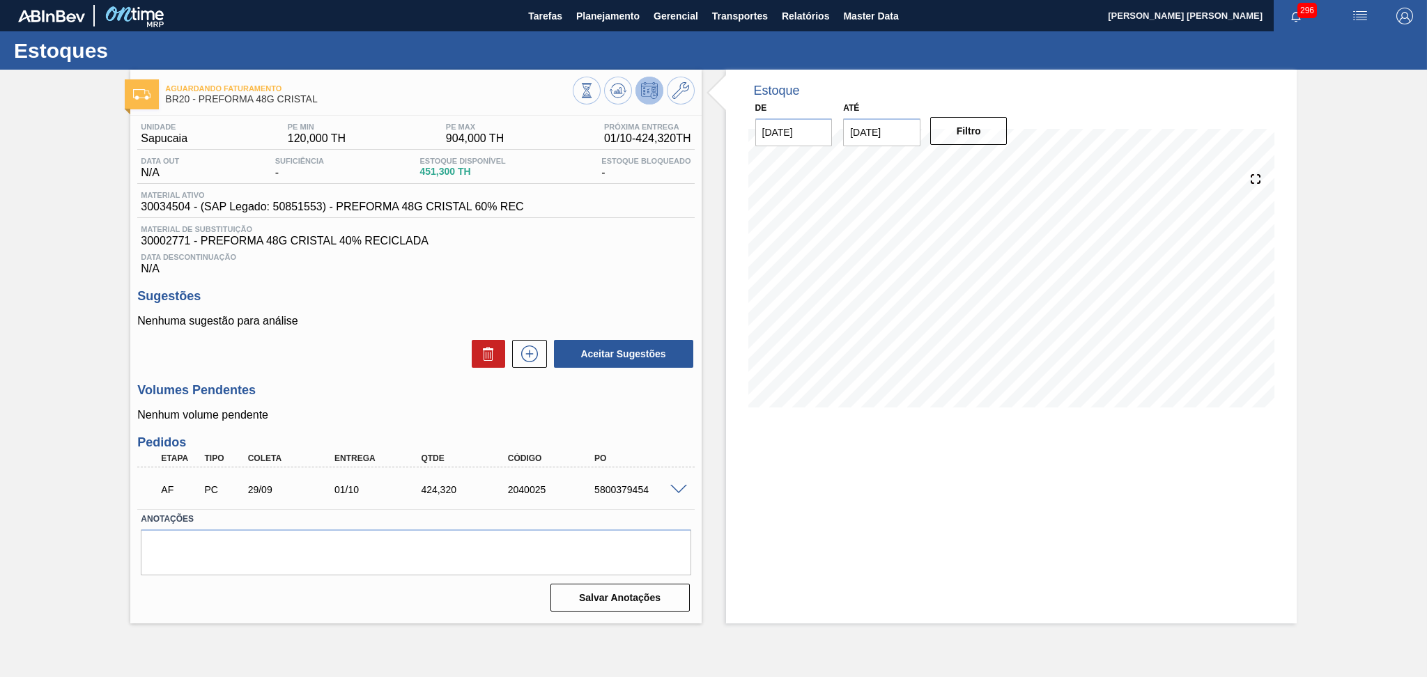
click at [679, 490] on span at bounding box center [679, 490] width 17 height 10
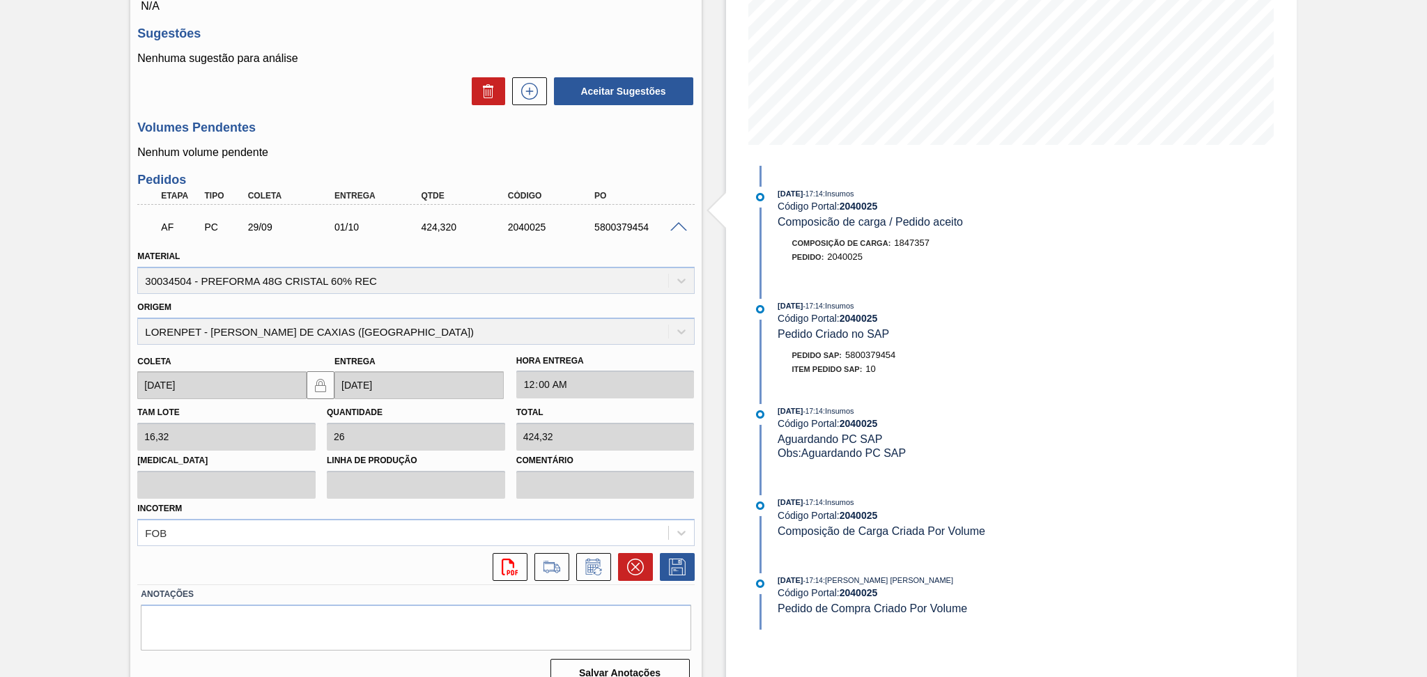
scroll to position [282, 0]
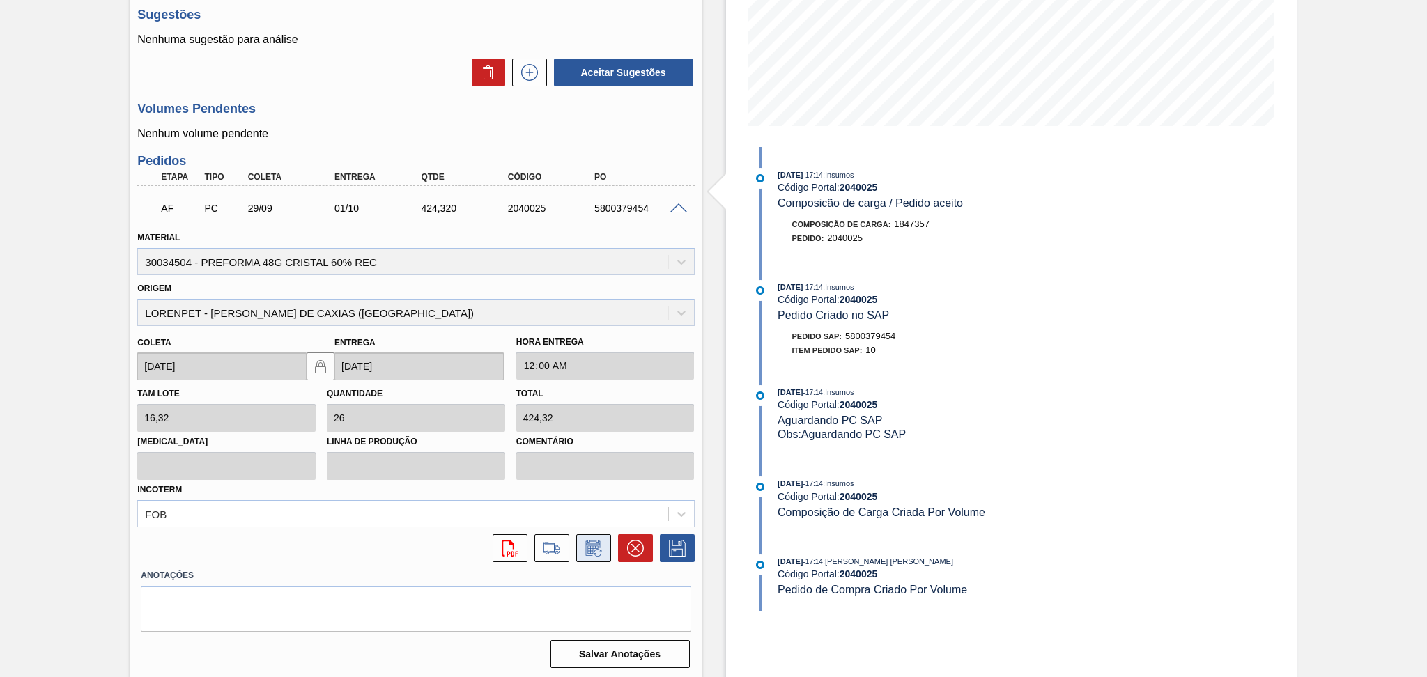
click at [587, 549] on icon at bounding box center [594, 548] width 22 height 17
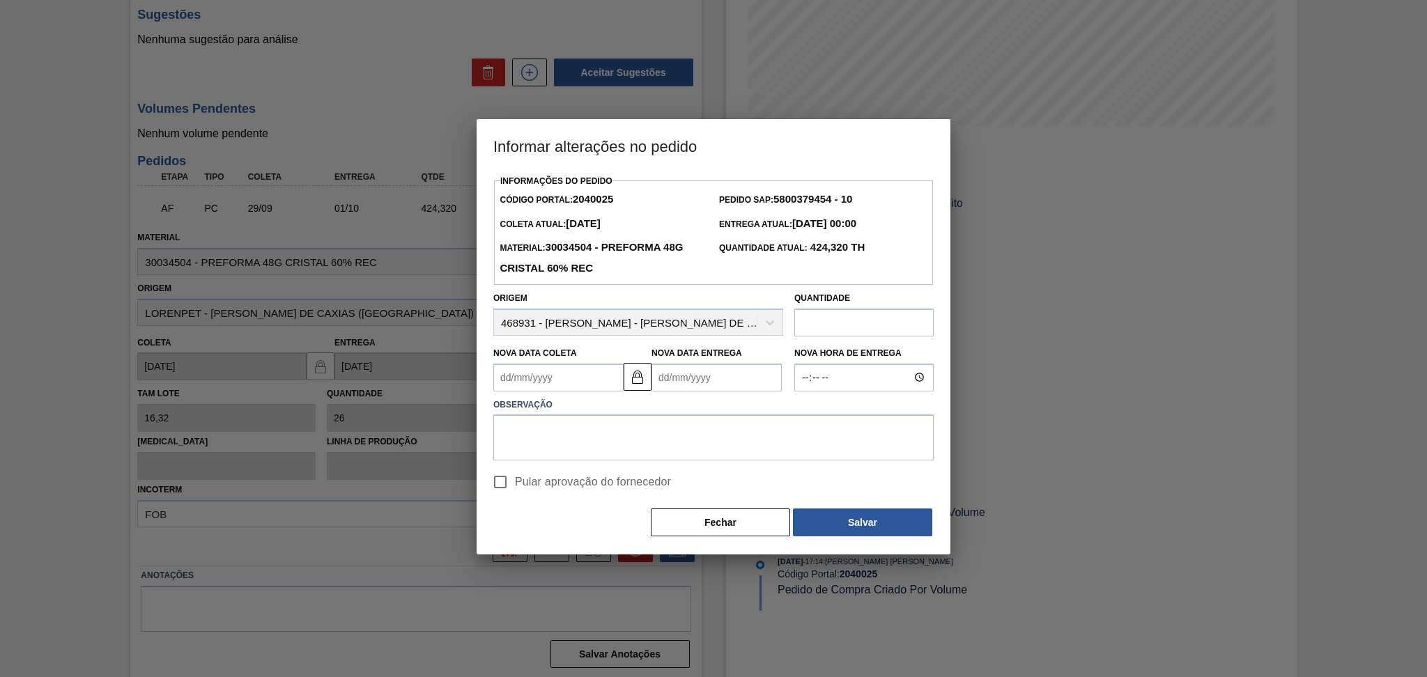
click at [564, 374] on Coleta2040025 "Nova Data Coleta" at bounding box center [558, 378] width 130 height 28
type Coleta2040025 "0"
type Entrega2040025 "[DATE]"
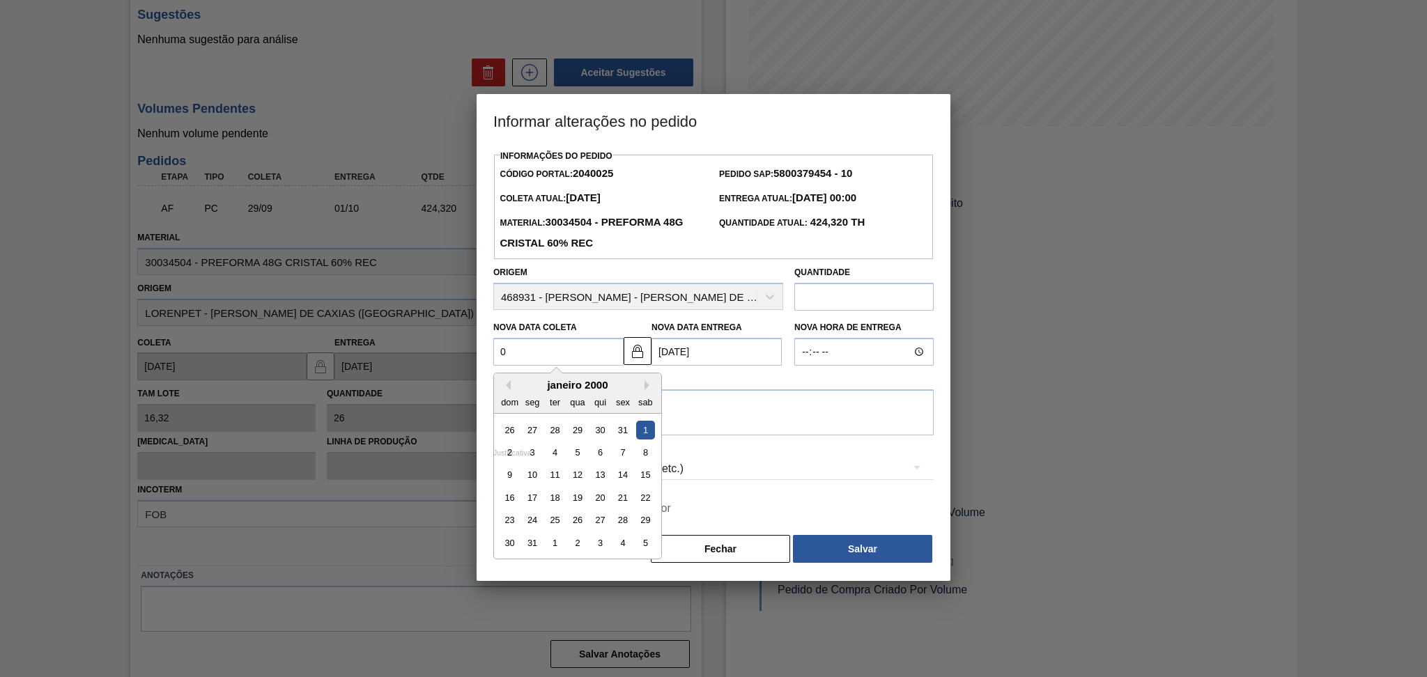
type Coleta2040025 "02"
type Entrega2040025 "[DATE]"
type Coleta2040025 "02/1"
type Entrega2040025 "[DATE]"
type Coleta2040025 "02/10"
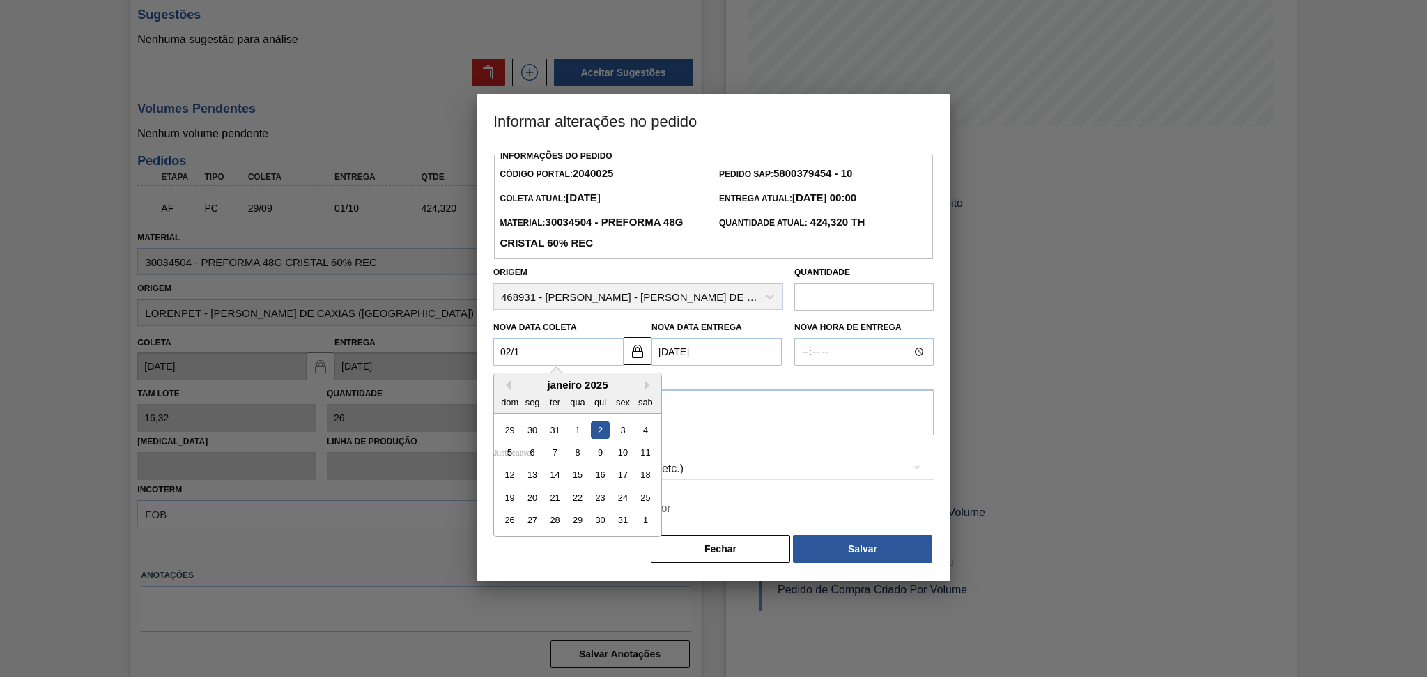
type Entrega2040025 "[DATE]"
type Coleta2040025 "02/10/2"
type Entrega2040025 "[DATE]"
type Coleta2040025 "[DATE]"
type Entrega2040025 "[DATE]"
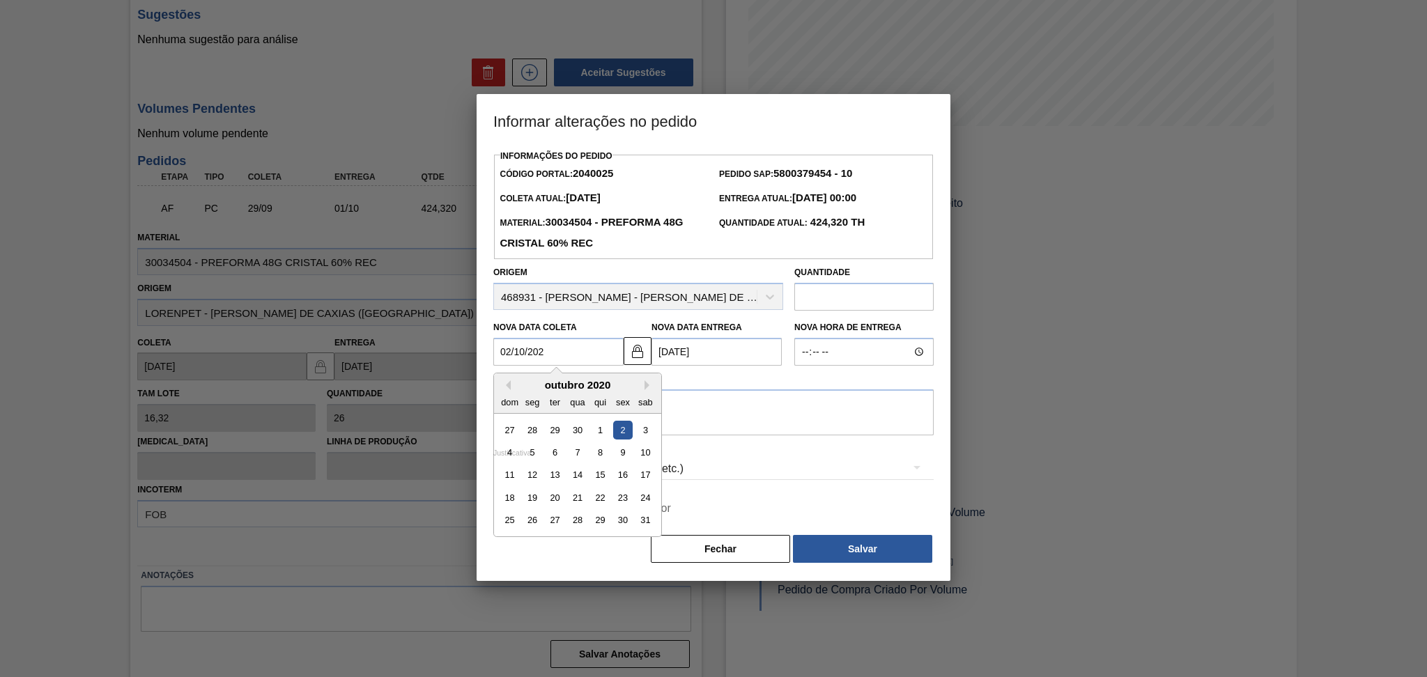
type Coleta2040025 "[DATE]"
type Entrega2040025 "[DATE]"
type Coleta2040025 "[DATE]"
click at [602, 432] on div "2" at bounding box center [600, 430] width 19 height 19
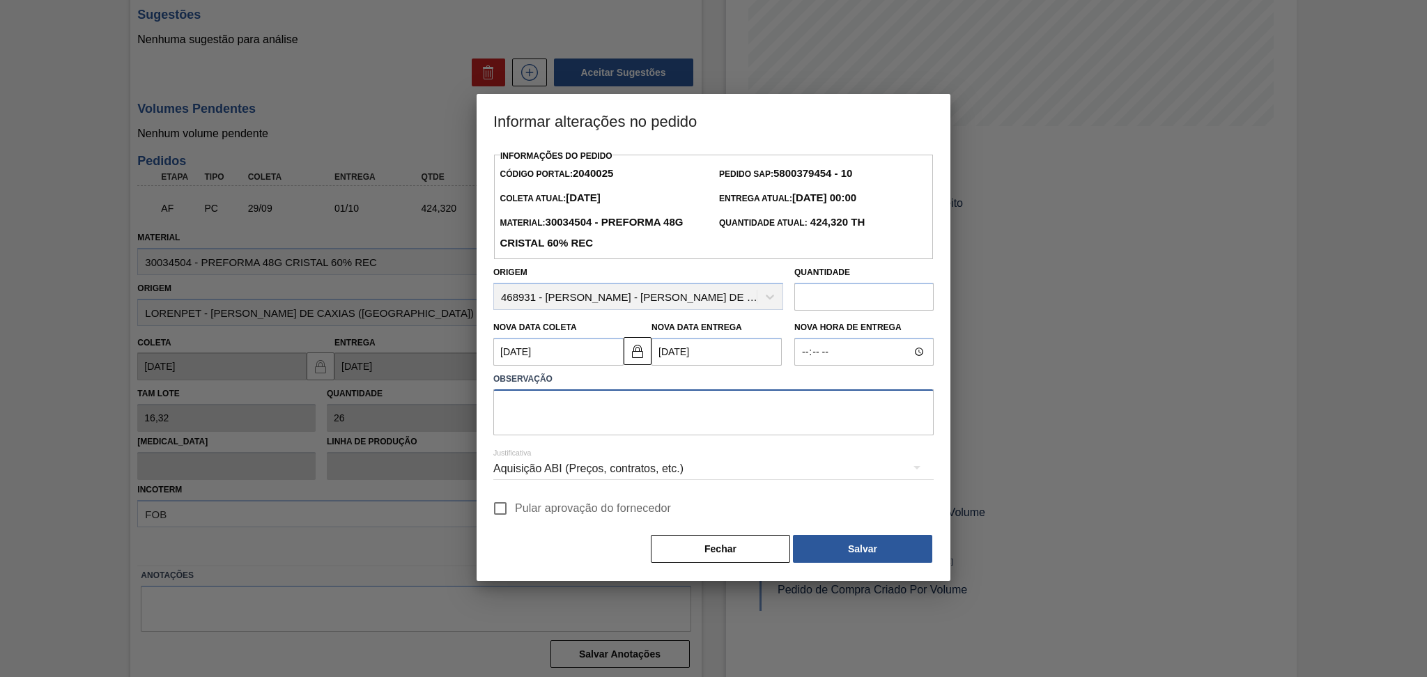
click at [642, 413] on textarea at bounding box center [713, 413] width 441 height 46
paste textarea "5800374189"
drag, startPoint x: 643, startPoint y: 413, endPoint x: 220, endPoint y: 427, distance: 423.3
click at [259, 426] on div "Informar alterações no pedido Informações do Pedido Código Portal: 2040025 Pedi…" at bounding box center [713, 338] width 1427 height 677
type textarea "r"
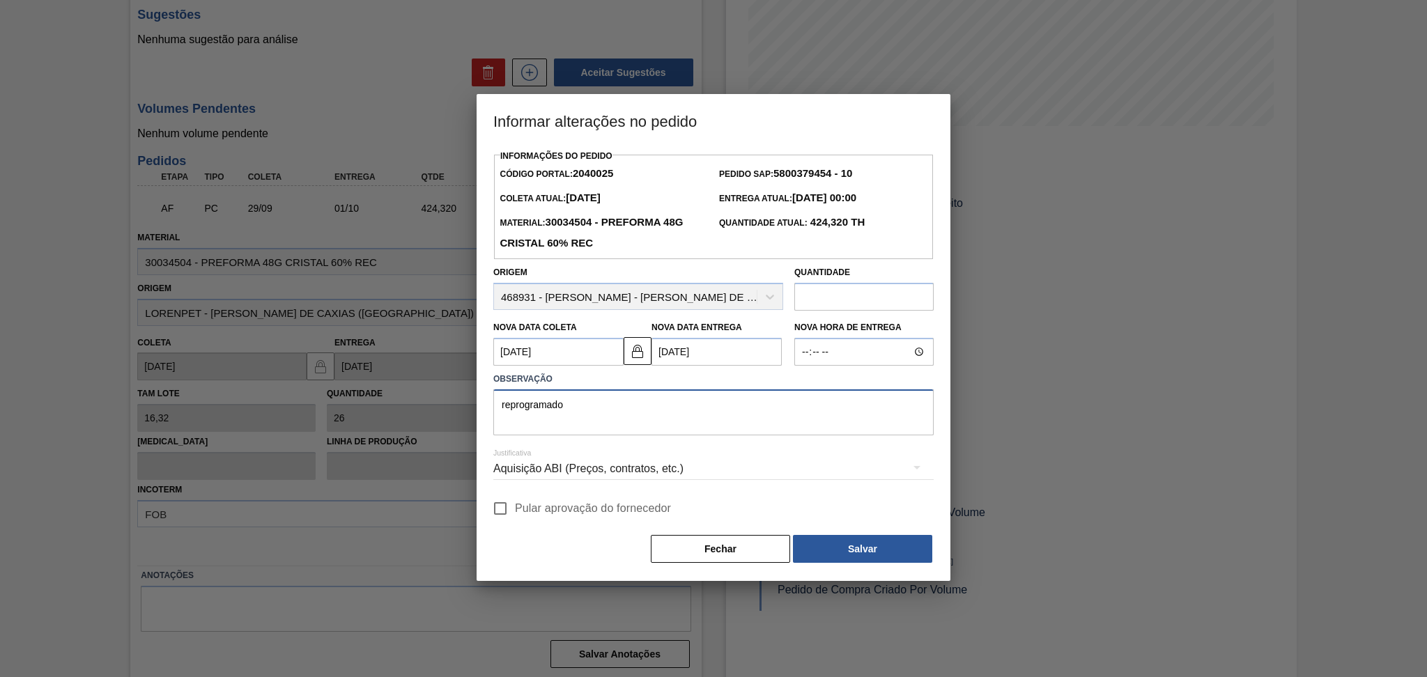
type textarea "reprogramado"
click at [539, 505] on span "Pular aprovação do fornecedor" at bounding box center [593, 508] width 156 height 17
click at [580, 506] on span "Pular aprovação do fornecedor" at bounding box center [593, 508] width 156 height 17
click at [515, 506] on input "Pular aprovação do fornecedor" at bounding box center [500, 508] width 29 height 29
checkbox input "true"
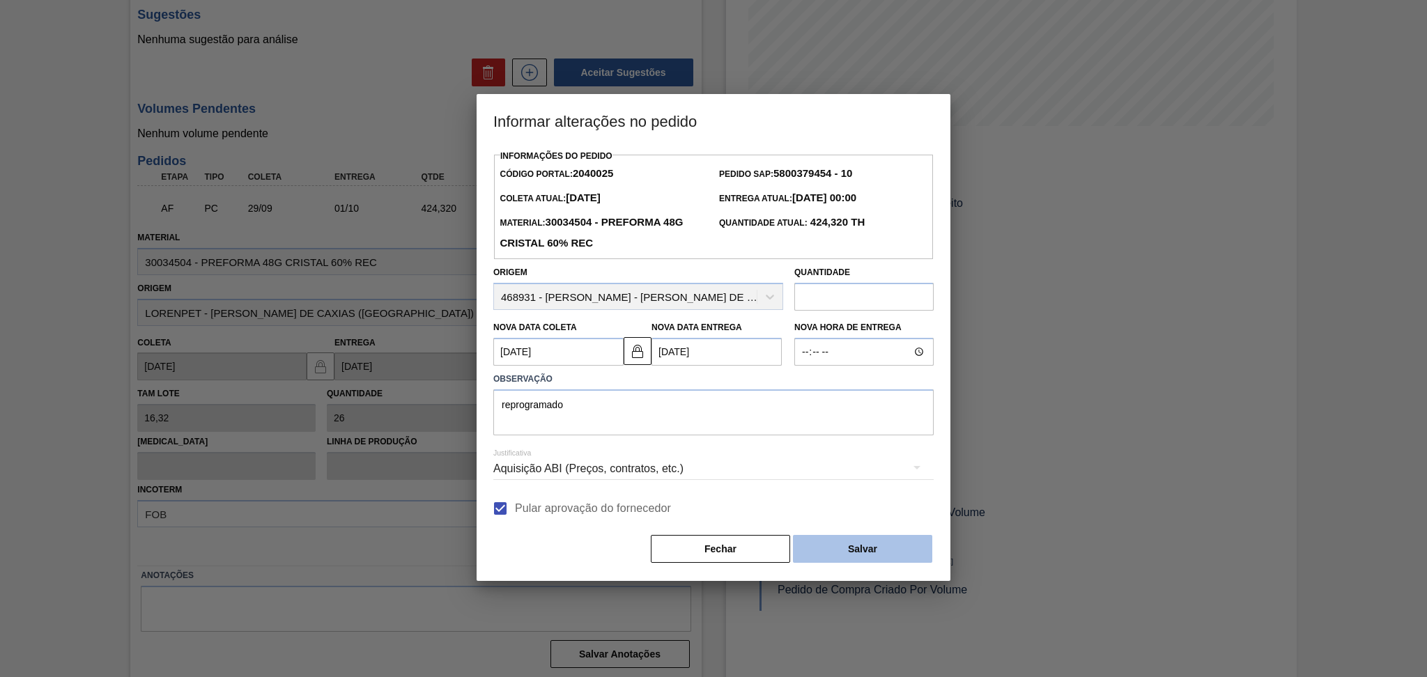
click at [857, 558] on button "Salvar" at bounding box center [862, 549] width 139 height 28
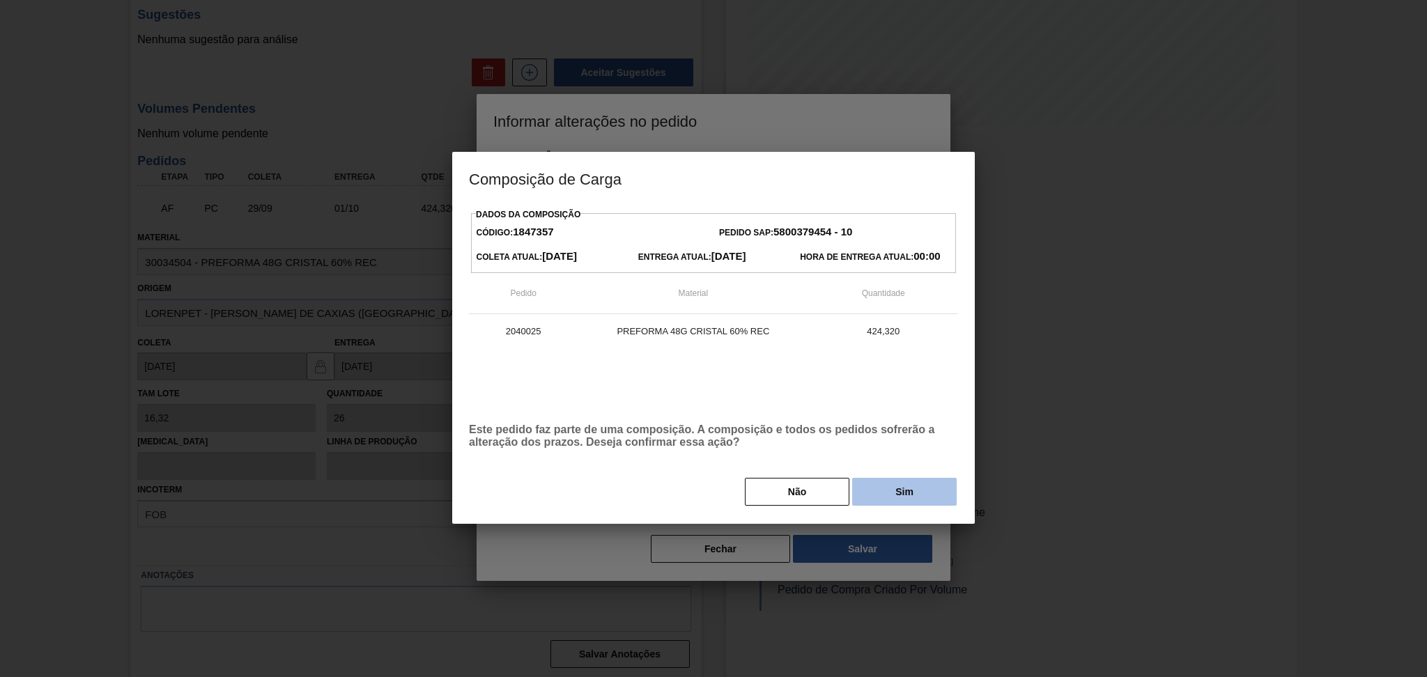
click at [881, 500] on button "Sim" at bounding box center [904, 492] width 105 height 28
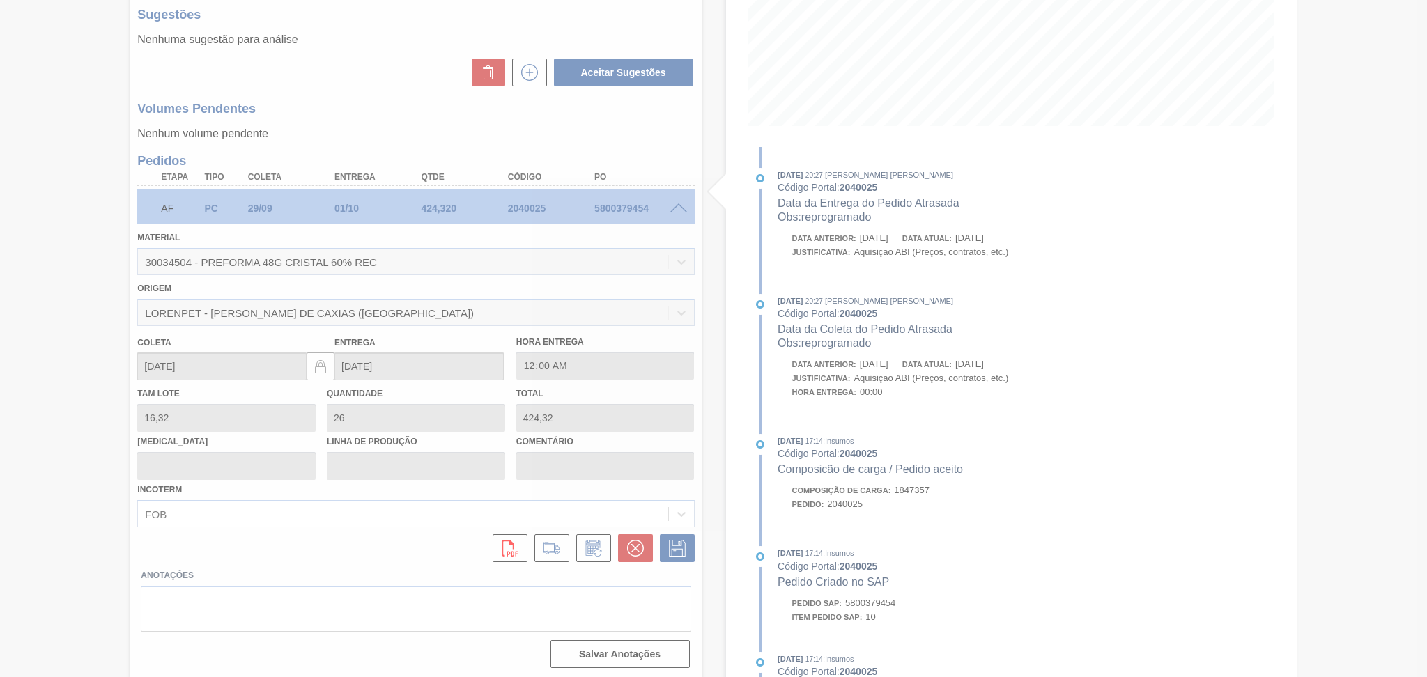
click at [384, 95] on div at bounding box center [713, 338] width 1427 height 677
type input "reprogramado"
type input "[DATE]"
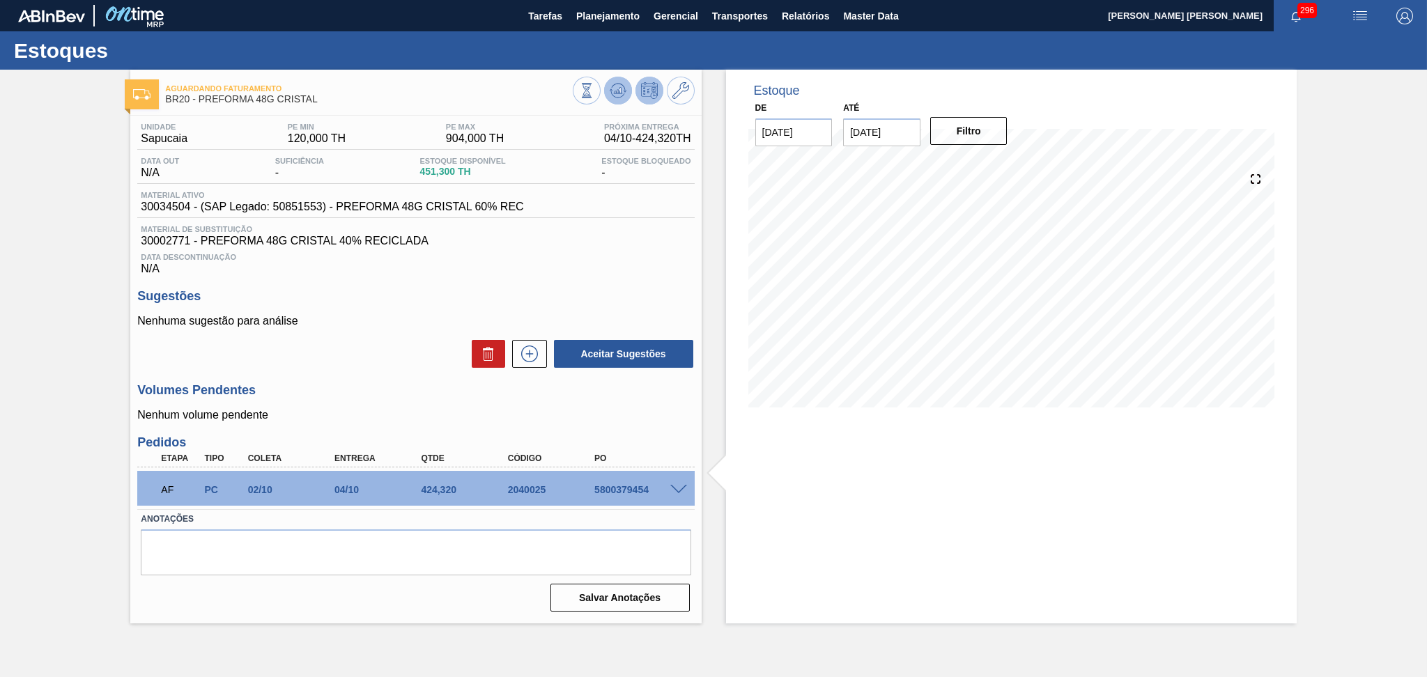
click at [618, 88] on icon at bounding box center [618, 90] width 17 height 17
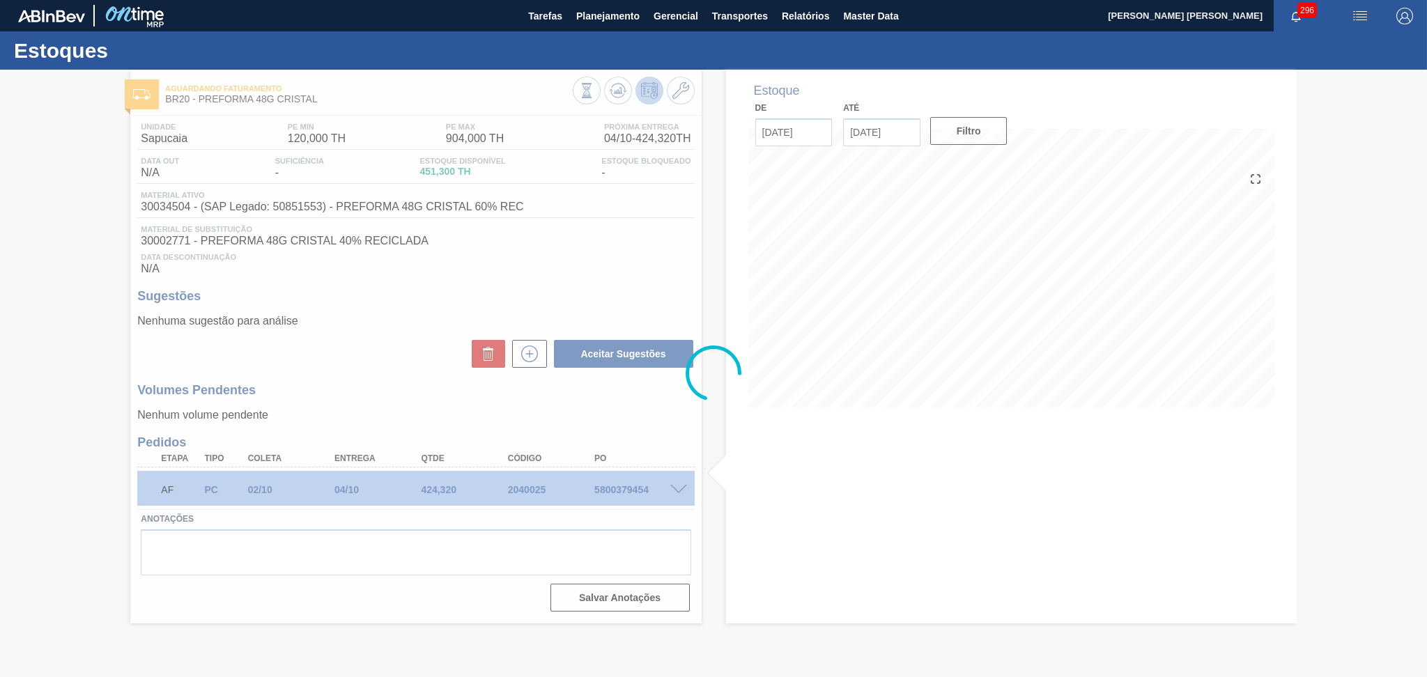
click at [351, 406] on div at bounding box center [713, 374] width 1427 height 608
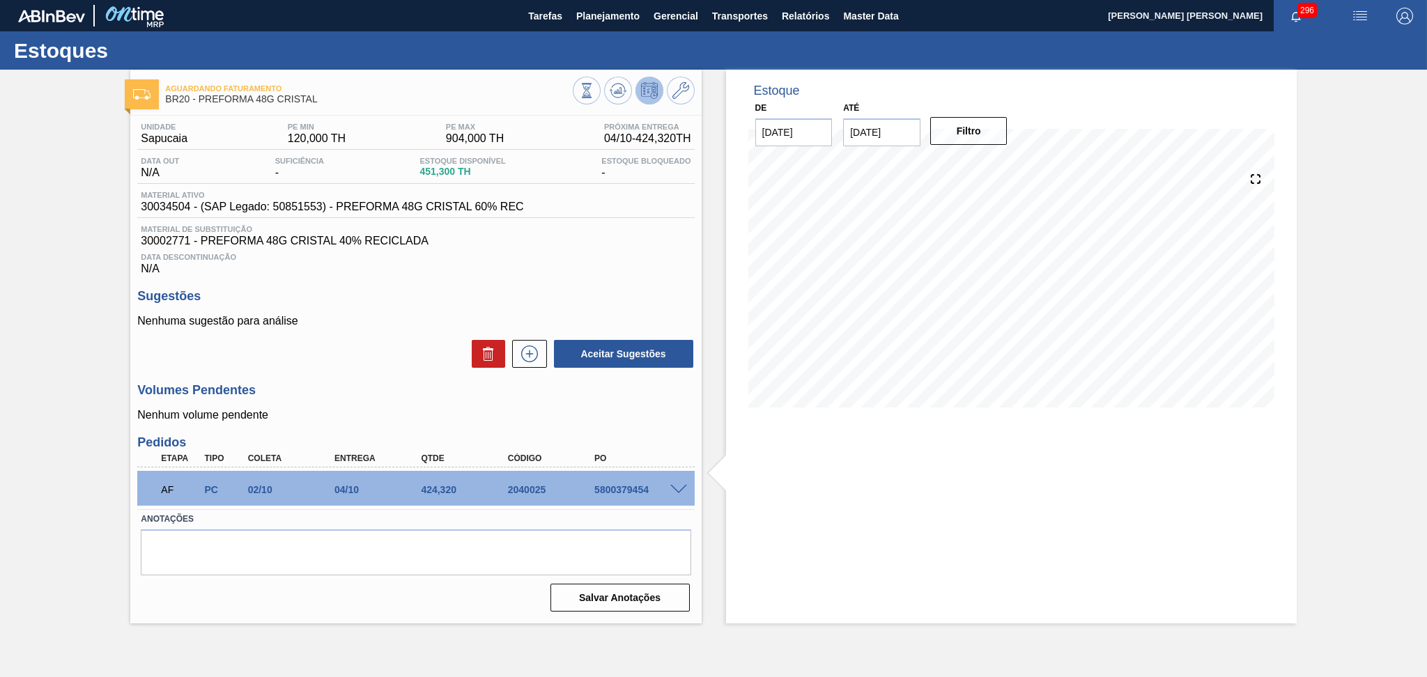
click at [332, 300] on h3 "Sugestões" at bounding box center [415, 296] width 557 height 15
click at [640, 488] on div "5800379454" at bounding box center [640, 489] width 98 height 11
copy div "5800379454"
click at [583, 250] on div "Data Descontinuação N/A" at bounding box center [415, 261] width 557 height 28
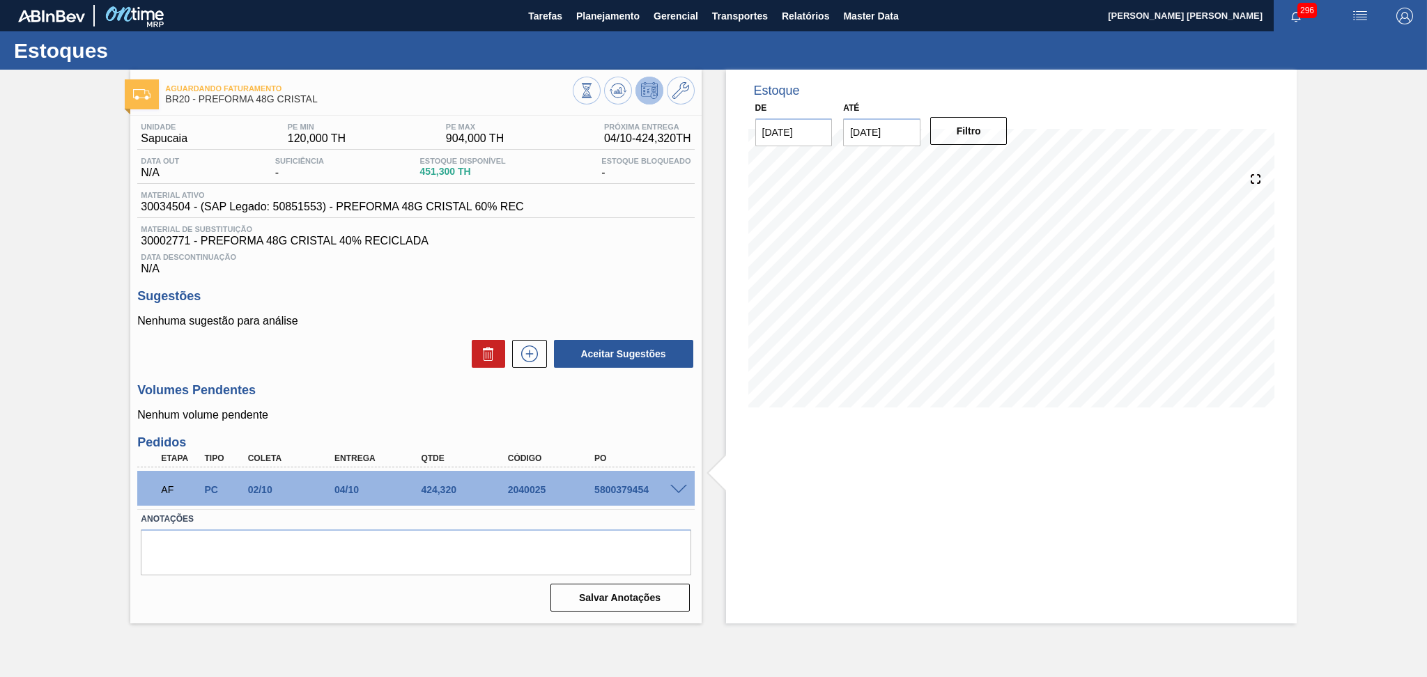
click at [554, 250] on div "Data Descontinuação N/A" at bounding box center [415, 261] width 557 height 28
